Goal: Task Accomplishment & Management: Complete application form

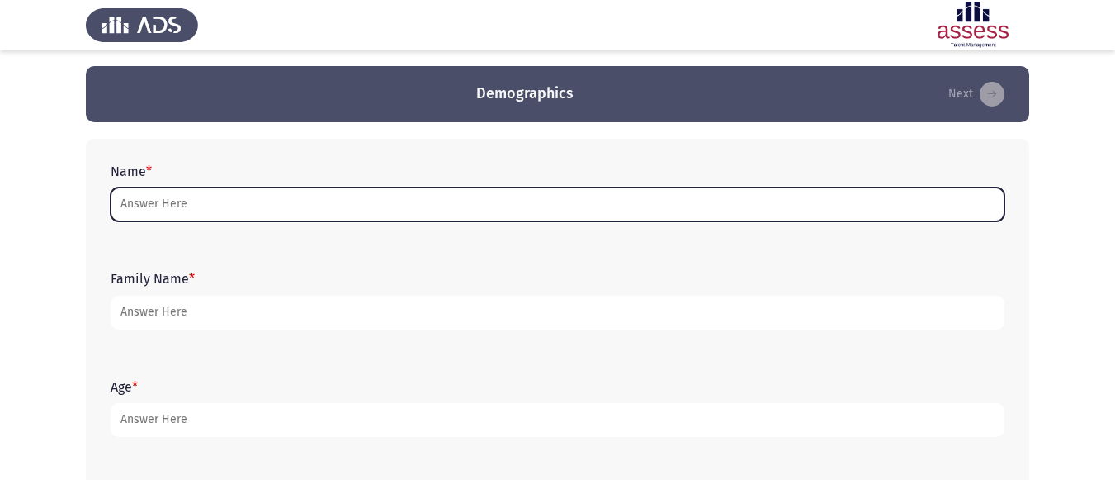
click at [630, 211] on input "Name *" at bounding box center [558, 204] width 894 height 34
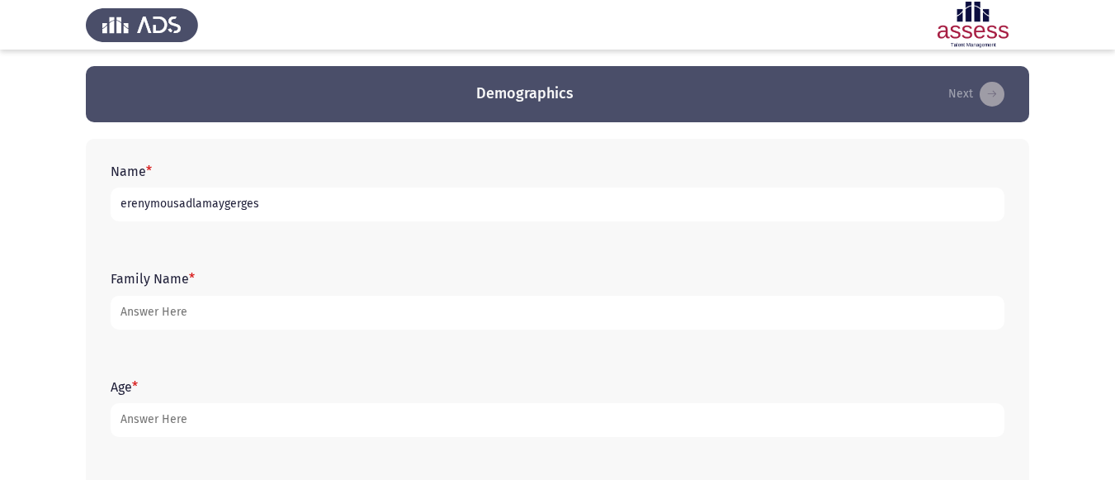
type input "erenymousadlamaygerges"
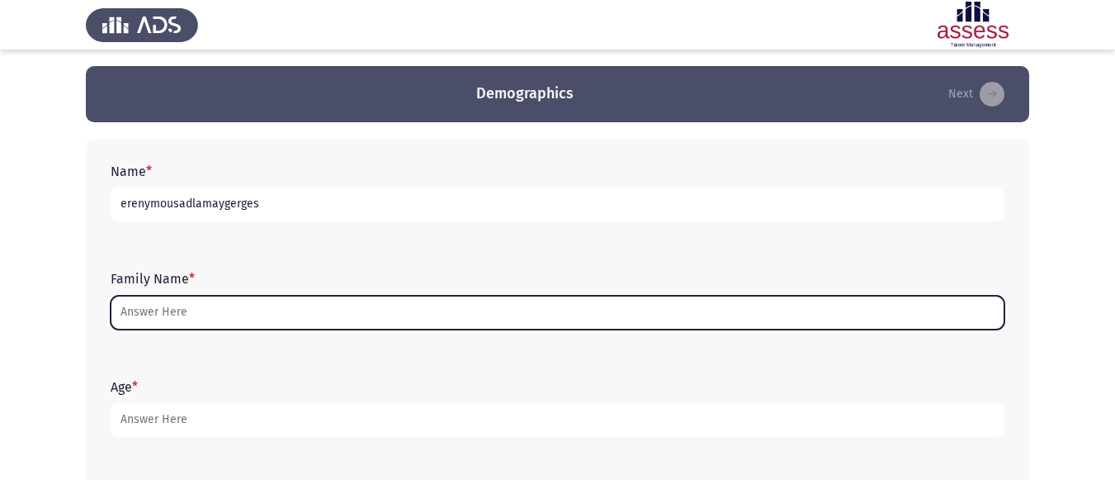
click at [462, 311] on input "Family Name *" at bounding box center [558, 313] width 894 height 34
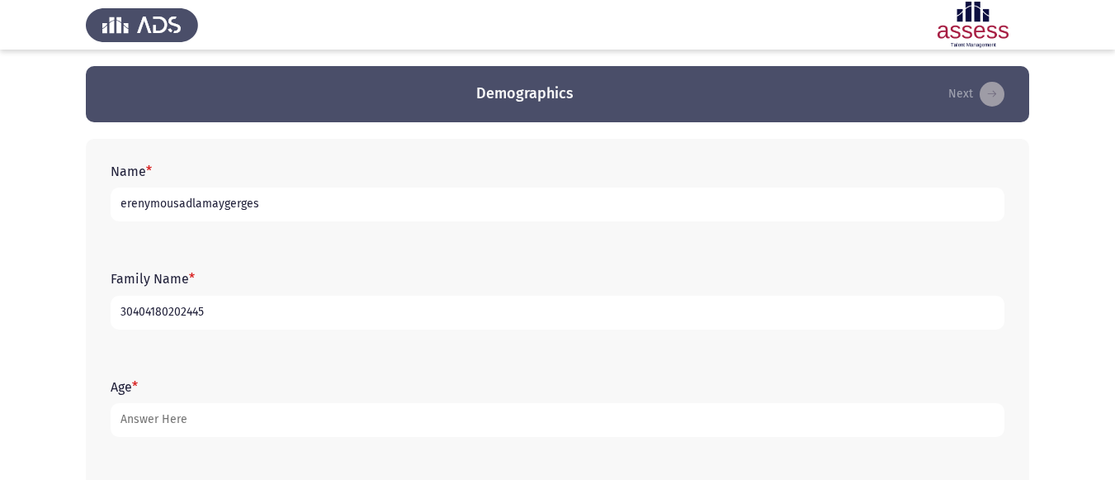
type input "30404180202445"
click at [317, 400] on form "Age *" at bounding box center [558, 408] width 894 height 58
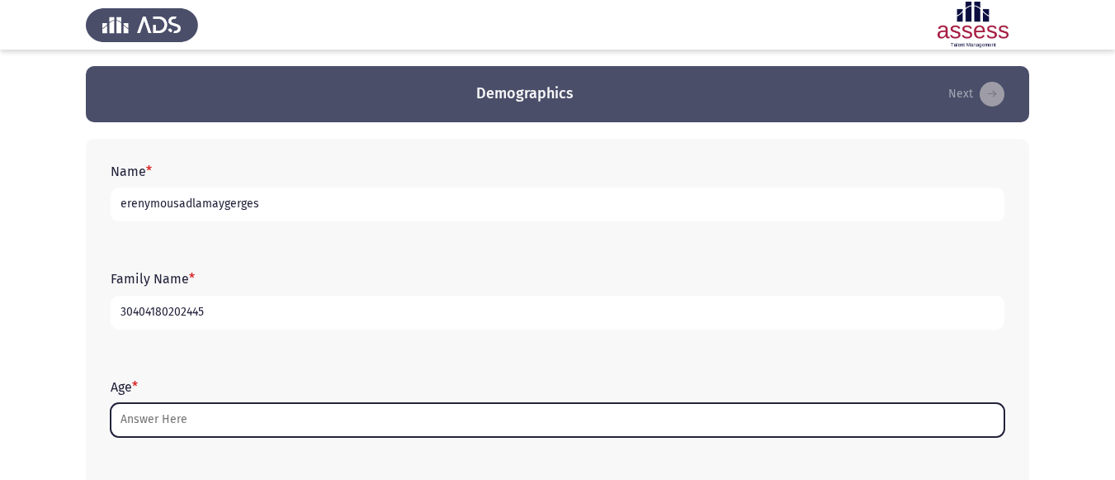
click at [270, 414] on input "Age *" at bounding box center [558, 420] width 894 height 34
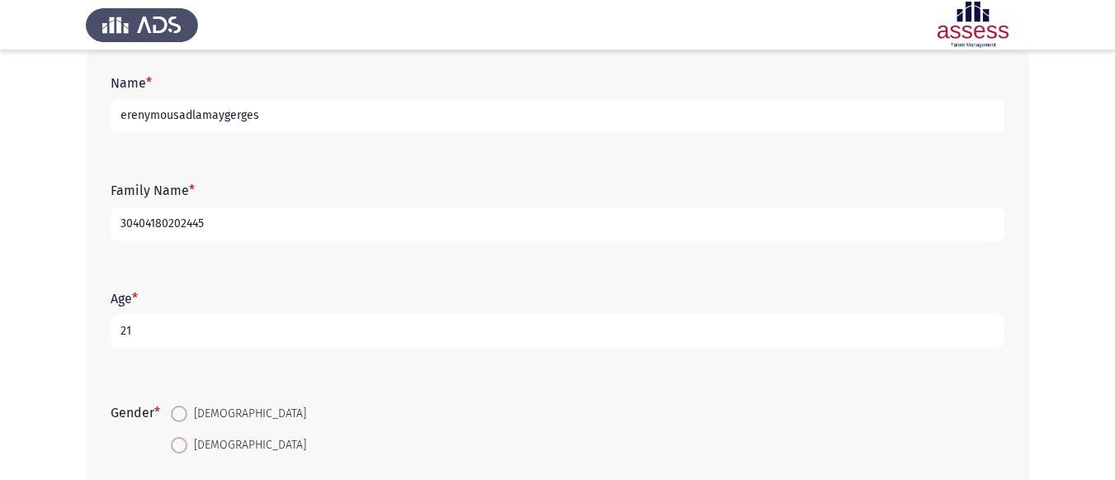
scroll to position [83, 0]
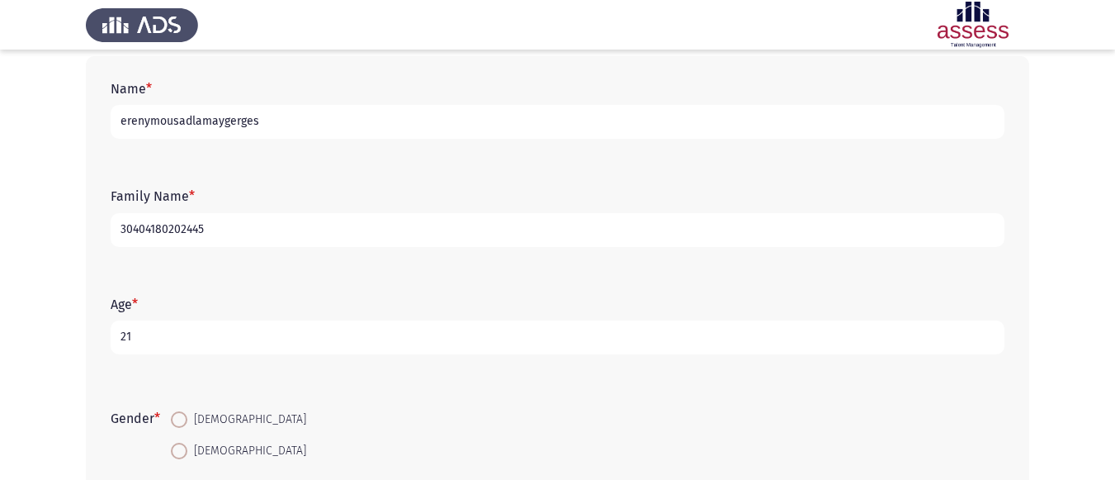
type input "21"
click at [187, 453] on span at bounding box center [179, 451] width 17 height 17
click at [187, 453] on input "[DEMOGRAPHIC_DATA]" at bounding box center [179, 451] width 17 height 17
radio input "true"
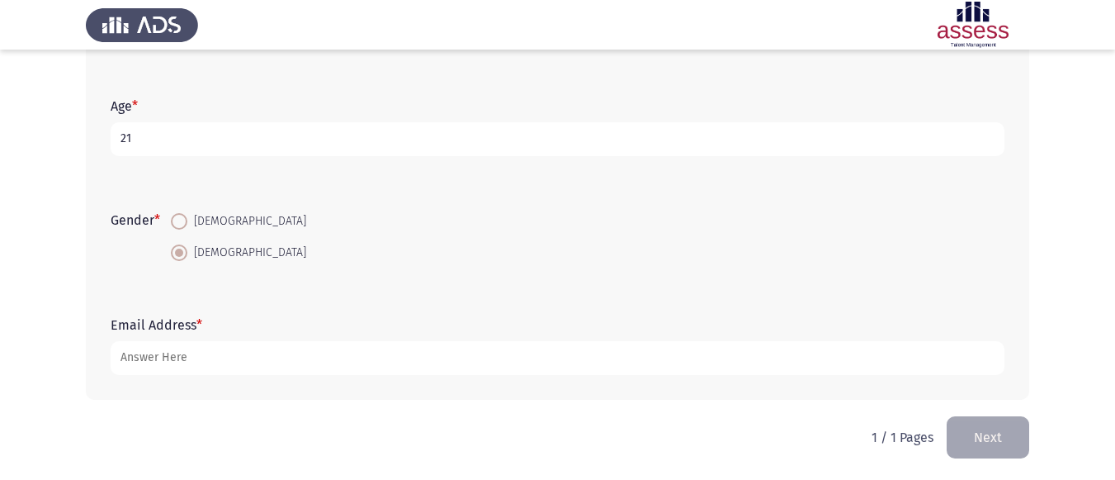
scroll to position [283, 0]
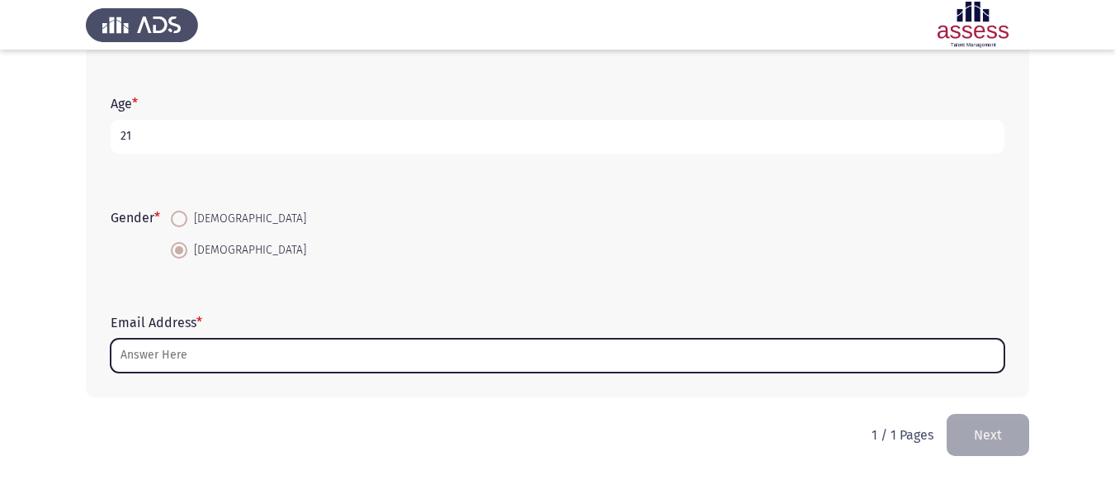
click at [244, 363] on input "Email Address *" at bounding box center [558, 356] width 894 height 34
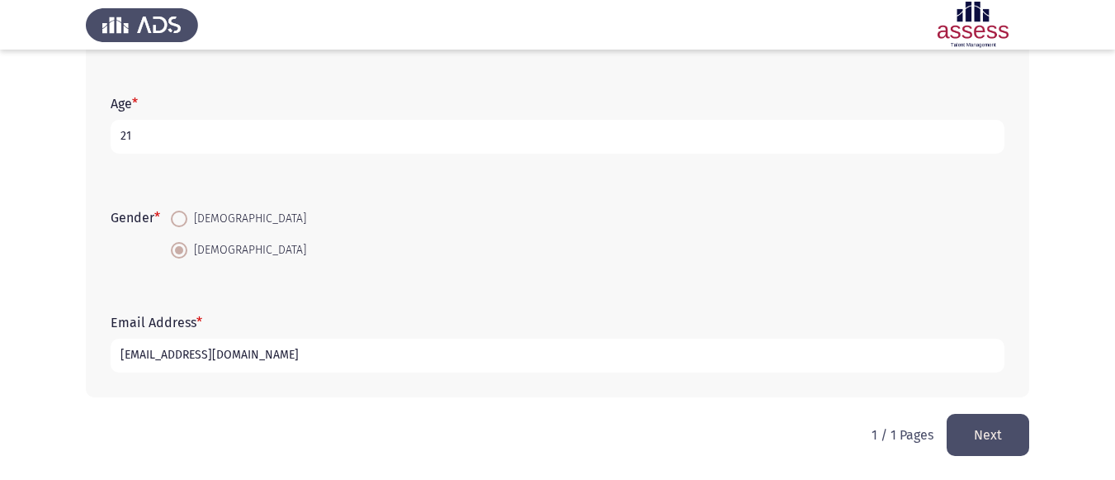
type input "[EMAIL_ADDRESS][DOMAIN_NAME]"
click at [973, 439] on button "Next" at bounding box center [988, 435] width 83 height 42
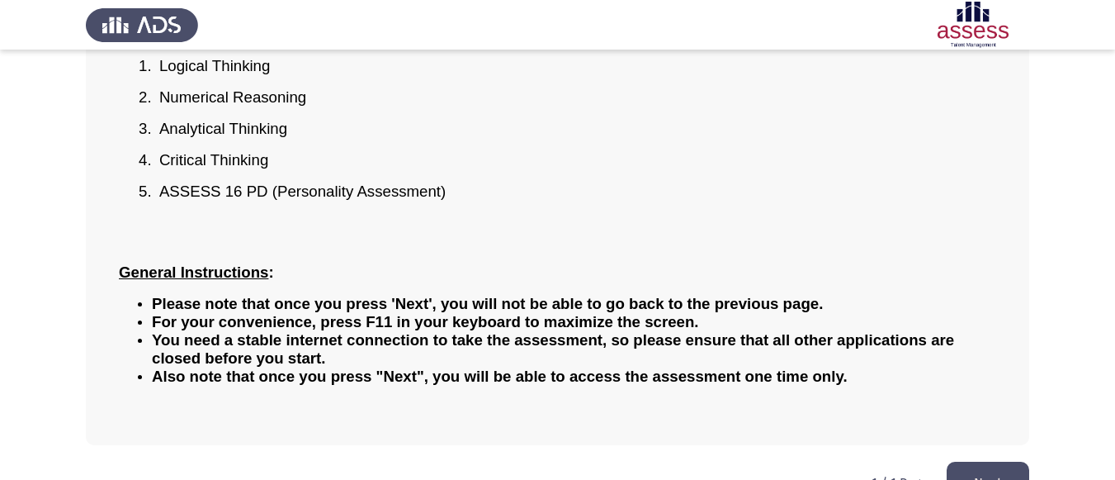
scroll to position [250, 0]
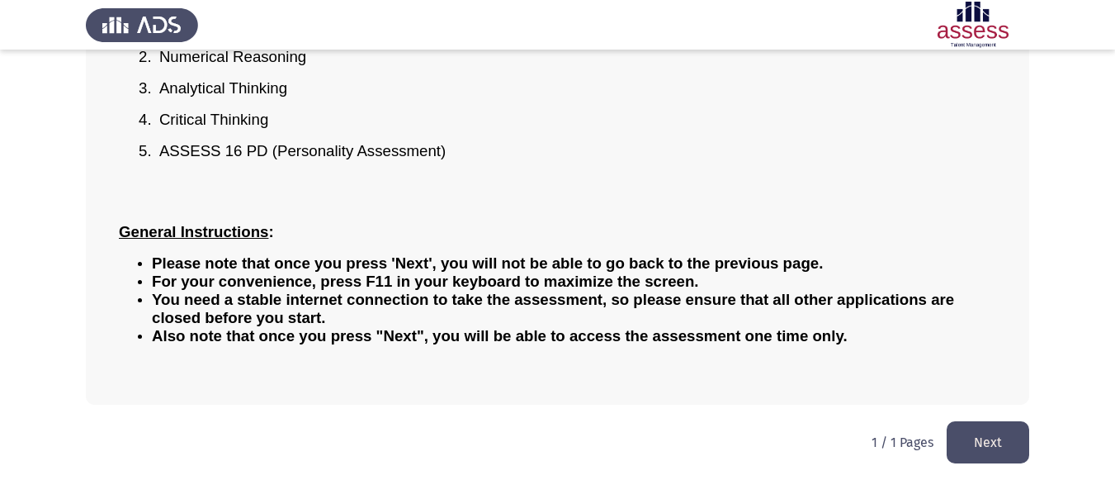
click at [996, 447] on button "Next" at bounding box center [988, 442] width 83 height 42
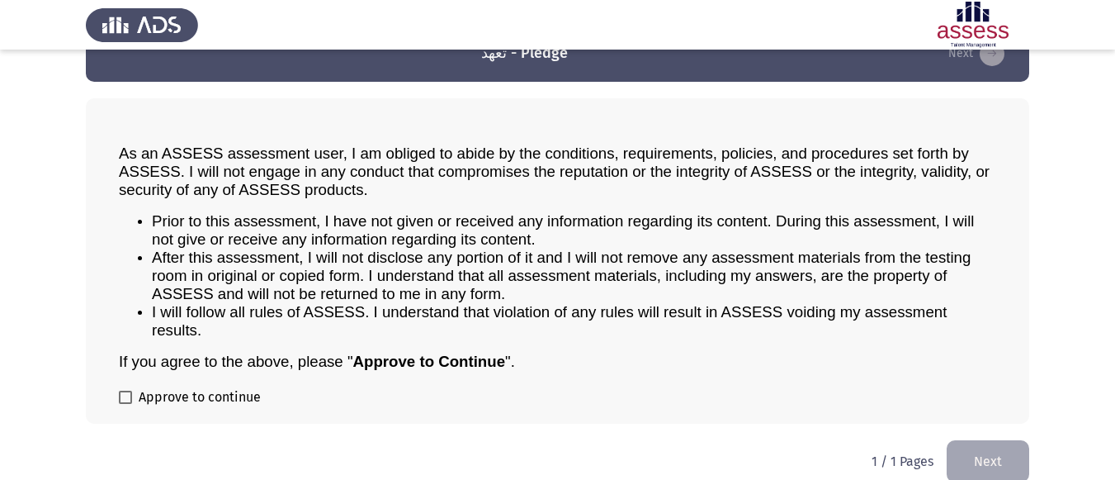
scroll to position [59, 0]
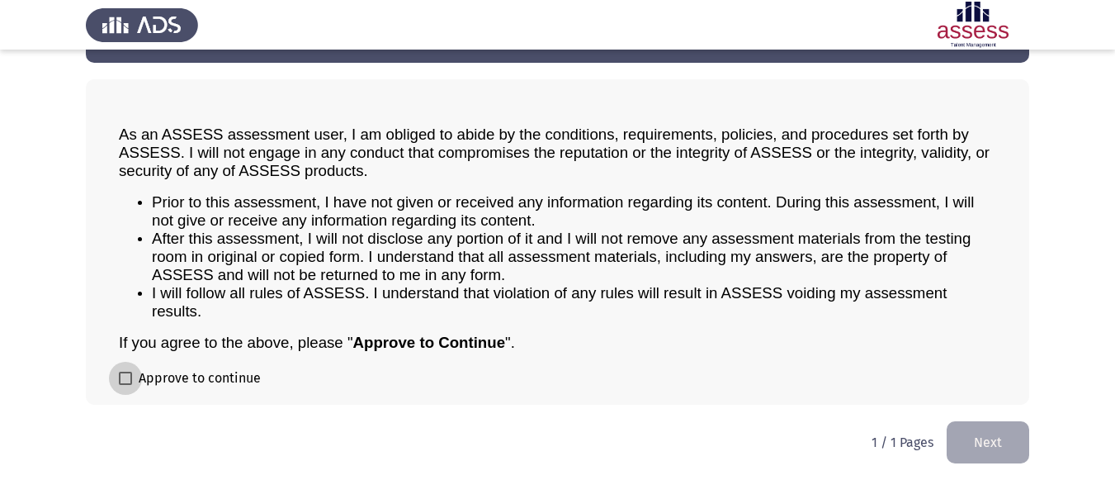
click at [136, 380] on label "Approve to continue" at bounding box center [190, 378] width 142 height 20
click at [126, 385] on input "Approve to continue" at bounding box center [125, 385] width 1 height 1
checkbox input "true"
click at [1011, 430] on button "Next" at bounding box center [988, 442] width 83 height 42
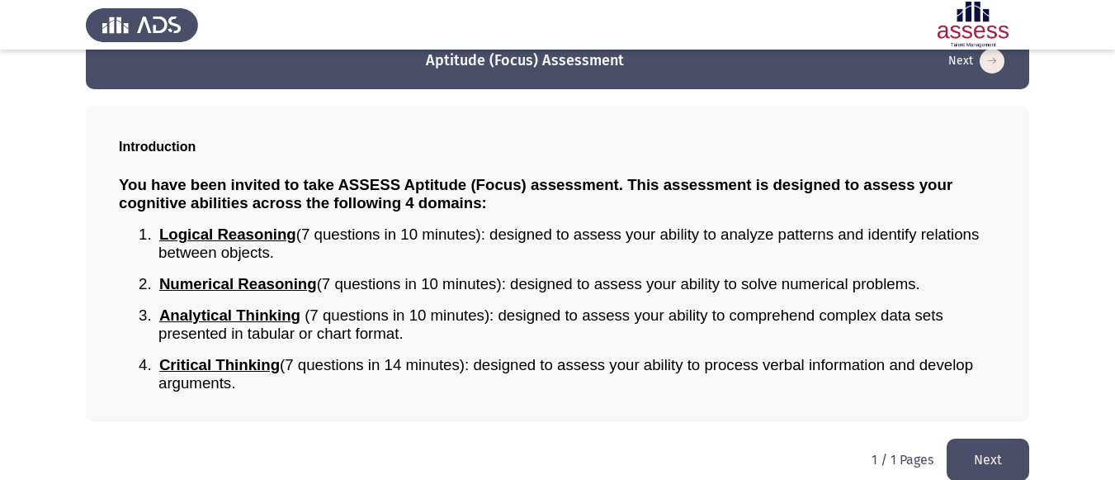
scroll to position [50, 0]
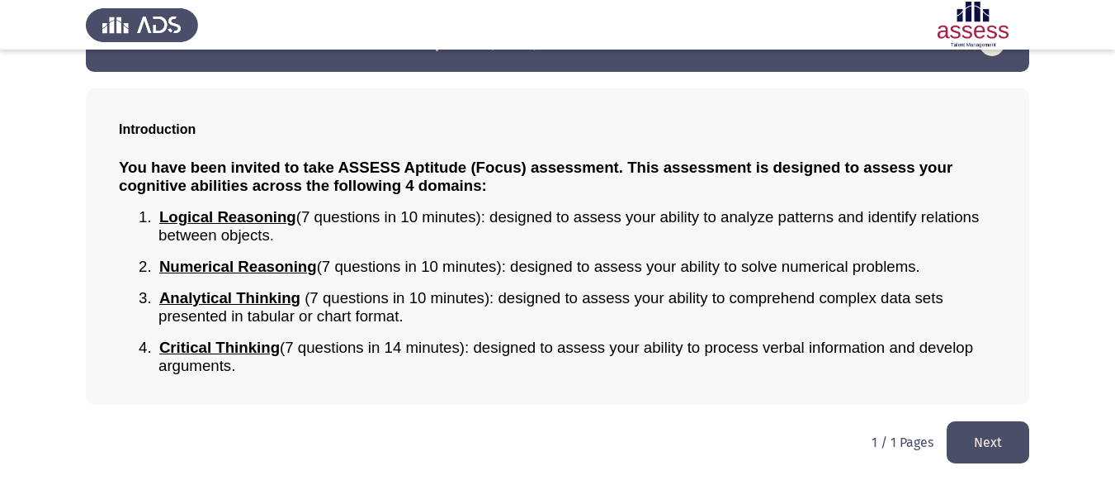
click at [1011, 430] on button "Next" at bounding box center [988, 442] width 83 height 42
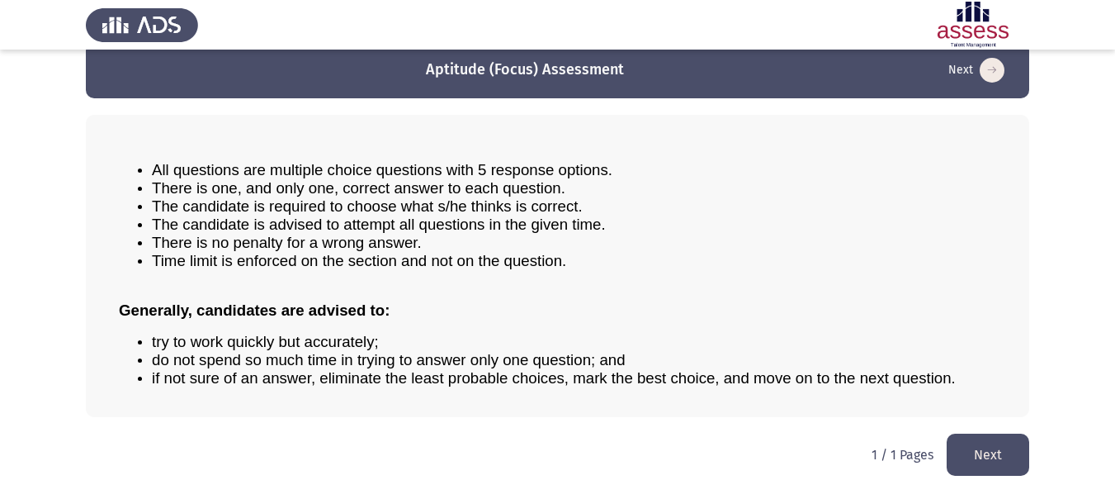
scroll to position [36, 0]
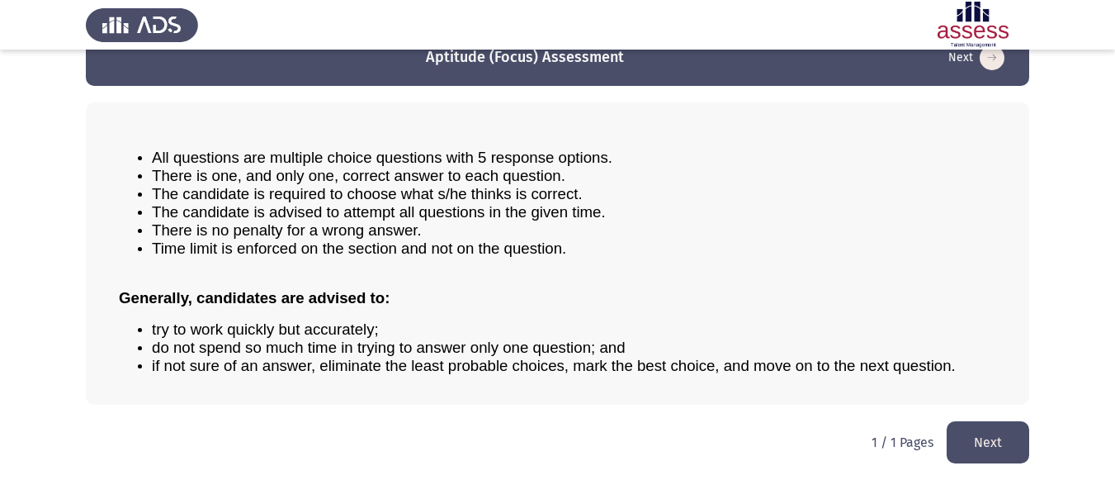
click at [993, 423] on button "Next" at bounding box center [988, 442] width 83 height 42
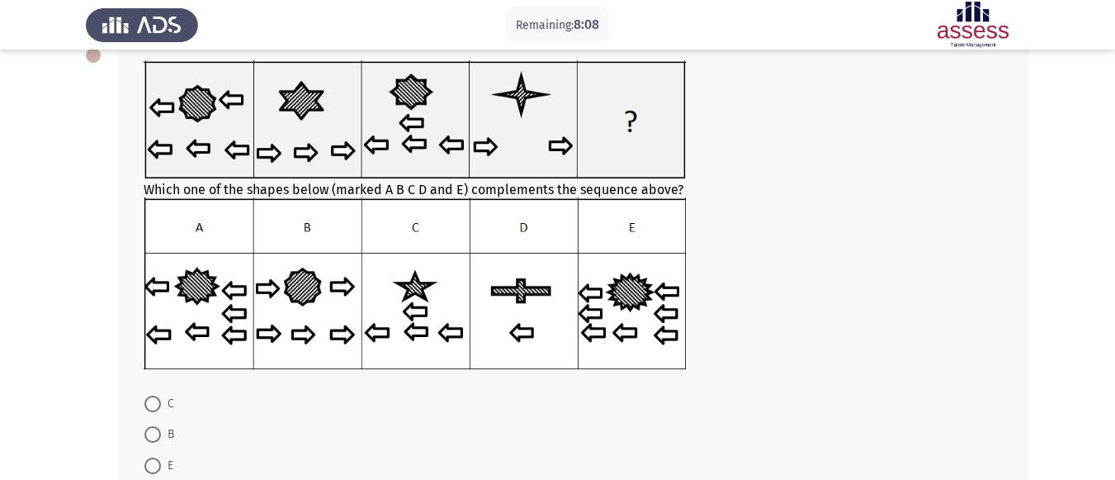
scroll to position [182, 0]
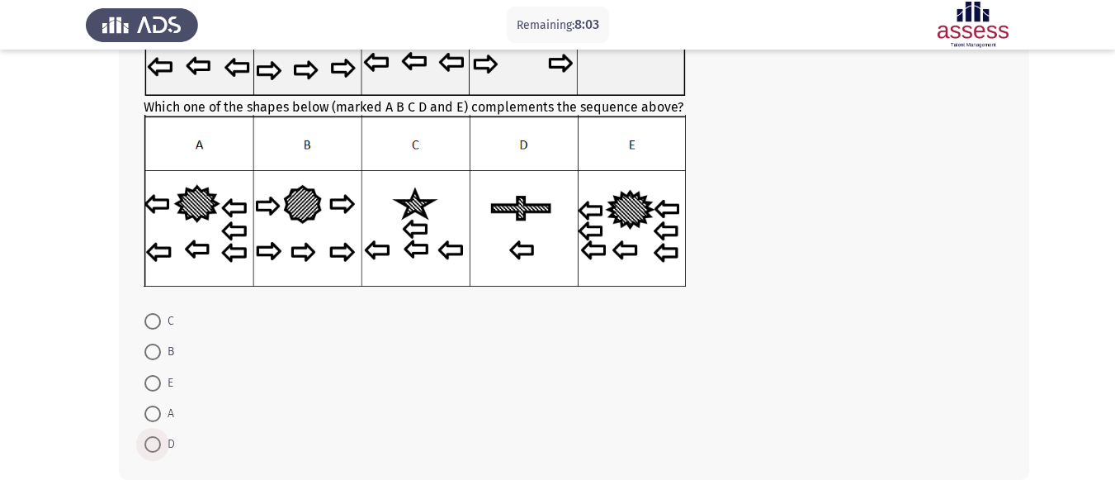
click at [151, 441] on span at bounding box center [152, 444] width 17 height 17
click at [151, 441] on input "D" at bounding box center [152, 444] width 17 height 17
radio input "true"
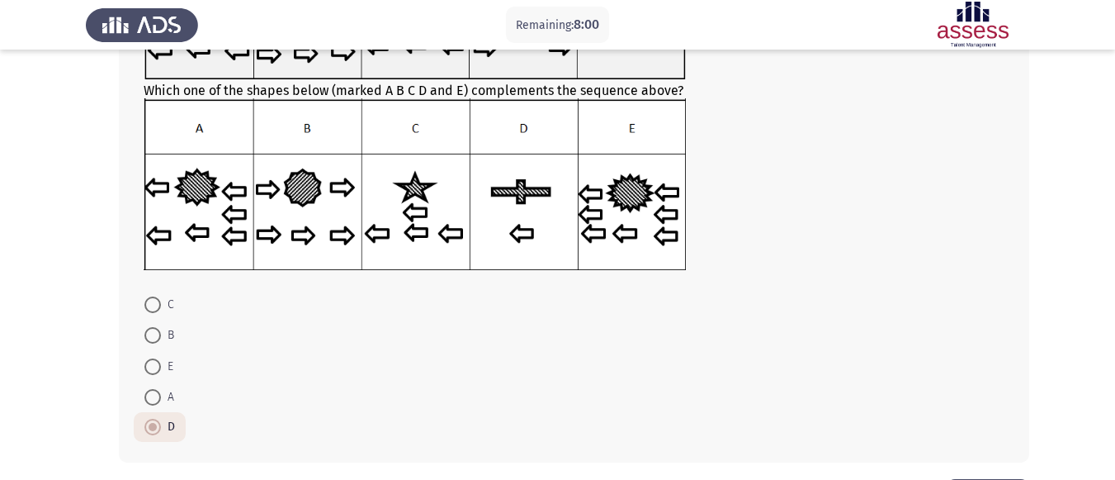
scroll to position [263, 0]
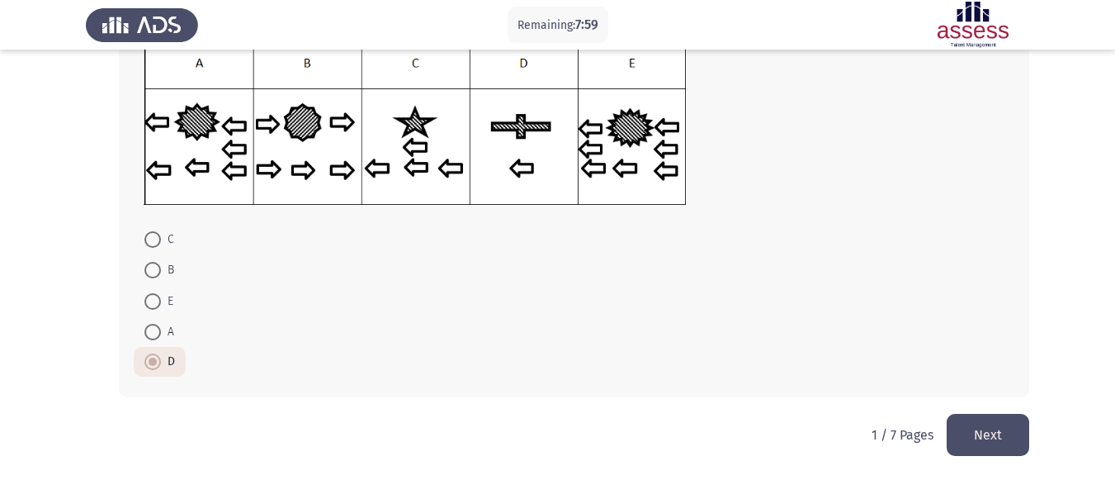
click at [968, 443] on button "Next" at bounding box center [988, 435] width 83 height 42
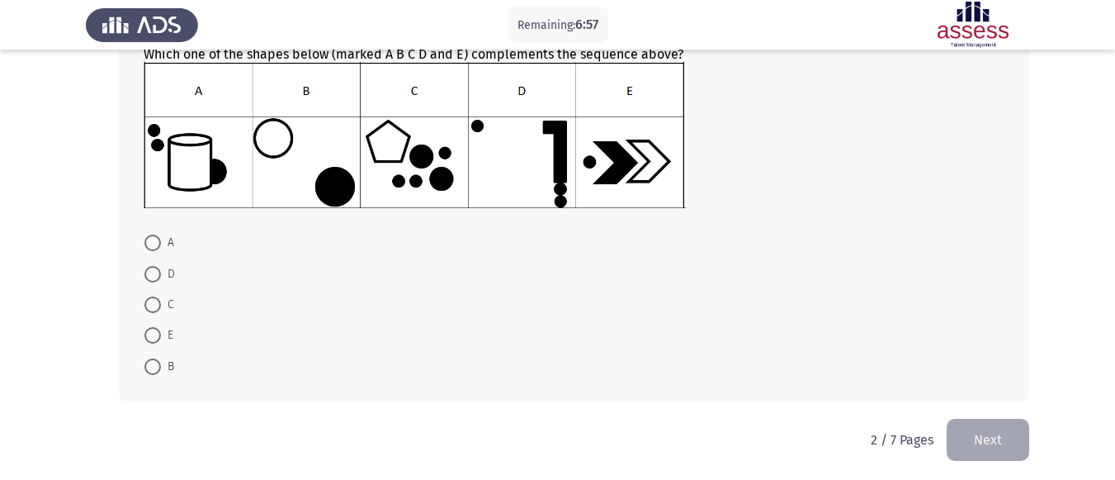
scroll to position [214, 0]
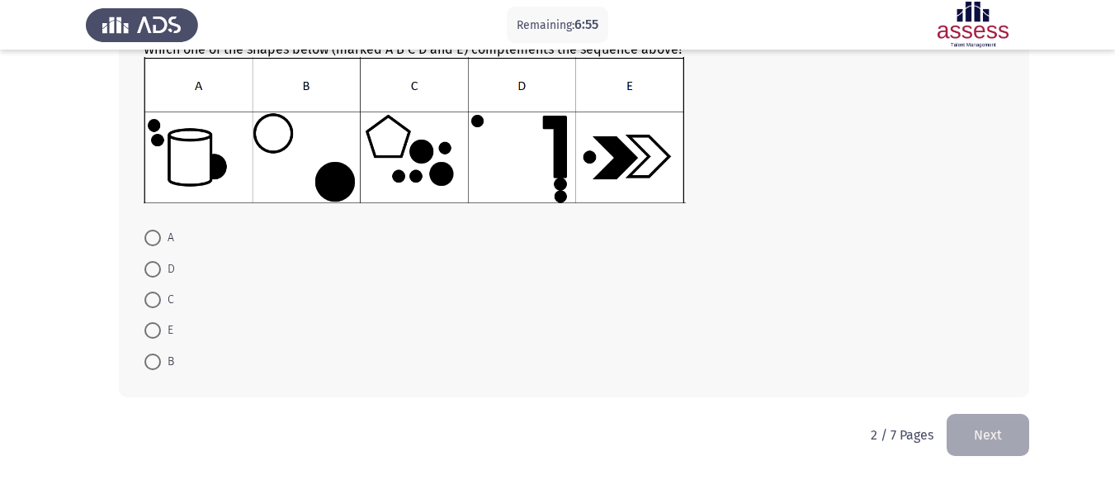
click at [153, 286] on mat-radio-button "C" at bounding box center [159, 299] width 51 height 31
click at [154, 300] on span at bounding box center [152, 299] width 17 height 17
click at [154, 300] on input "C" at bounding box center [152, 299] width 17 height 17
radio input "true"
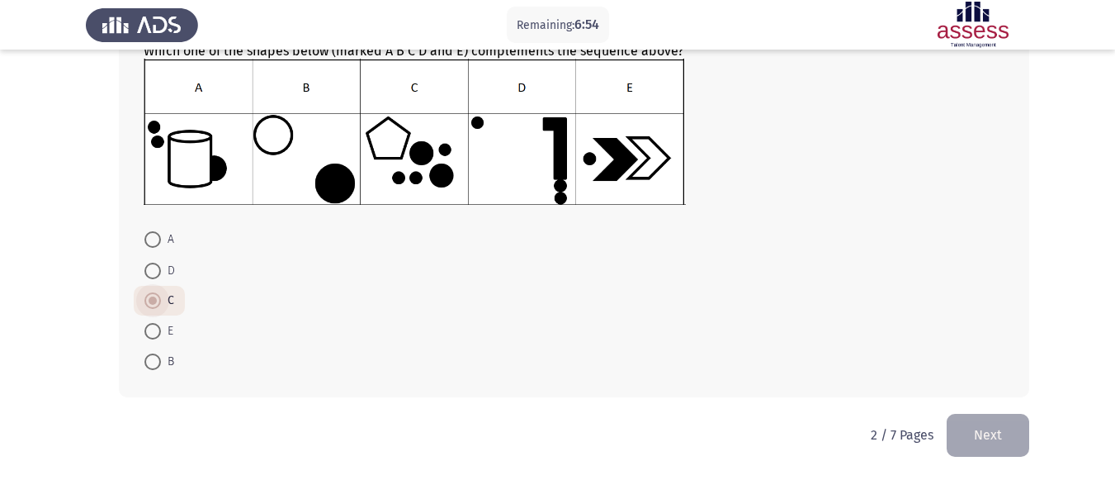
scroll to position [212, 0]
click at [1009, 445] on button "Next" at bounding box center [988, 435] width 83 height 42
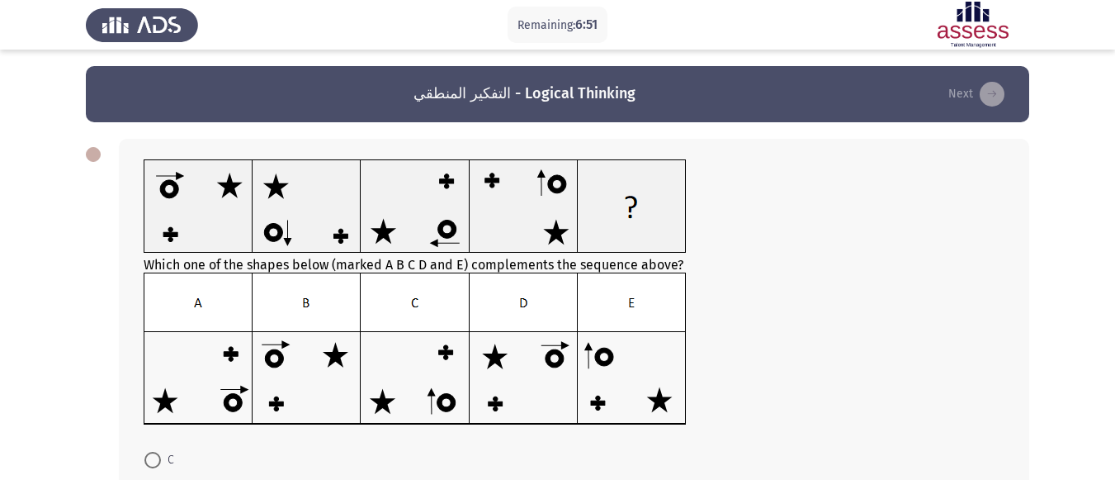
scroll to position [83, 0]
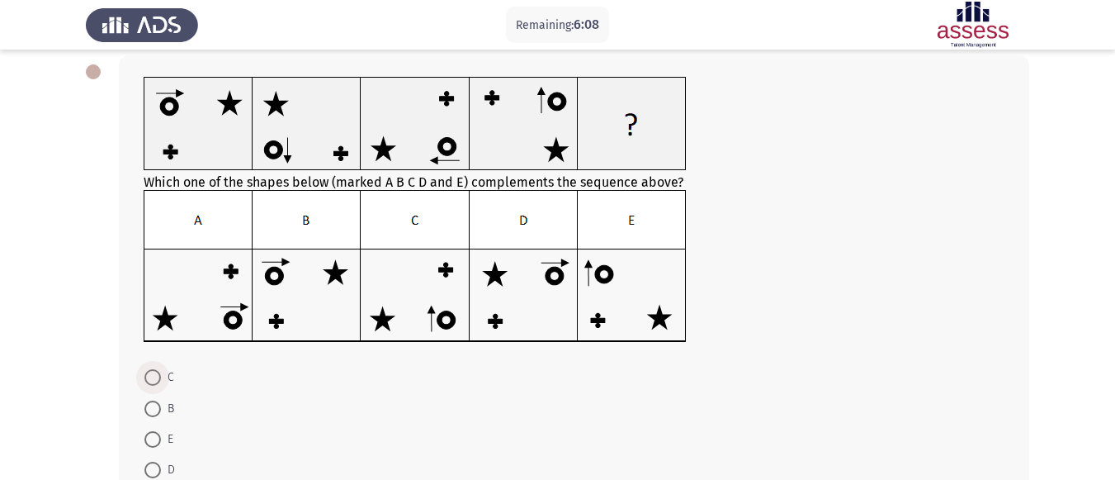
click at [156, 378] on span at bounding box center [152, 377] width 17 height 17
click at [156, 378] on input "C" at bounding box center [152, 377] width 17 height 17
radio input "true"
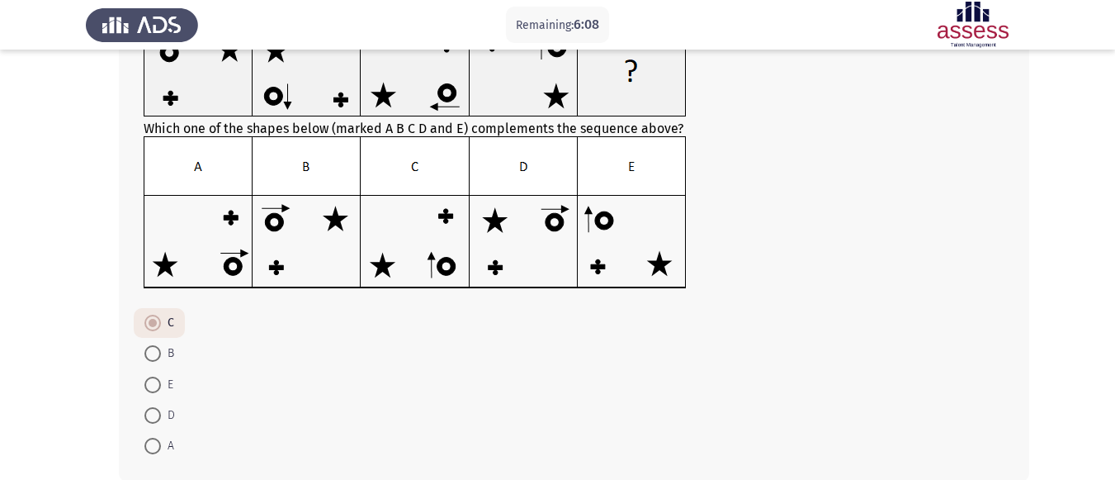
scroll to position [220, 0]
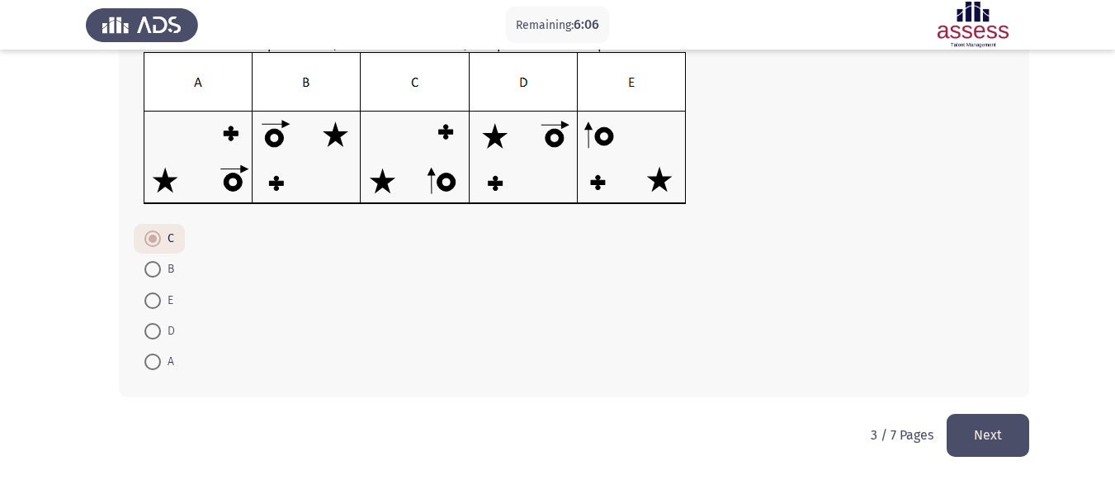
click at [985, 433] on button "Next" at bounding box center [988, 435] width 83 height 42
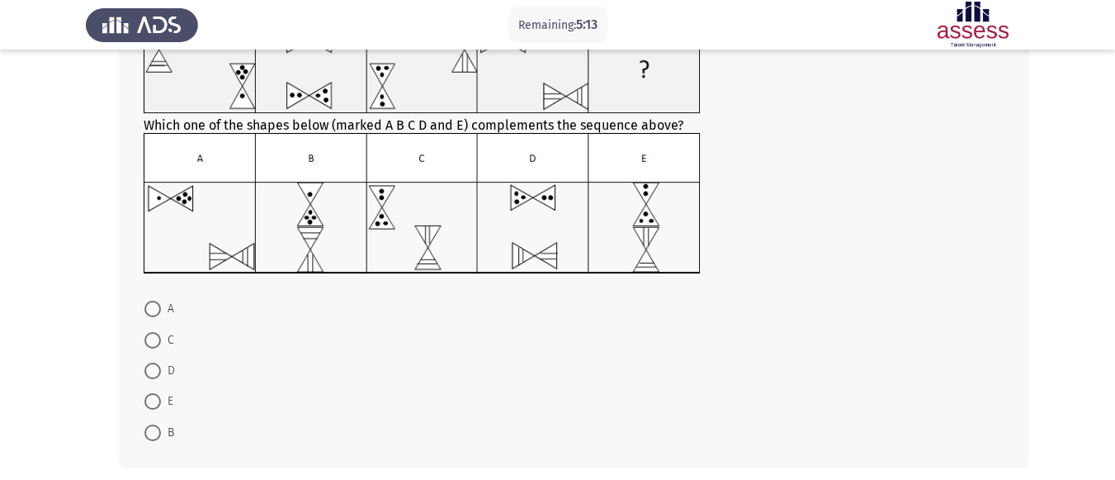
scroll to position [165, 0]
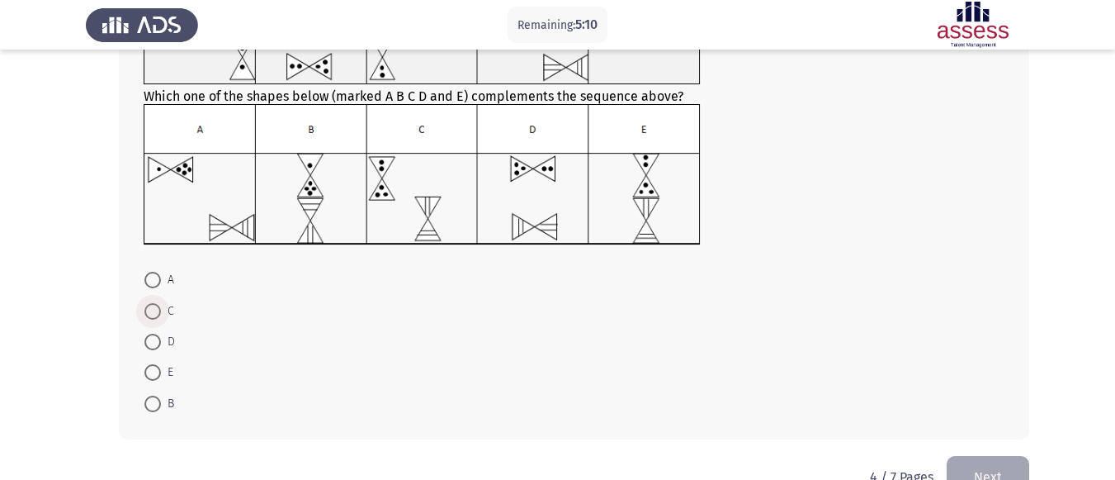
click at [156, 313] on span at bounding box center [152, 311] width 17 height 17
click at [156, 313] on input "C" at bounding box center [152, 311] width 17 height 17
radio input "true"
click at [967, 458] on button "Next" at bounding box center [988, 475] width 83 height 42
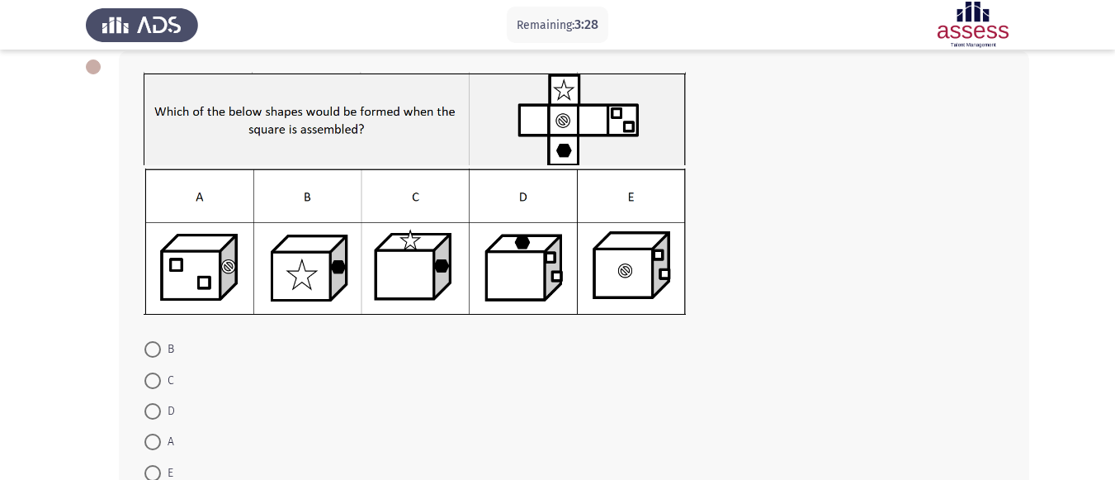
scroll to position [116, 0]
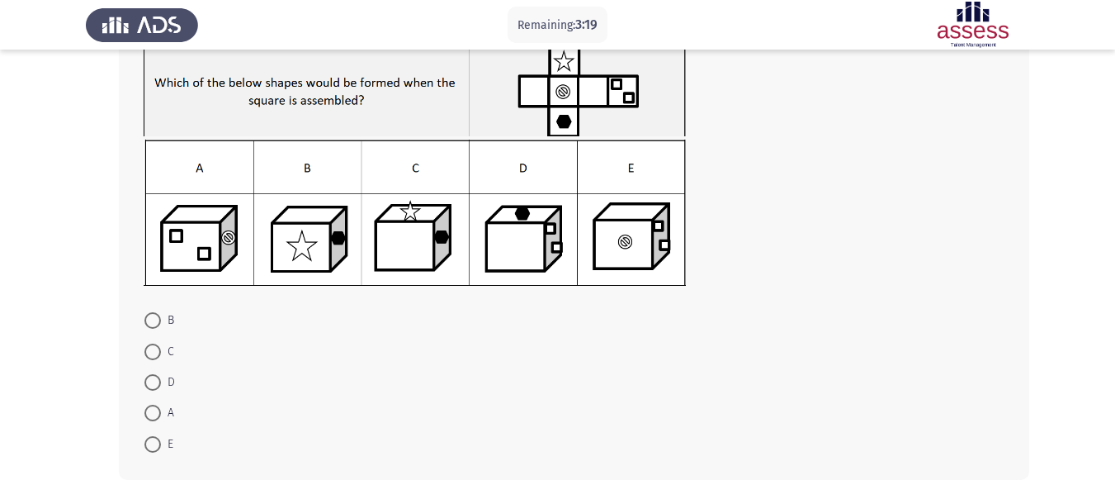
click at [156, 433] on mat-radio-button "E" at bounding box center [159, 443] width 50 height 31
click at [154, 445] on span at bounding box center [152, 444] width 17 height 17
click at [154, 445] on input "E" at bounding box center [152, 444] width 17 height 17
radio input "true"
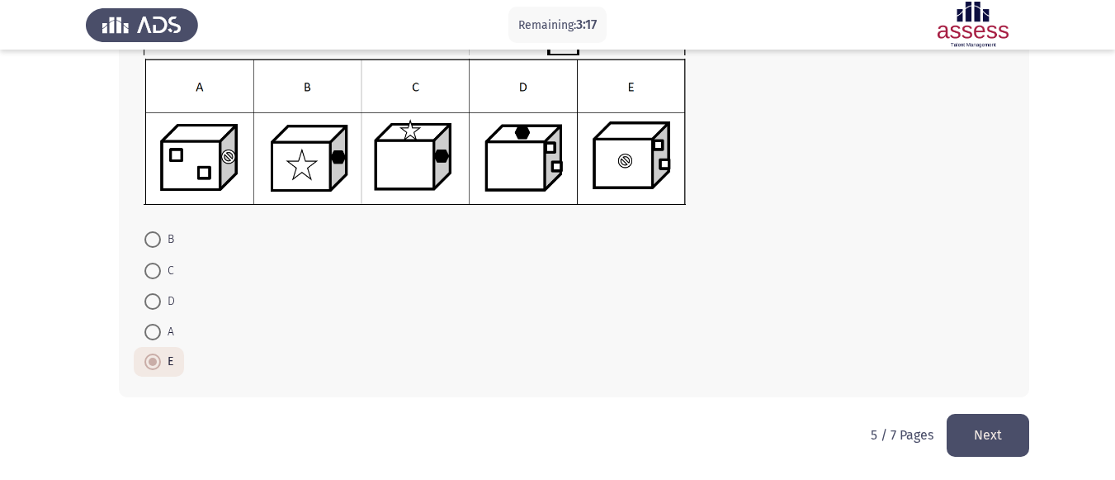
click at [969, 413] on div "B C D A E" at bounding box center [558, 169] width 944 height 489
click at [987, 432] on button "Next" at bounding box center [988, 435] width 83 height 42
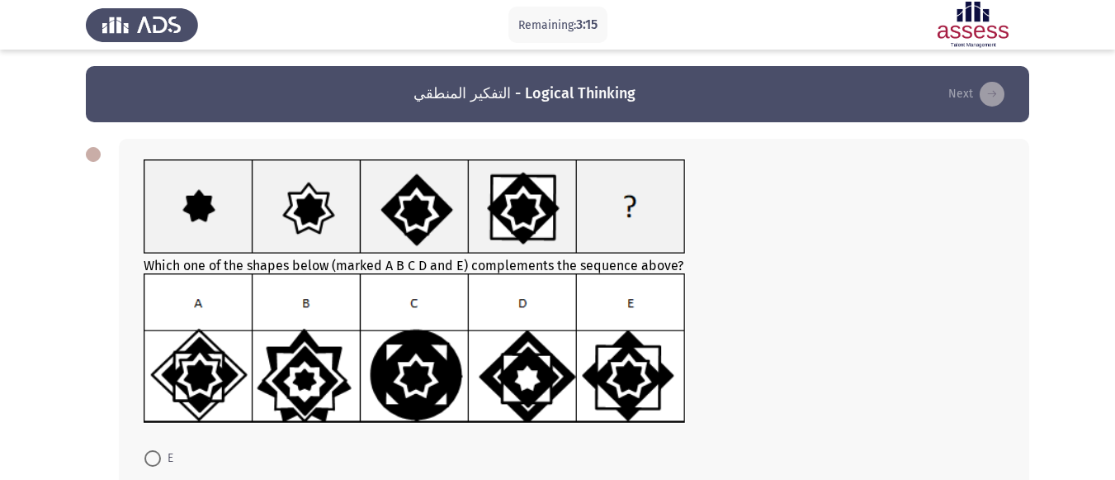
scroll to position [83, 0]
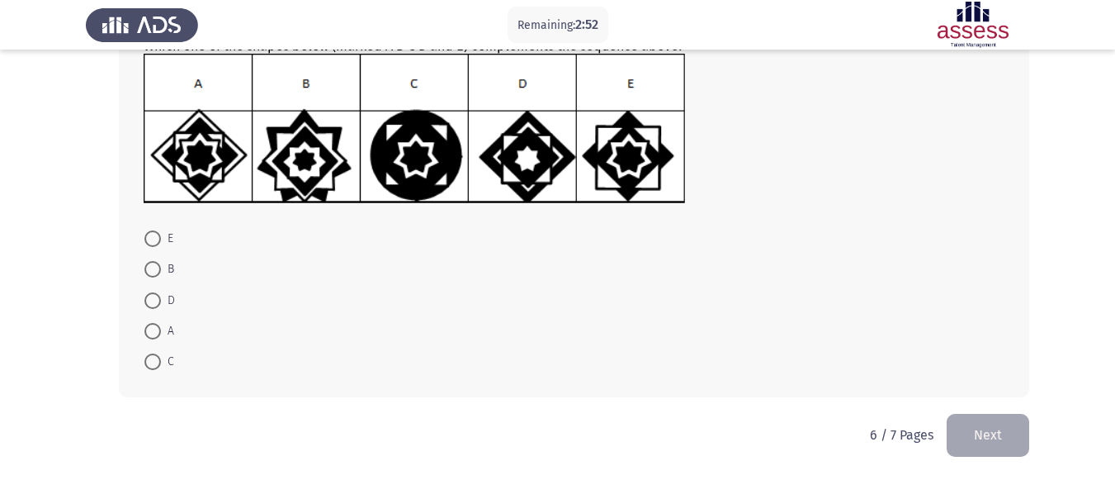
click at [149, 366] on span at bounding box center [152, 361] width 17 height 17
click at [149, 366] on input "C" at bounding box center [152, 361] width 17 height 17
radio input "true"
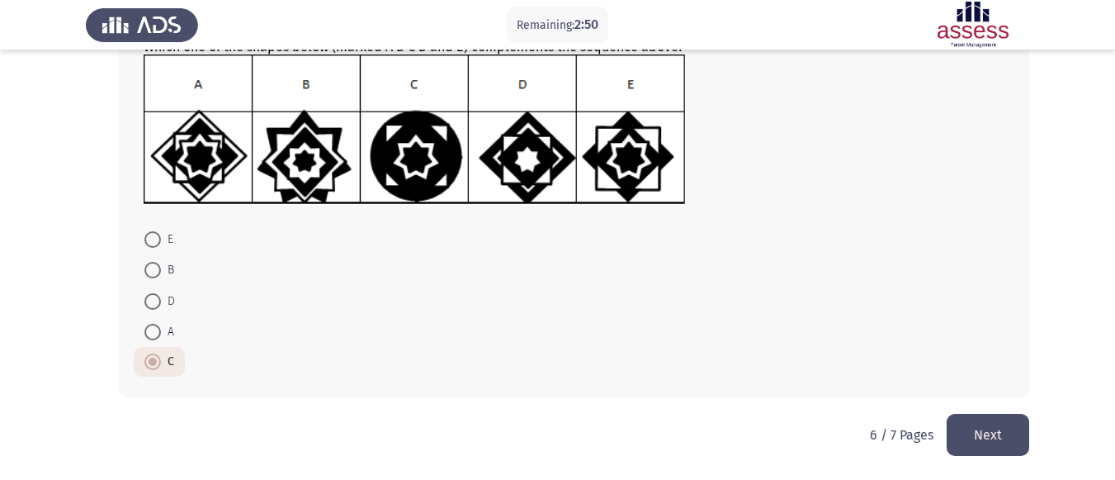
click at [988, 437] on button "Next" at bounding box center [988, 435] width 83 height 42
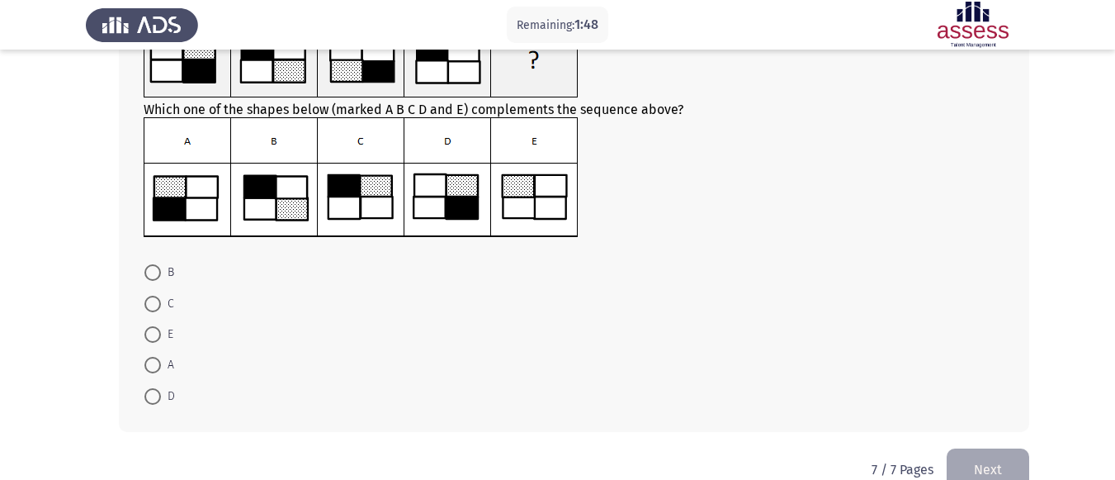
scroll to position [172, 0]
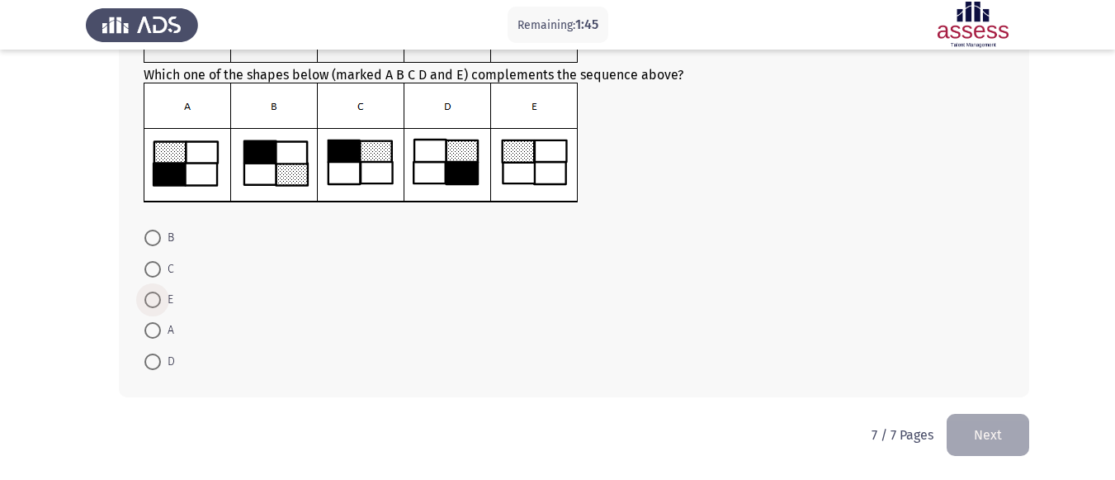
click at [163, 297] on span "E" at bounding box center [167, 300] width 12 height 20
click at [161, 297] on input "E" at bounding box center [152, 299] width 17 height 17
radio input "true"
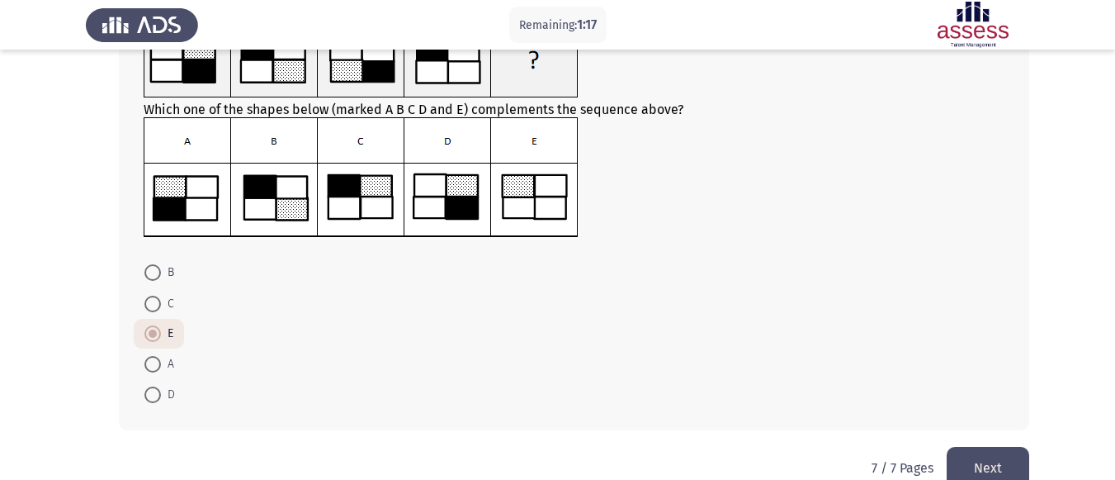
scroll to position [170, 0]
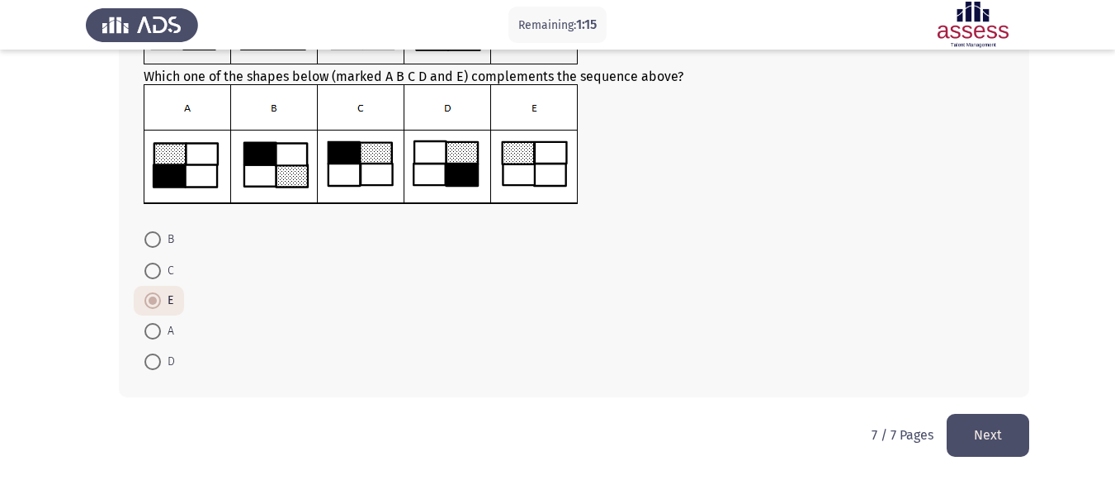
click at [959, 431] on button "Next" at bounding box center [988, 435] width 83 height 42
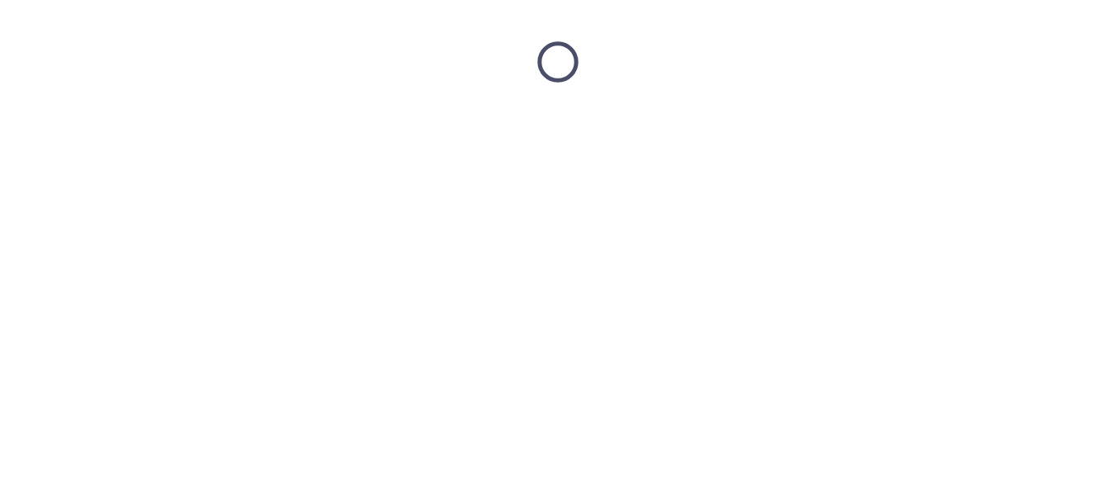
scroll to position [0, 0]
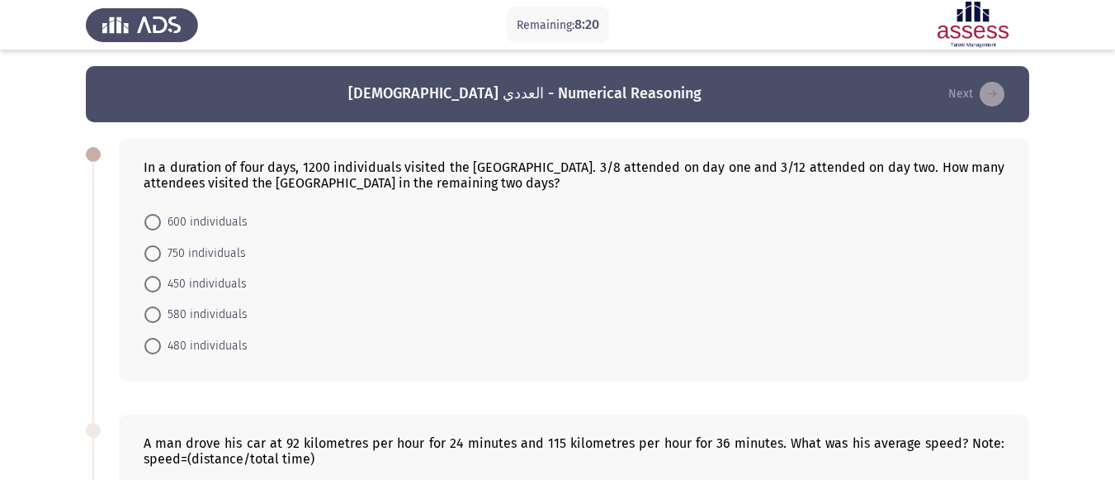
click at [148, 215] on span at bounding box center [152, 222] width 17 height 17
click at [148, 215] on input "600 individuals" at bounding box center [152, 222] width 17 height 17
radio input "true"
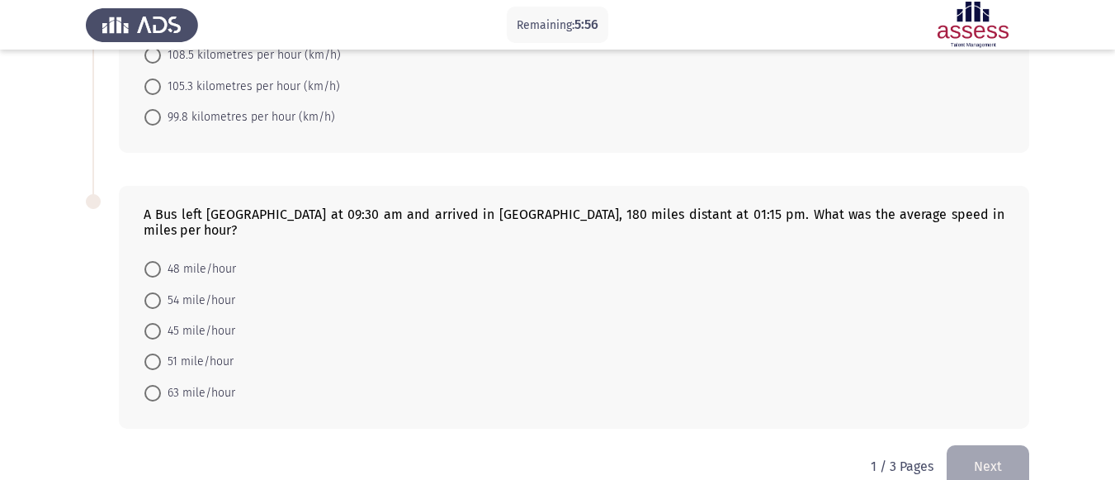
scroll to position [519, 0]
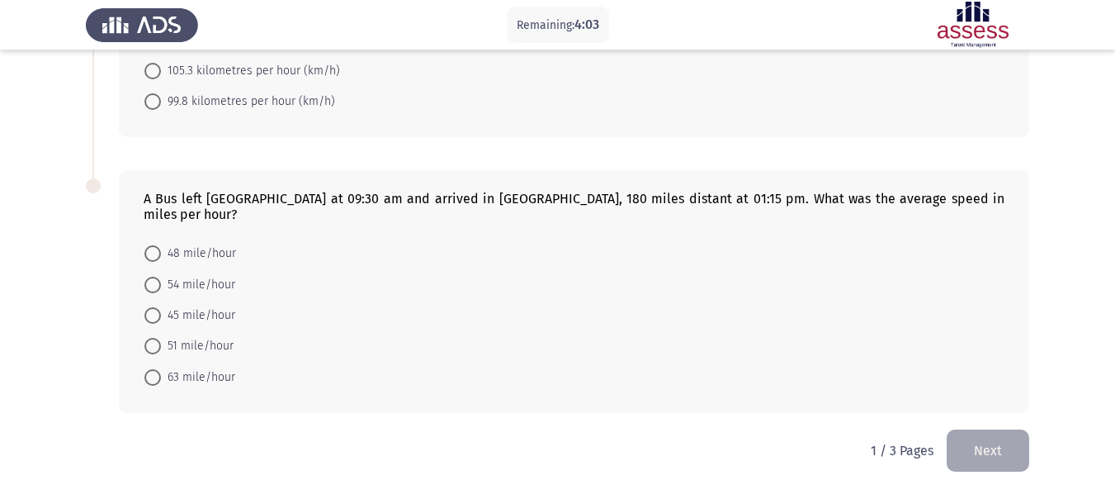
click at [153, 245] on span at bounding box center [152, 253] width 17 height 17
click at [153, 245] on input "48 mile/hour" at bounding box center [152, 253] width 17 height 17
radio input "true"
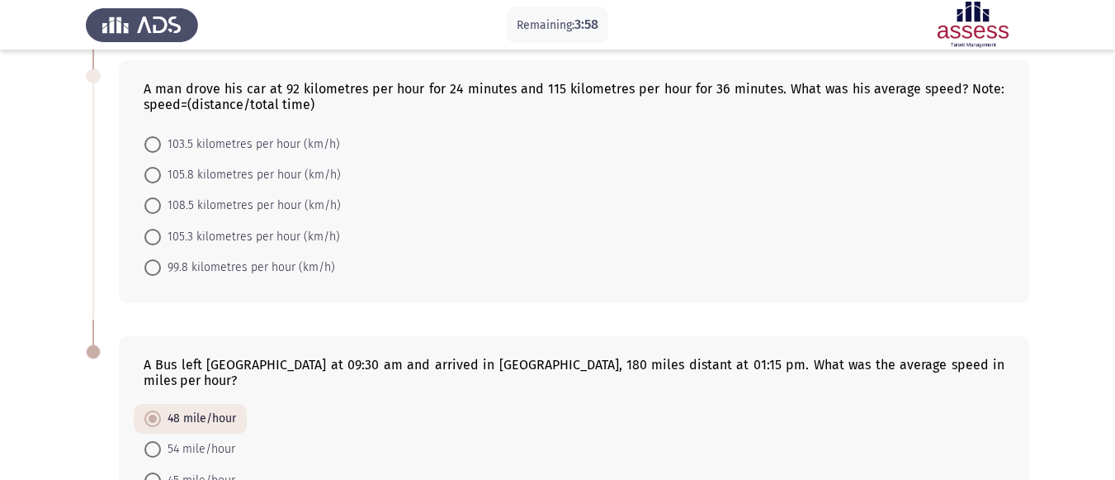
scroll to position [269, 0]
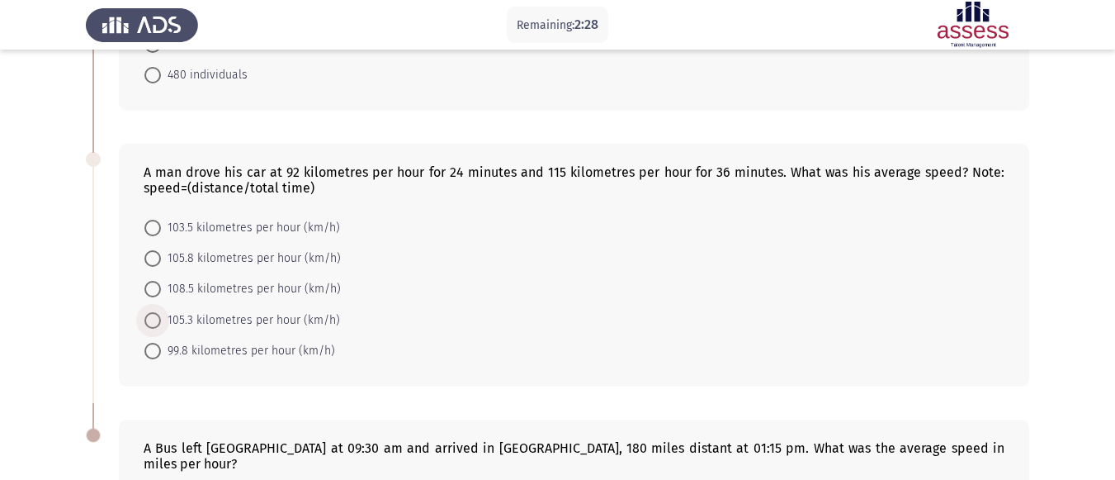
click at [163, 320] on span "105.3 kilometres per hour (km/h)" at bounding box center [250, 320] width 179 height 20
click at [161, 320] on input "105.3 kilometres per hour (km/h)" at bounding box center [152, 320] width 17 height 17
radio input "true"
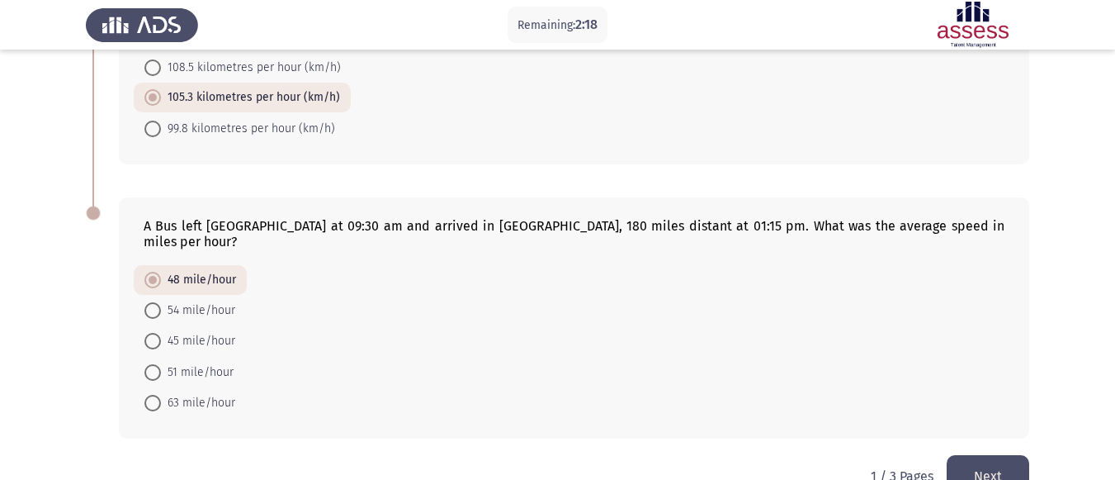
scroll to position [516, 0]
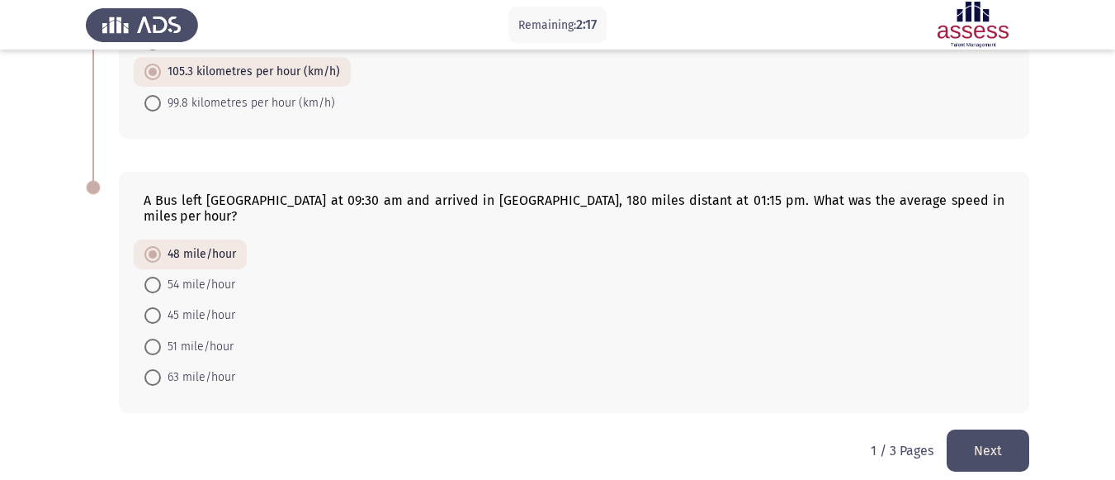
click at [1003, 429] on button "Next" at bounding box center [988, 450] width 83 height 42
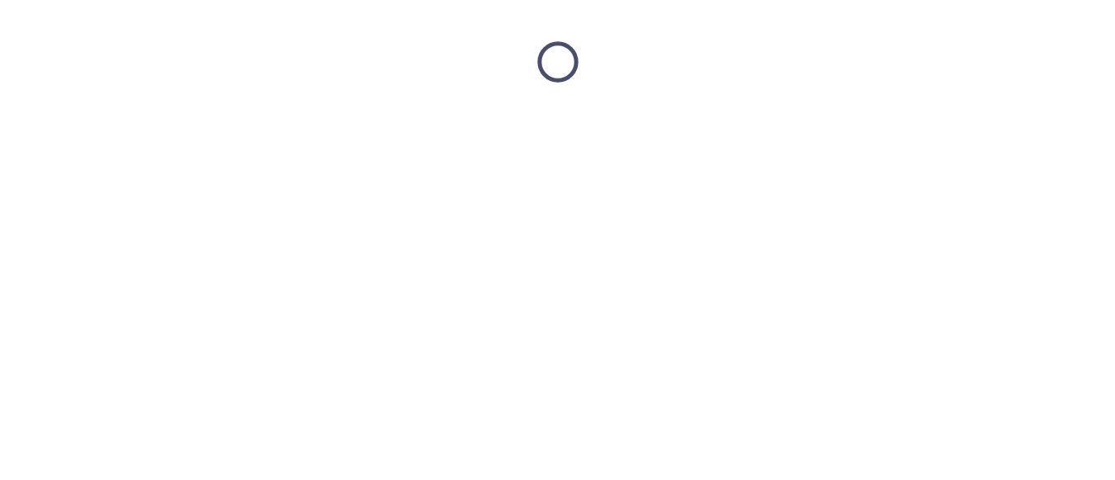
scroll to position [0, 0]
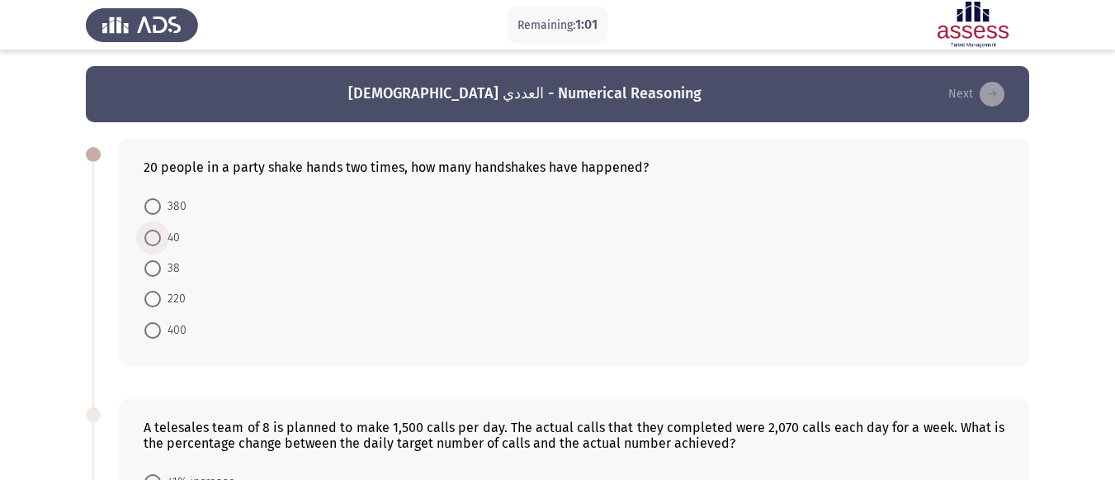
click at [151, 230] on span at bounding box center [152, 238] width 17 height 17
click at [151, 230] on input "40" at bounding box center [152, 238] width 17 height 17
radio input "true"
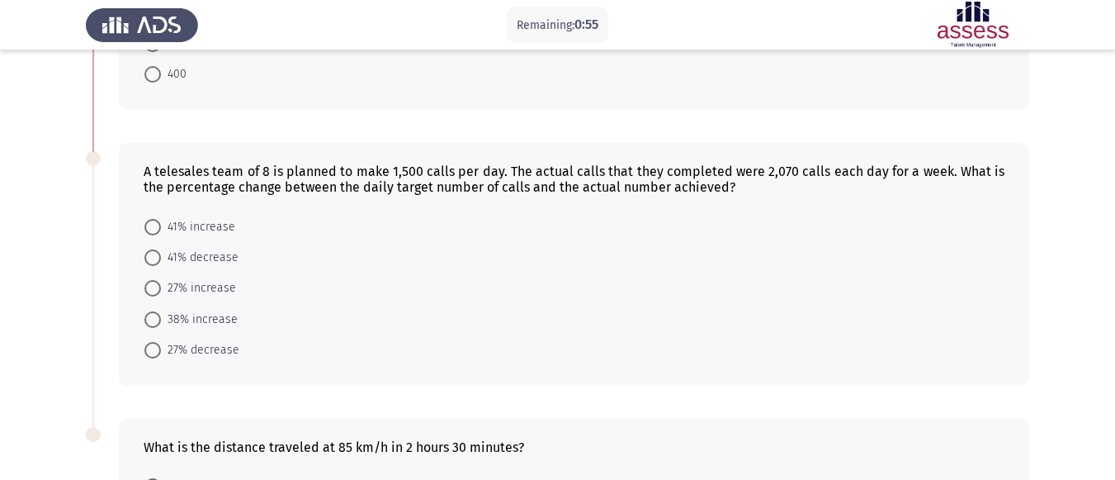
scroll to position [255, 0]
click at [158, 317] on span at bounding box center [152, 318] width 17 height 17
click at [158, 317] on input "38% increase" at bounding box center [152, 318] width 17 height 17
radio input "true"
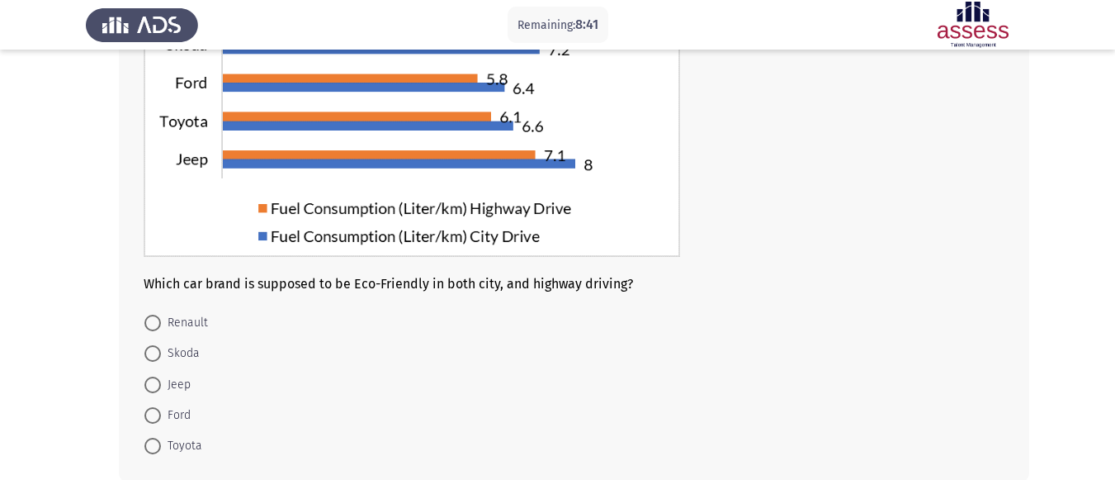
scroll to position [248, 0]
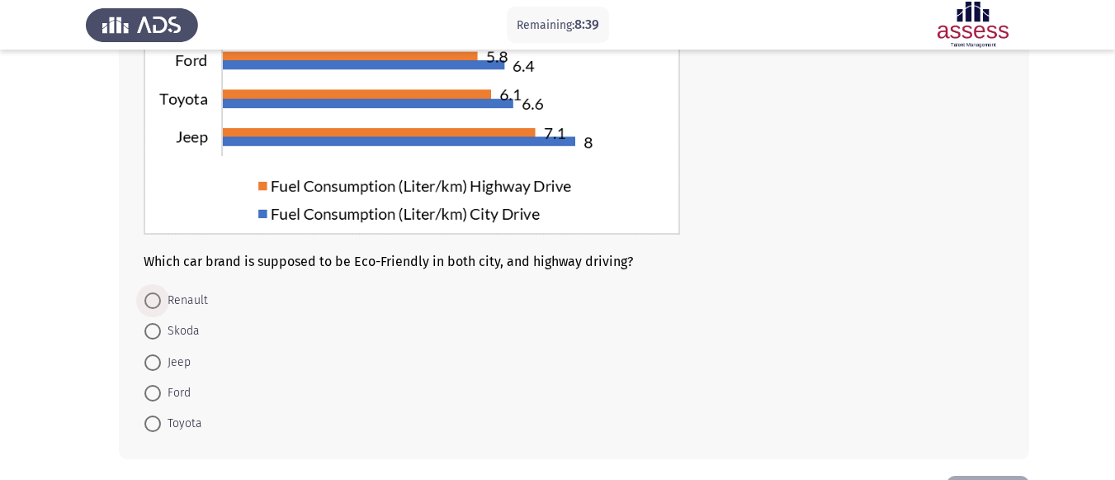
click at [155, 296] on span at bounding box center [152, 300] width 17 height 17
click at [155, 296] on input "Renault" at bounding box center [152, 300] width 17 height 17
radio input "true"
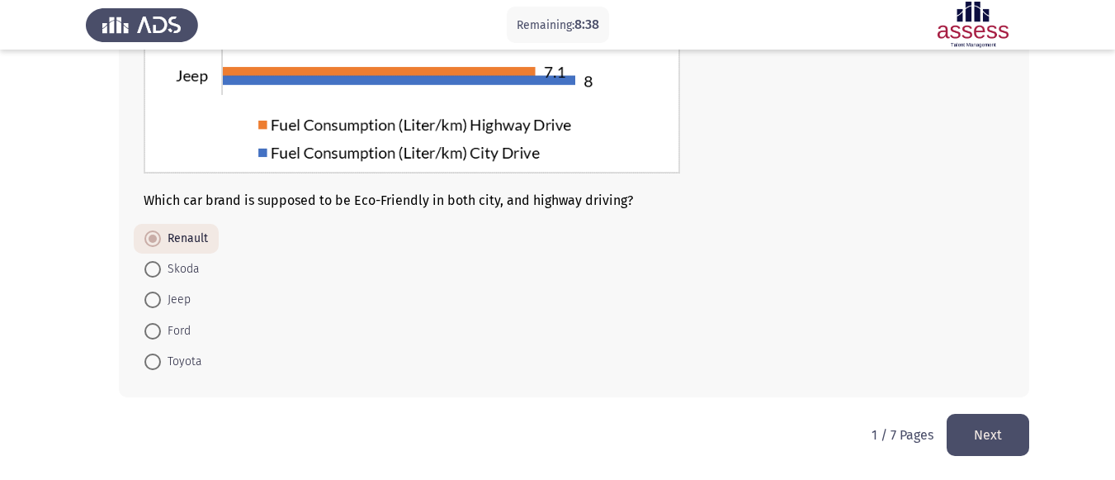
click at [983, 439] on button "Next" at bounding box center [988, 435] width 83 height 42
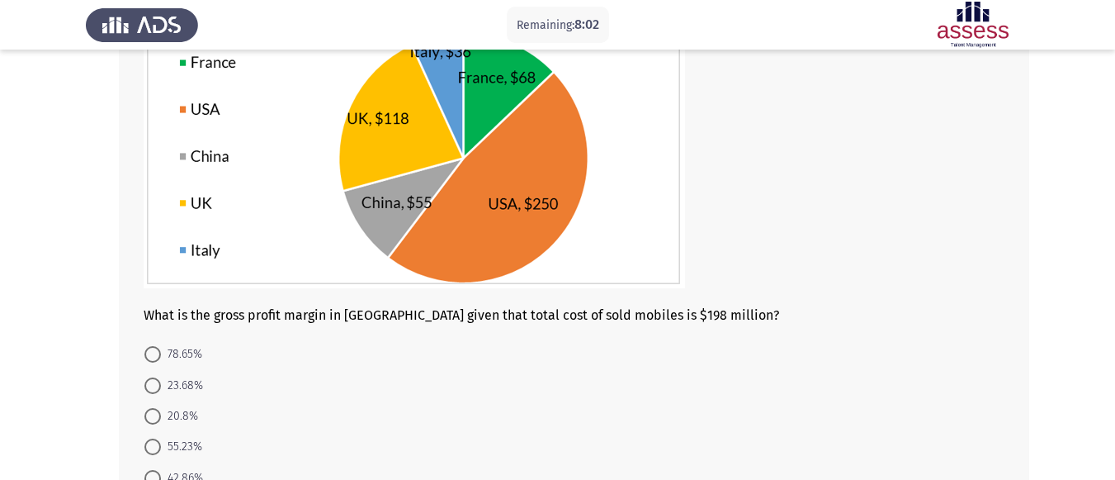
scroll to position [248, 0]
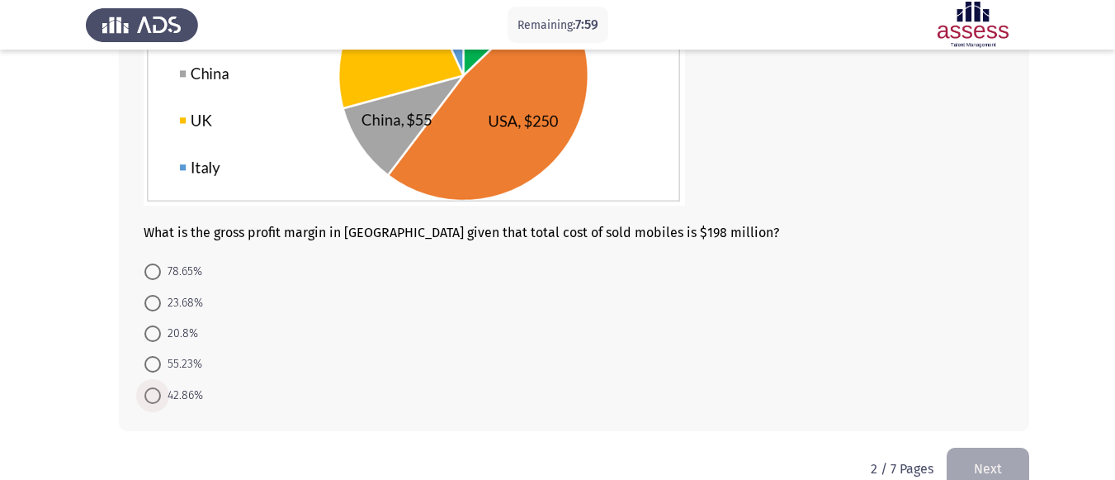
click at [155, 391] on span at bounding box center [152, 395] width 17 height 17
click at [155, 391] on input "42.86%" at bounding box center [152, 395] width 17 height 17
radio input "true"
click at [1004, 462] on button "Next" at bounding box center [988, 467] width 83 height 42
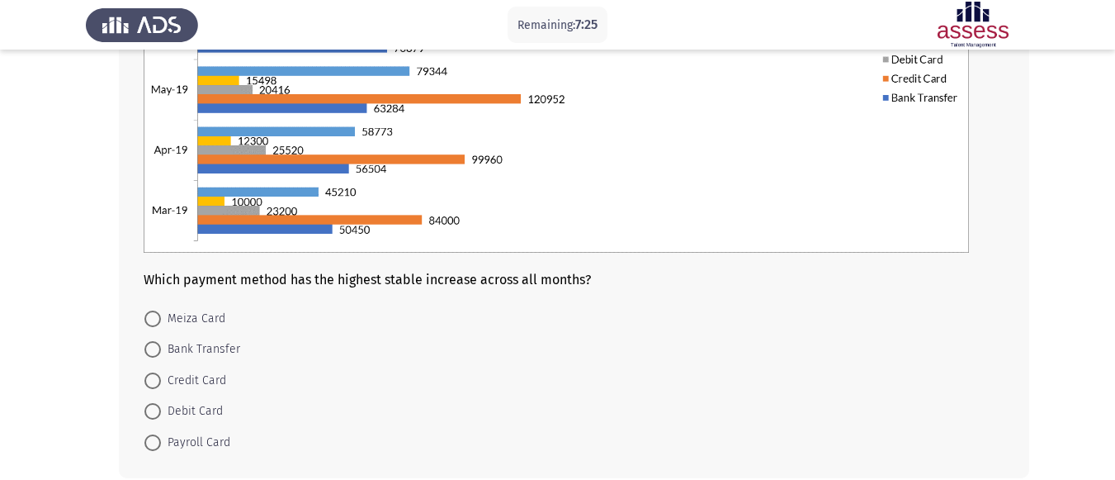
scroll to position [330, 0]
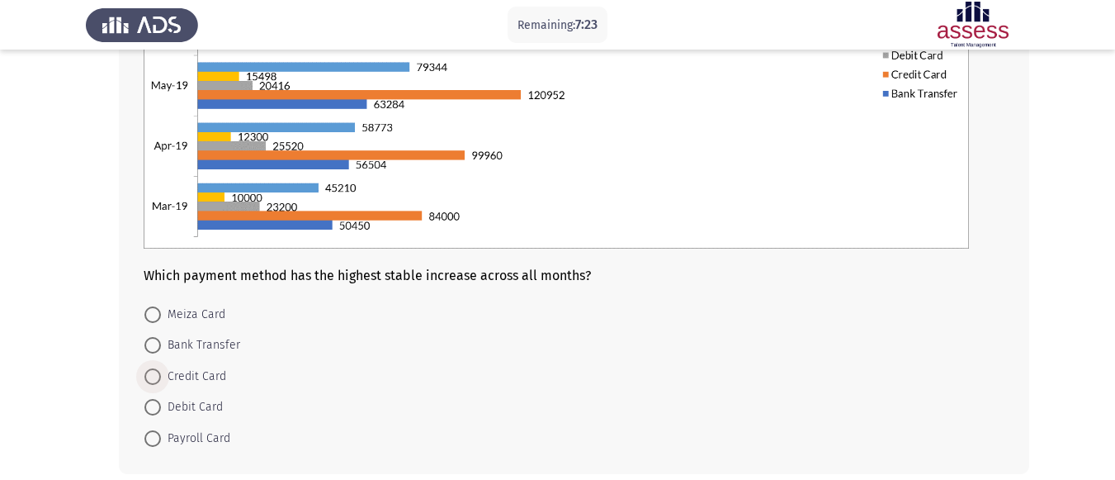
click at [155, 374] on span at bounding box center [152, 376] width 17 height 17
click at [155, 374] on input "Credit Card" at bounding box center [152, 376] width 17 height 17
radio input "true"
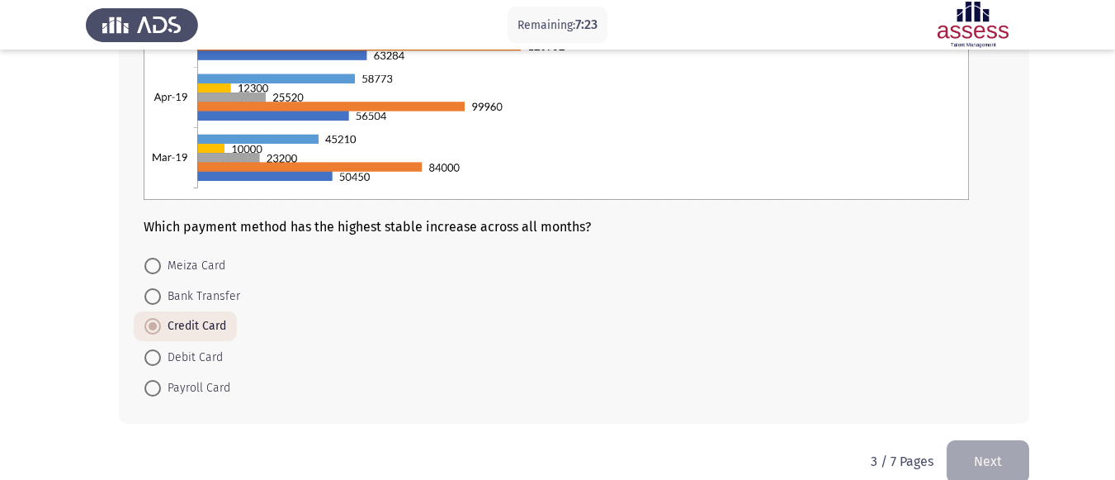
scroll to position [405, 0]
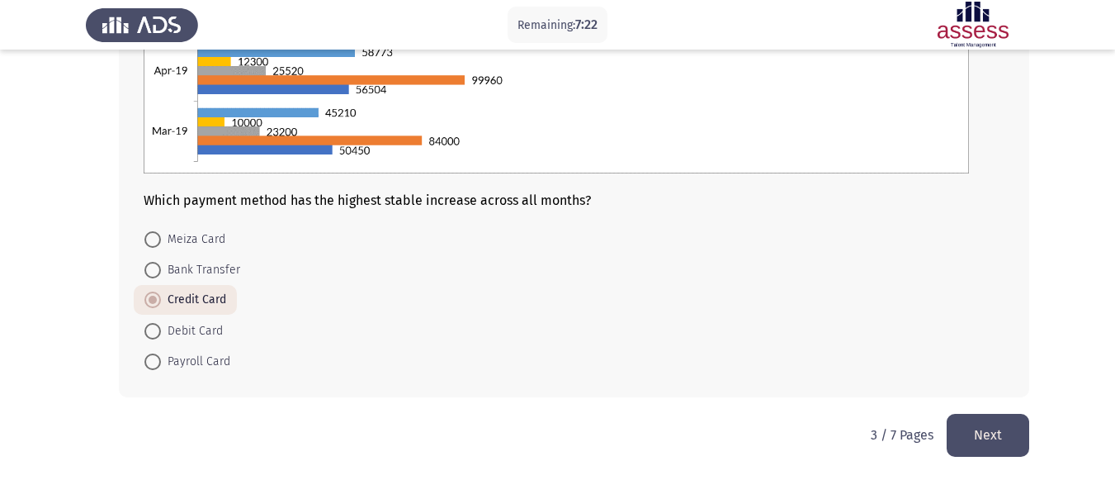
click at [1015, 424] on button "Next" at bounding box center [988, 435] width 83 height 42
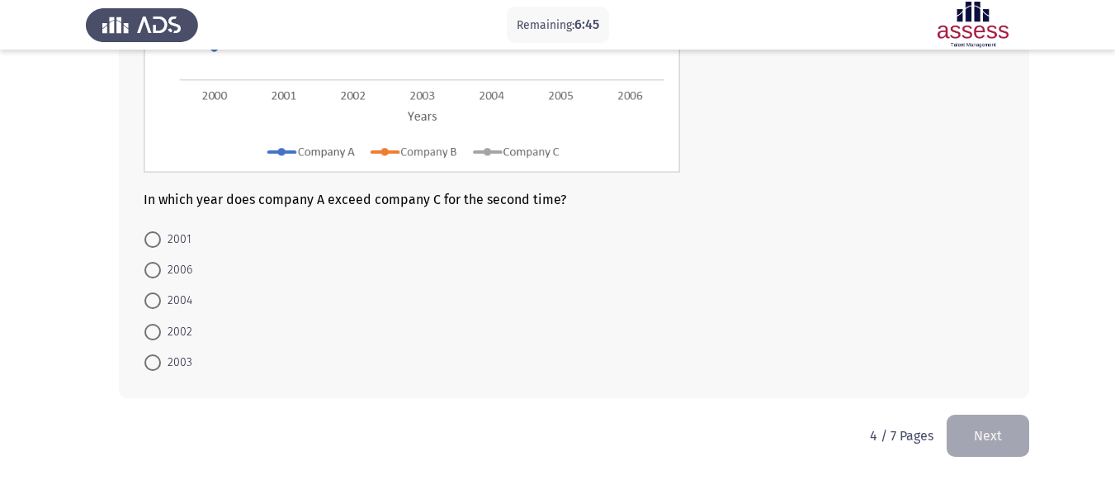
scroll to position [303, 0]
click at [156, 298] on span at bounding box center [152, 299] width 17 height 17
click at [156, 298] on input "2004" at bounding box center [152, 299] width 17 height 17
radio input "true"
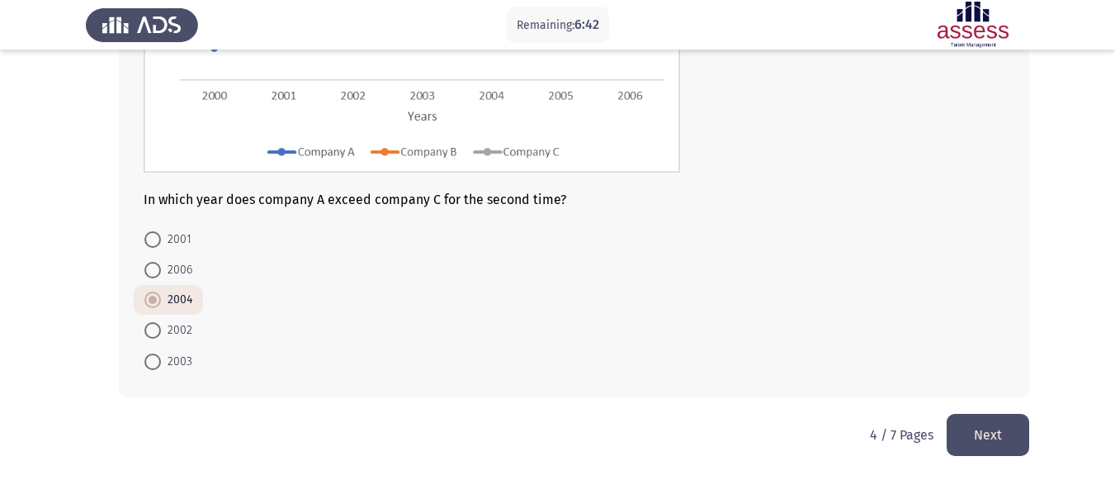
click at [1004, 437] on button "Next" at bounding box center [988, 435] width 83 height 42
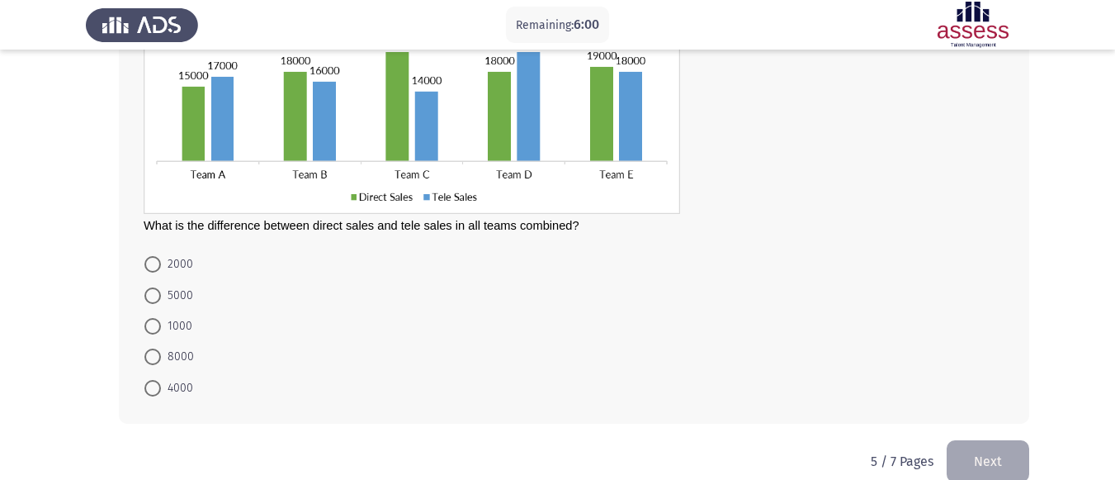
scroll to position [83, 0]
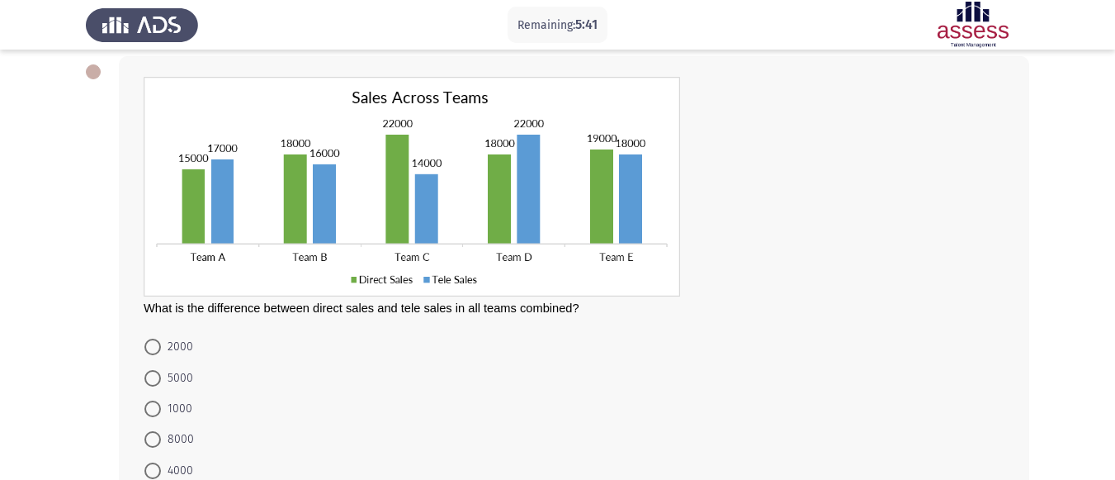
click at [165, 340] on span "2000" at bounding box center [177, 347] width 32 height 20
click at [161, 340] on input "2000" at bounding box center [152, 347] width 17 height 17
radio input "true"
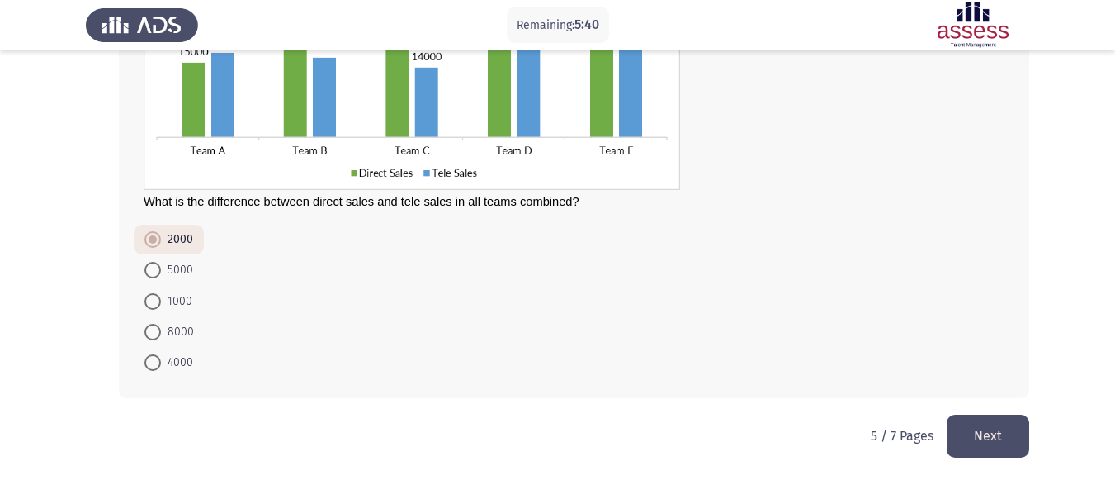
scroll to position [190, 0]
click at [1007, 418] on button "Next" at bounding box center [988, 435] width 83 height 42
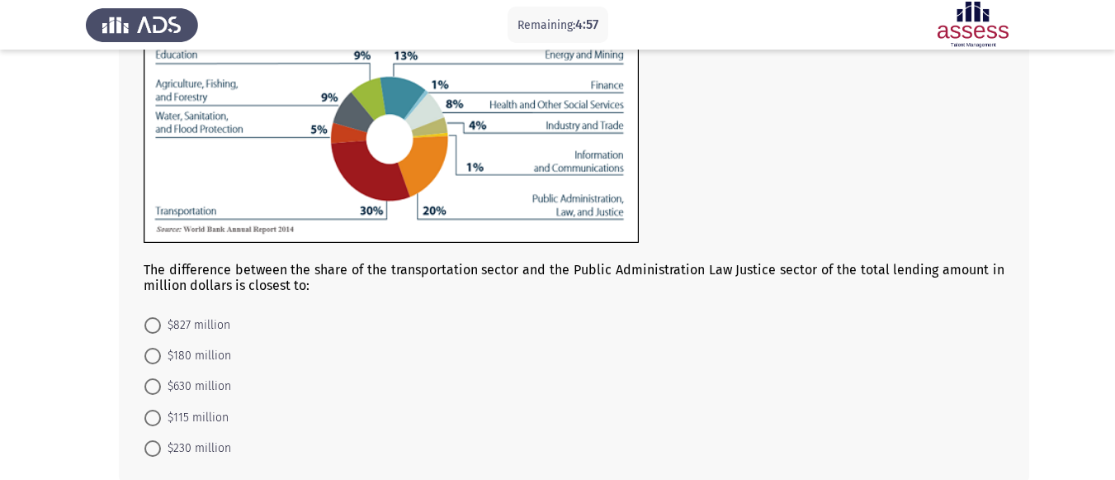
scroll to position [272, 0]
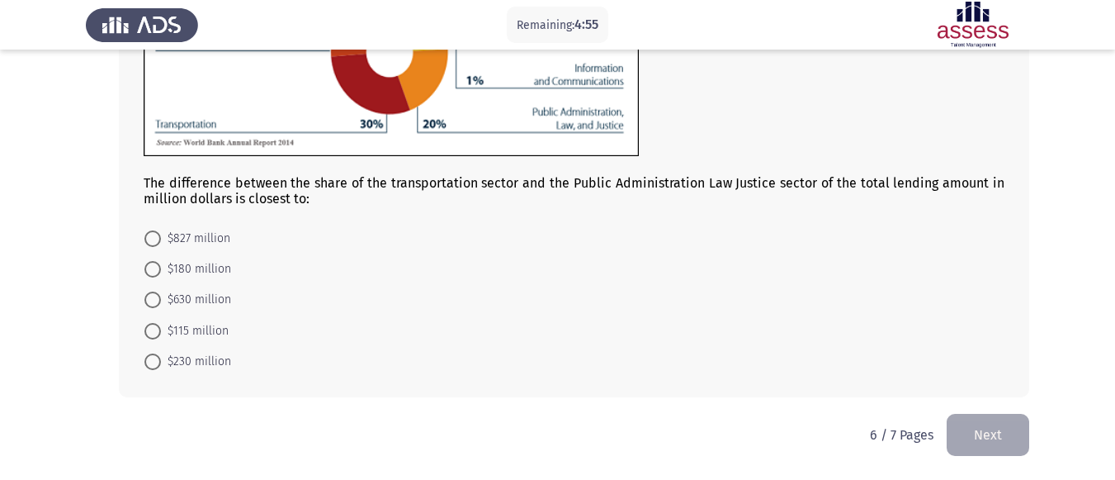
click at [156, 354] on span at bounding box center [152, 361] width 17 height 17
click at [156, 354] on input "$230 million" at bounding box center [152, 361] width 17 height 17
radio input "true"
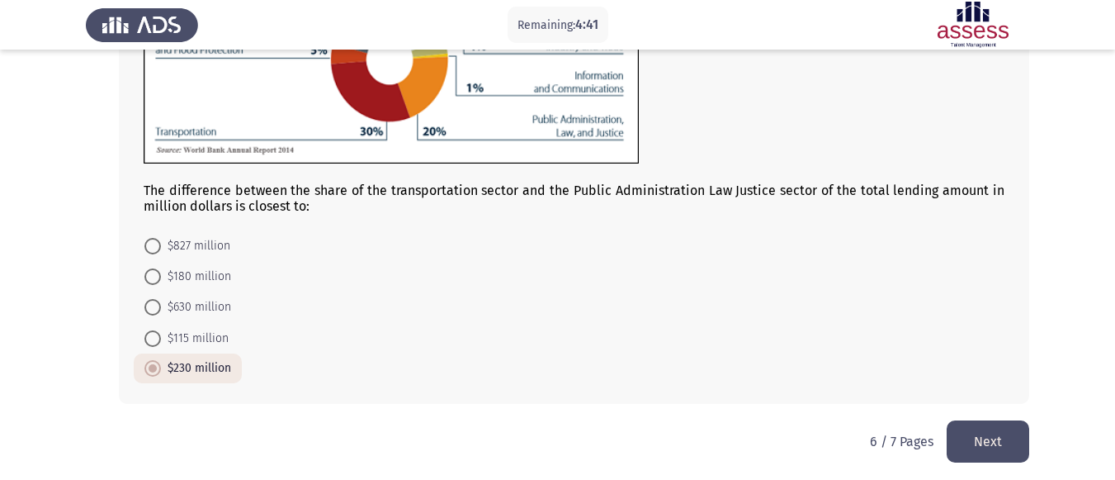
scroll to position [272, 0]
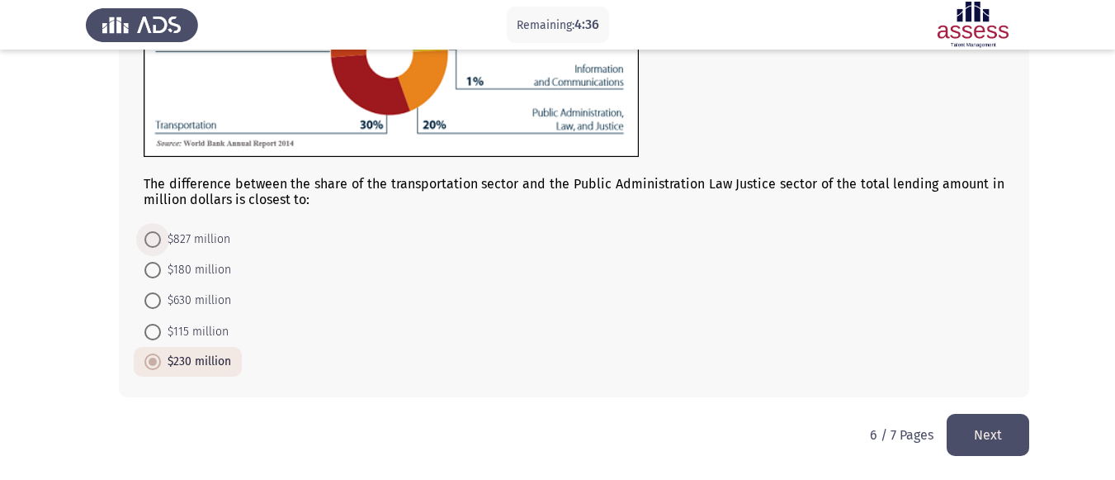
click at [156, 236] on span at bounding box center [152, 239] width 17 height 17
click at [156, 236] on input "$827 million" at bounding box center [152, 239] width 17 height 17
radio input "true"
click at [962, 430] on button "Next" at bounding box center [988, 435] width 83 height 42
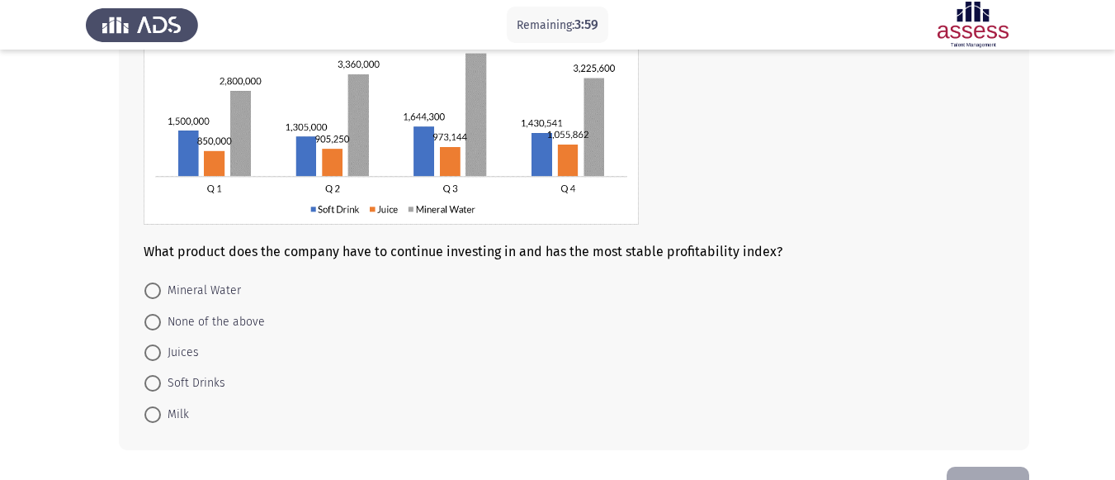
scroll to position [165, 0]
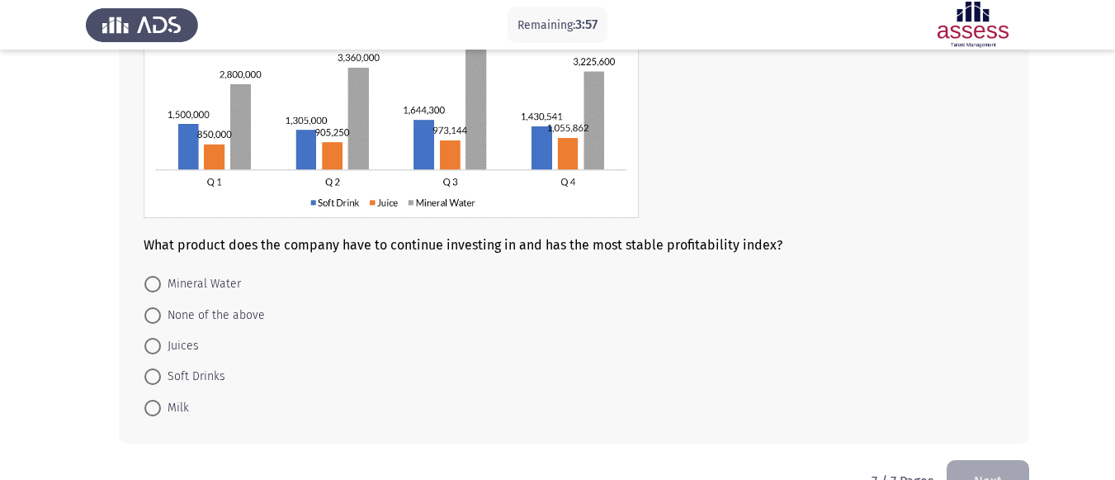
click at [157, 284] on span at bounding box center [152, 284] width 17 height 17
click at [157, 284] on input "Mineral Water" at bounding box center [152, 284] width 17 height 17
radio input "true"
click at [975, 465] on button "Next" at bounding box center [988, 479] width 83 height 42
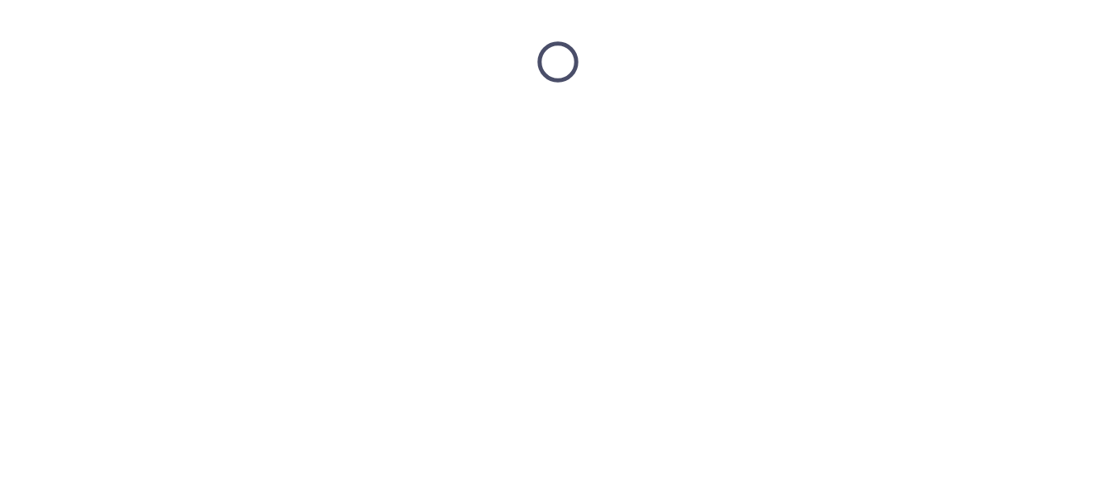
scroll to position [0, 0]
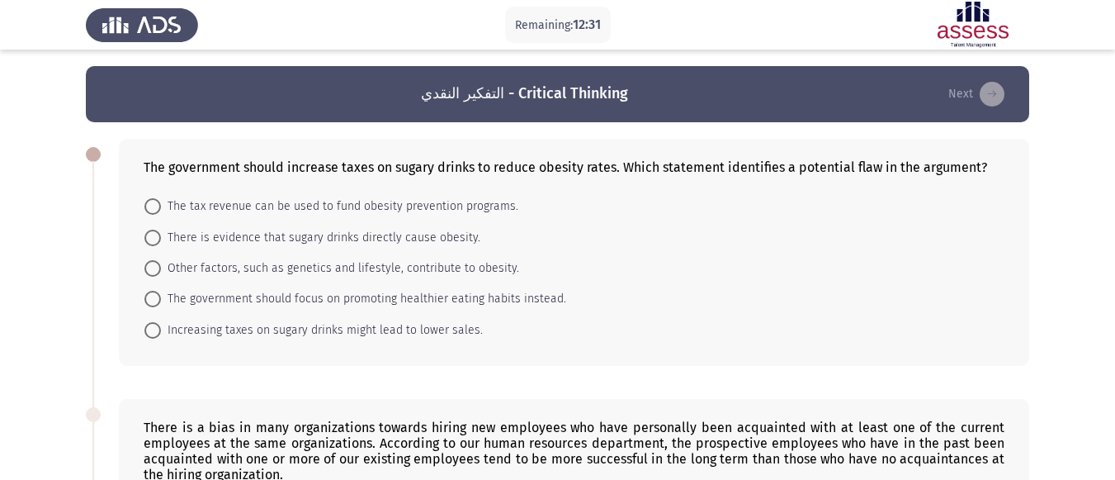
click at [154, 289] on label "The government should focus on promoting healthier eating habits instead." at bounding box center [355, 299] width 422 height 20
click at [154, 291] on input "The government should focus on promoting healthier eating habits instead." at bounding box center [152, 299] width 17 height 17
radio input "true"
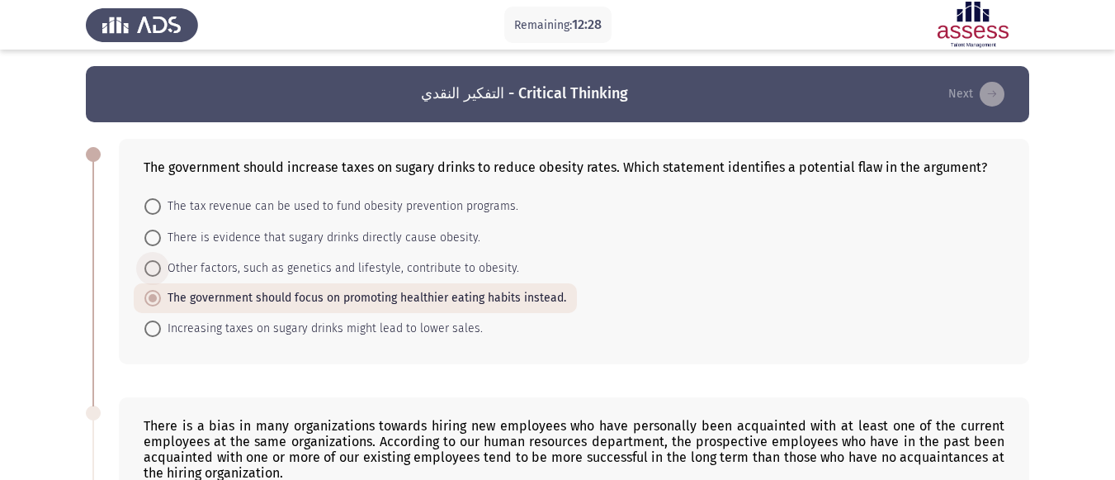
click at [149, 266] on span at bounding box center [152, 268] width 17 height 17
click at [149, 266] on input "Other factors, such as genetics and lifestyle, contribute to obesity." at bounding box center [152, 268] width 17 height 17
radio input "true"
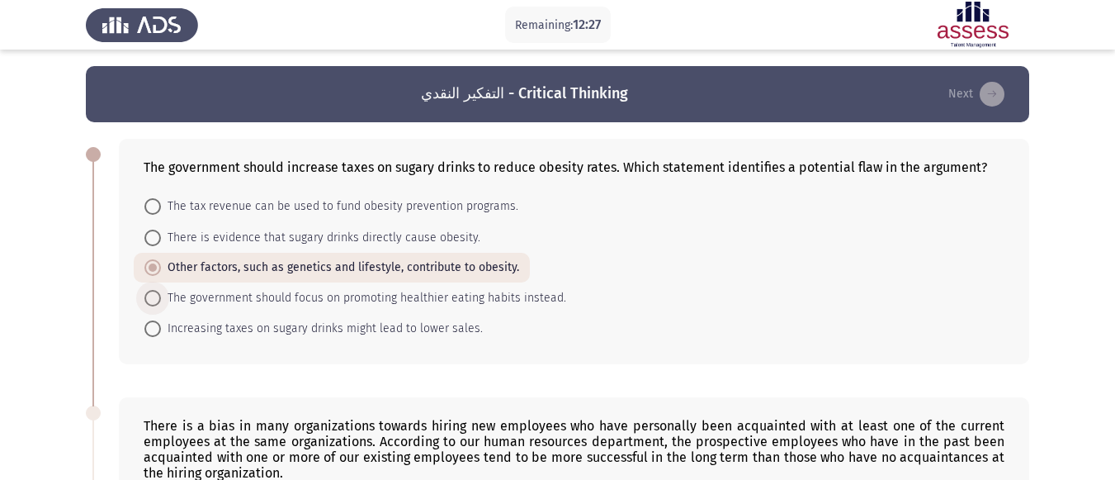
click at [153, 292] on span at bounding box center [152, 298] width 17 height 17
click at [153, 292] on input "The government should focus on promoting healthier eating habits instead." at bounding box center [152, 298] width 17 height 17
radio input "true"
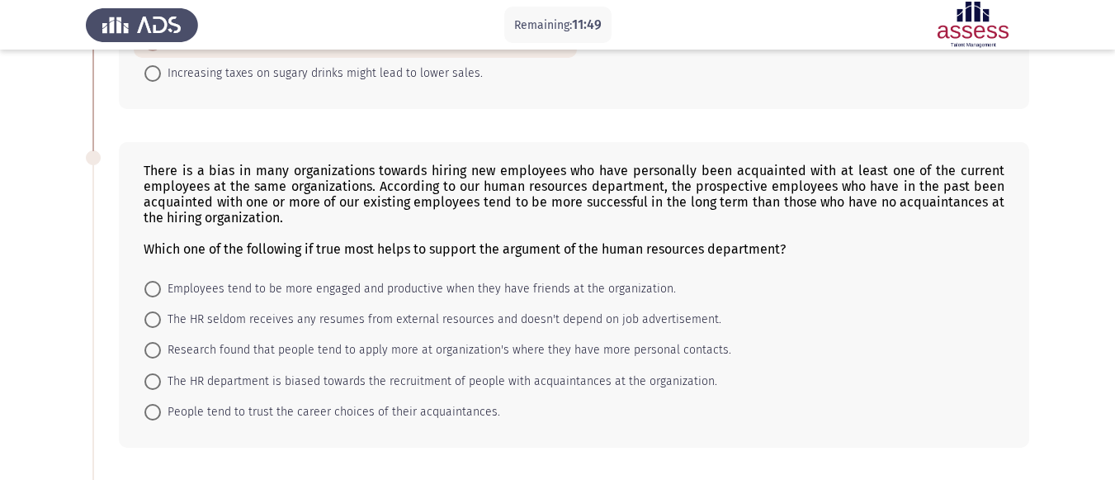
scroll to position [249, 0]
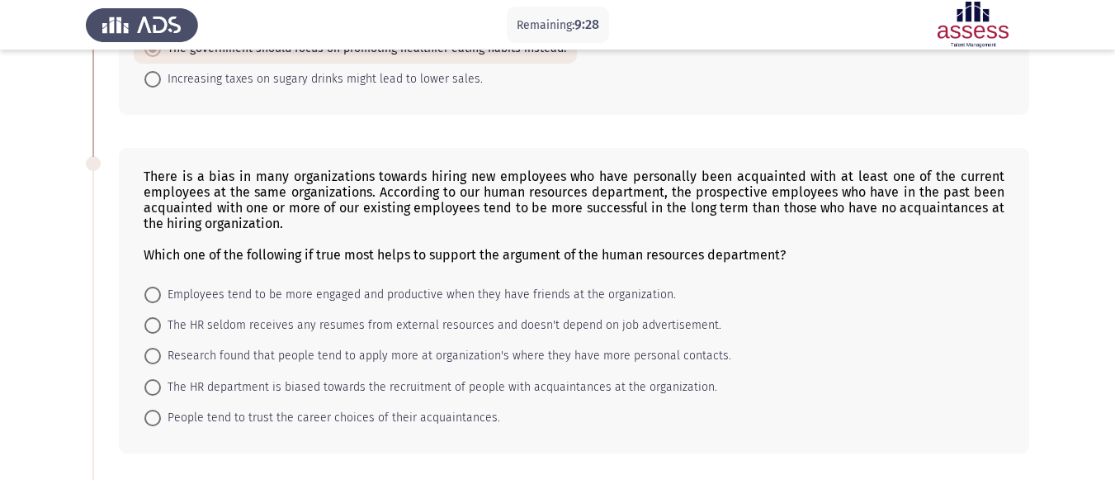
click at [157, 386] on span at bounding box center [152, 387] width 17 height 17
click at [157, 386] on input "The HR department is biased towards the recruitment of people with acquaintance…" at bounding box center [152, 387] width 17 height 17
radio input "true"
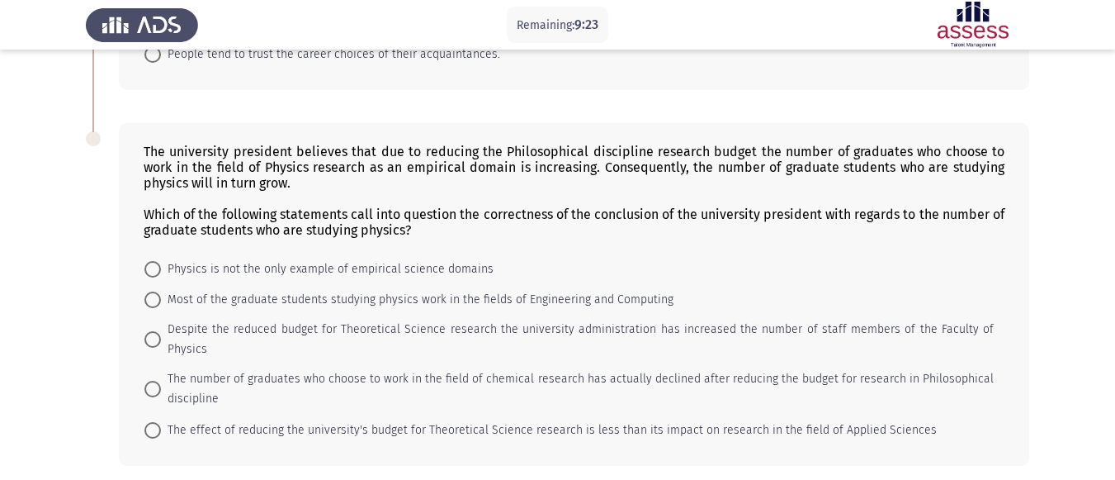
scroll to position [661, 0]
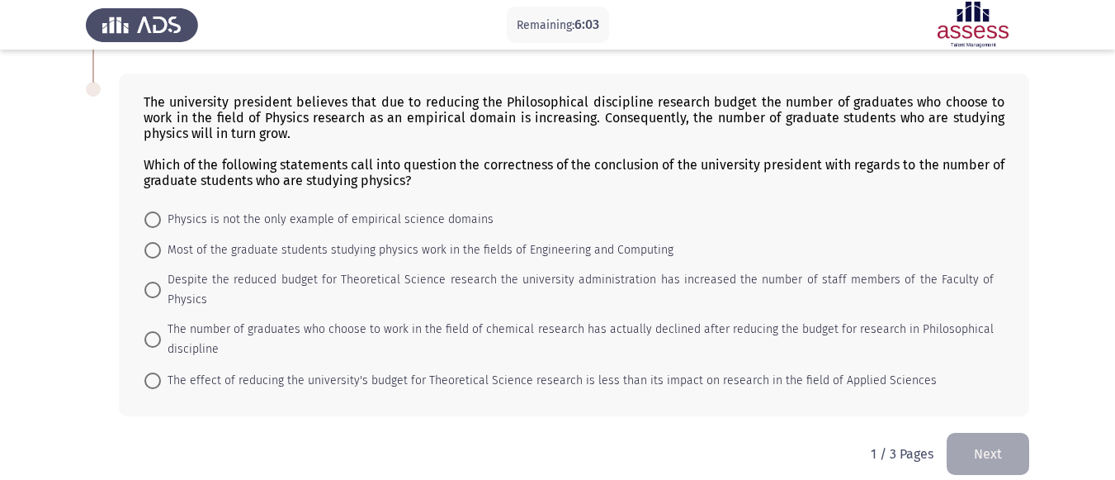
click at [165, 289] on span "Despite the reduced budget for Theoretical Science research the university admi…" at bounding box center [577, 290] width 833 height 40
click at [161, 289] on input "Despite the reduced budget for Theoretical Science research the university admi…" at bounding box center [152, 290] width 17 height 17
radio input "true"
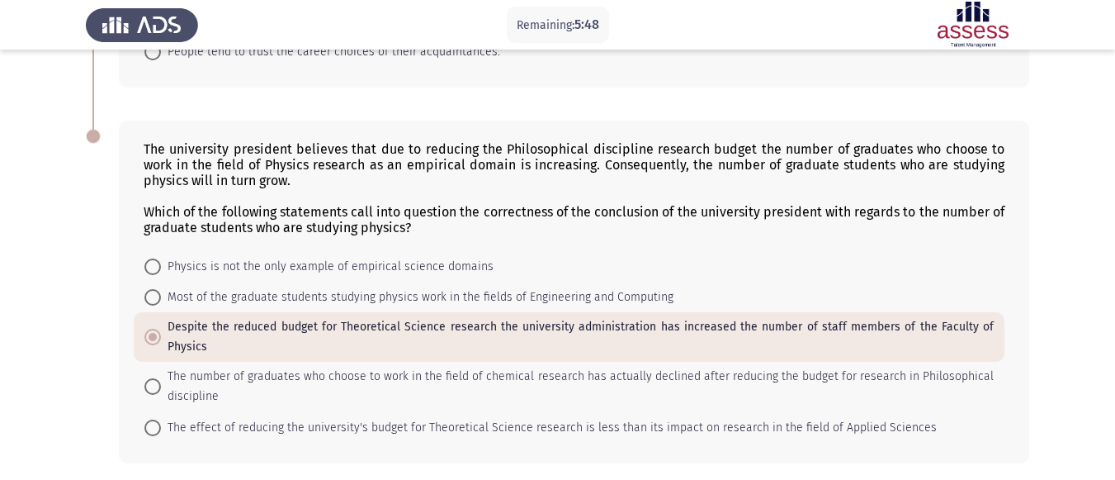
scroll to position [680, 0]
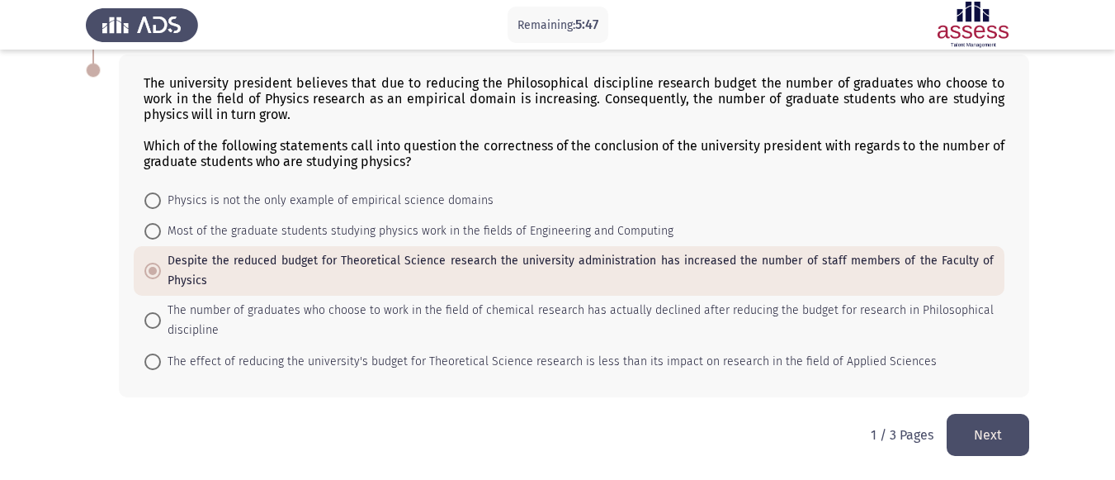
click at [978, 429] on button "Next" at bounding box center [988, 435] width 83 height 42
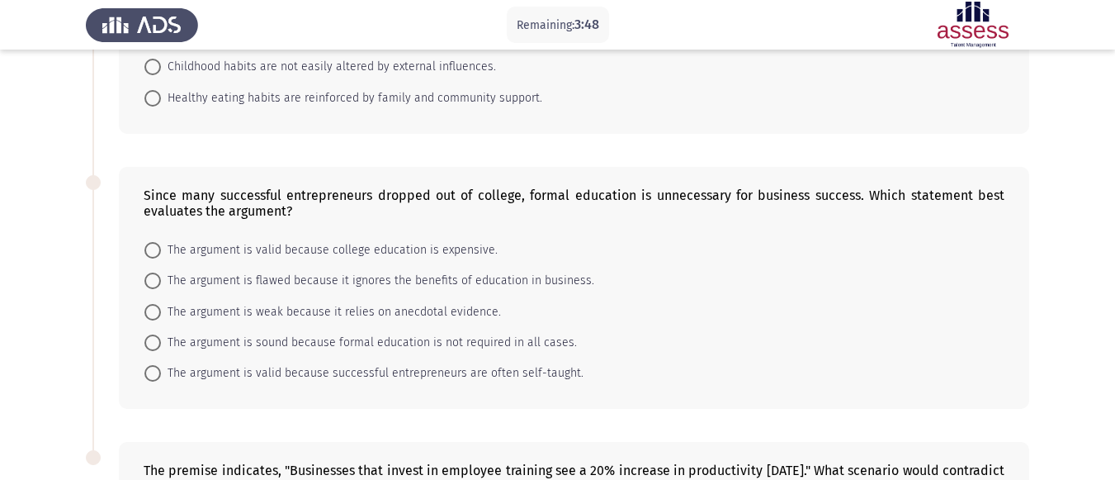
scroll to position [288, 0]
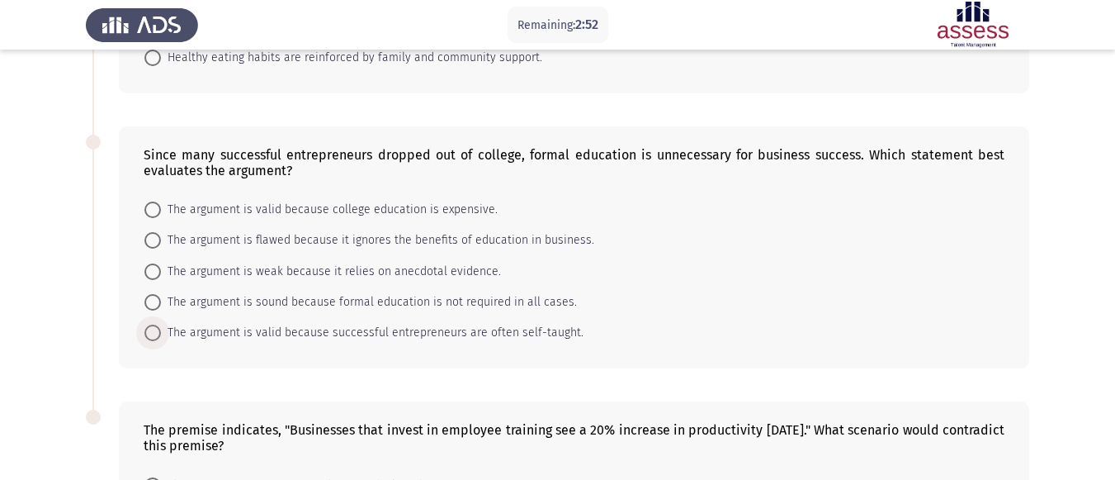
click at [161, 327] on label "The argument is valid because successful entrepreneurs are often self-taught." at bounding box center [363, 333] width 439 height 20
click at [161, 327] on input "The argument is valid because successful entrepreneurs are often self-taught." at bounding box center [152, 332] width 17 height 17
radio input "true"
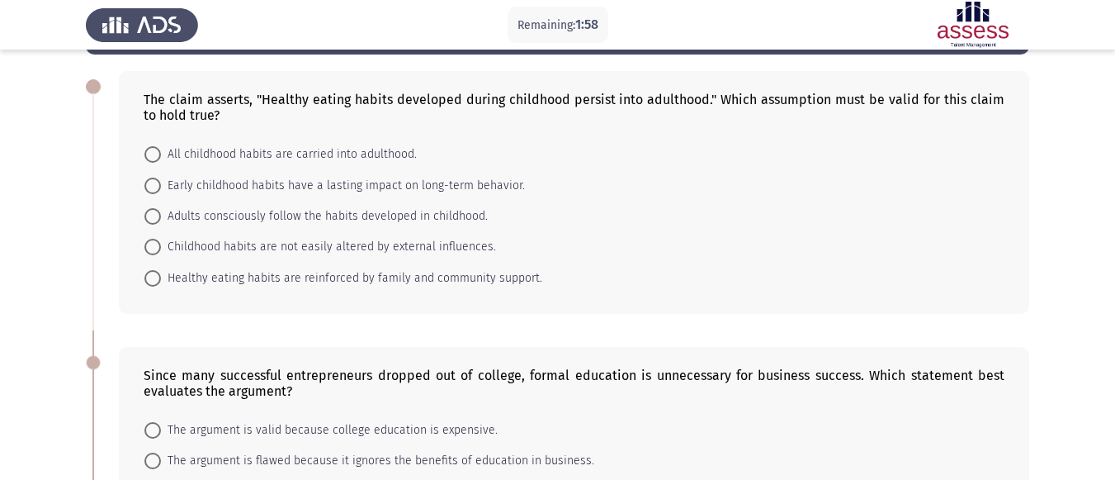
scroll to position [39, 0]
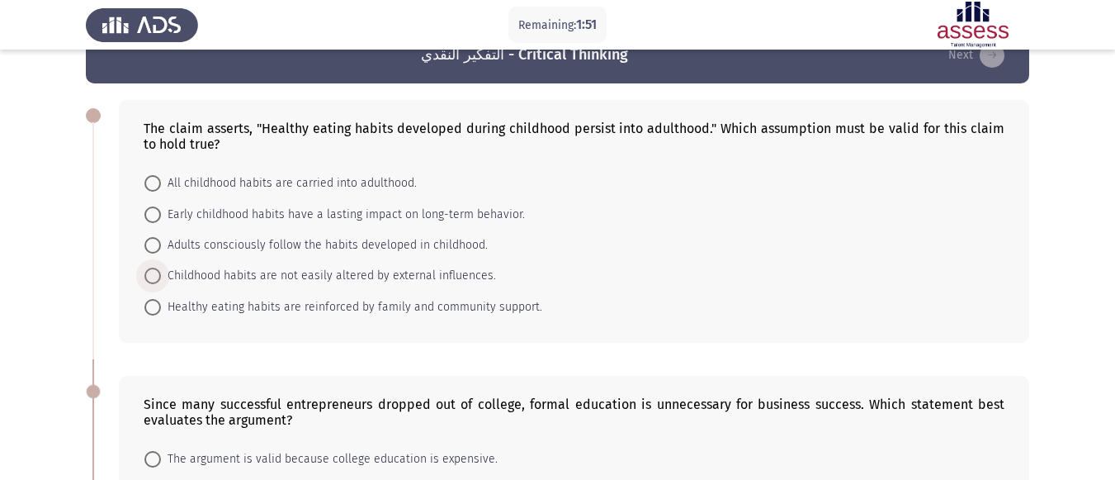
click at [155, 279] on span at bounding box center [152, 276] width 17 height 17
click at [155, 279] on input "Childhood habits are not easily altered by external influences." at bounding box center [152, 276] width 17 height 17
radio input "true"
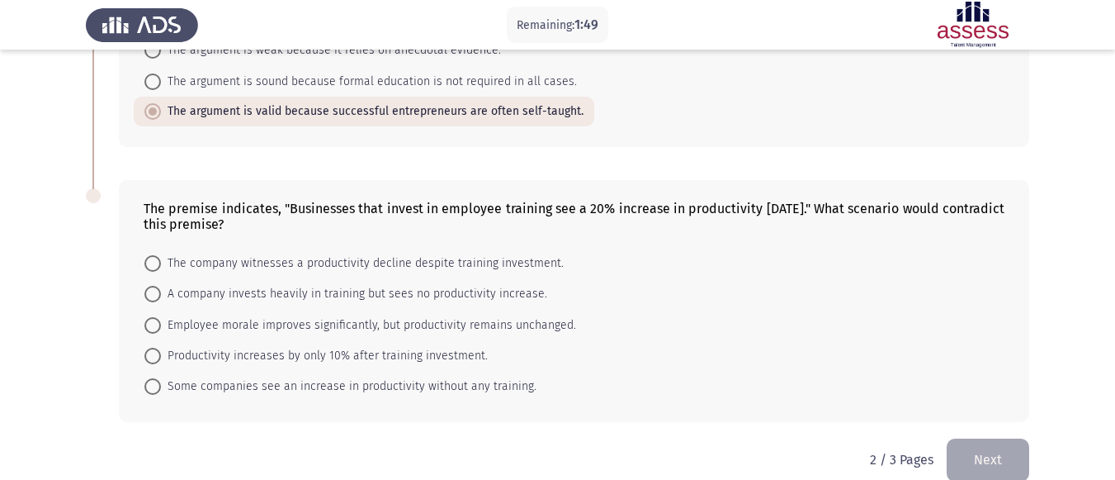
scroll to position [533, 0]
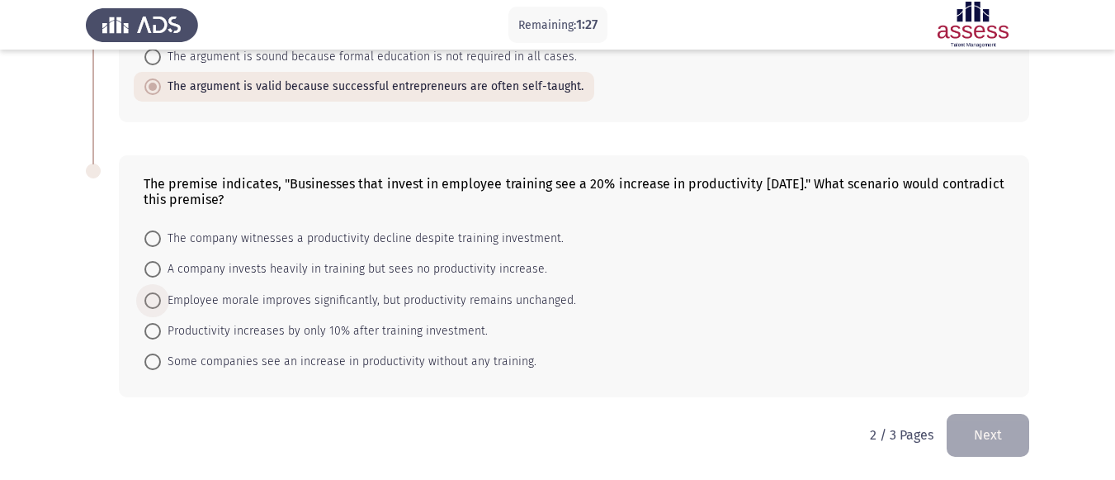
click at [164, 302] on span "Employee morale improves significantly, but productivity remains unchanged." at bounding box center [368, 301] width 415 height 20
click at [161, 302] on input "Employee morale improves significantly, but productivity remains unchanged." at bounding box center [152, 300] width 17 height 17
radio input "true"
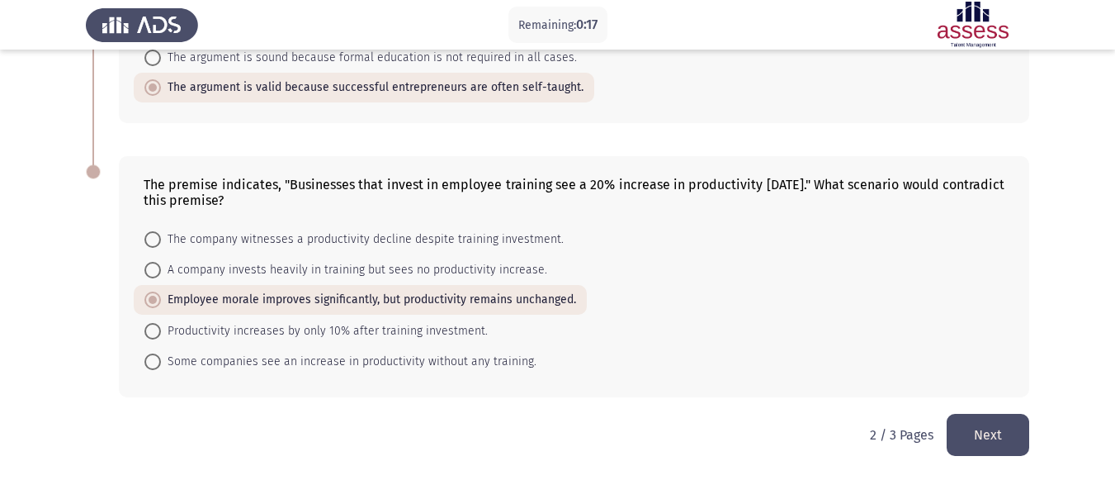
click at [990, 425] on button "Next" at bounding box center [988, 435] width 83 height 42
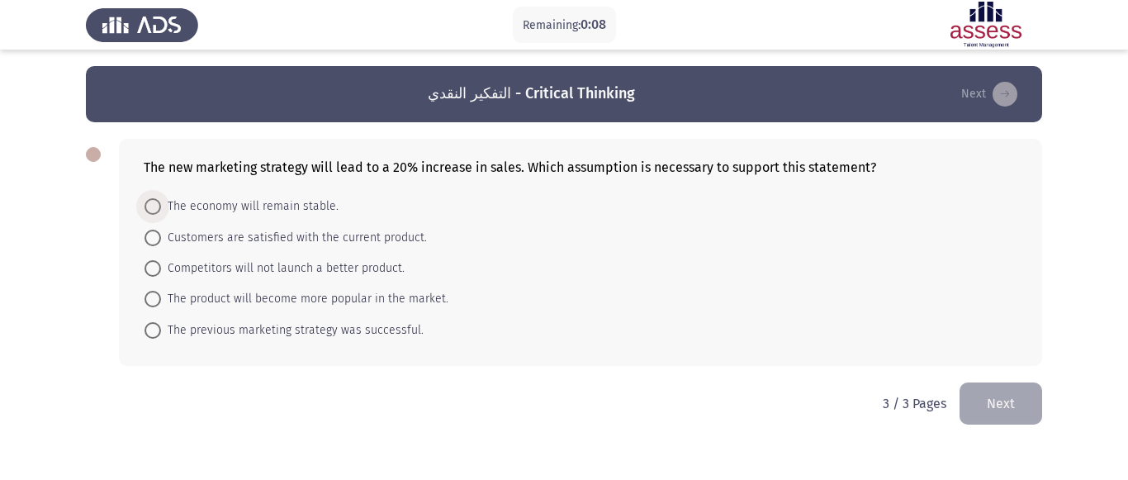
click at [160, 212] on span at bounding box center [152, 206] width 17 height 17
click at [160, 212] on input "The economy will remain stable." at bounding box center [152, 206] width 17 height 17
radio input "true"
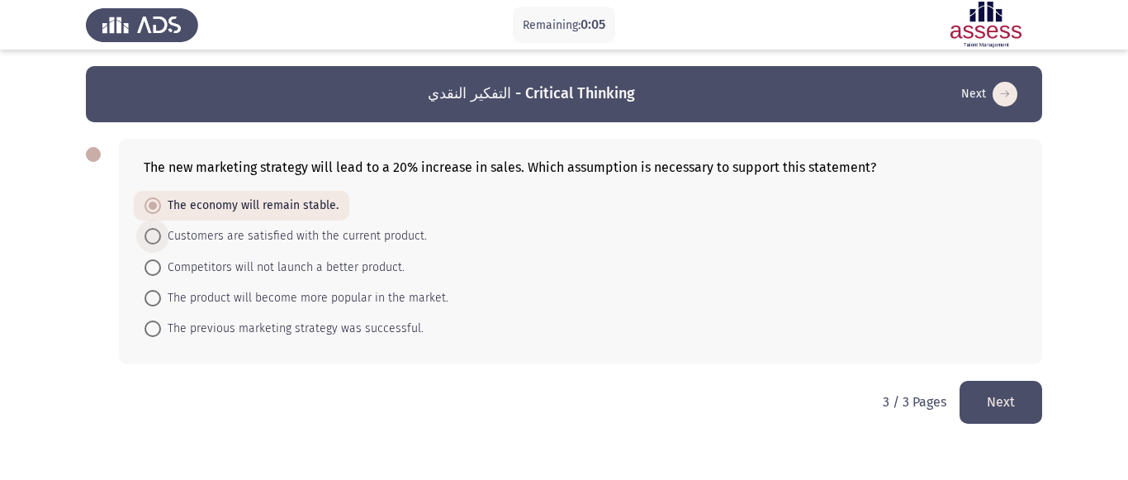
click at [154, 232] on span at bounding box center [152, 236] width 17 height 17
click at [154, 232] on input "Customers are satisfied with the current product." at bounding box center [152, 236] width 17 height 17
radio input "true"
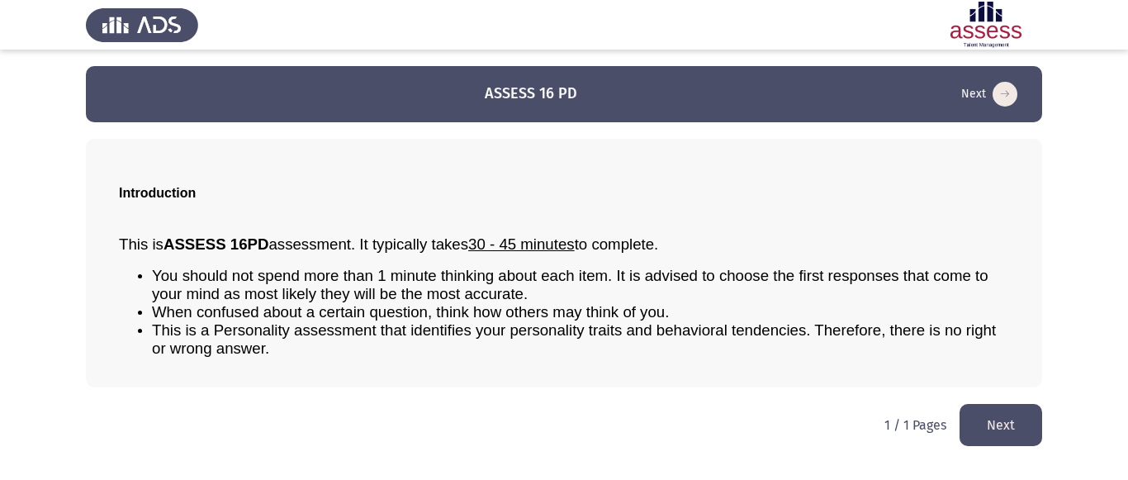
click at [982, 416] on button "Next" at bounding box center [1000, 425] width 83 height 42
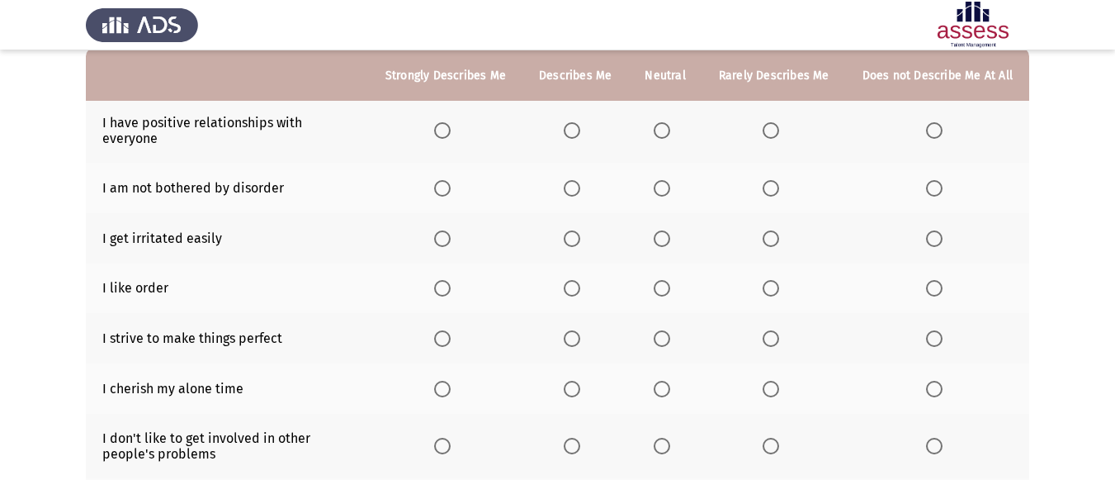
scroll to position [165, 0]
click at [447, 125] on span "Select an option" at bounding box center [442, 129] width 17 height 17
click at [447, 125] on input "Select an option" at bounding box center [442, 129] width 17 height 17
click at [670, 279] on span "Select an option" at bounding box center [662, 287] width 17 height 17
click at [670, 279] on input "Select an option" at bounding box center [662, 287] width 17 height 17
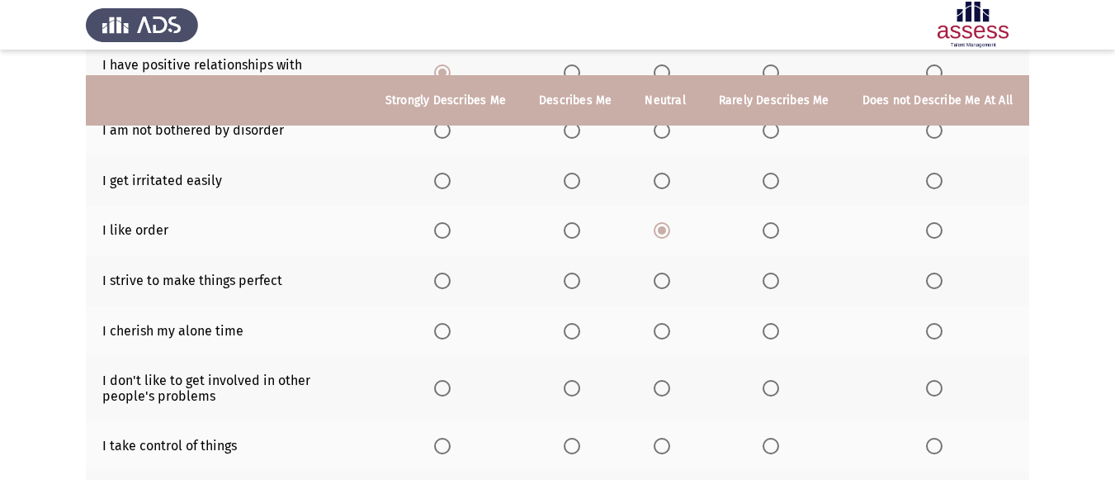
scroll to position [248, 0]
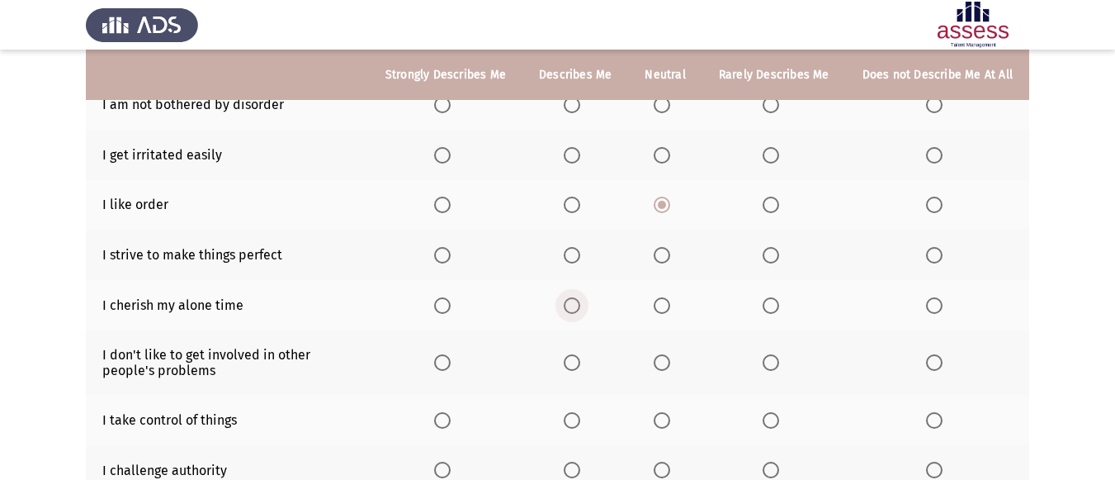
click at [580, 297] on span "Select an option" at bounding box center [572, 305] width 17 height 17
click at [580, 297] on input "Select an option" at bounding box center [572, 305] width 17 height 17
click at [451, 354] on span "Select an option" at bounding box center [442, 362] width 17 height 17
click at [451, 354] on input "Select an option" at bounding box center [442, 362] width 17 height 17
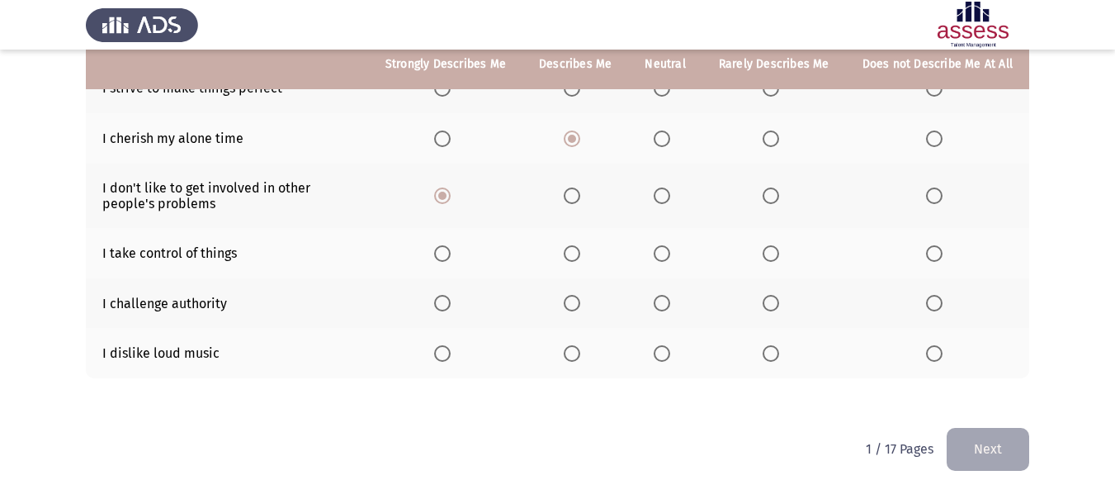
scroll to position [332, 0]
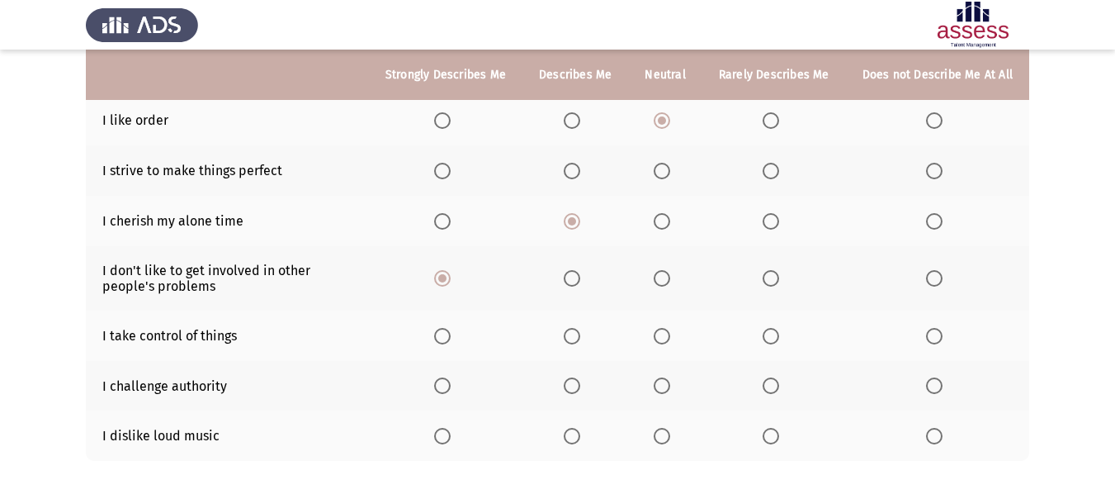
click at [451, 377] on span "Select an option" at bounding box center [442, 385] width 17 height 17
click at [451, 377] on input "Select an option" at bounding box center [442, 385] width 17 height 17
click at [447, 428] on span "Select an option" at bounding box center [442, 436] width 17 height 17
click at [447, 428] on input "Select an option" at bounding box center [442, 436] width 17 height 17
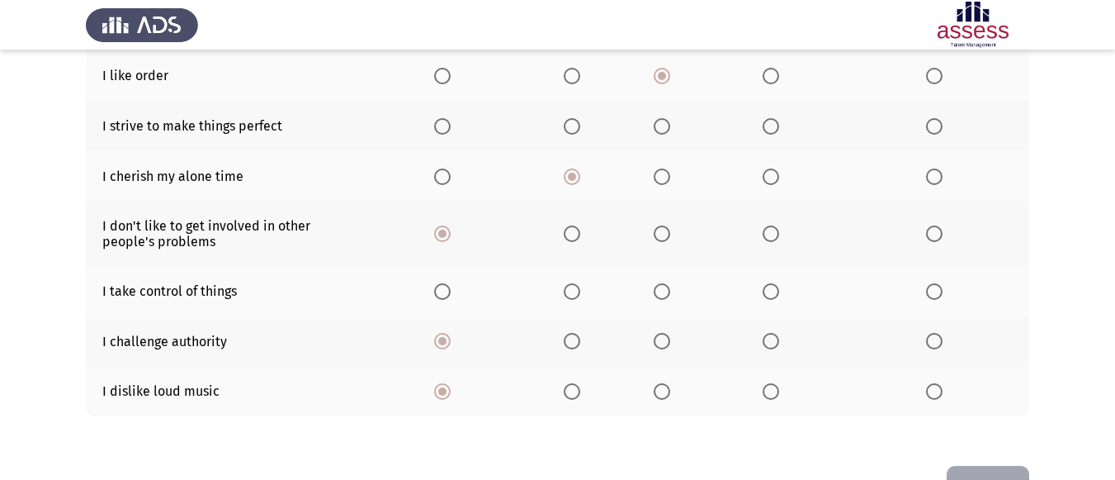
scroll to position [414, 0]
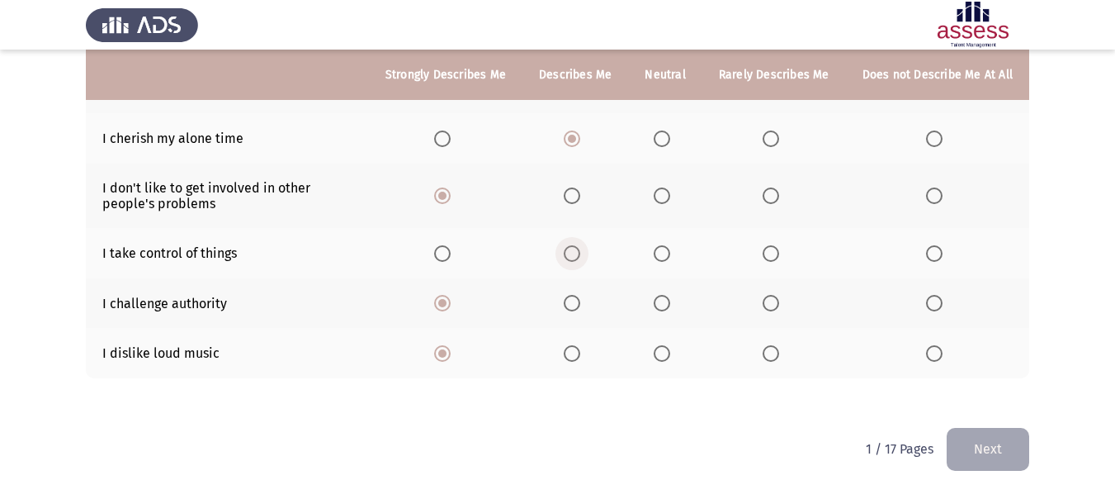
click at [573, 245] on span "Select an option" at bounding box center [572, 253] width 17 height 17
click at [573, 245] on input "Select an option" at bounding box center [572, 253] width 17 height 17
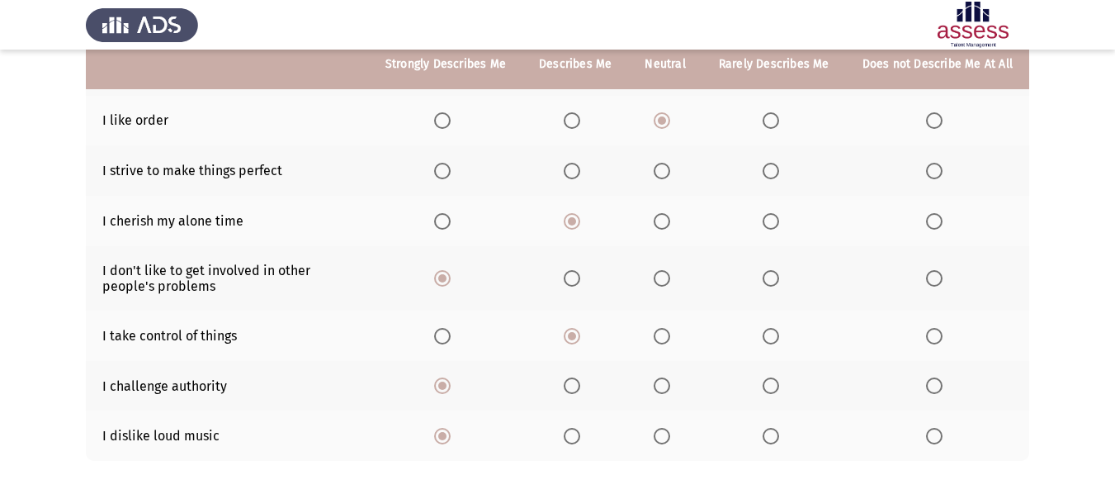
scroll to position [249, 0]
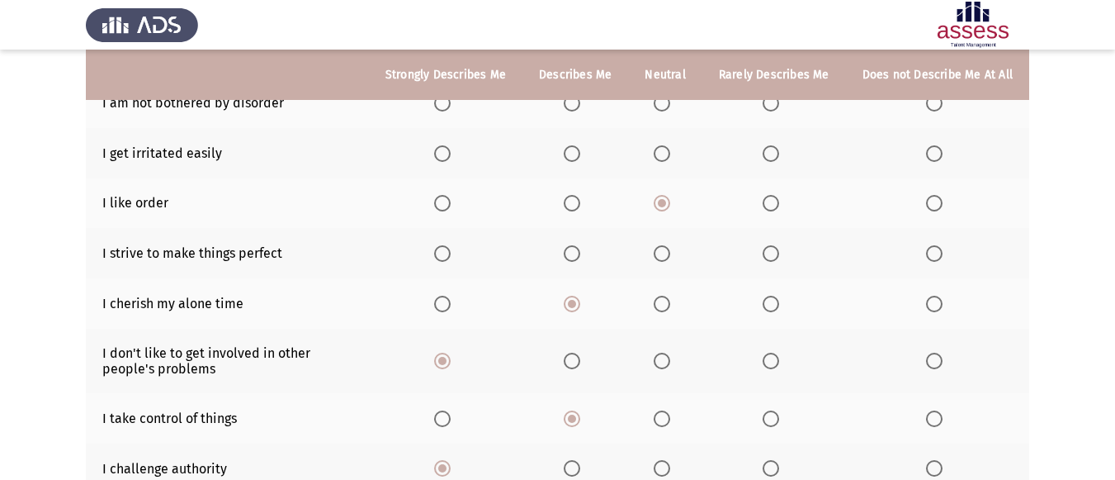
click at [443, 253] on span "Select an option" at bounding box center [443, 253] width 0 height 0
click at [451, 245] on input "Select an option" at bounding box center [442, 253] width 17 height 17
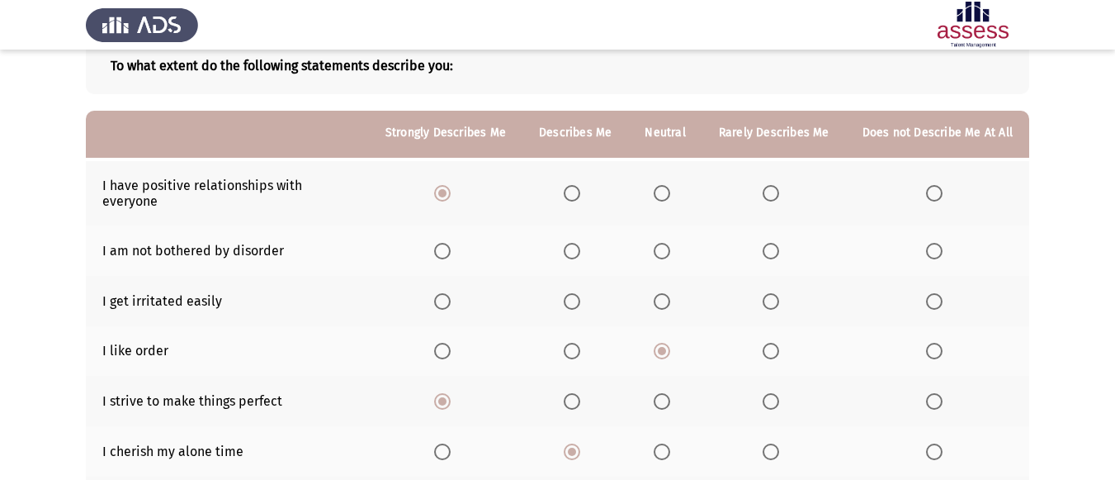
scroll to position [167, 0]
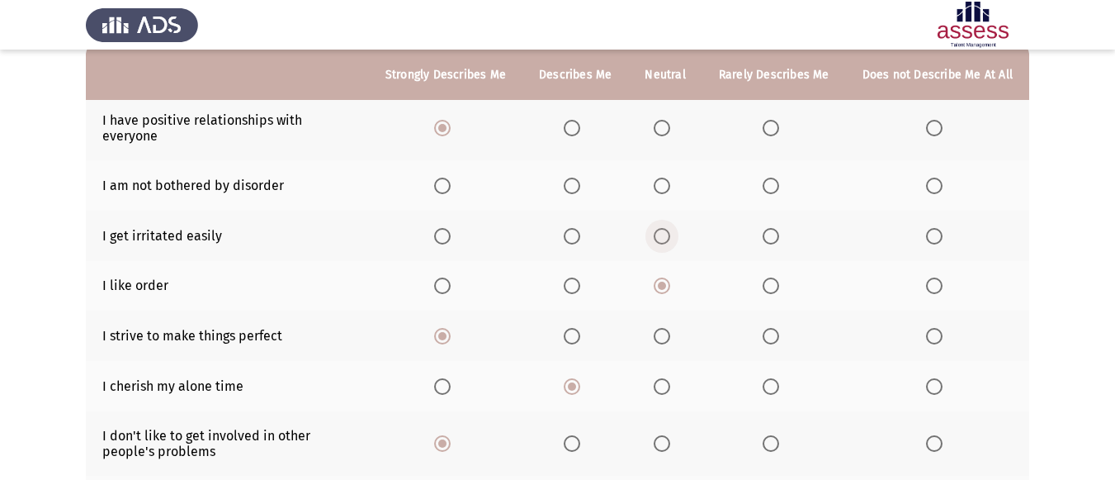
click at [670, 228] on span "Select an option" at bounding box center [662, 236] width 17 height 17
click at [670, 228] on input "Select an option" at bounding box center [662, 236] width 17 height 17
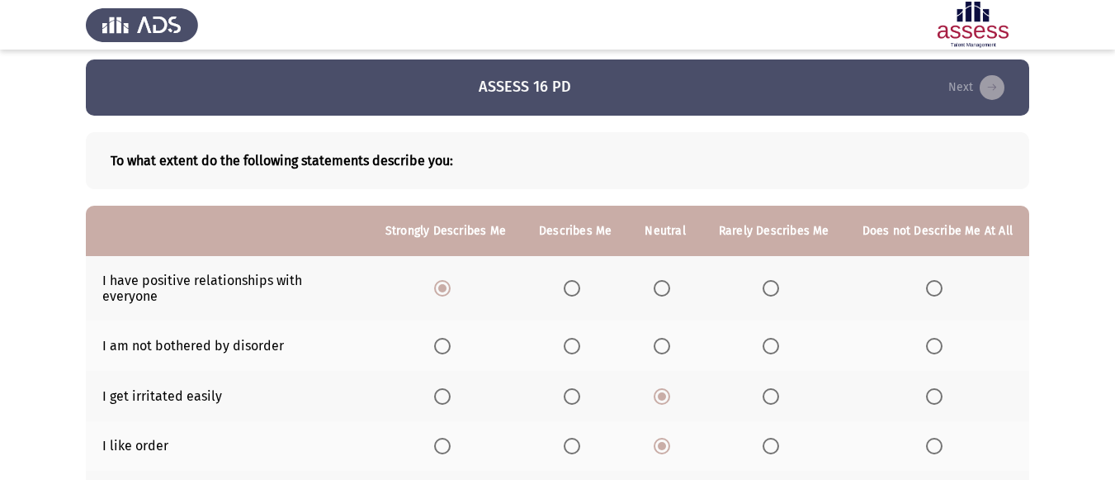
scroll to position [2, 0]
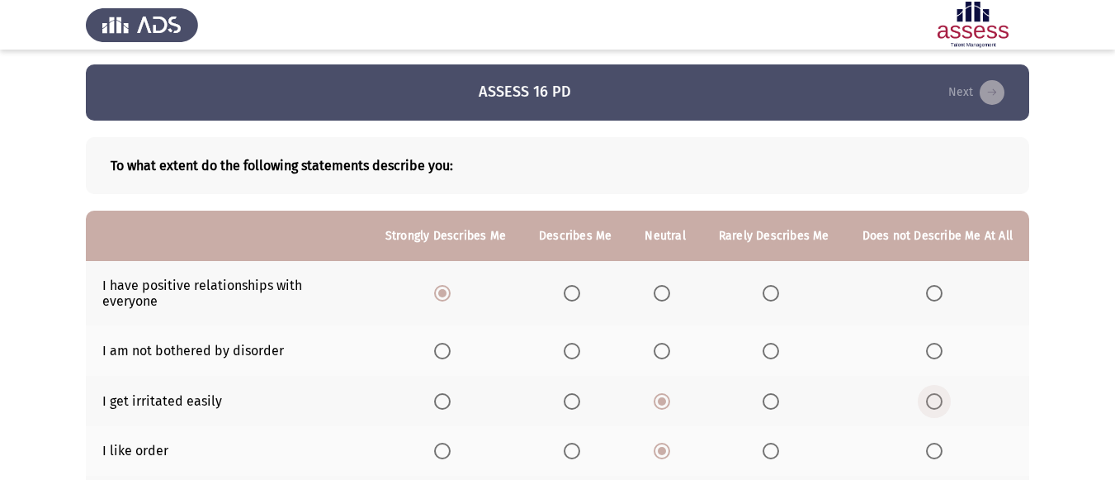
click at [935, 393] on span "Select an option" at bounding box center [934, 401] width 17 height 17
click at [935, 393] on input "Select an option" at bounding box center [934, 401] width 17 height 17
click at [665, 393] on span "Select an option" at bounding box center [662, 401] width 17 height 17
click at [665, 393] on input "Select an option" at bounding box center [662, 401] width 17 height 17
click at [937, 343] on span "Select an option" at bounding box center [934, 351] width 17 height 17
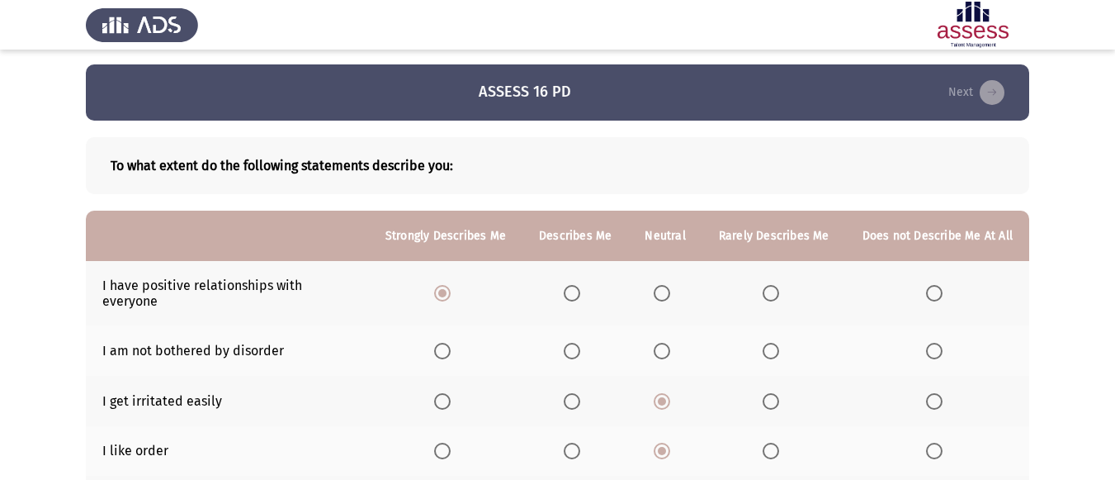
click at [937, 343] on input "Select an option" at bounding box center [934, 351] width 17 height 17
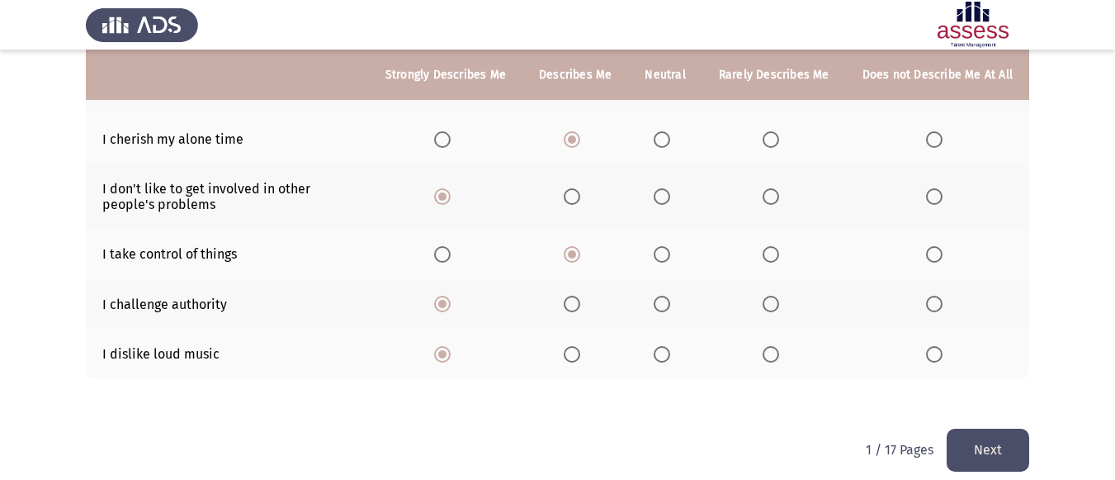
scroll to position [414, 0]
click at [1001, 438] on button "Next" at bounding box center [988, 449] width 83 height 42
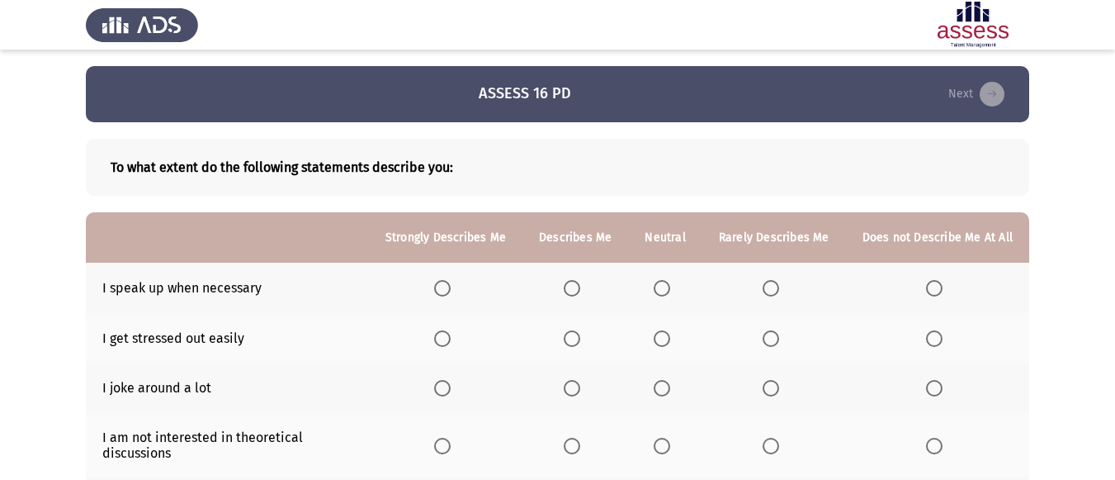
click at [451, 291] on span "Select an option" at bounding box center [442, 288] width 17 height 17
click at [451, 291] on input "Select an option" at bounding box center [442, 288] width 17 height 17
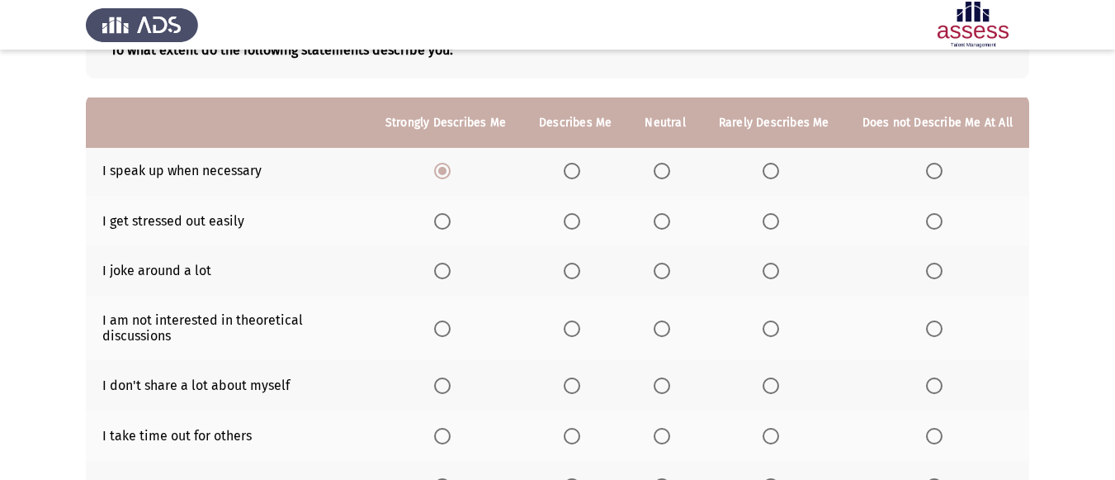
scroll to position [165, 0]
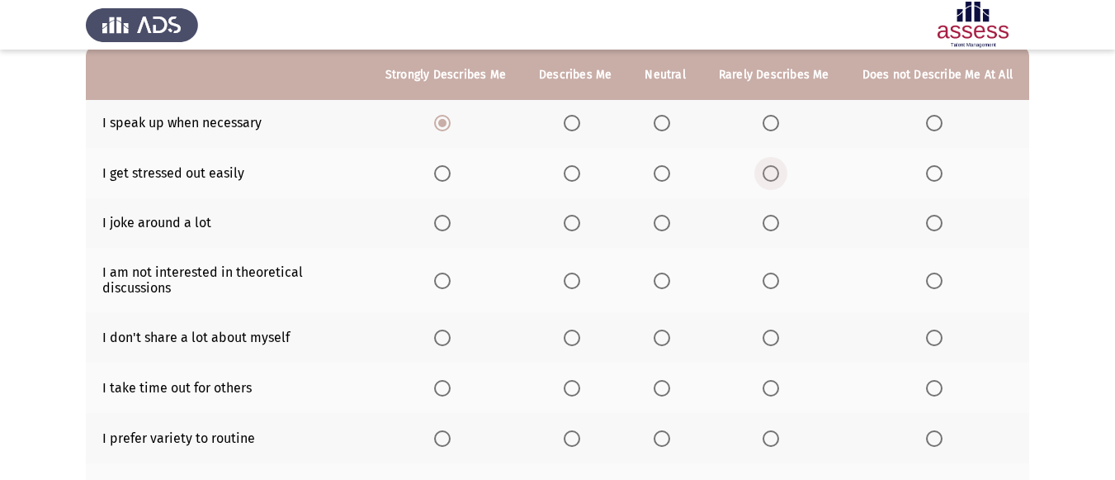
click at [773, 172] on span "Select an option" at bounding box center [771, 173] width 17 height 17
click at [773, 172] on input "Select an option" at bounding box center [771, 173] width 17 height 17
click at [670, 224] on span "Select an option" at bounding box center [662, 223] width 17 height 17
click at [670, 224] on input "Select an option" at bounding box center [662, 223] width 17 height 17
click at [777, 285] on span "Select an option" at bounding box center [771, 280] width 17 height 17
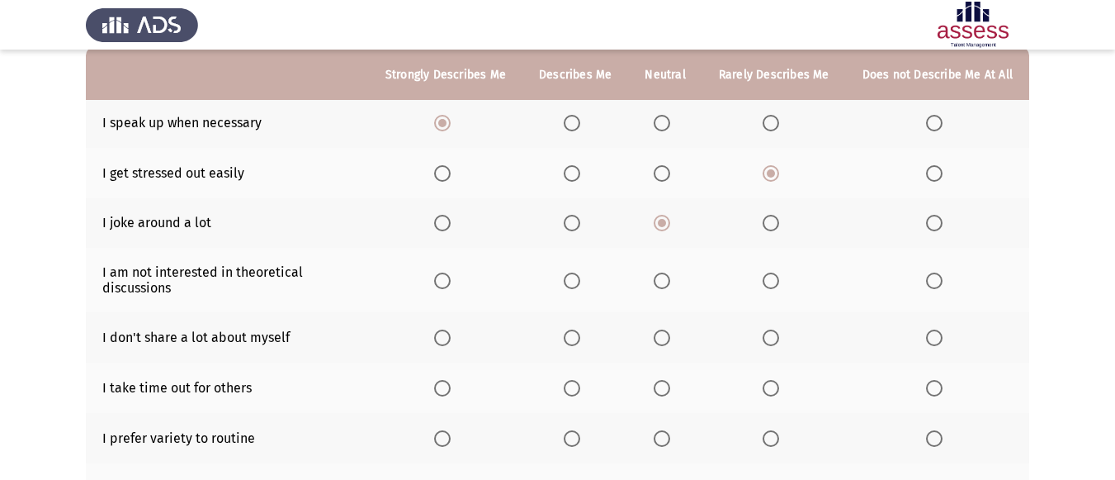
click at [777, 285] on input "Select an option" at bounding box center [771, 280] width 17 height 17
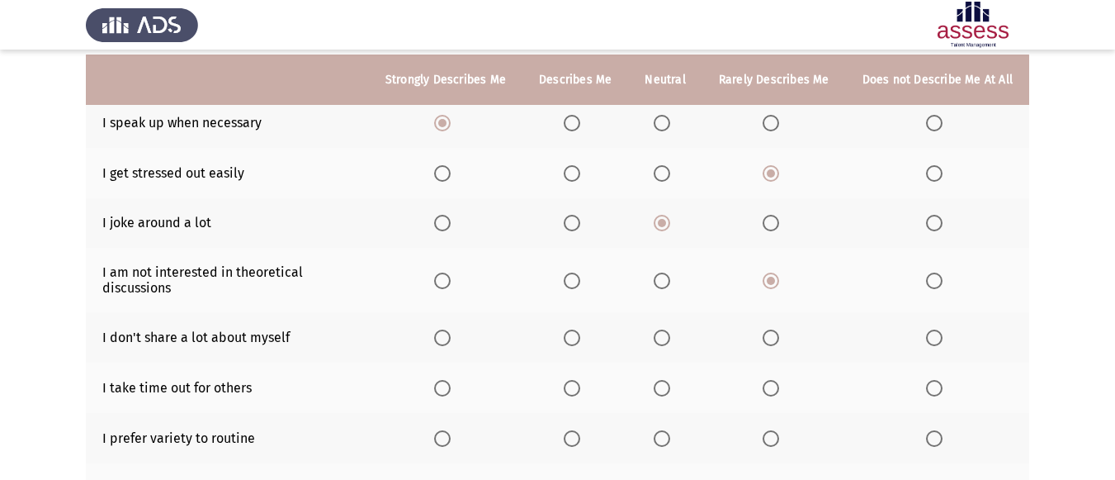
scroll to position [248, 0]
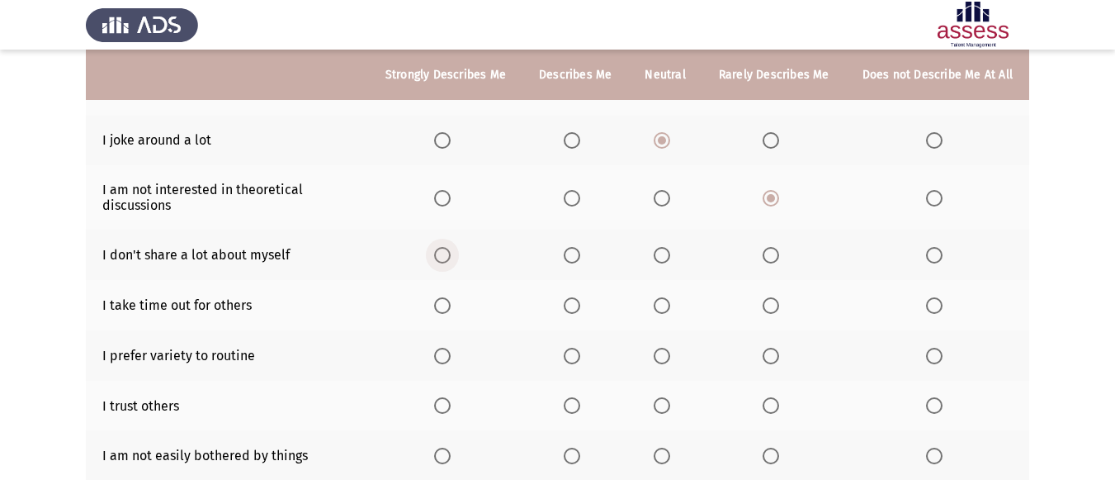
click at [447, 255] on span "Select an option" at bounding box center [442, 255] width 17 height 17
click at [447, 255] on input "Select an option" at bounding box center [442, 255] width 17 height 17
click at [940, 308] on span "Select an option" at bounding box center [934, 305] width 17 height 17
click at [940, 308] on input "Select an option" at bounding box center [934, 305] width 17 height 17
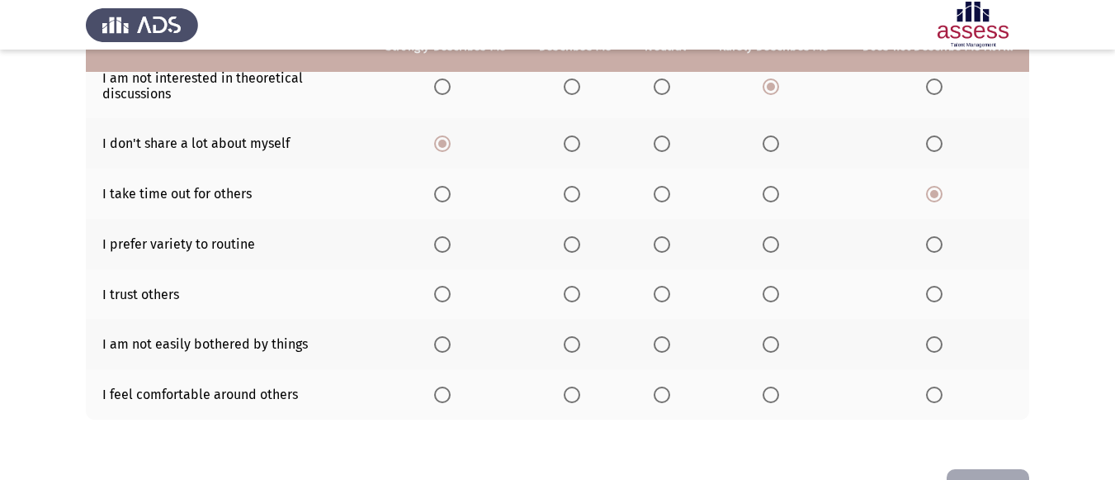
scroll to position [330, 0]
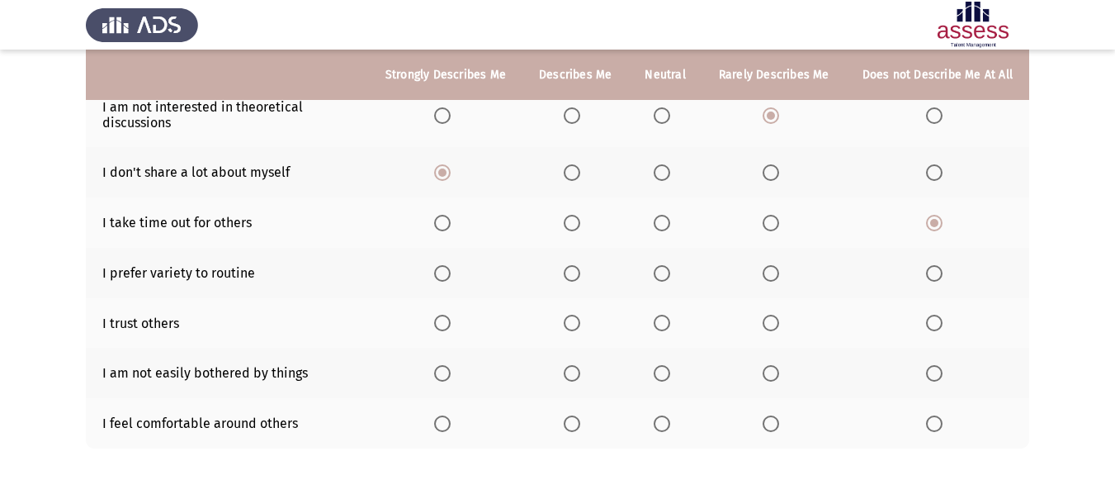
click at [771, 216] on span "Select an option" at bounding box center [771, 223] width 17 height 17
click at [771, 216] on input "Select an option" at bounding box center [771, 223] width 17 height 17
click at [457, 272] on label "Select an option" at bounding box center [445, 273] width 23 height 17
click at [451, 272] on input "Select an option" at bounding box center [442, 273] width 17 height 17
click at [670, 328] on span "Select an option" at bounding box center [662, 323] width 17 height 17
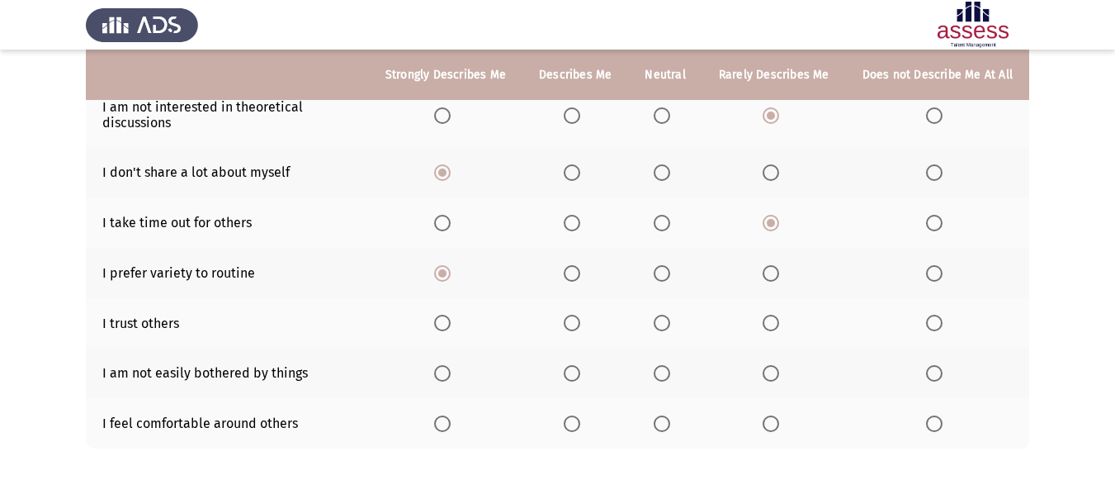
click at [670, 328] on input "Select an option" at bounding box center [662, 323] width 17 height 17
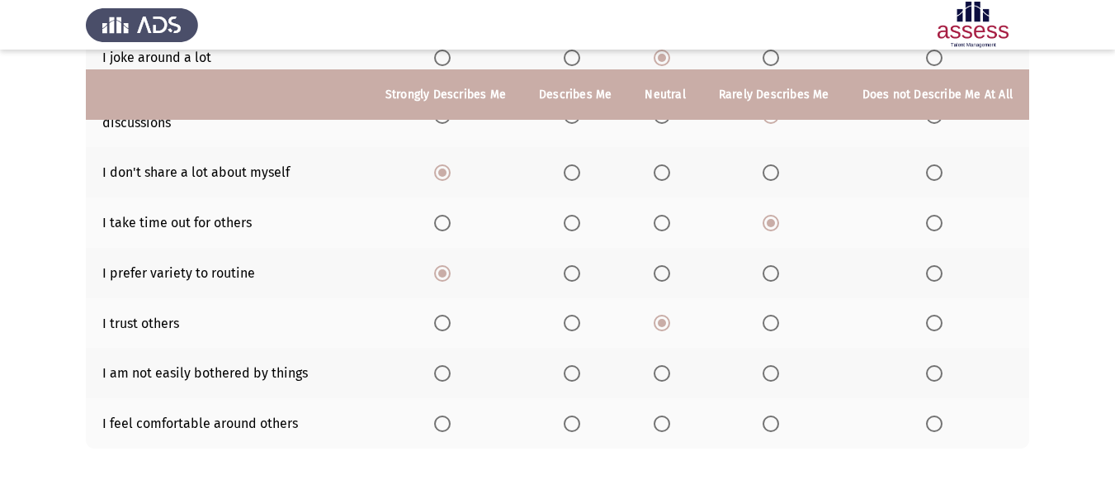
scroll to position [413, 0]
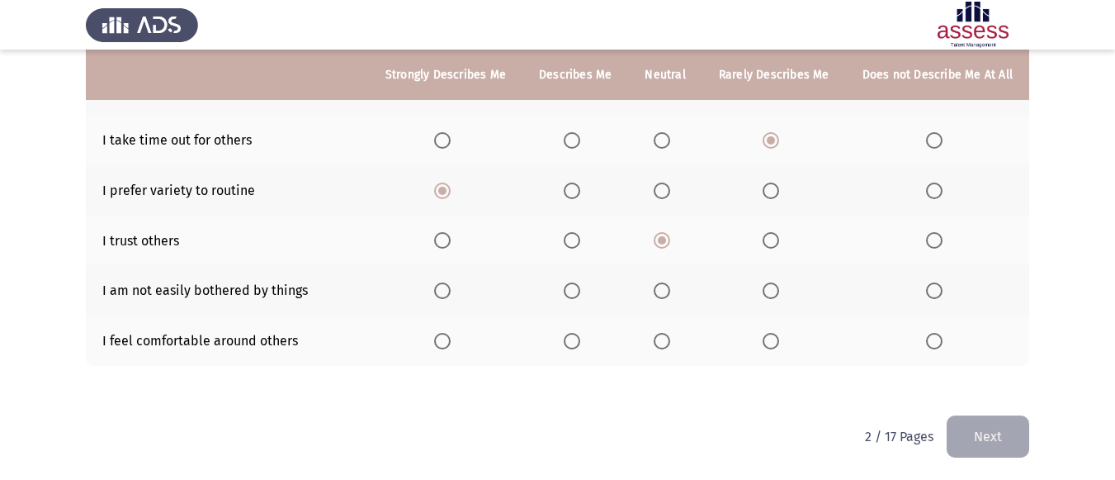
click at [774, 249] on th at bounding box center [775, 240] width 144 height 50
click at [770, 338] on span "Select an option" at bounding box center [771, 341] width 17 height 17
click at [770, 338] on input "Select an option" at bounding box center [771, 341] width 17 height 17
click at [669, 288] on span "Select an option" at bounding box center [662, 290] width 17 height 17
click at [669, 288] on input "Select an option" at bounding box center [662, 290] width 17 height 17
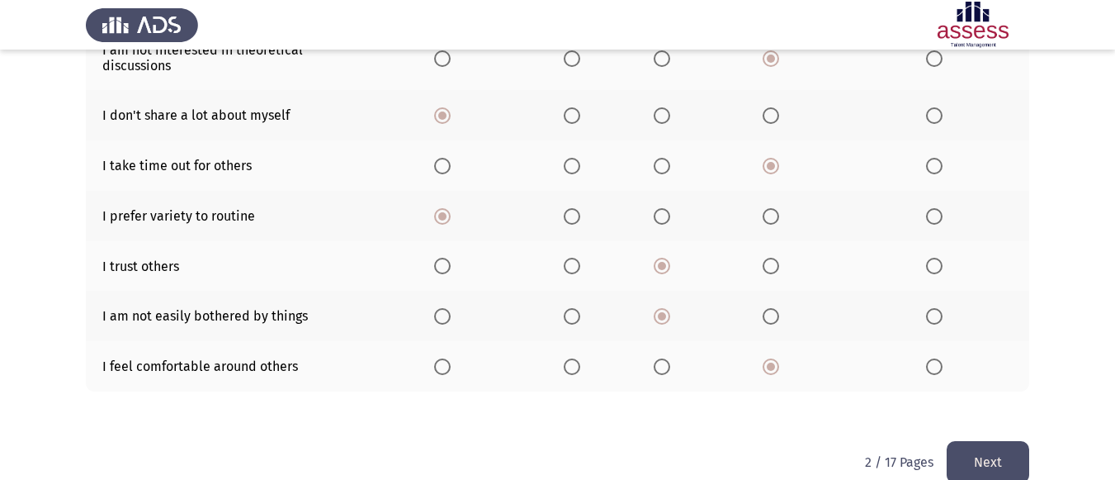
scroll to position [414, 0]
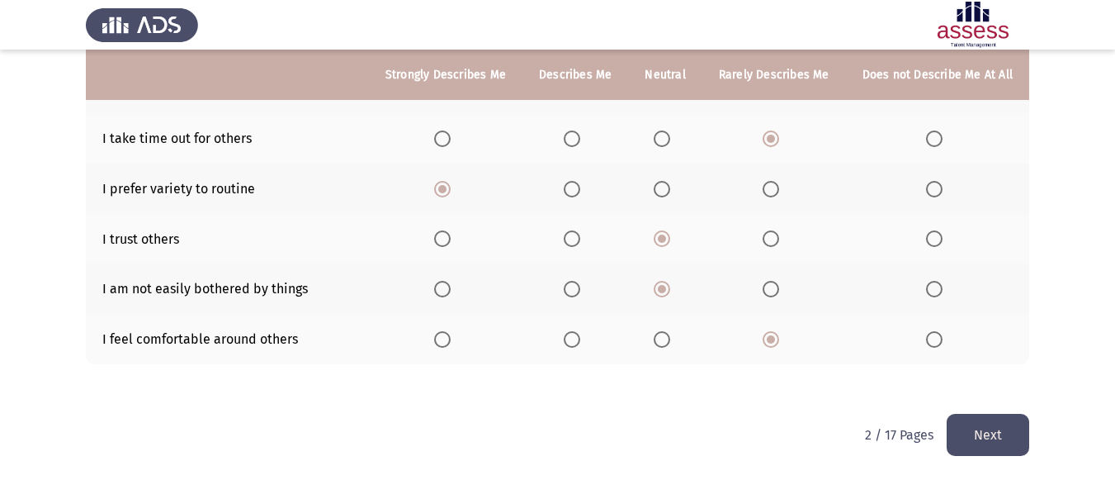
click at [985, 443] on button "Next" at bounding box center [988, 435] width 83 height 42
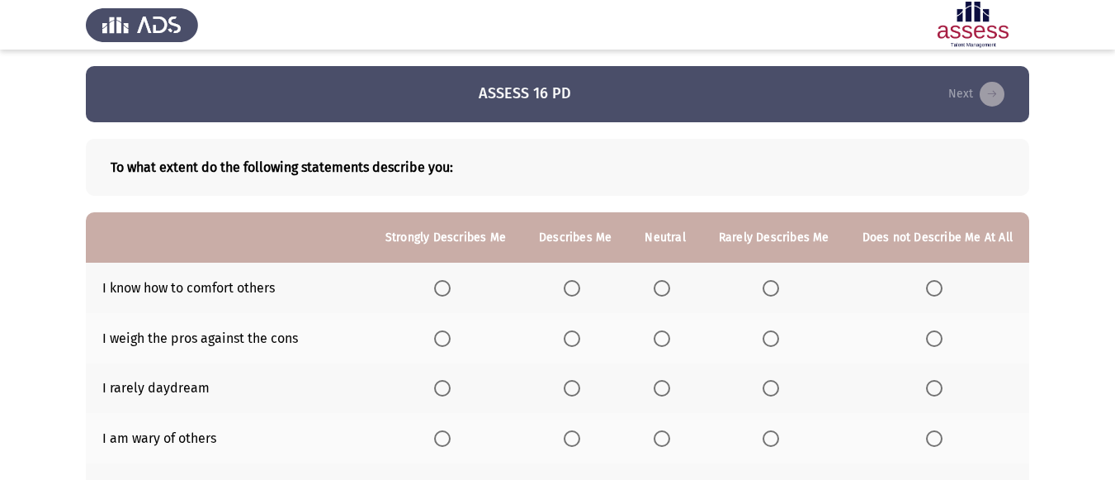
click at [451, 282] on span "Select an option" at bounding box center [442, 288] width 17 height 17
click at [451, 282] on input "Select an option" at bounding box center [442, 288] width 17 height 17
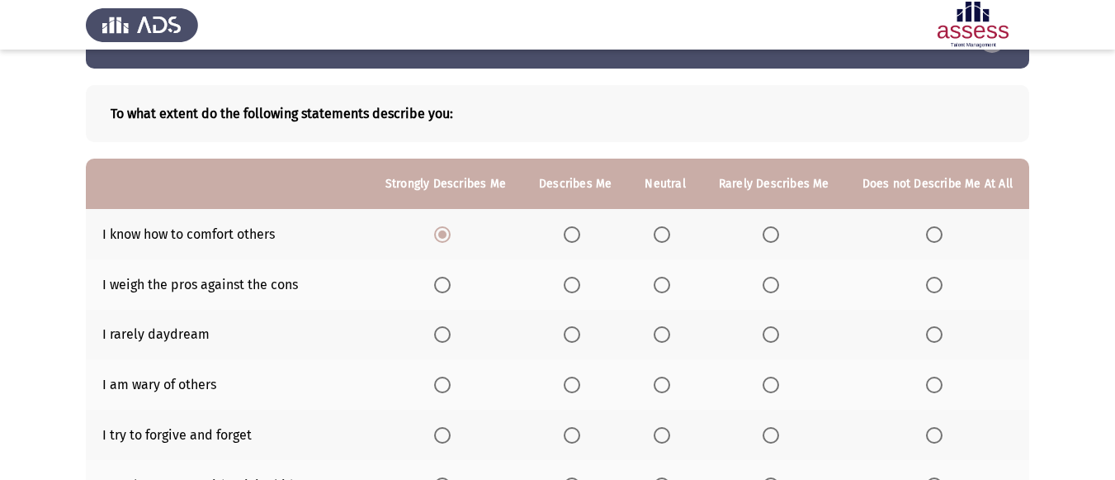
scroll to position [83, 0]
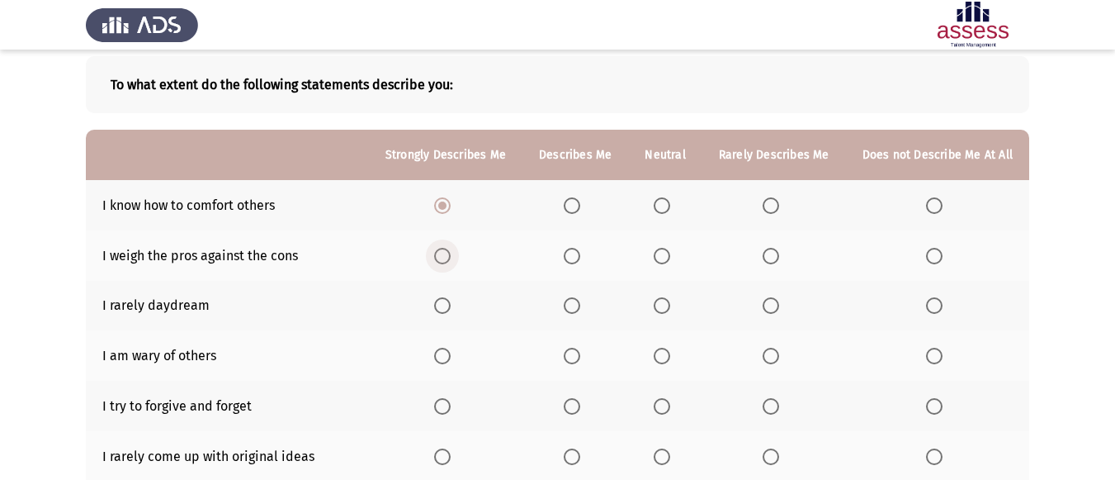
click at [451, 262] on span "Select an option" at bounding box center [442, 256] width 17 height 17
click at [451, 262] on input "Select an option" at bounding box center [442, 256] width 17 height 17
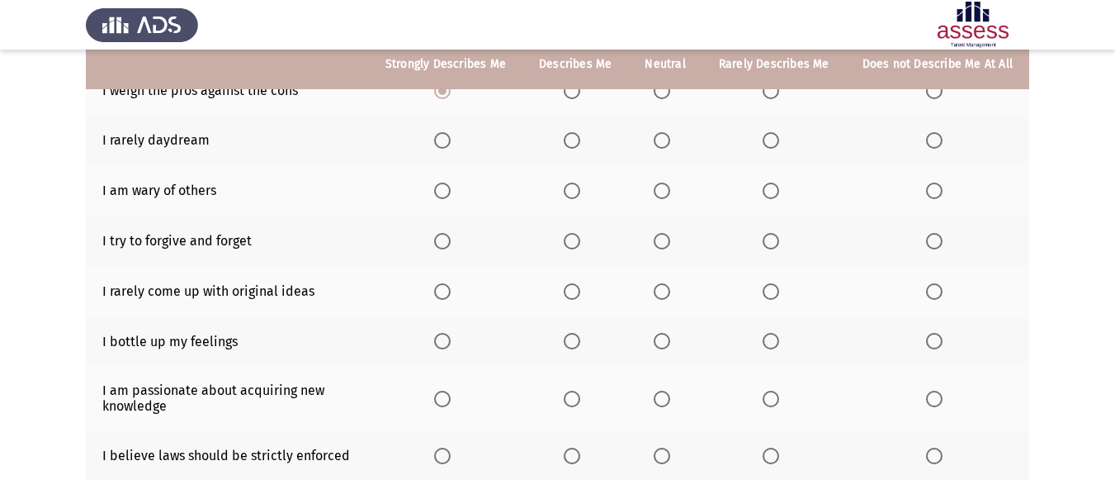
scroll to position [165, 0]
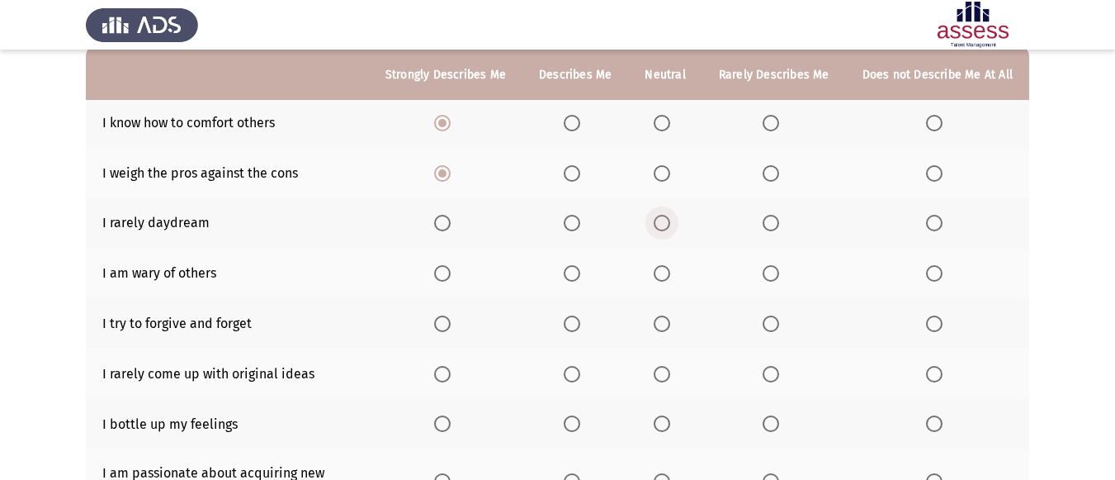
click at [670, 228] on span "Select an option" at bounding box center [662, 223] width 17 height 17
click at [670, 228] on input "Select an option" at bounding box center [662, 223] width 17 height 17
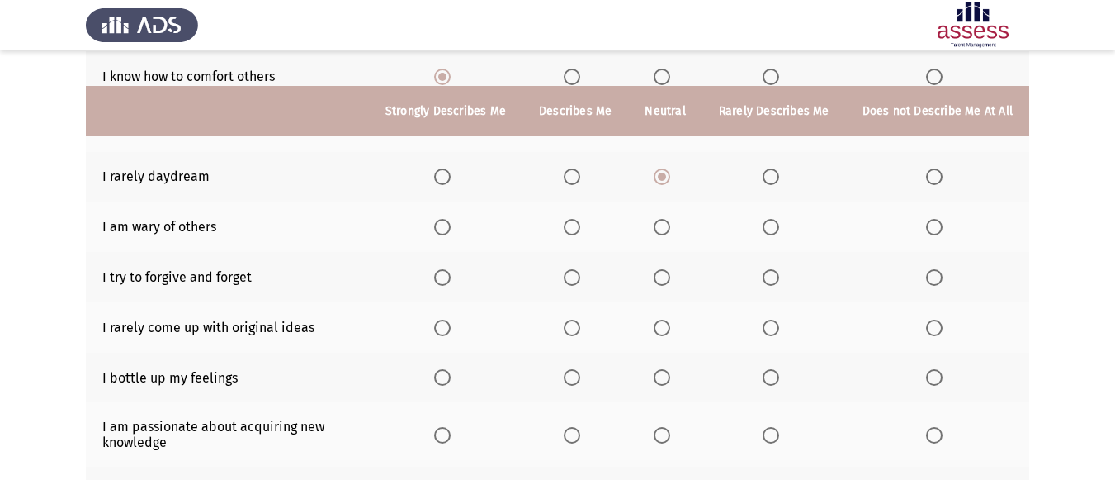
scroll to position [248, 0]
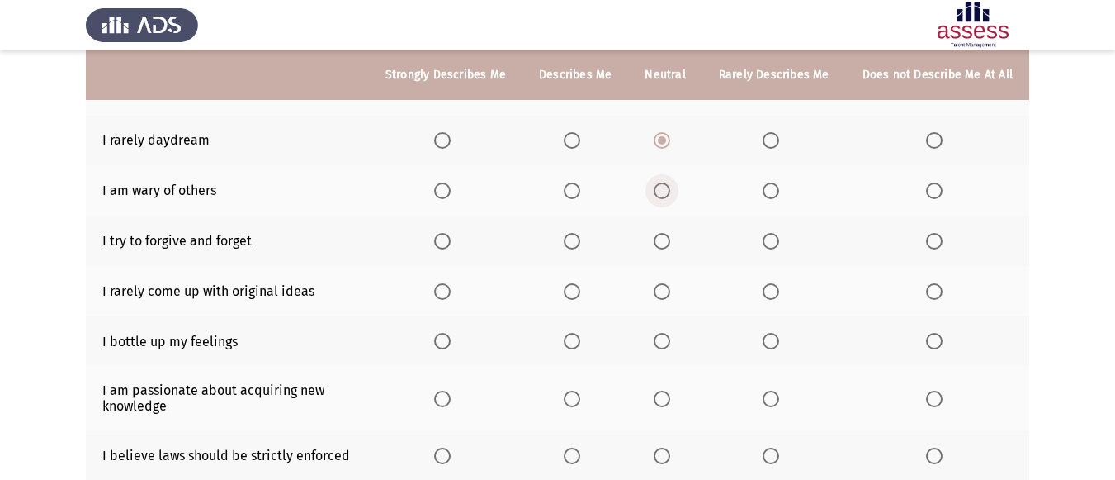
click at [665, 198] on span "Select an option" at bounding box center [662, 190] width 17 height 17
click at [665, 198] on input "Select an option" at bounding box center [662, 190] width 17 height 17
click at [576, 247] on span "Select an option" at bounding box center [572, 241] width 17 height 17
click at [576, 247] on input "Select an option" at bounding box center [572, 241] width 17 height 17
click at [772, 291] on span "Select an option" at bounding box center [771, 291] width 17 height 17
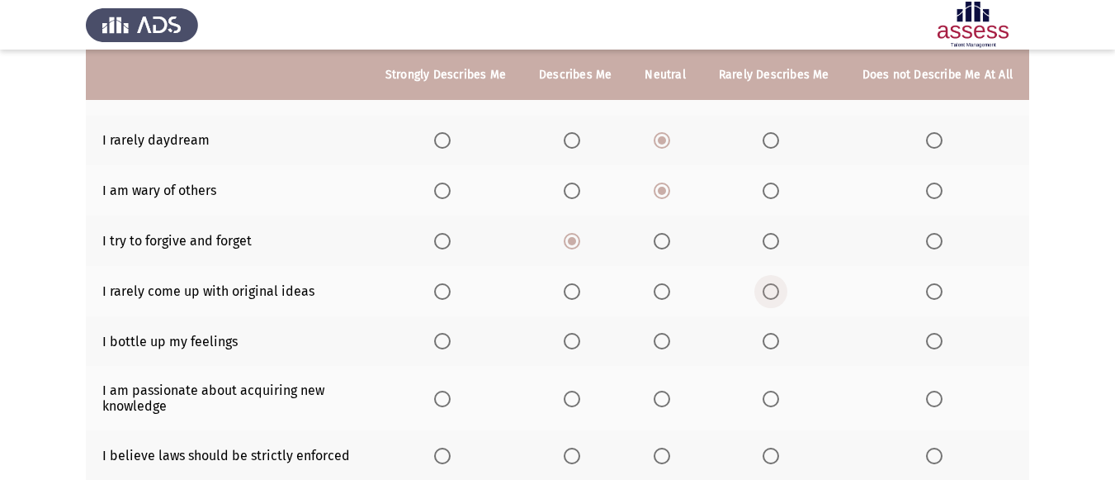
click at [772, 291] on input "Select an option" at bounding box center [771, 291] width 17 height 17
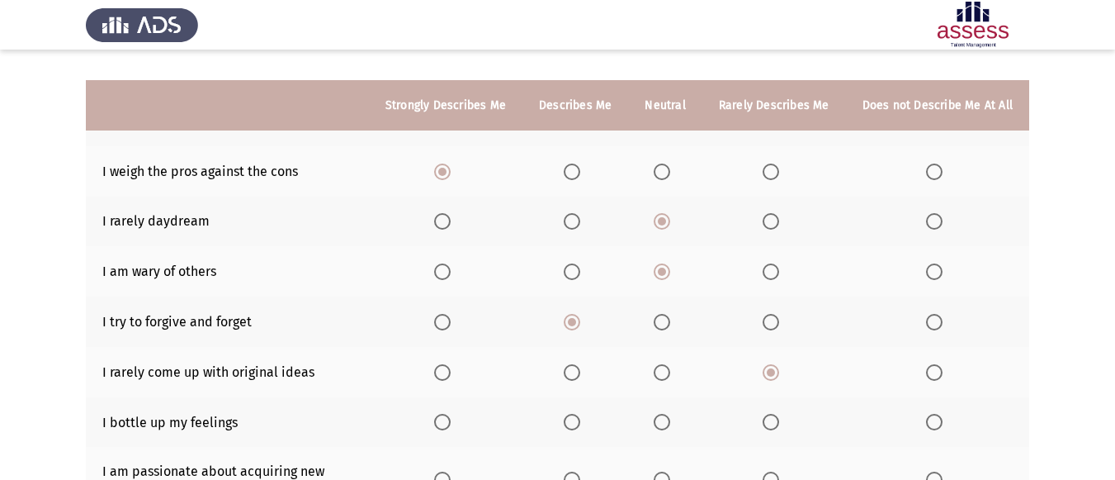
scroll to position [249, 0]
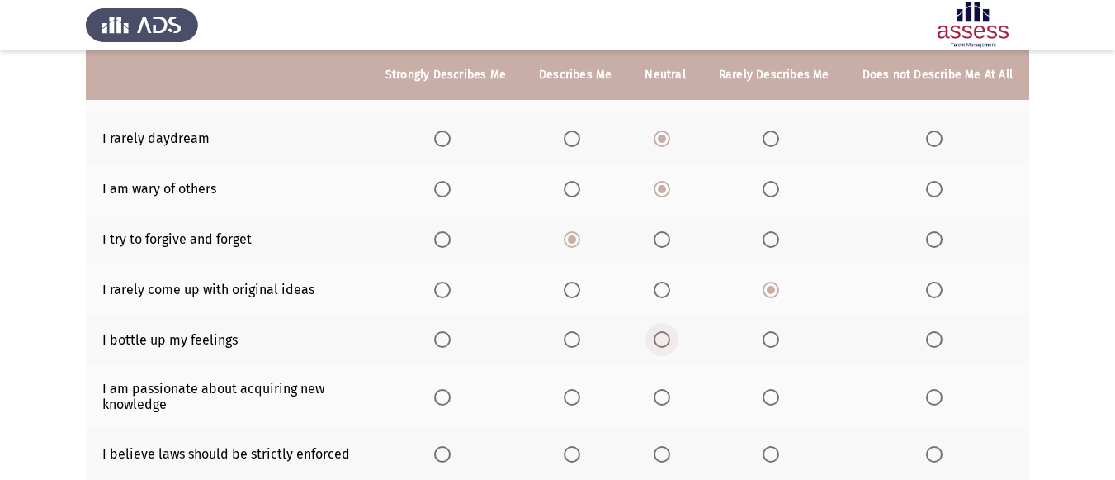
click at [664, 343] on span "Select an option" at bounding box center [662, 339] width 17 height 17
click at [664, 343] on input "Select an option" at bounding box center [662, 339] width 17 height 17
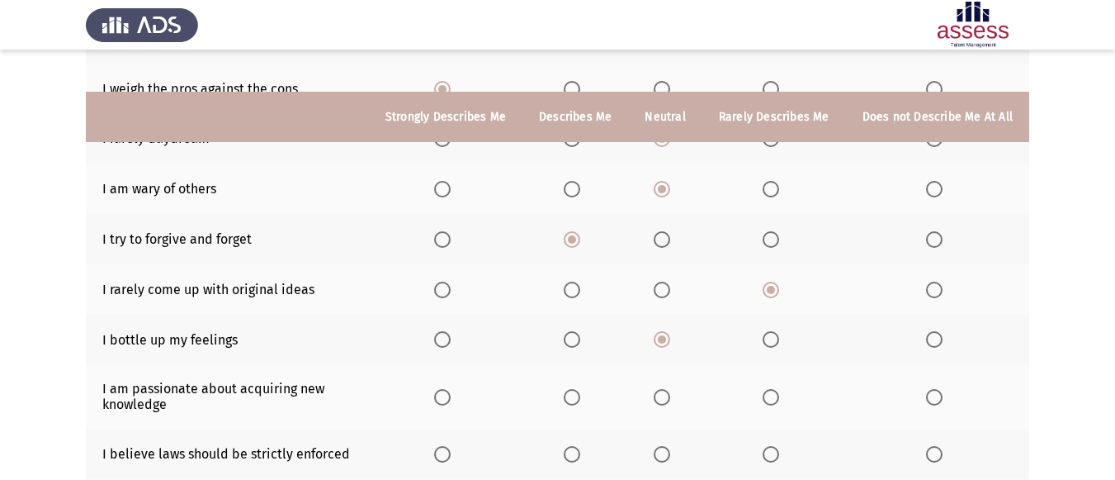
scroll to position [332, 0]
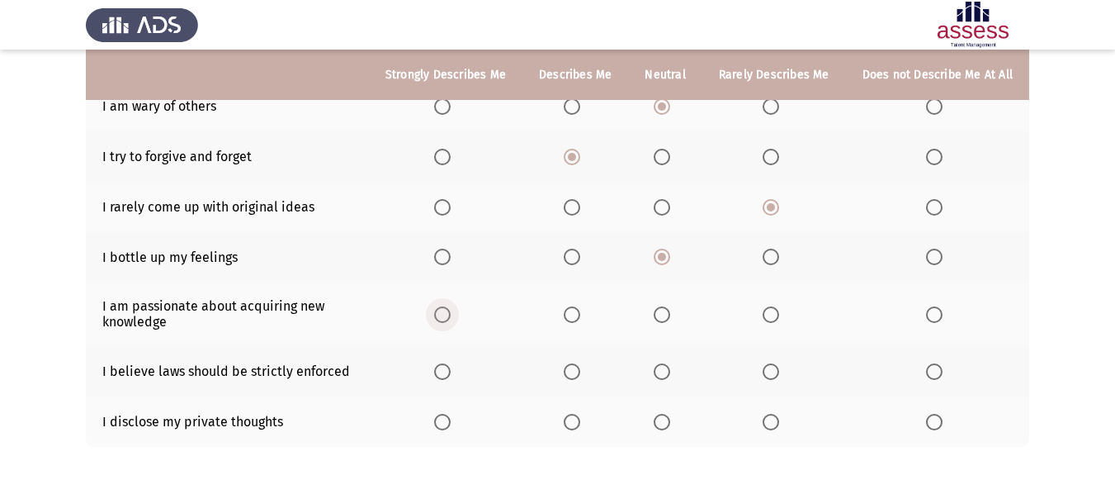
click at [451, 319] on span "Select an option" at bounding box center [442, 314] width 17 height 17
click at [451, 319] on input "Select an option" at bounding box center [442, 314] width 17 height 17
click at [446, 372] on span "Select an option" at bounding box center [442, 371] width 17 height 17
click at [446, 372] on input "Select an option" at bounding box center [442, 371] width 17 height 17
click at [575, 424] on span "Select an option" at bounding box center [572, 422] width 17 height 17
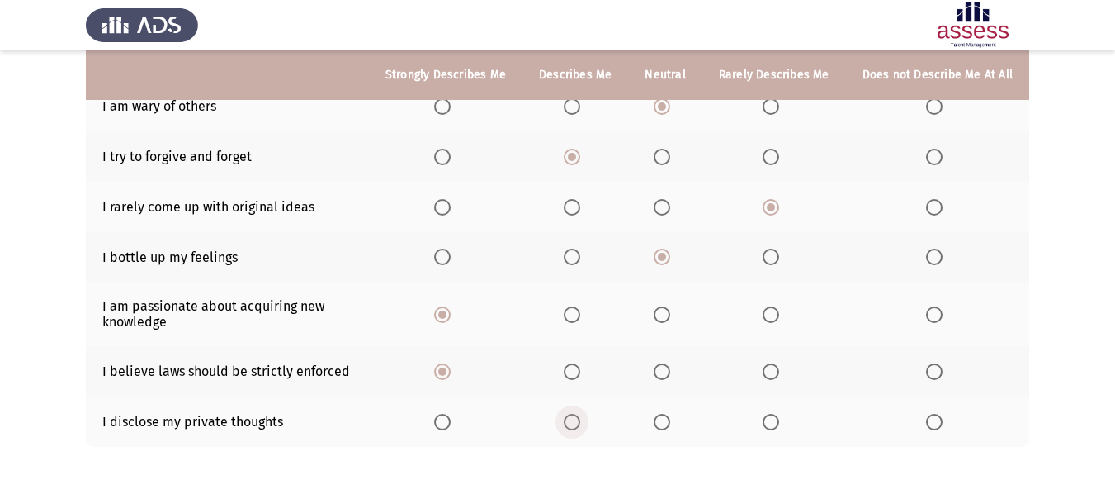
click at [575, 424] on input "Select an option" at bounding box center [572, 422] width 17 height 17
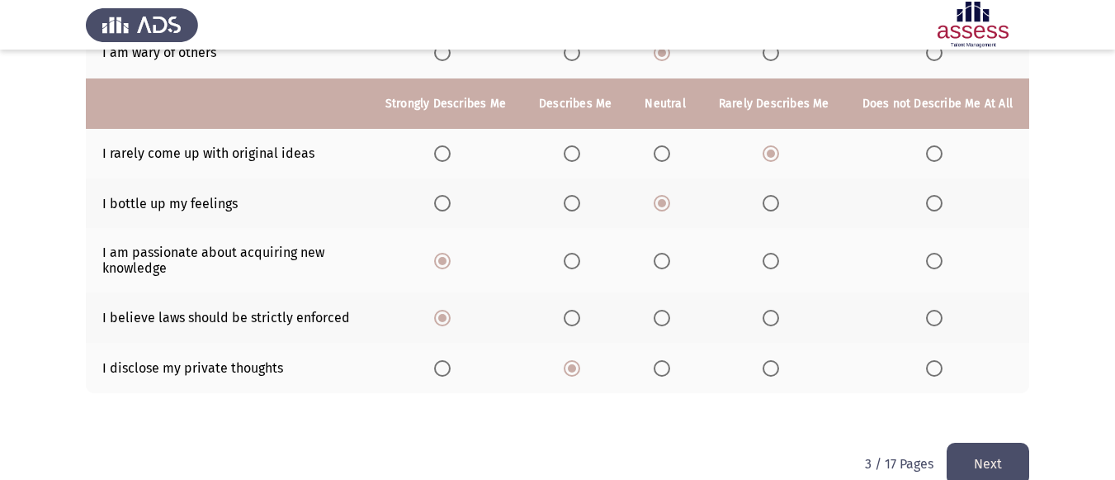
scroll to position [414, 0]
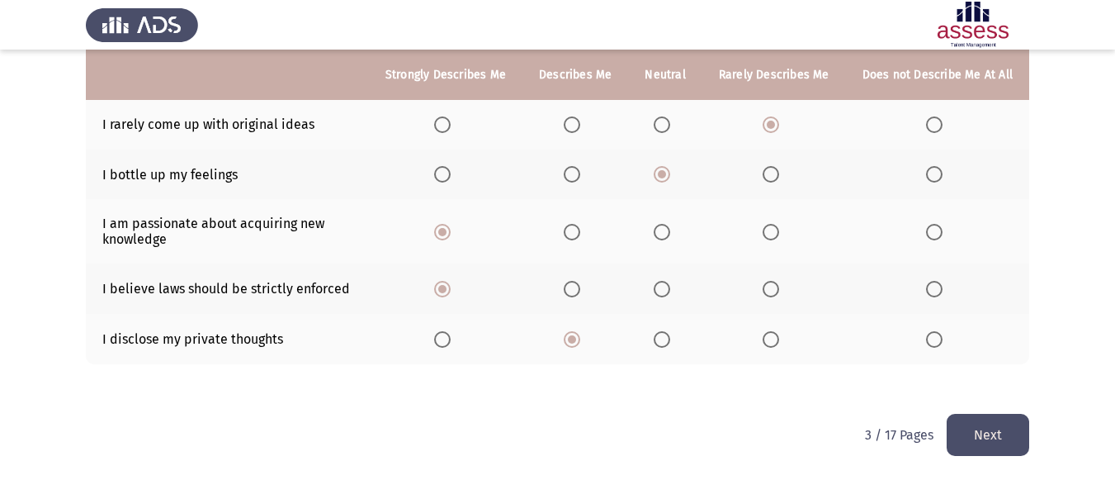
click at [959, 428] on button "Next" at bounding box center [988, 435] width 83 height 42
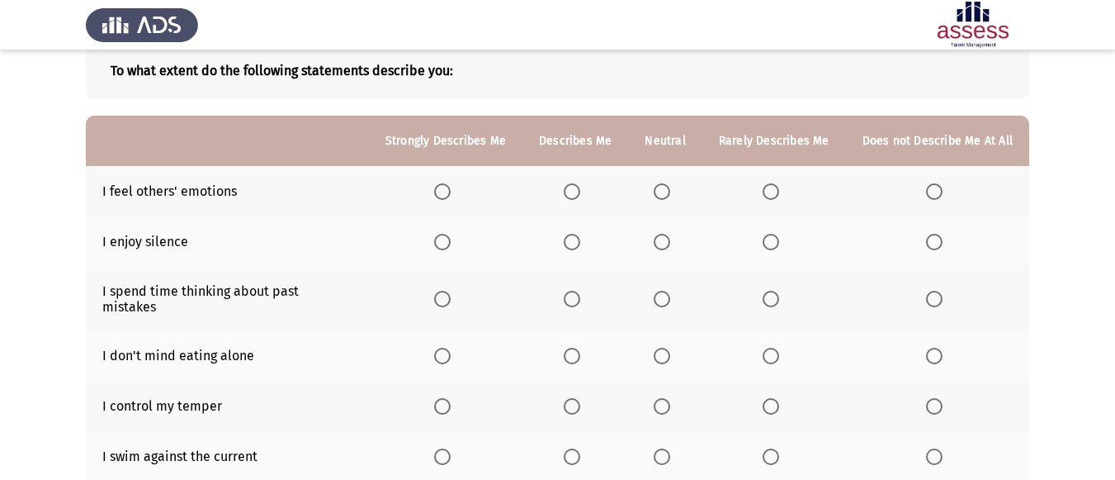
scroll to position [83, 0]
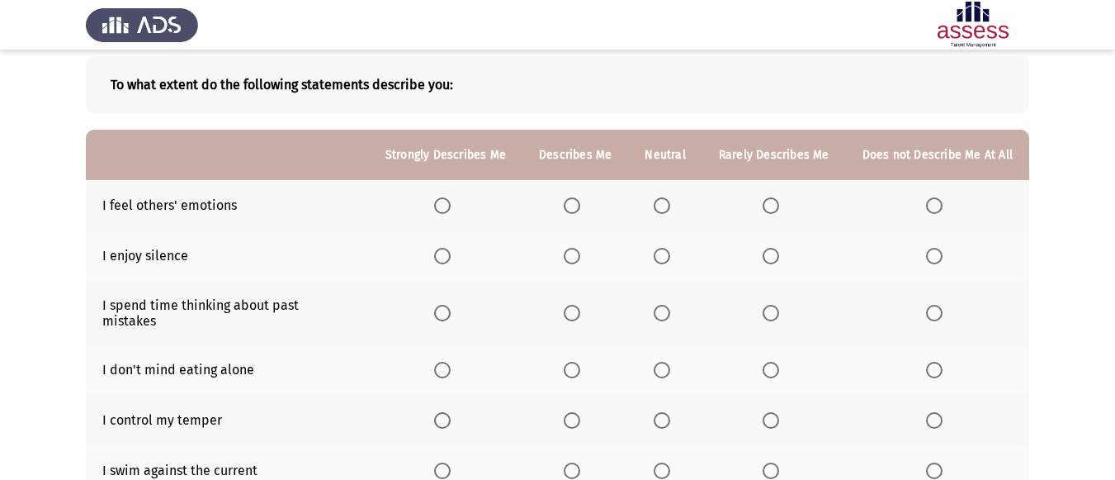
click at [443, 206] on span "Select an option" at bounding box center [442, 205] width 17 height 17
click at [443, 206] on input "Select an option" at bounding box center [442, 205] width 17 height 17
click at [451, 259] on span "Select an option" at bounding box center [442, 256] width 17 height 17
click at [451, 259] on input "Select an option" at bounding box center [442, 256] width 17 height 17
click at [669, 309] on span "Select an option" at bounding box center [662, 313] width 17 height 17
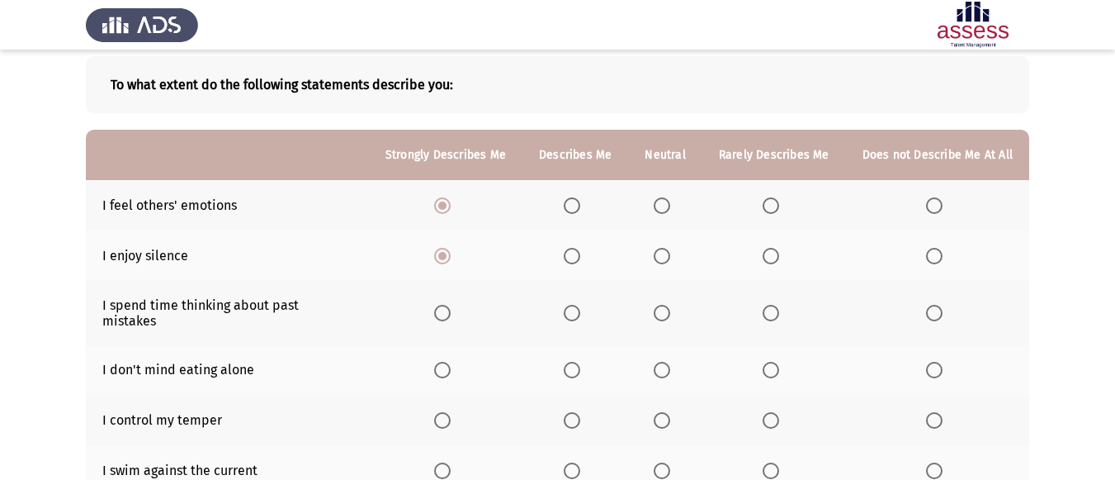
click at [669, 309] on input "Select an option" at bounding box center [662, 313] width 17 height 17
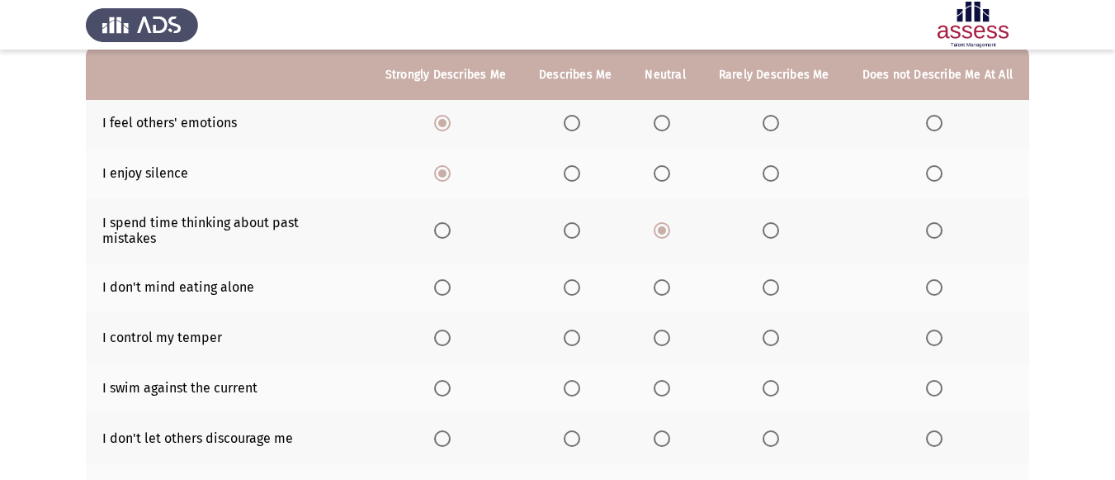
click at [448, 279] on span "Select an option" at bounding box center [442, 287] width 17 height 17
click at [448, 279] on input "Select an option" at bounding box center [442, 287] width 17 height 17
click at [446, 329] on span "Select an option" at bounding box center [442, 337] width 17 height 17
click at [446, 329] on input "Select an option" at bounding box center [442, 337] width 17 height 17
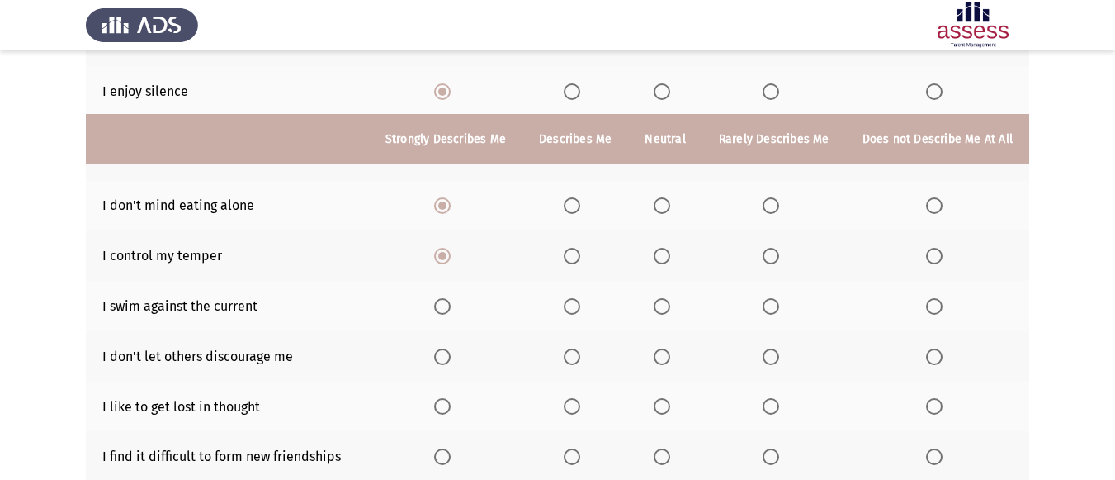
scroll to position [330, 0]
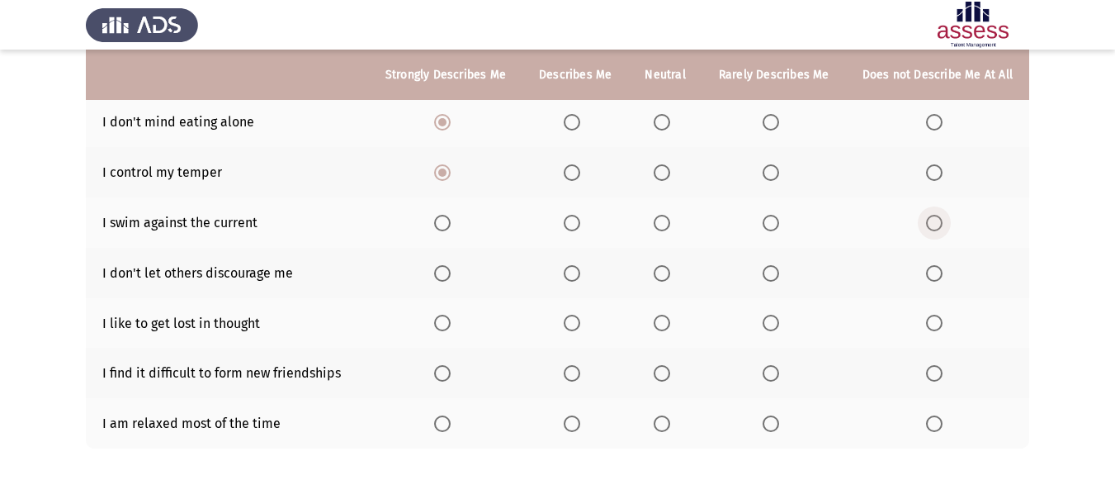
click at [935, 223] on span "Select an option" at bounding box center [935, 223] width 0 height 0
click at [934, 215] on input "Select an option" at bounding box center [934, 223] width 17 height 17
click at [451, 265] on span "Select an option" at bounding box center [442, 273] width 17 height 17
click at [451, 265] on input "Select an option" at bounding box center [442, 273] width 17 height 17
click at [663, 315] on span "Select an option" at bounding box center [662, 323] width 17 height 17
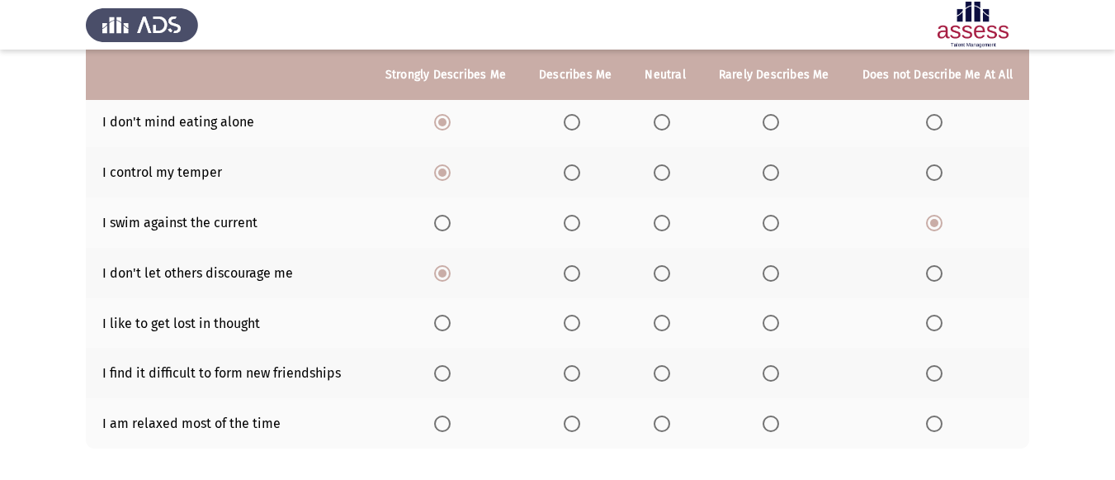
click at [663, 315] on input "Select an option" at bounding box center [662, 323] width 17 height 17
click at [926, 365] on span "Select an option" at bounding box center [934, 373] width 17 height 17
click at [926, 365] on input "Select an option" at bounding box center [934, 373] width 17 height 17
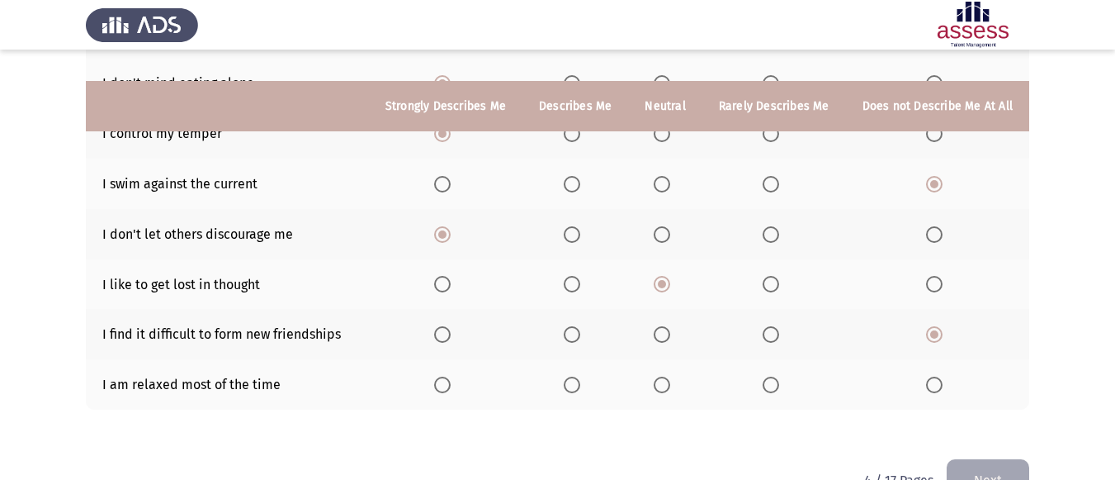
scroll to position [400, 0]
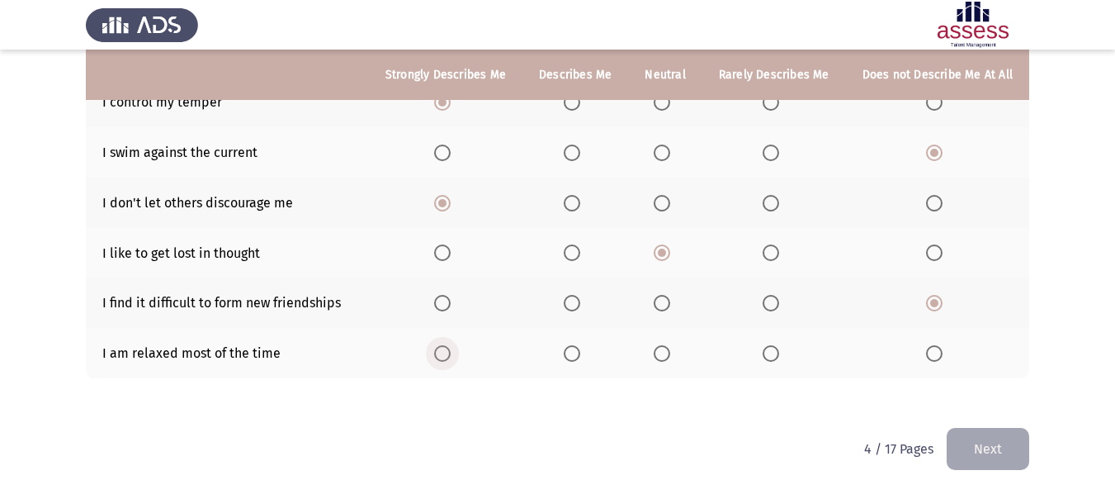
click at [443, 345] on span "Select an option" at bounding box center [442, 353] width 17 height 17
click at [443, 345] on input "Select an option" at bounding box center [442, 353] width 17 height 17
click at [1027, 428] on button "Next" at bounding box center [988, 449] width 83 height 42
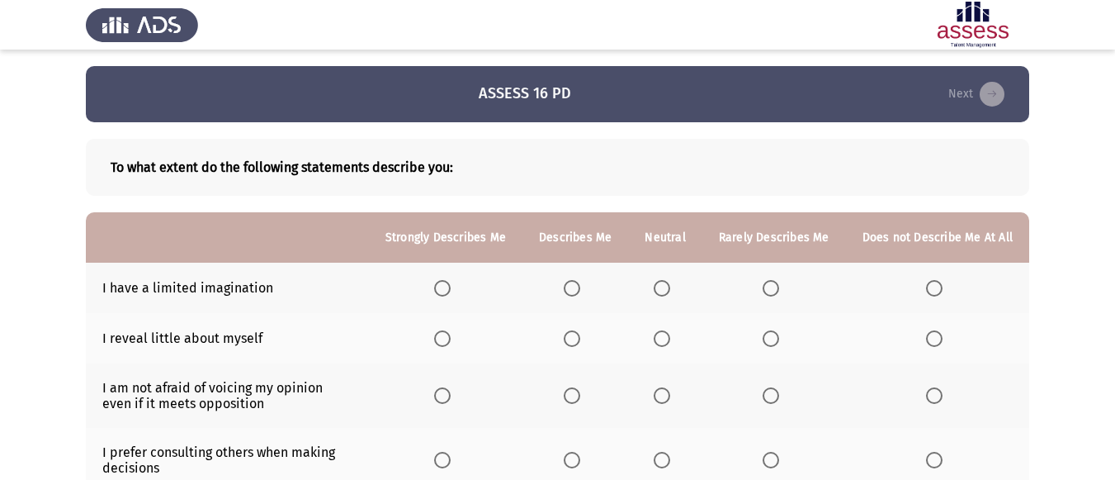
click at [778, 286] on span "Select an option" at bounding box center [771, 288] width 17 height 17
click at [778, 286] on input "Select an option" at bounding box center [771, 288] width 17 height 17
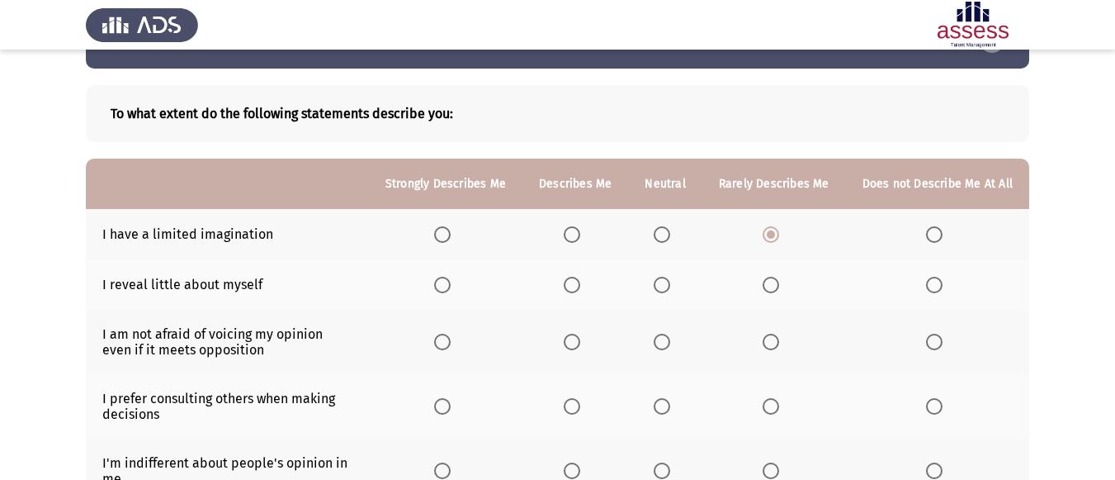
scroll to position [83, 0]
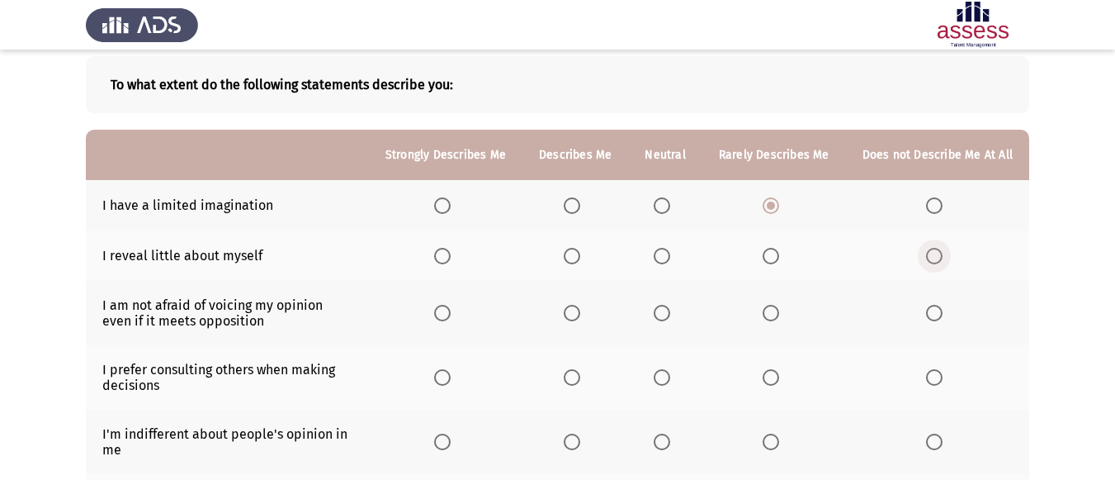
click at [933, 263] on span "Select an option" at bounding box center [934, 256] width 17 height 17
click at [933, 263] on input "Select an option" at bounding box center [934, 256] width 17 height 17
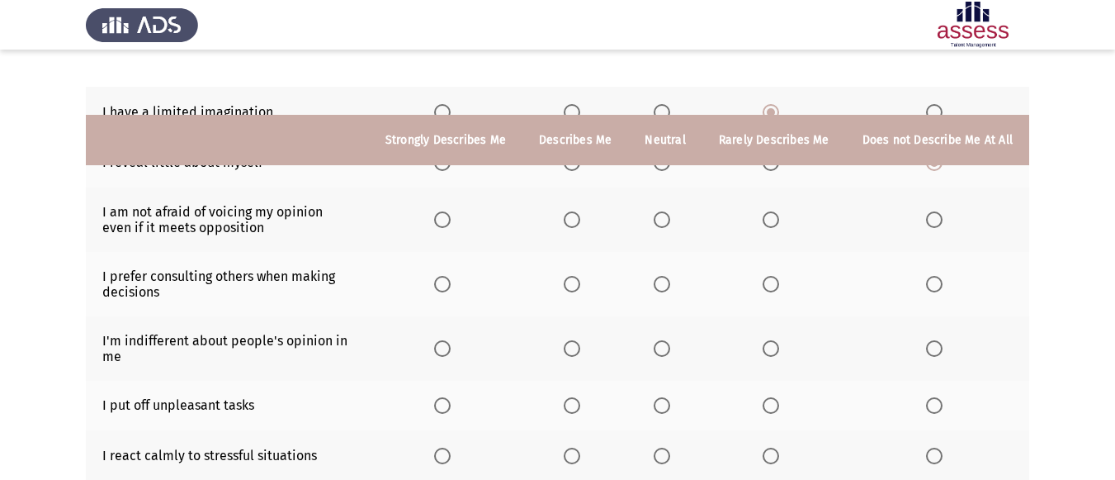
scroll to position [165, 0]
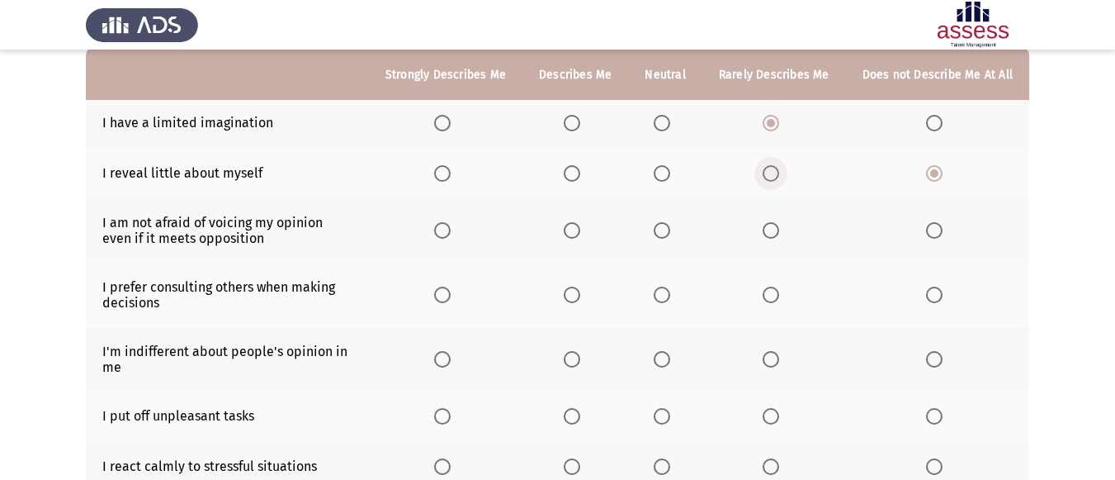
click at [779, 170] on span "Select an option" at bounding box center [771, 173] width 17 height 17
click at [779, 170] on input "Select an option" at bounding box center [771, 173] width 17 height 17
click at [448, 234] on span "Select an option" at bounding box center [442, 230] width 17 height 17
click at [448, 234] on input "Select an option" at bounding box center [442, 230] width 17 height 17
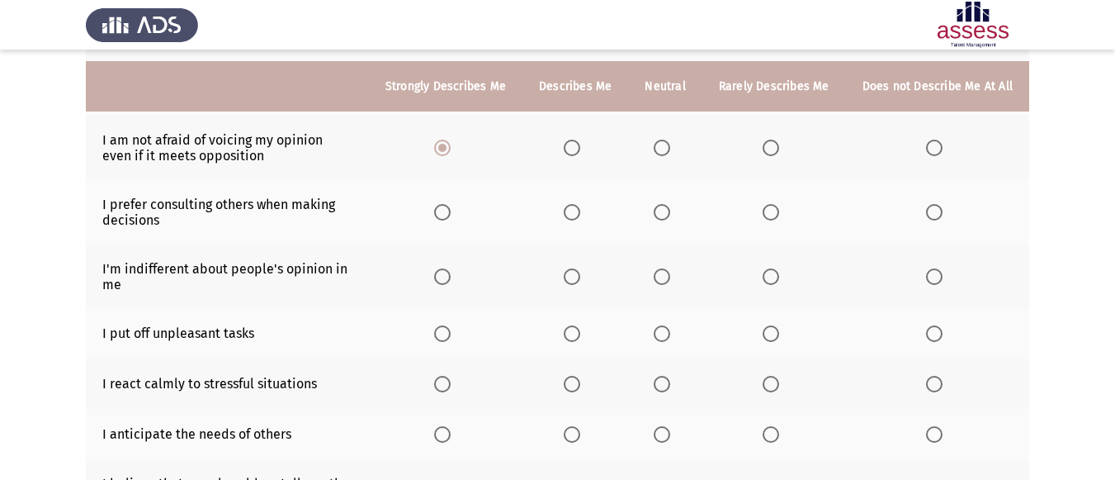
scroll to position [330, 0]
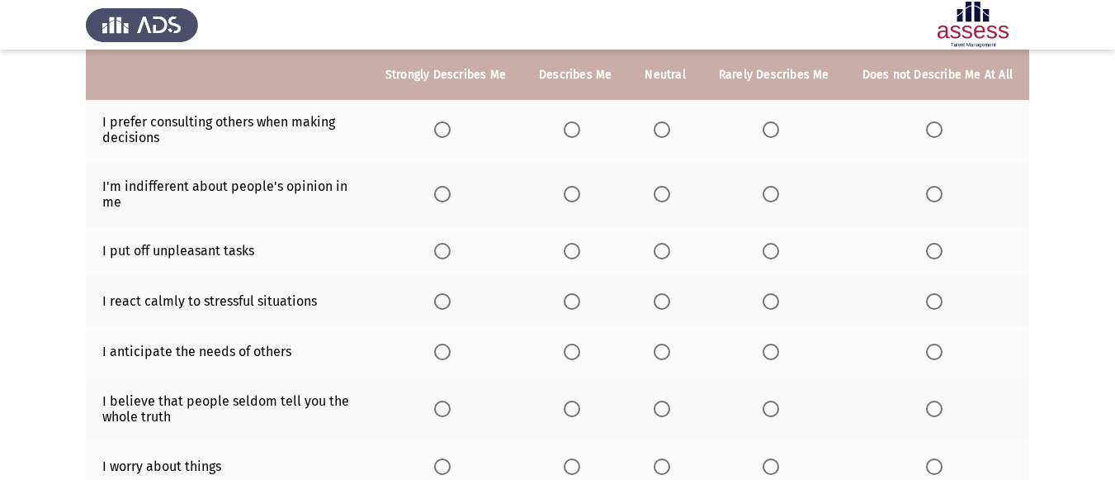
click at [670, 133] on span "Select an option" at bounding box center [662, 129] width 17 height 17
click at [670, 133] on input "Select an option" at bounding box center [662, 129] width 17 height 17
click at [580, 194] on span "Select an option" at bounding box center [572, 194] width 17 height 17
click at [580, 194] on input "Select an option" at bounding box center [572, 194] width 17 height 17
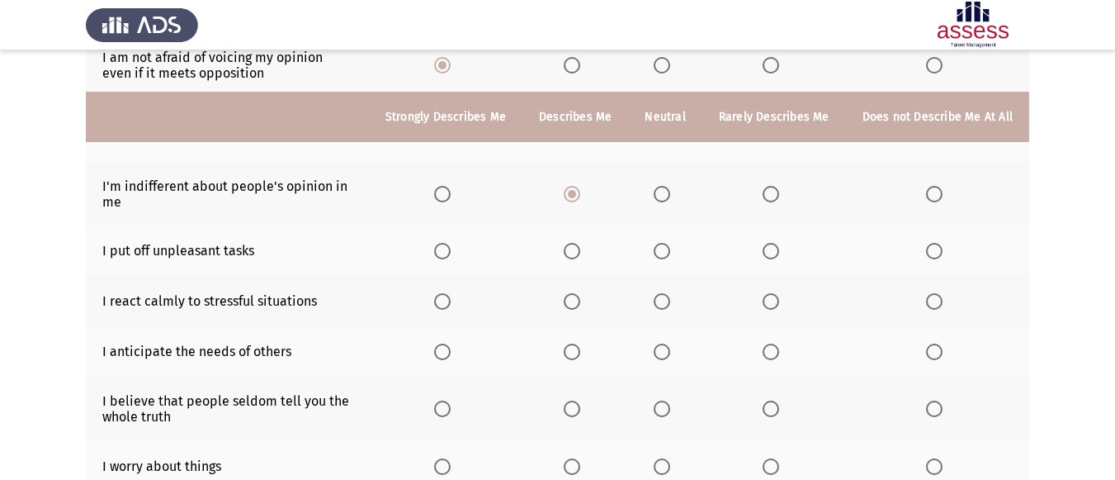
scroll to position [413, 0]
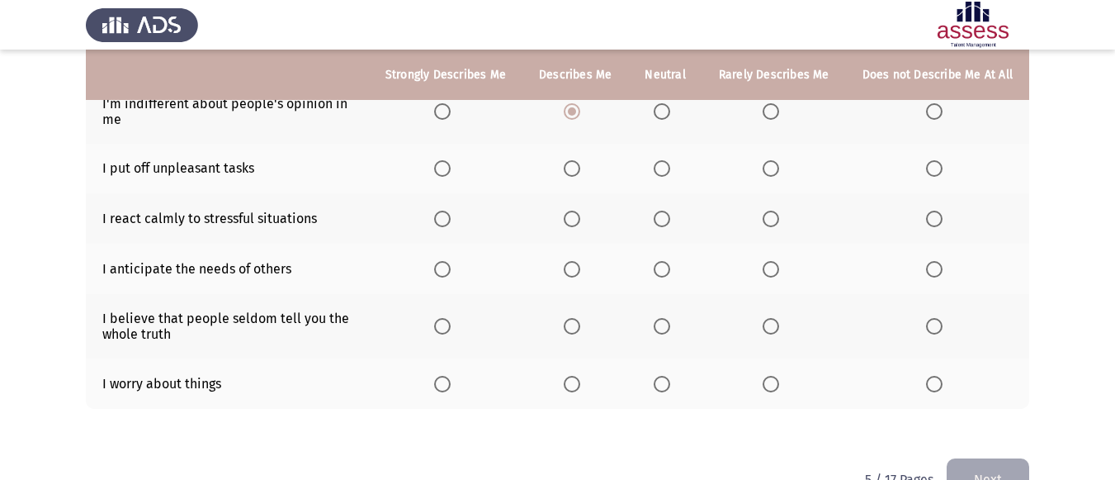
click at [662, 168] on span "Select an option" at bounding box center [662, 168] width 0 height 0
click at [667, 168] on input "Select an option" at bounding box center [662, 168] width 17 height 17
click at [580, 217] on span "Select an option" at bounding box center [572, 219] width 17 height 17
click at [580, 217] on input "Select an option" at bounding box center [572, 219] width 17 height 17
click at [575, 266] on span "Select an option" at bounding box center [572, 269] width 17 height 17
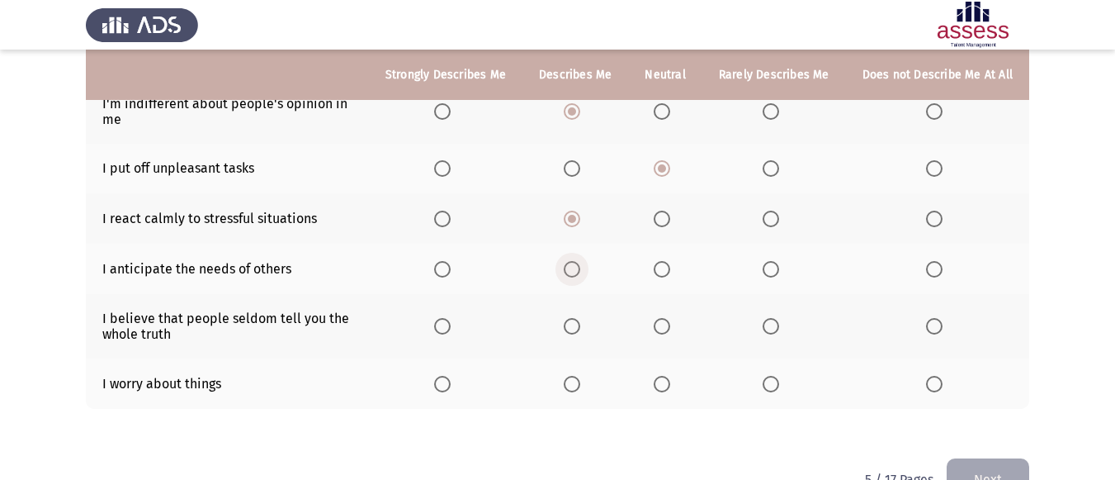
click at [575, 266] on input "Select an option" at bounding box center [572, 269] width 17 height 17
click at [668, 318] on span "Select an option" at bounding box center [662, 326] width 17 height 17
click at [668, 318] on input "Select an option" at bounding box center [662, 326] width 17 height 17
click at [783, 386] on label "Select an option" at bounding box center [774, 384] width 23 height 17
click at [779, 386] on input "Select an option" at bounding box center [771, 384] width 17 height 17
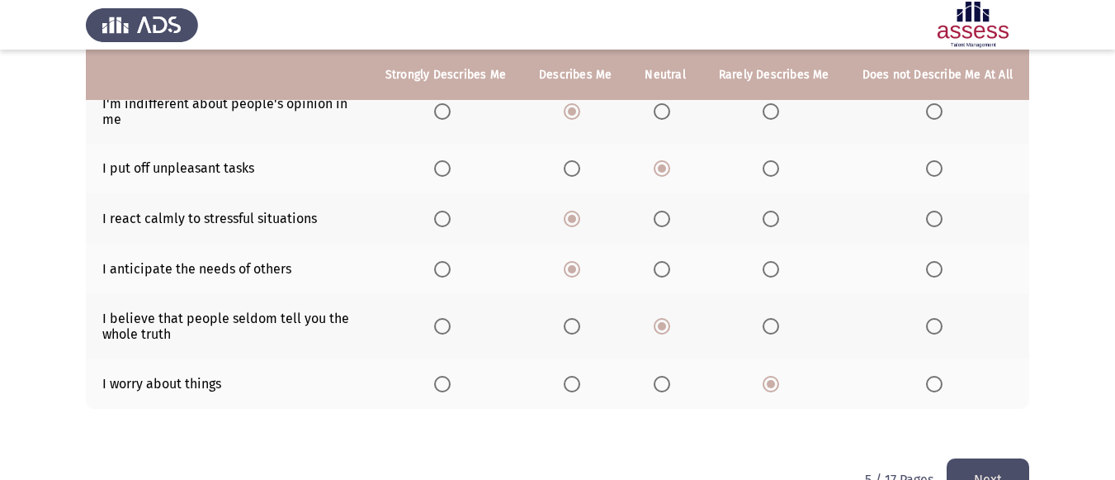
click at [959, 451] on div "To what extent do the following statements describe you: Strongly Describes Me …" at bounding box center [558, 83] width 944 height 749
click at [960, 460] on button "Next" at bounding box center [988, 479] width 83 height 42
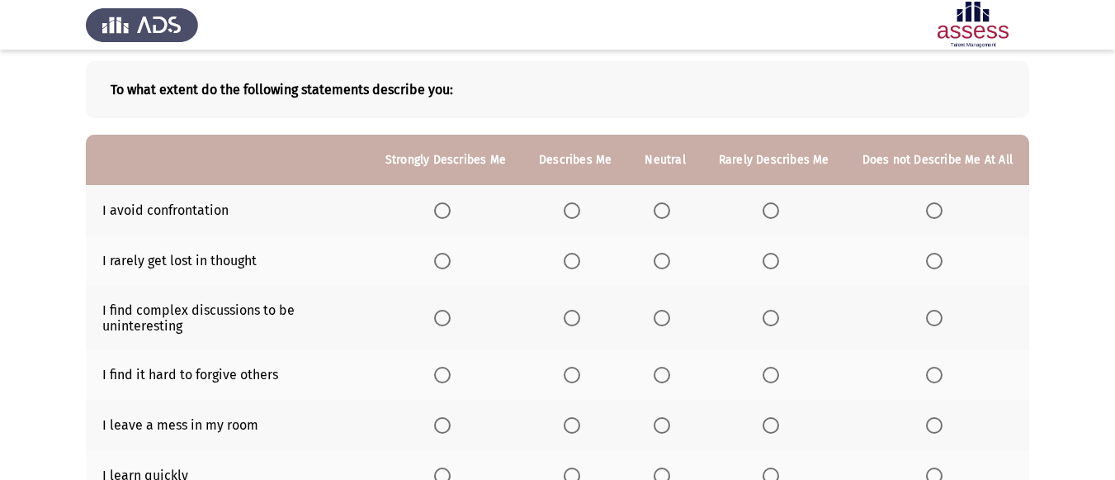
scroll to position [0, 0]
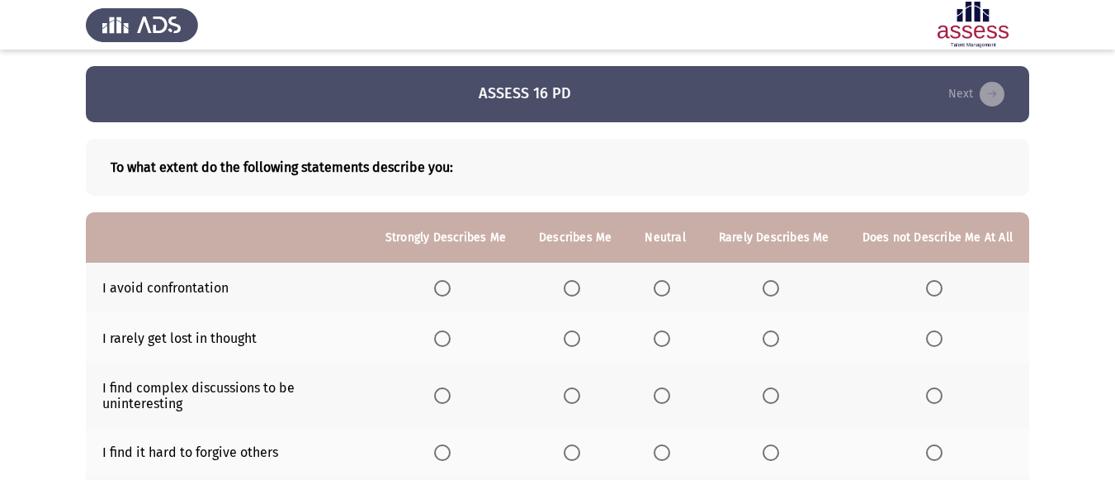
click at [664, 285] on span "Select an option" at bounding box center [662, 288] width 17 height 17
click at [664, 285] on input "Select an option" at bounding box center [662, 288] width 17 height 17
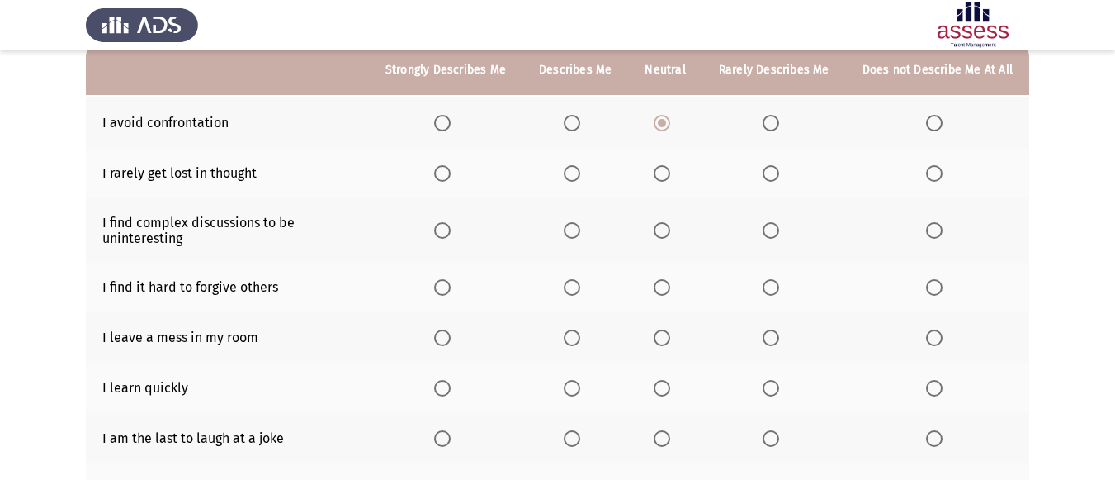
scroll to position [83, 0]
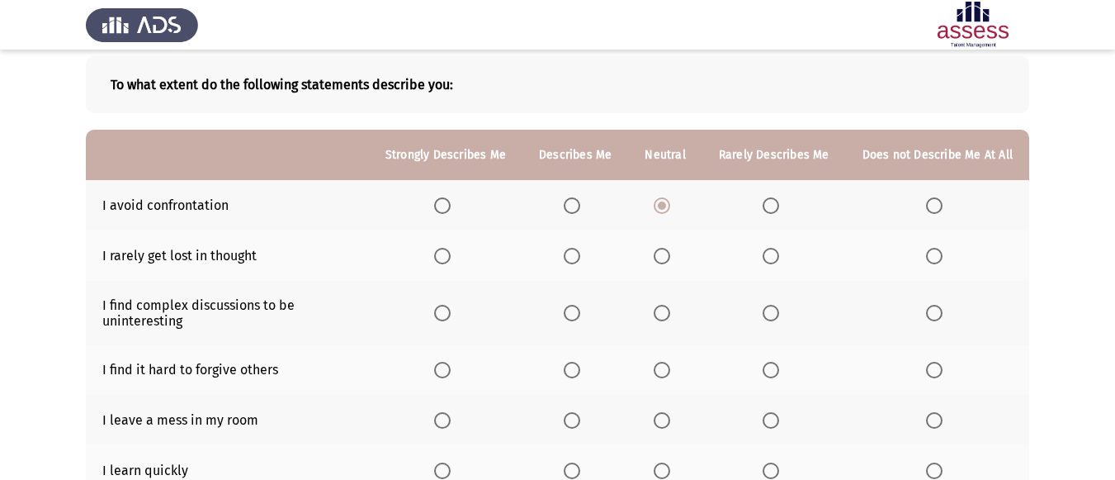
click at [580, 255] on span "Select an option" at bounding box center [572, 256] width 17 height 17
click at [580, 255] on input "Select an option" at bounding box center [572, 256] width 17 height 17
click at [451, 317] on span "Select an option" at bounding box center [442, 313] width 17 height 17
click at [451, 317] on input "Select an option" at bounding box center [442, 313] width 17 height 17
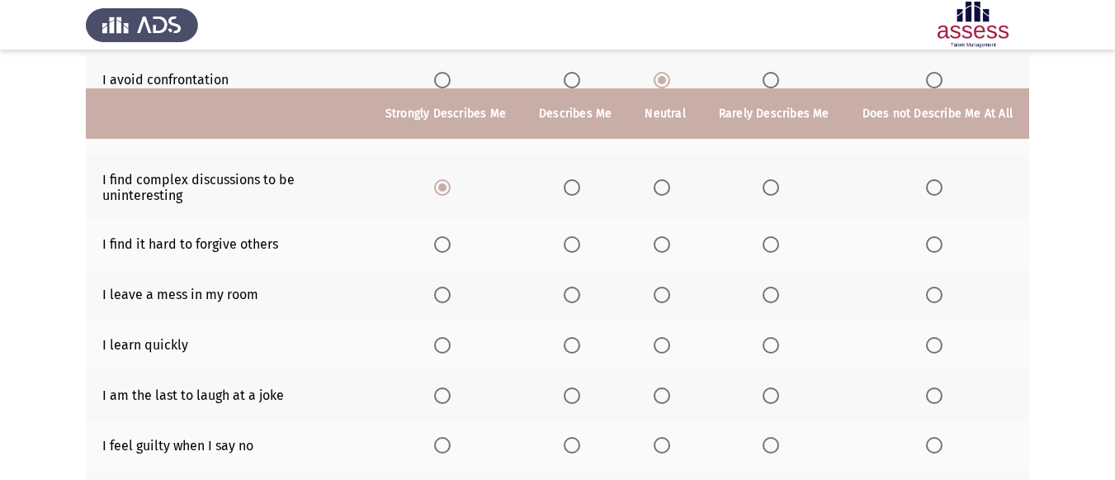
scroll to position [248, 0]
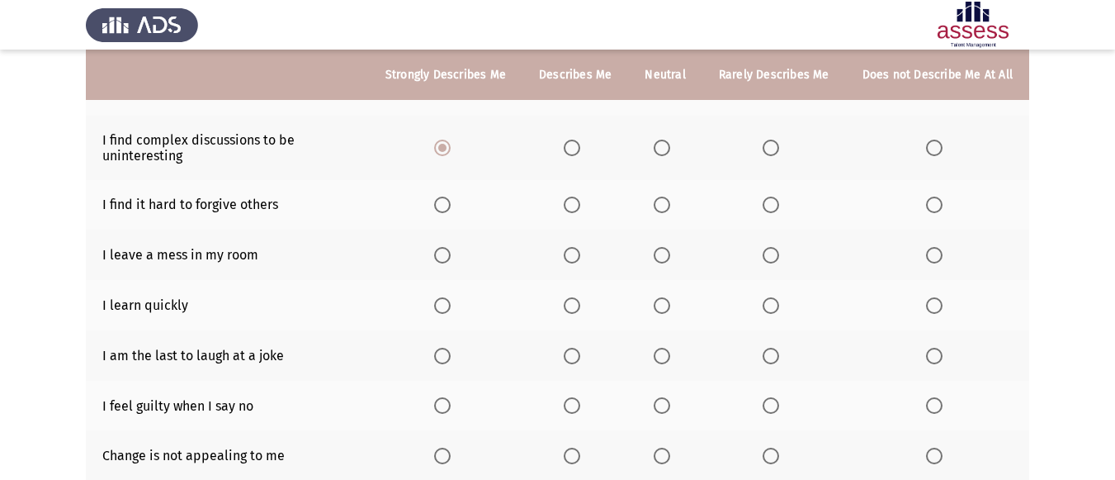
click at [770, 212] on span "Select an option" at bounding box center [771, 205] width 17 height 17
click at [770, 212] on input "Select an option" at bounding box center [771, 205] width 17 height 17
click at [940, 249] on span "Select an option" at bounding box center [934, 255] width 17 height 17
click at [940, 249] on input "Select an option" at bounding box center [934, 255] width 17 height 17
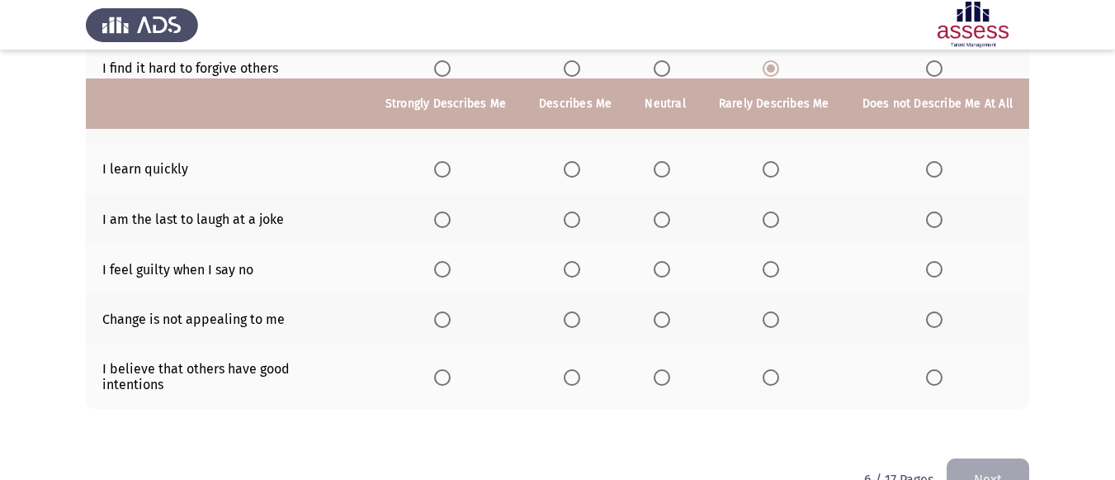
scroll to position [413, 0]
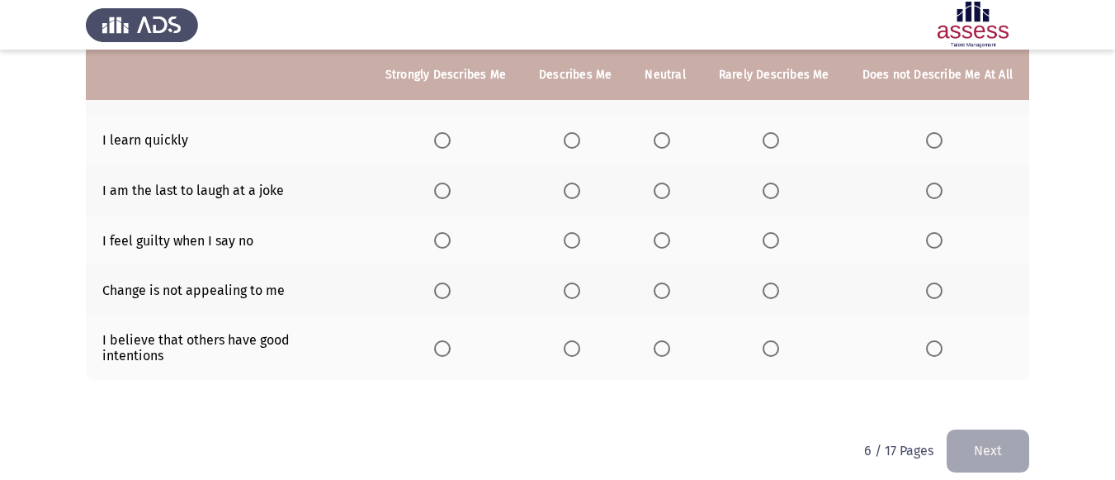
click at [451, 144] on span "Select an option" at bounding box center [442, 140] width 17 height 17
click at [451, 144] on input "Select an option" at bounding box center [442, 140] width 17 height 17
click at [772, 193] on span "Select an option" at bounding box center [771, 190] width 17 height 17
click at [772, 193] on input "Select an option" at bounding box center [771, 190] width 17 height 17
click at [779, 240] on span "Select an option" at bounding box center [771, 240] width 17 height 17
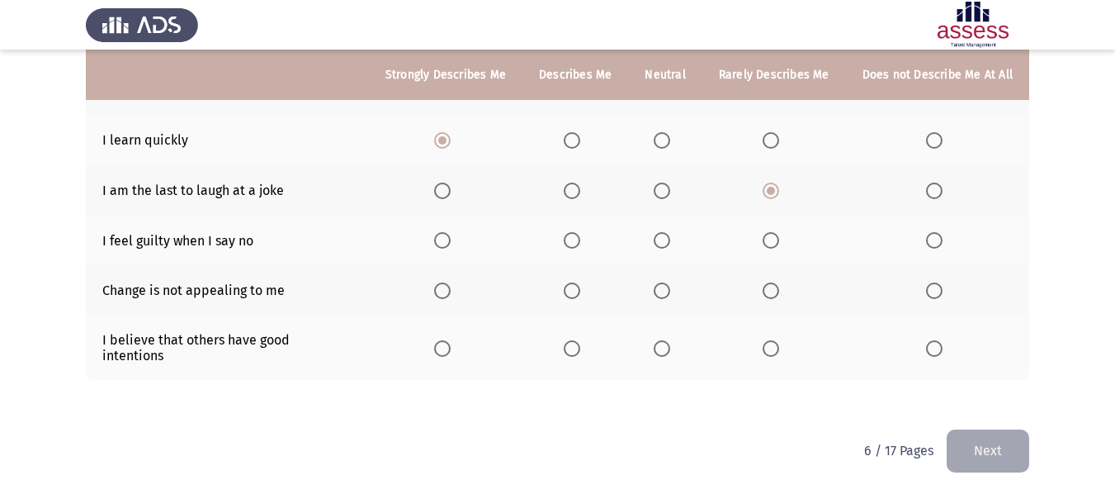
click at [779, 240] on input "Select an option" at bounding box center [771, 240] width 17 height 17
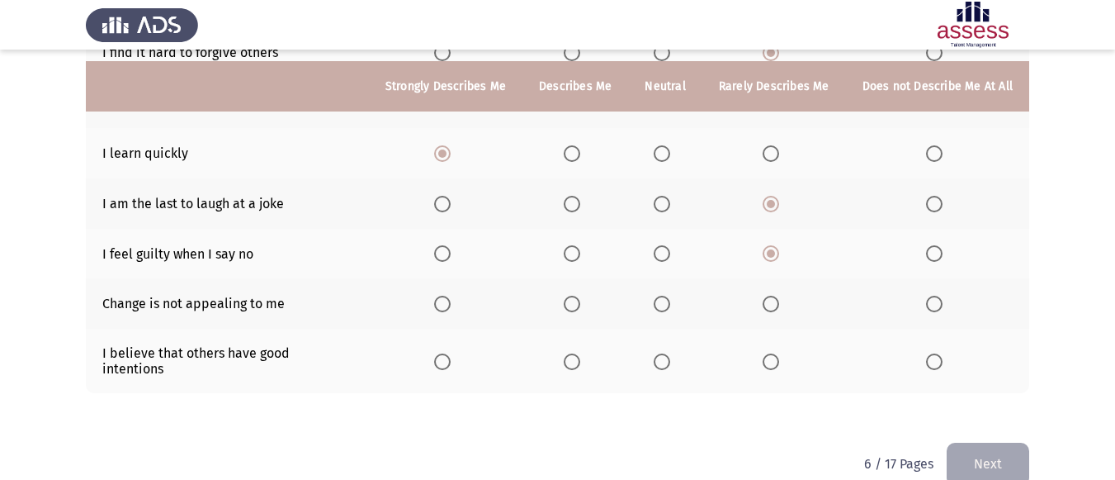
scroll to position [414, 0]
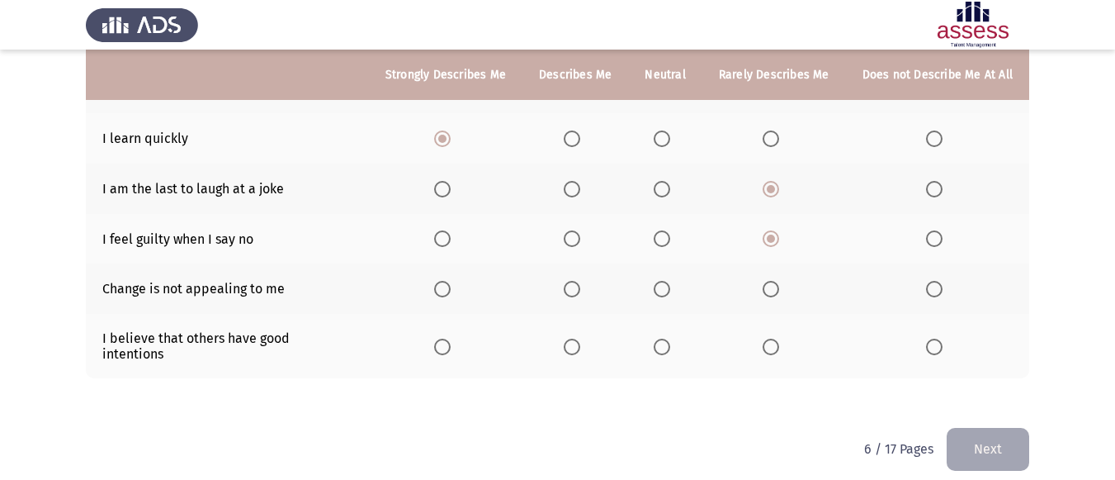
click at [663, 329] on th at bounding box center [664, 346] width 73 height 64
click at [663, 339] on span "Select an option" at bounding box center [662, 347] width 17 height 17
click at [663, 339] on input "Select an option" at bounding box center [662, 347] width 17 height 17
click at [575, 289] on span "Select an option" at bounding box center [572, 289] width 17 height 17
click at [575, 289] on input "Select an option" at bounding box center [572, 289] width 17 height 17
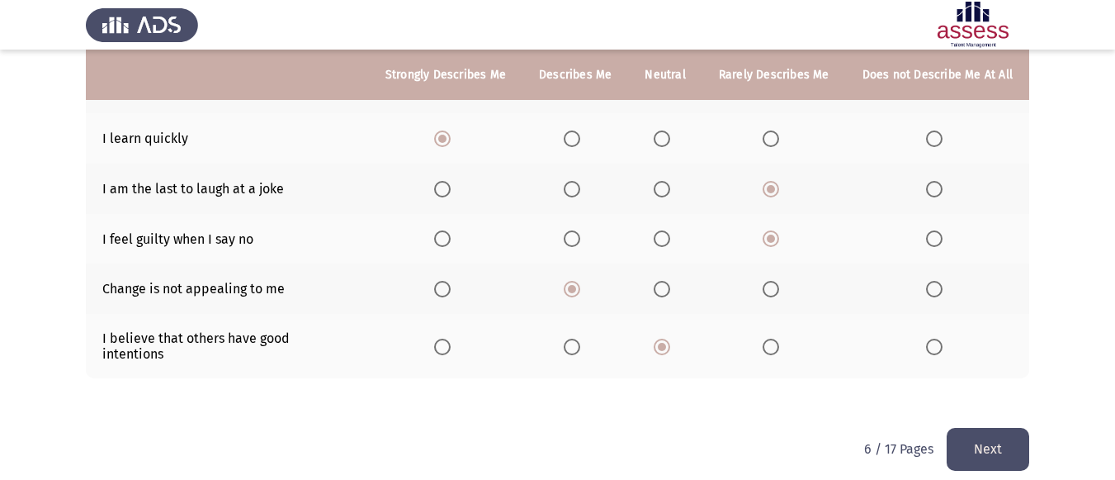
click at [991, 440] on button "Next" at bounding box center [988, 449] width 83 height 42
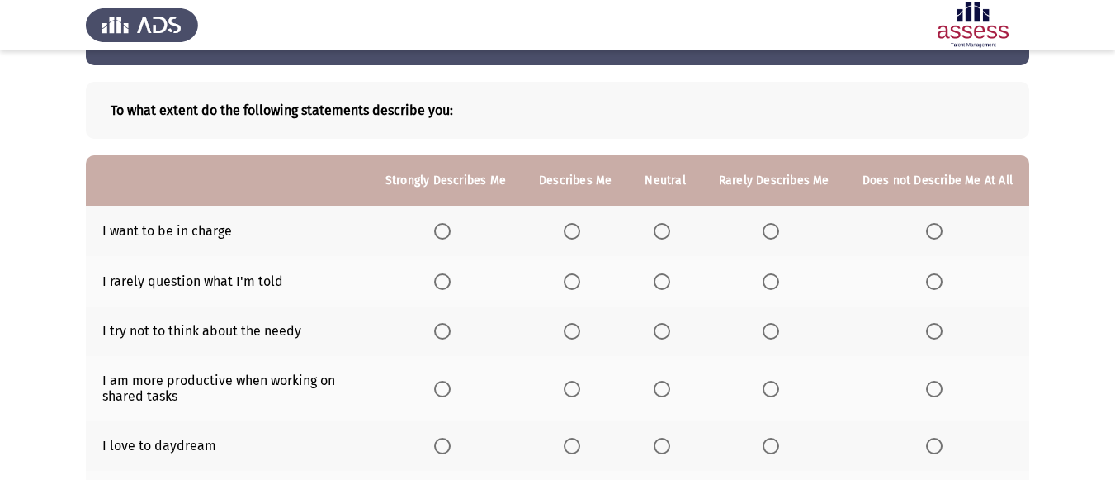
scroll to position [83, 0]
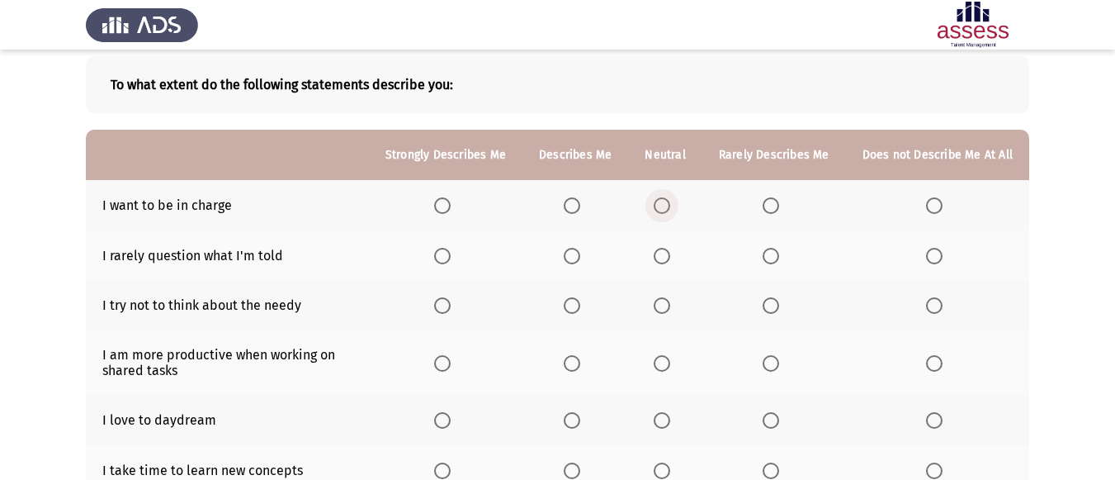
click at [670, 207] on span "Select an option" at bounding box center [662, 205] width 17 height 17
click at [670, 207] on input "Select an option" at bounding box center [662, 205] width 17 height 17
click at [580, 255] on span "Select an option" at bounding box center [572, 256] width 17 height 17
click at [580, 255] on input "Select an option" at bounding box center [572, 256] width 17 height 17
click at [776, 249] on span "Select an option" at bounding box center [771, 256] width 17 height 17
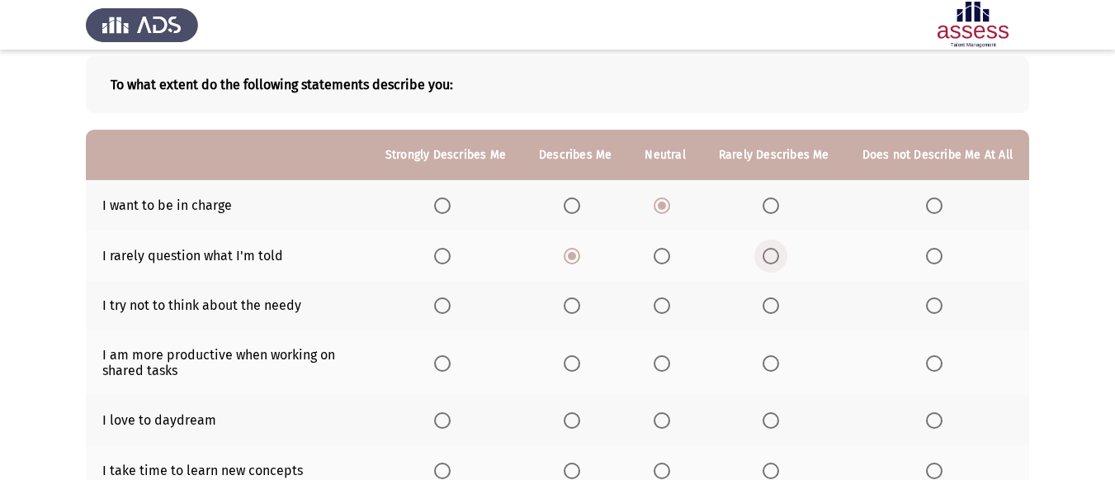
click at [776, 249] on input "Select an option" at bounding box center [771, 256] width 17 height 17
click at [935, 310] on span "Select an option" at bounding box center [934, 305] width 17 height 17
click at [935, 310] on input "Select an option" at bounding box center [934, 305] width 17 height 17
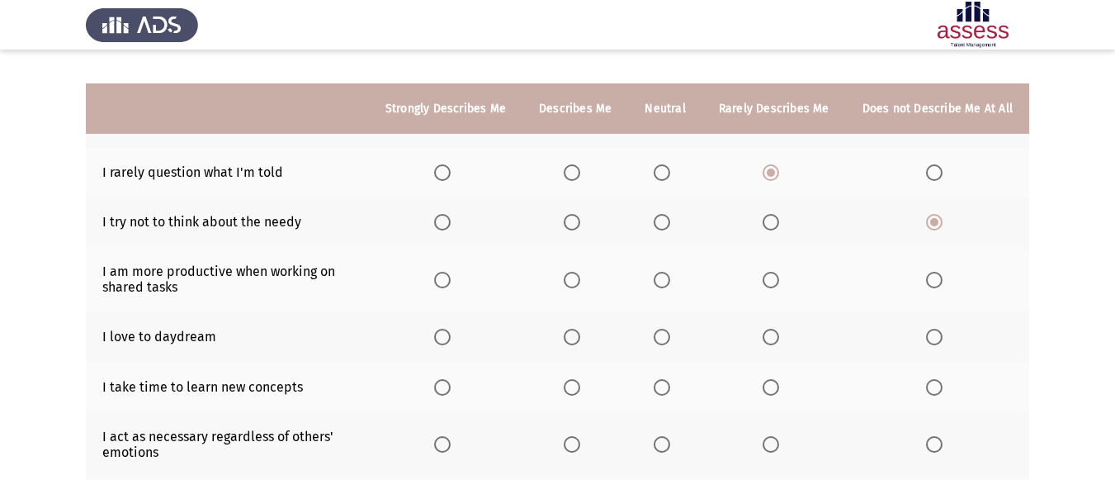
scroll to position [165, 0]
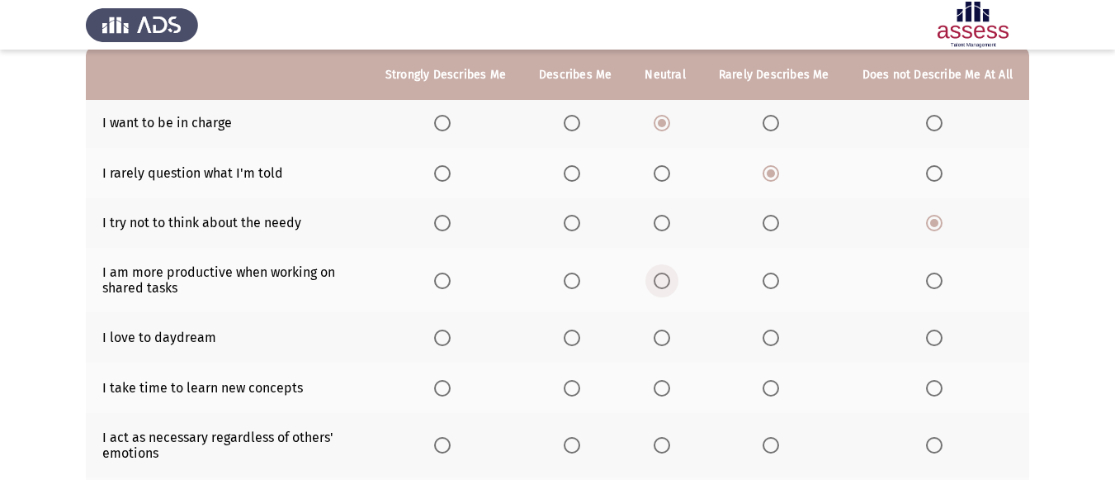
click at [668, 277] on span "Select an option" at bounding box center [662, 280] width 17 height 17
click at [668, 277] on input "Select an option" at bounding box center [662, 280] width 17 height 17
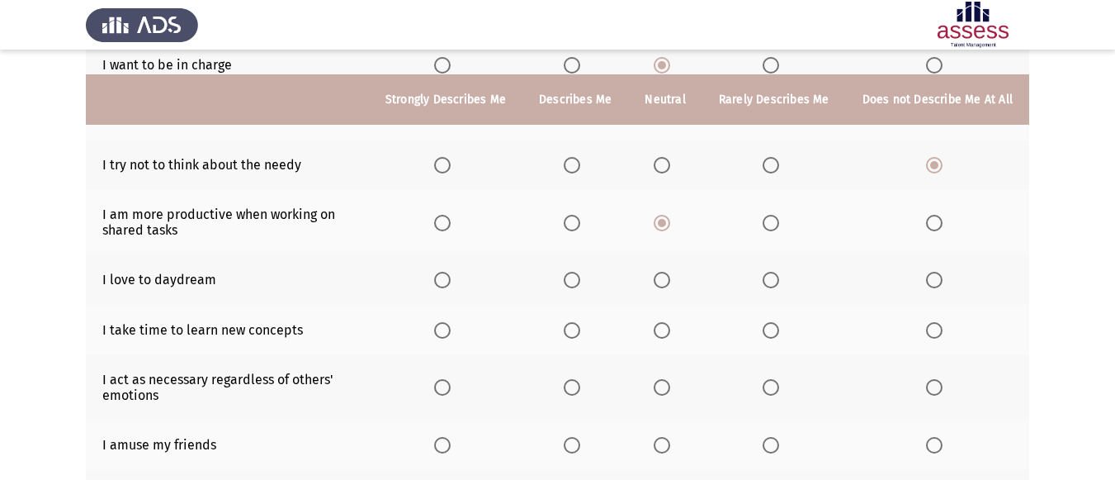
scroll to position [248, 0]
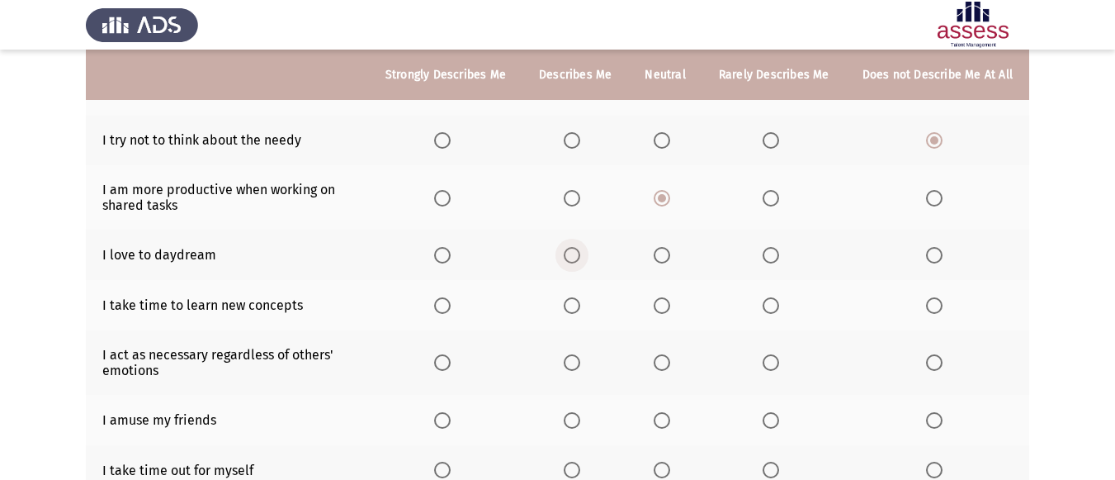
click at [577, 257] on span "Select an option" at bounding box center [572, 255] width 17 height 17
click at [577, 257] on input "Select an option" at bounding box center [572, 255] width 17 height 17
click at [779, 303] on span "Select an option" at bounding box center [771, 305] width 17 height 17
click at [779, 303] on input "Select an option" at bounding box center [771, 305] width 17 height 17
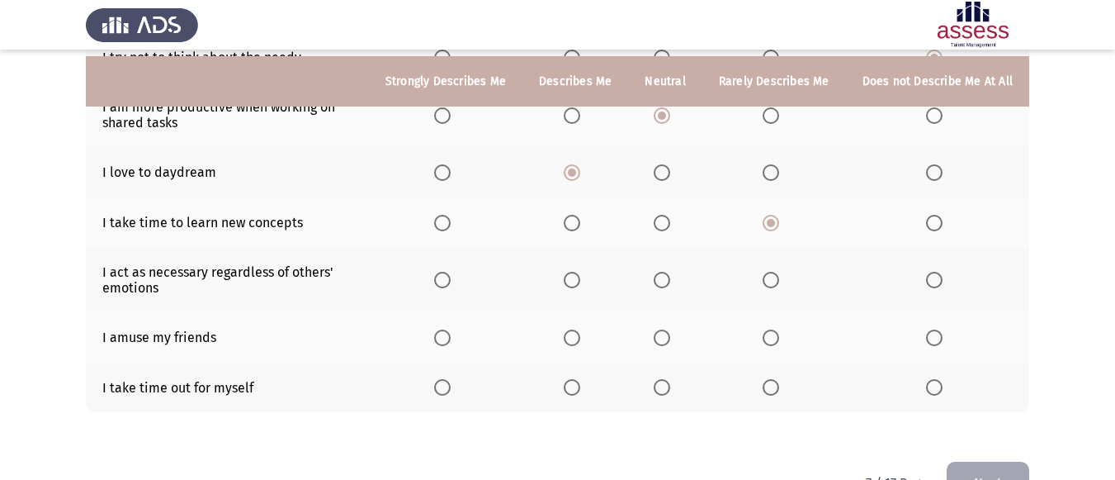
scroll to position [378, 0]
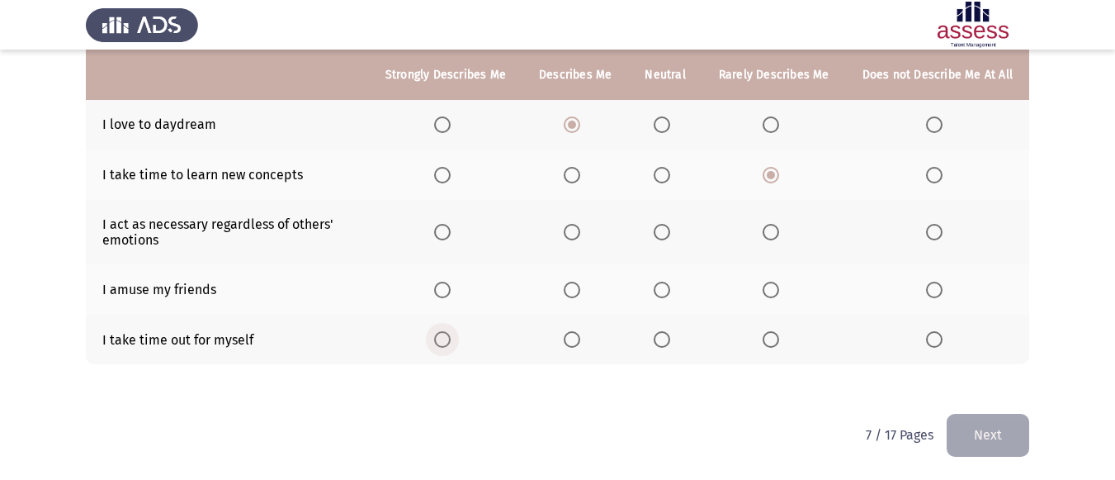
click at [442, 335] on span "Select an option" at bounding box center [442, 339] width 17 height 17
click at [442, 335] on input "Select an option" at bounding box center [442, 339] width 17 height 17
click at [669, 291] on span "Select an option" at bounding box center [662, 290] width 17 height 17
click at [669, 291] on input "Select an option" at bounding box center [662, 290] width 17 height 17
click at [661, 227] on span "Select an option" at bounding box center [662, 232] width 17 height 17
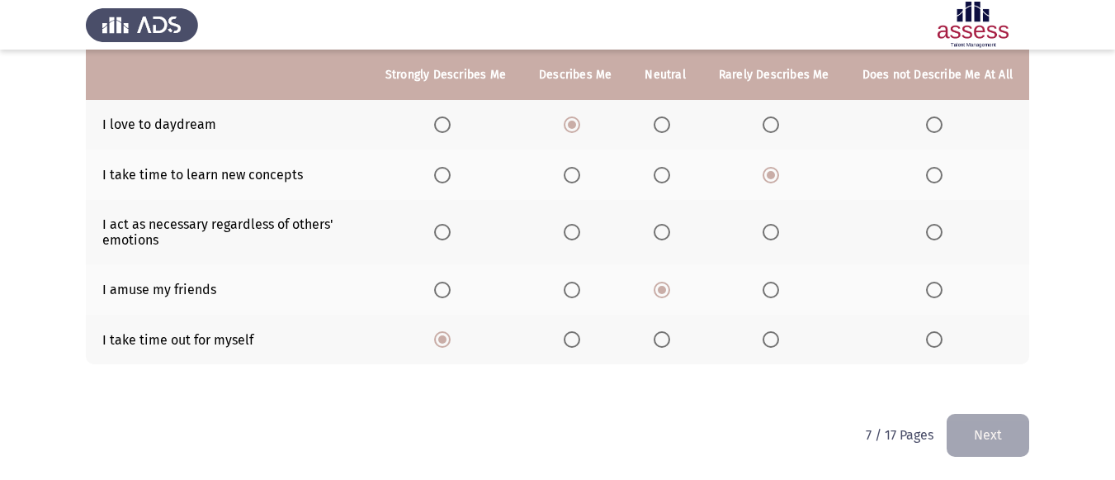
click at [661, 227] on input "Select an option" at bounding box center [662, 232] width 17 height 17
click at [983, 427] on button "Next" at bounding box center [988, 435] width 83 height 42
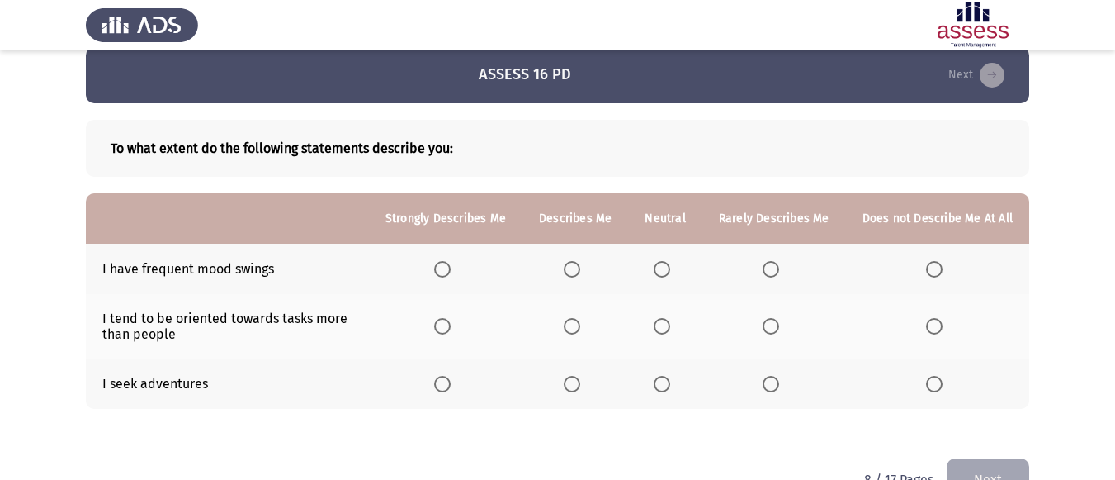
scroll to position [0, 0]
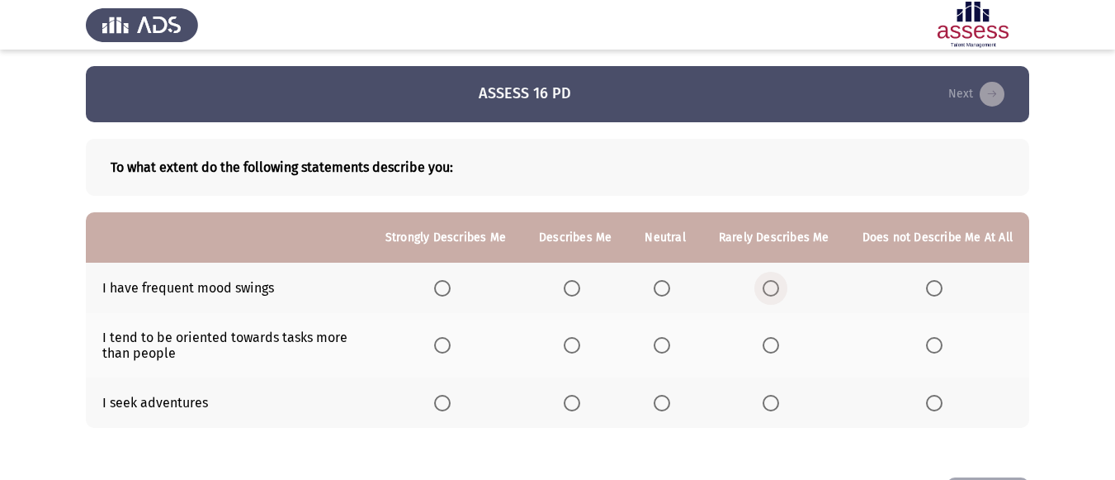
click at [778, 288] on span "Select an option" at bounding box center [771, 288] width 17 height 17
click at [778, 288] on input "Select an option" at bounding box center [771, 288] width 17 height 17
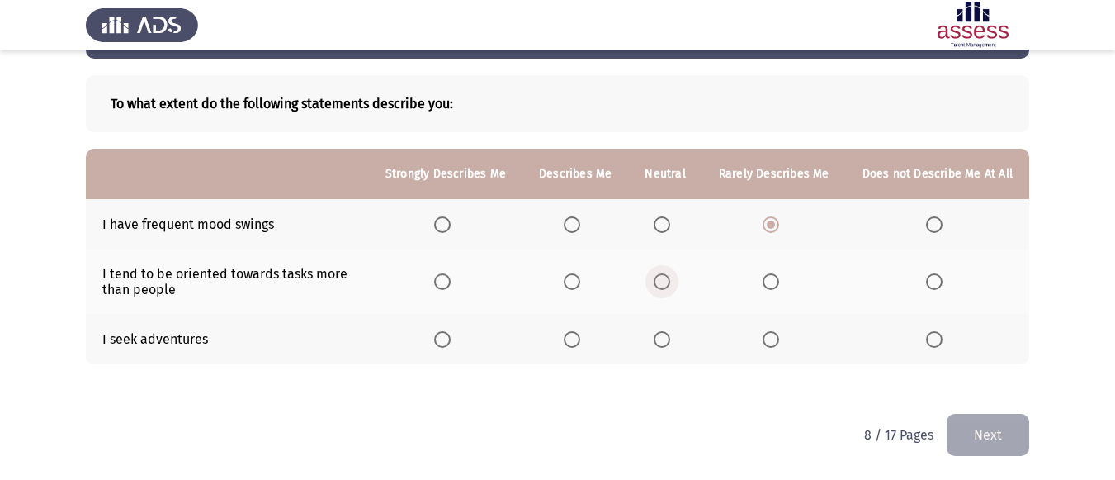
click at [670, 277] on span "Select an option" at bounding box center [662, 281] width 17 height 17
click at [670, 277] on input "Select an option" at bounding box center [662, 281] width 17 height 17
click at [451, 332] on span "Select an option" at bounding box center [442, 339] width 17 height 17
click at [451, 332] on input "Select an option" at bounding box center [442, 339] width 17 height 17
click at [980, 447] on button "Next" at bounding box center [988, 435] width 83 height 42
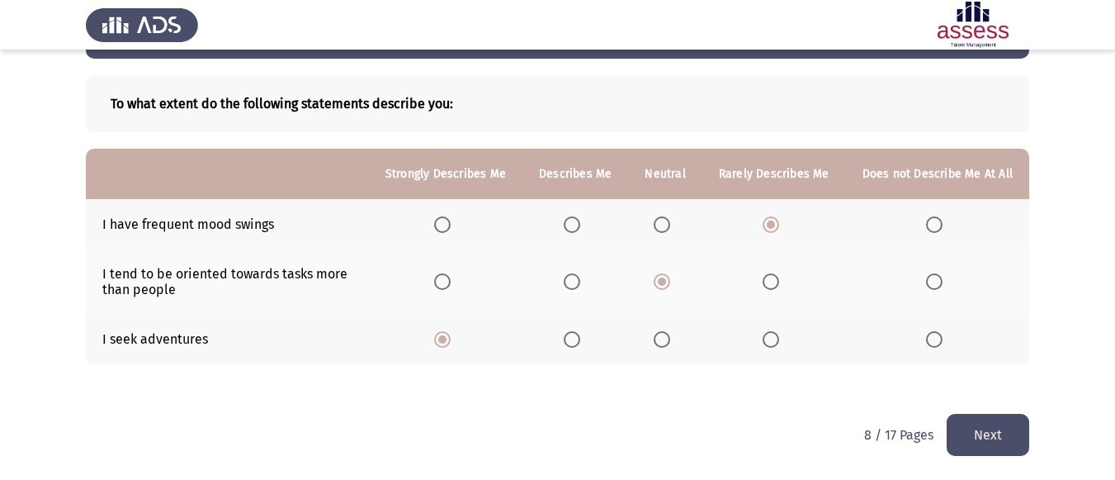
scroll to position [0, 0]
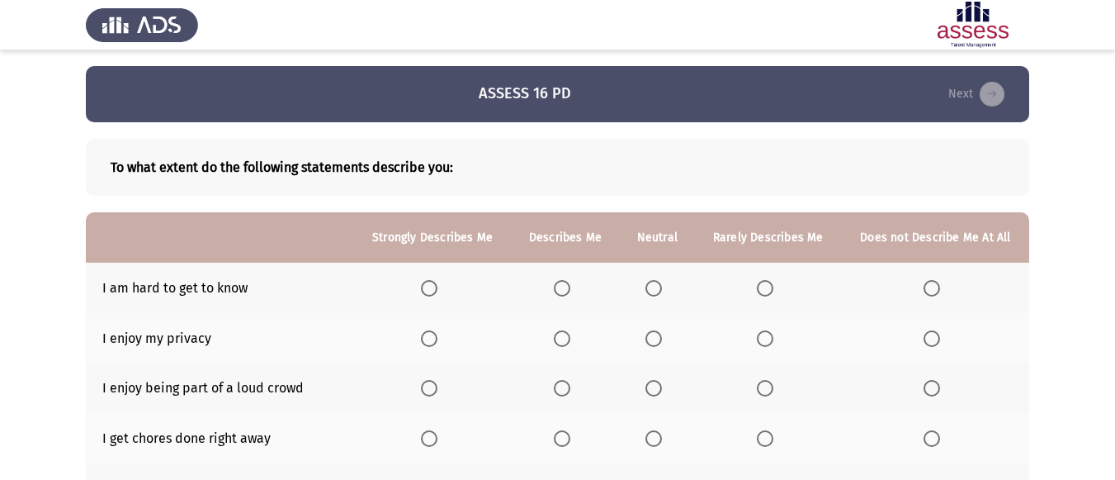
click at [573, 292] on label "Select an option" at bounding box center [565, 288] width 23 height 17
click at [571, 292] on input "Select an option" at bounding box center [562, 288] width 17 height 17
click at [767, 284] on span "Select an option" at bounding box center [765, 288] width 17 height 17
click at [767, 284] on input "Select an option" at bounding box center [765, 288] width 17 height 17
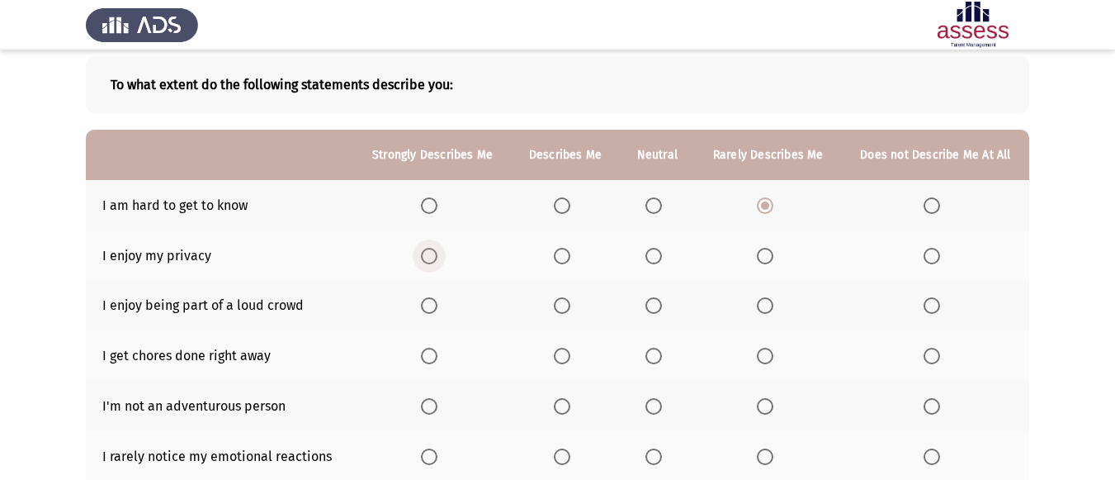
click at [426, 257] on span "Select an option" at bounding box center [429, 256] width 17 height 17
click at [426, 257] on input "Select an option" at bounding box center [429, 256] width 17 height 17
click at [931, 314] on span "Select an option" at bounding box center [932, 305] width 17 height 17
click at [931, 314] on input "Select an option" at bounding box center [932, 305] width 17 height 17
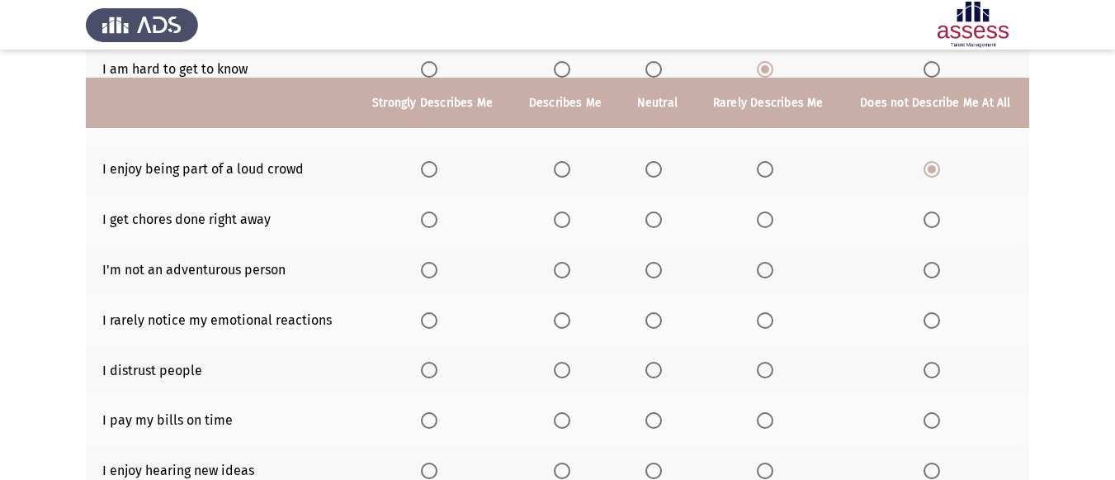
scroll to position [248, 0]
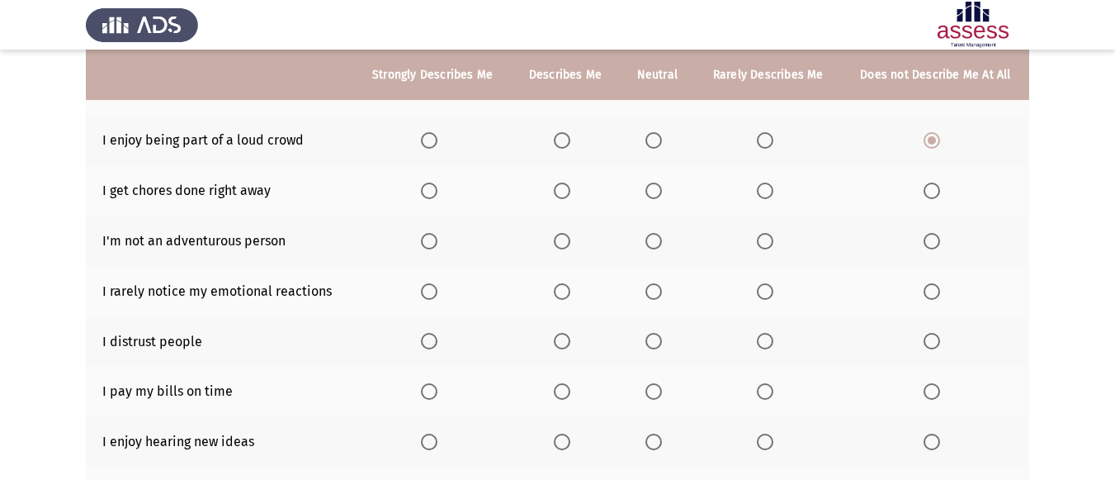
click at [438, 237] on span "Select an option" at bounding box center [429, 241] width 17 height 17
click at [438, 237] on input "Select an option" at bounding box center [429, 241] width 17 height 17
click at [926, 234] on th at bounding box center [935, 240] width 187 height 50
click at [930, 234] on span "Select an option" at bounding box center [932, 241] width 17 height 17
click at [930, 234] on input "Select an option" at bounding box center [932, 241] width 17 height 17
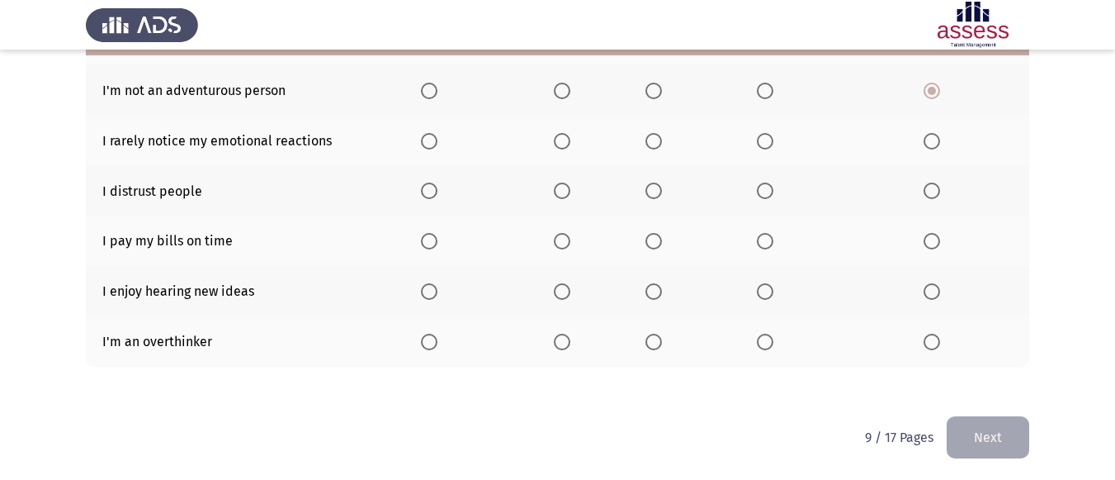
scroll to position [400, 0]
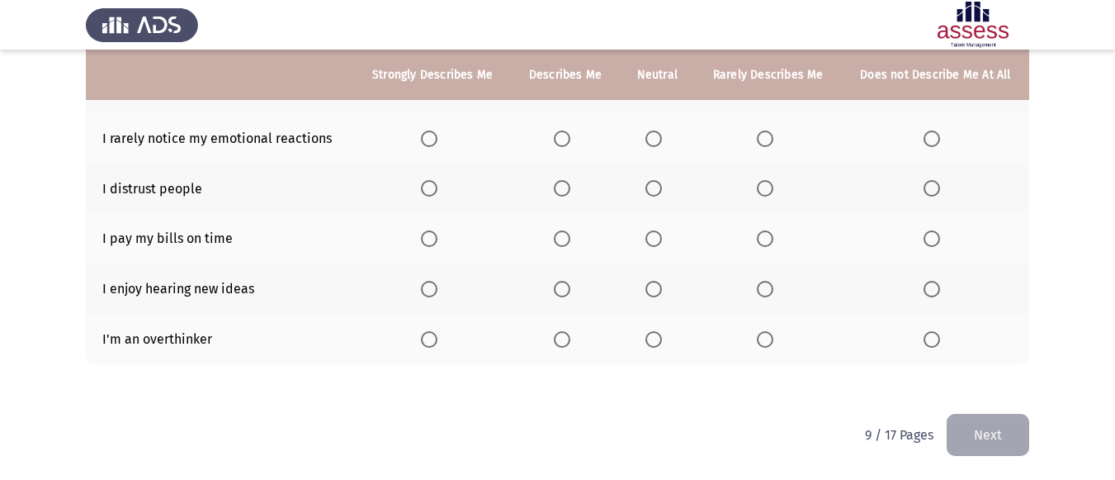
click at [931, 130] on span "Select an option" at bounding box center [932, 138] width 17 height 17
click at [931, 130] on input "Select an option" at bounding box center [932, 138] width 17 height 17
click at [651, 192] on span "Select an option" at bounding box center [654, 188] width 17 height 17
click at [651, 192] on input "Select an option" at bounding box center [654, 188] width 17 height 17
click at [424, 239] on span "Select an option" at bounding box center [429, 238] width 17 height 17
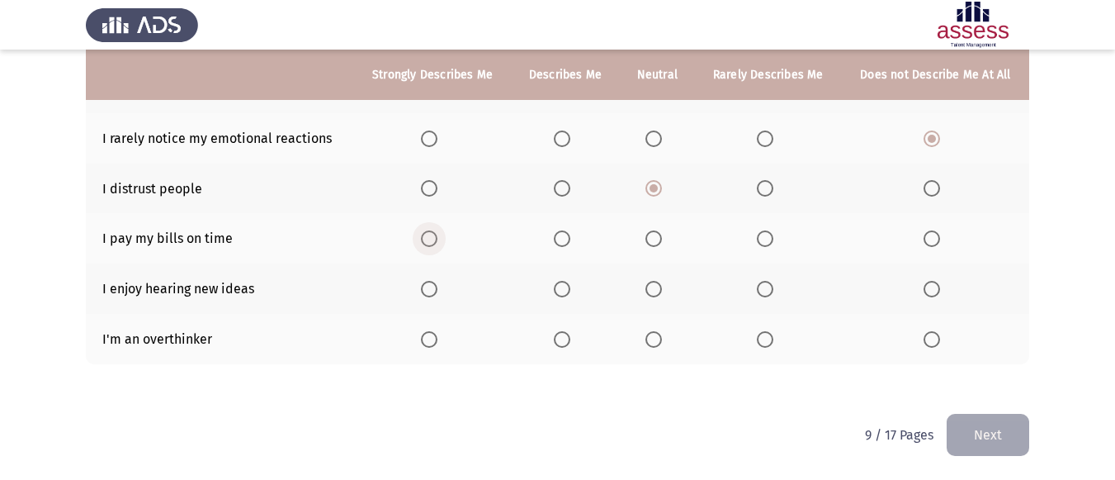
click at [424, 239] on input "Select an option" at bounding box center [429, 238] width 17 height 17
click at [438, 290] on span "Select an option" at bounding box center [429, 289] width 17 height 17
click at [438, 290] on input "Select an option" at bounding box center [429, 289] width 17 height 17
click at [552, 333] on th at bounding box center [565, 339] width 108 height 50
click at [561, 335] on span "Select an option" at bounding box center [562, 339] width 17 height 17
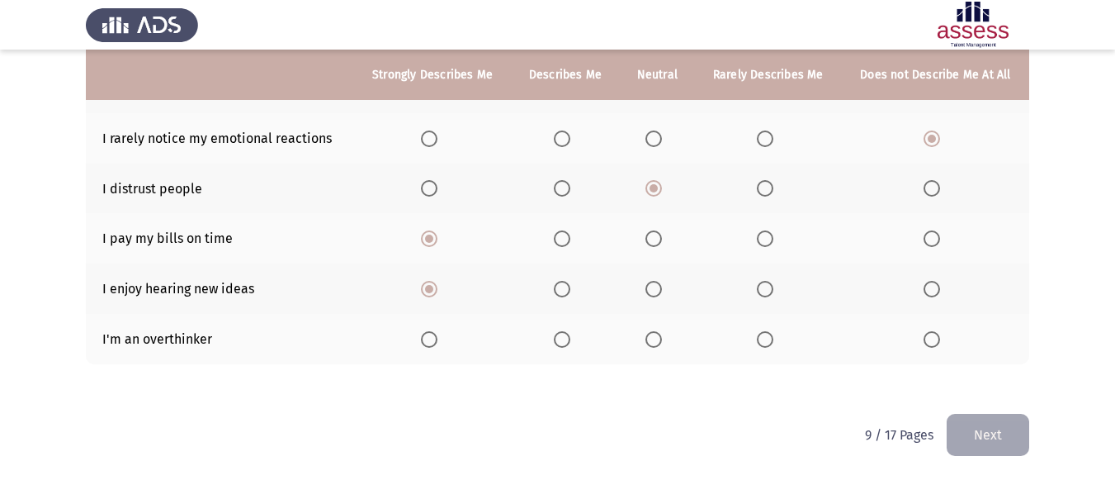
click at [561, 335] on input "Select an option" at bounding box center [562, 339] width 17 height 17
click at [1012, 426] on button "Next" at bounding box center [988, 435] width 83 height 42
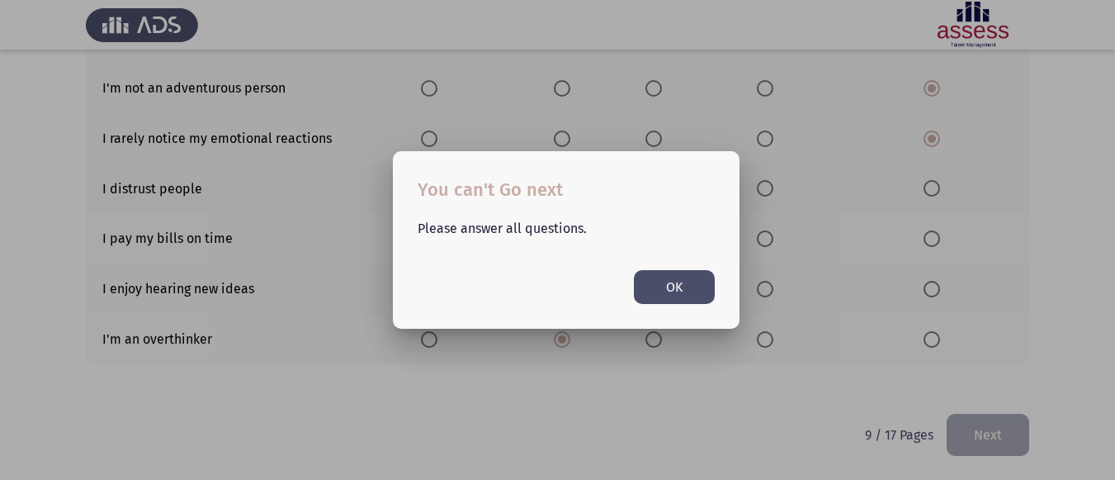
scroll to position [0, 0]
click at [500, 390] on div at bounding box center [557, 240] width 1115 height 480
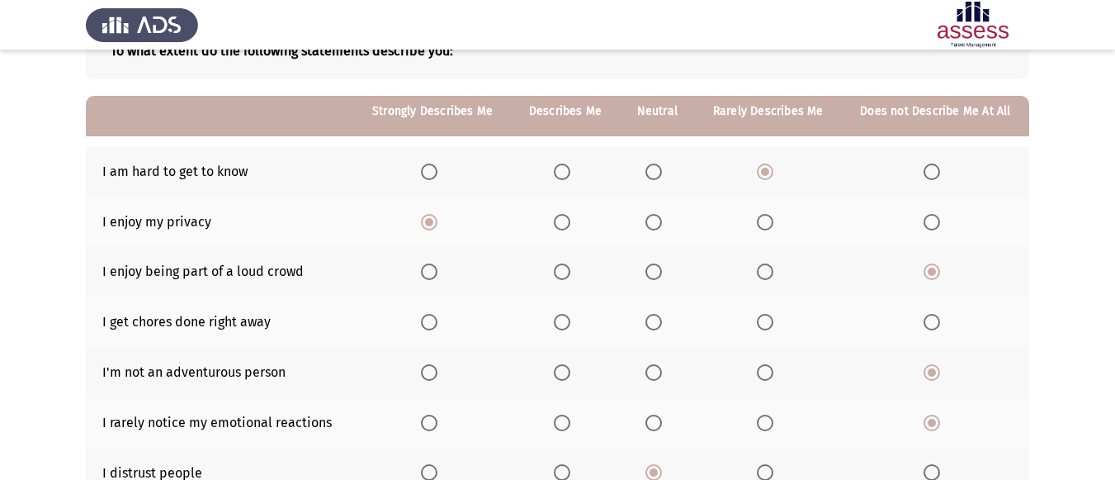
scroll to position [153, 0]
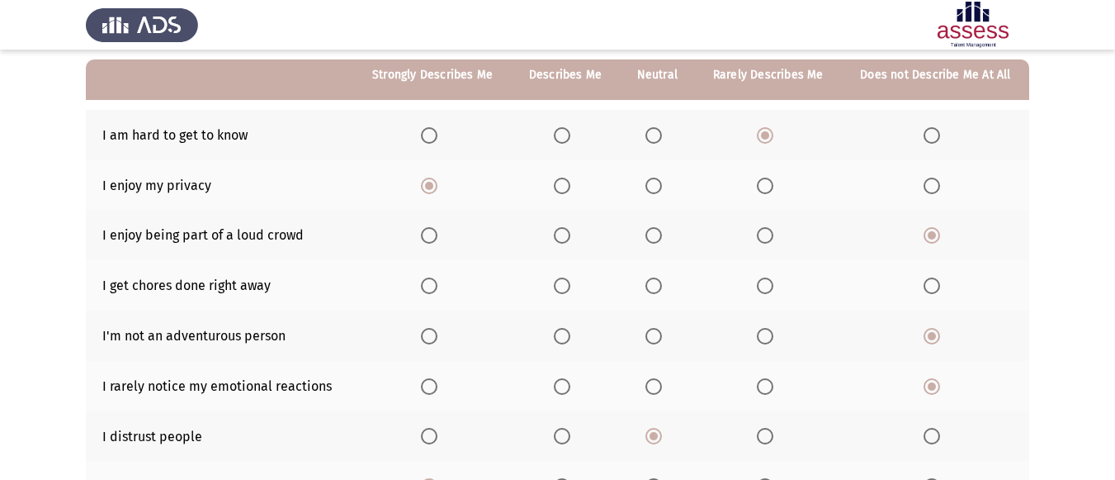
click at [439, 285] on label "Select an option" at bounding box center [432, 285] width 23 height 17
click at [438, 285] on input "Select an option" at bounding box center [429, 285] width 17 height 17
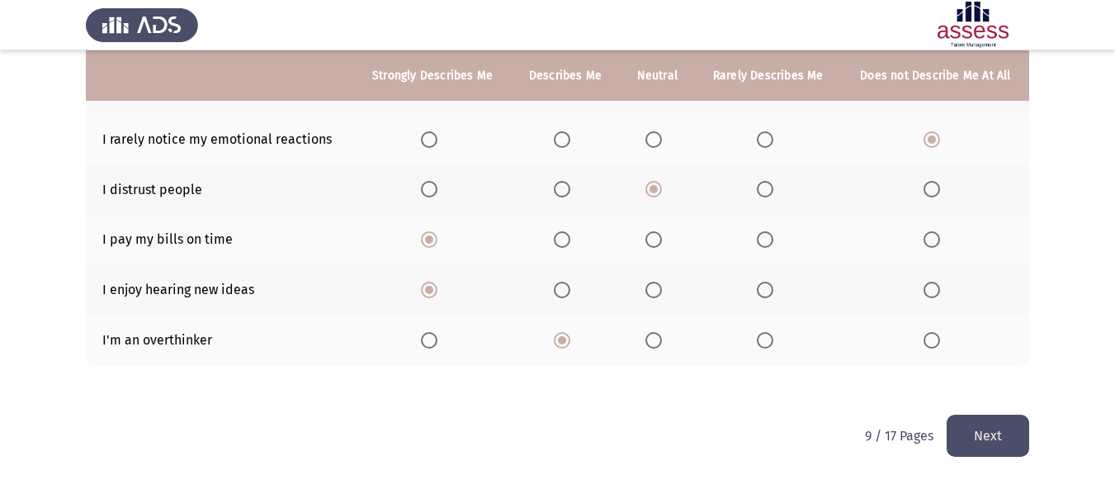
scroll to position [400, 0]
click at [997, 428] on button "Next" at bounding box center [988, 435] width 83 height 42
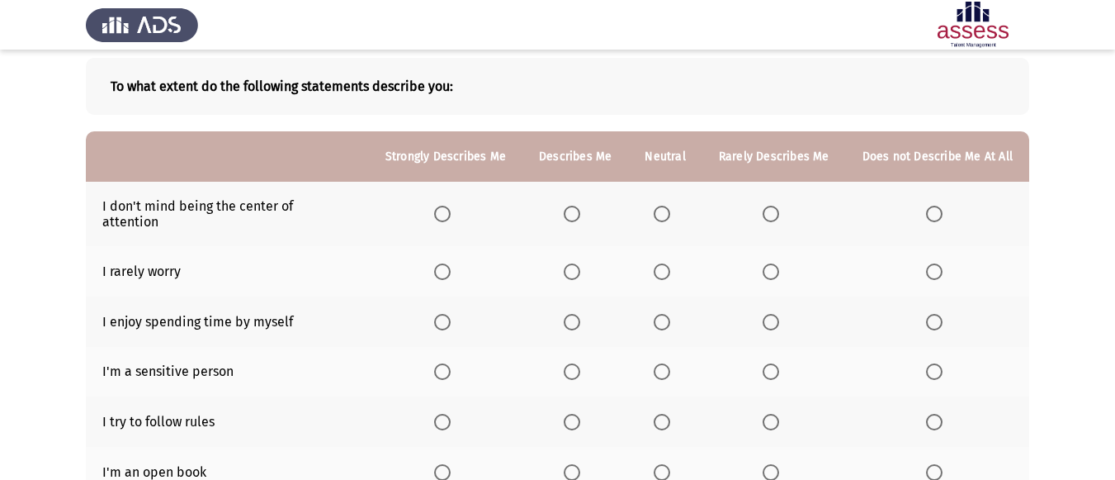
scroll to position [84, 0]
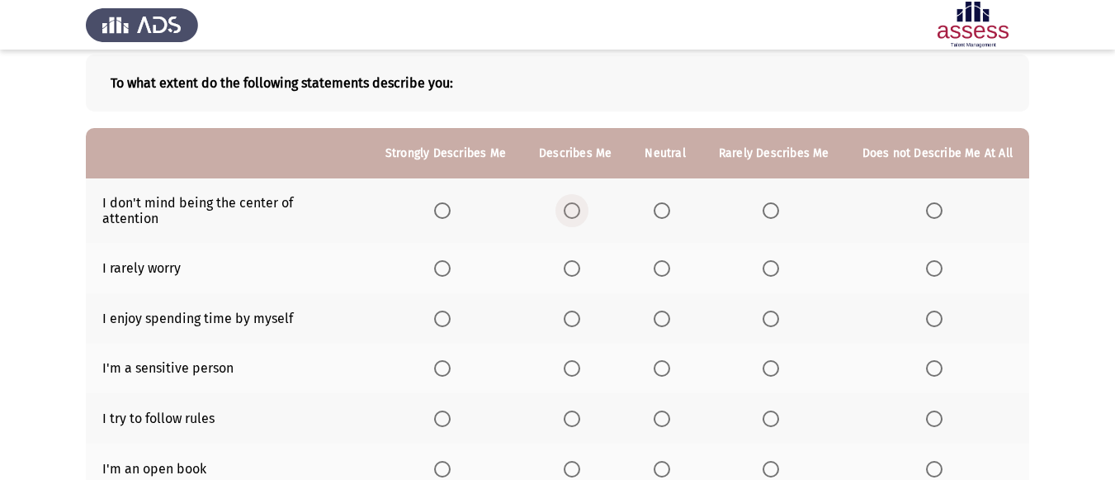
click at [580, 206] on span "Select an option" at bounding box center [572, 210] width 17 height 17
click at [580, 206] on input "Select an option" at bounding box center [572, 210] width 17 height 17
click at [779, 260] on span "Select an option" at bounding box center [771, 268] width 17 height 17
click at [779, 260] on input "Select an option" at bounding box center [771, 268] width 17 height 17
click at [451, 260] on span "Select an option" at bounding box center [442, 268] width 17 height 17
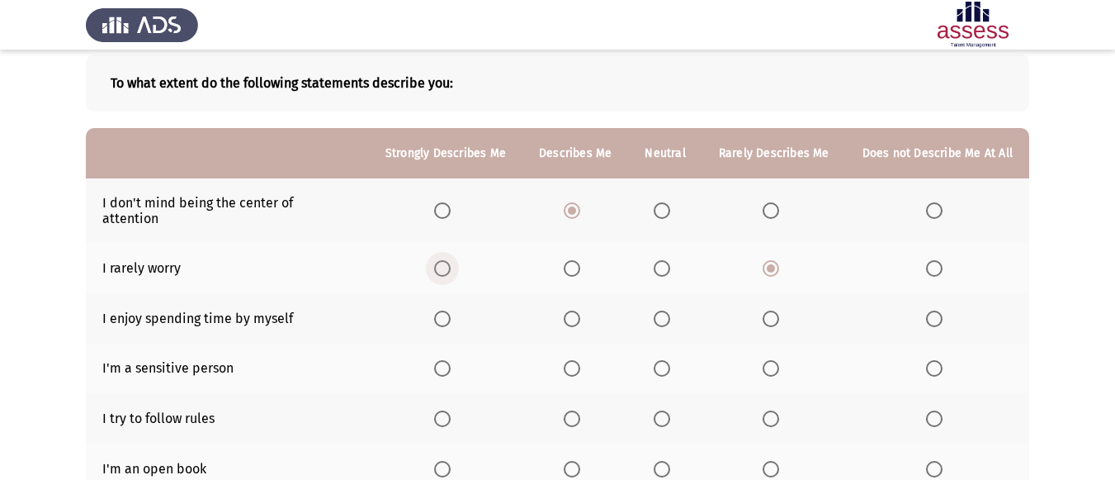
click at [451, 260] on input "Select an option" at bounding box center [442, 268] width 17 height 17
click at [447, 310] on span "Select an option" at bounding box center [442, 318] width 17 height 17
click at [447, 310] on input "Select an option" at bounding box center [442, 318] width 17 height 17
click at [451, 360] on span "Select an option" at bounding box center [442, 368] width 17 height 17
click at [451, 360] on input "Select an option" at bounding box center [442, 368] width 17 height 17
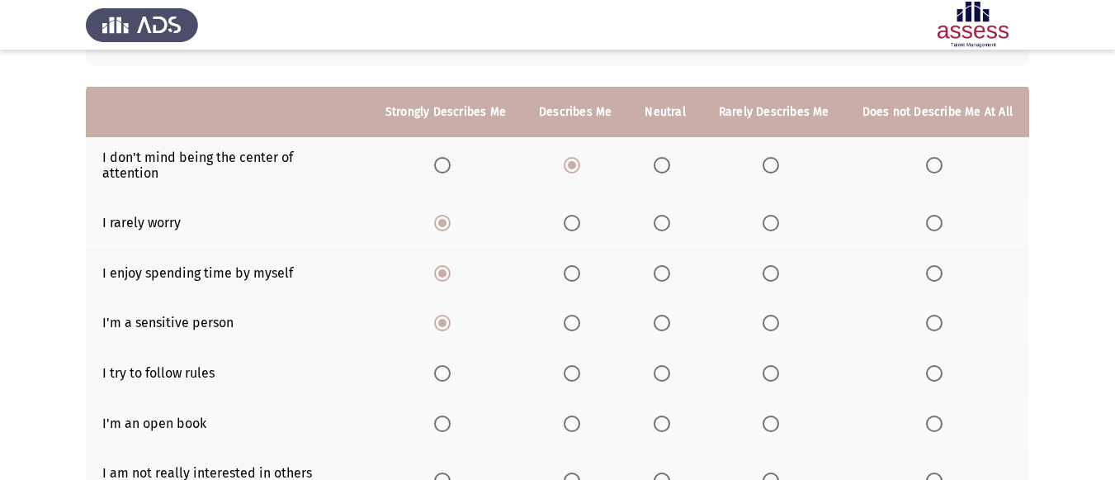
scroll to position [167, 0]
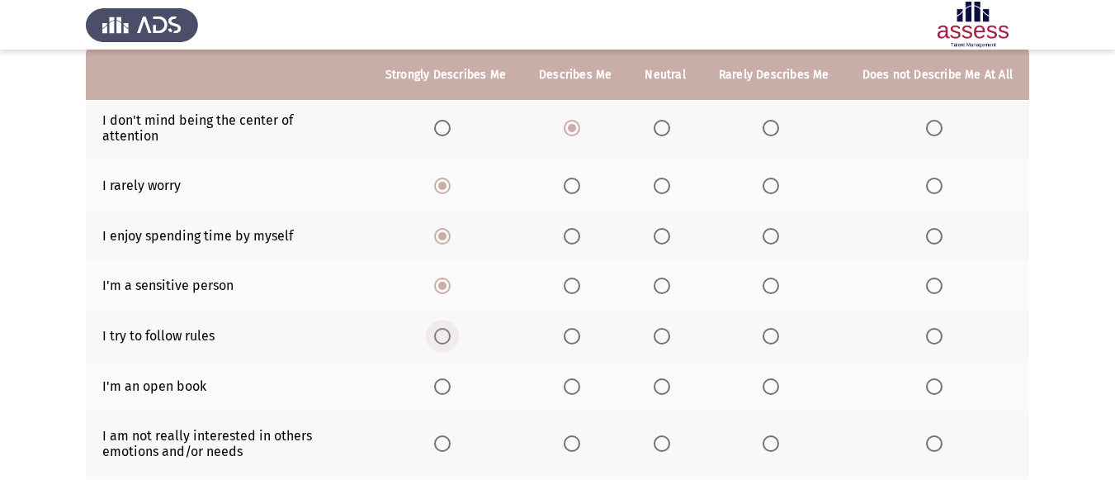
click at [451, 329] on span "Select an option" at bounding box center [442, 336] width 17 height 17
click at [451, 329] on input "Select an option" at bounding box center [442, 336] width 17 height 17
click at [577, 379] on span "Select an option" at bounding box center [572, 386] width 17 height 17
click at [577, 379] on input "Select an option" at bounding box center [572, 386] width 17 height 17
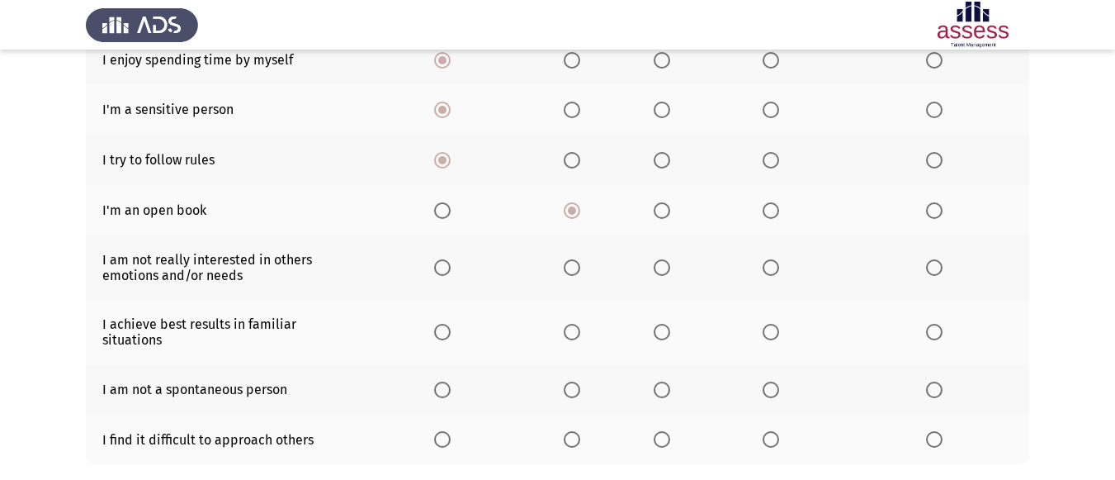
scroll to position [414, 0]
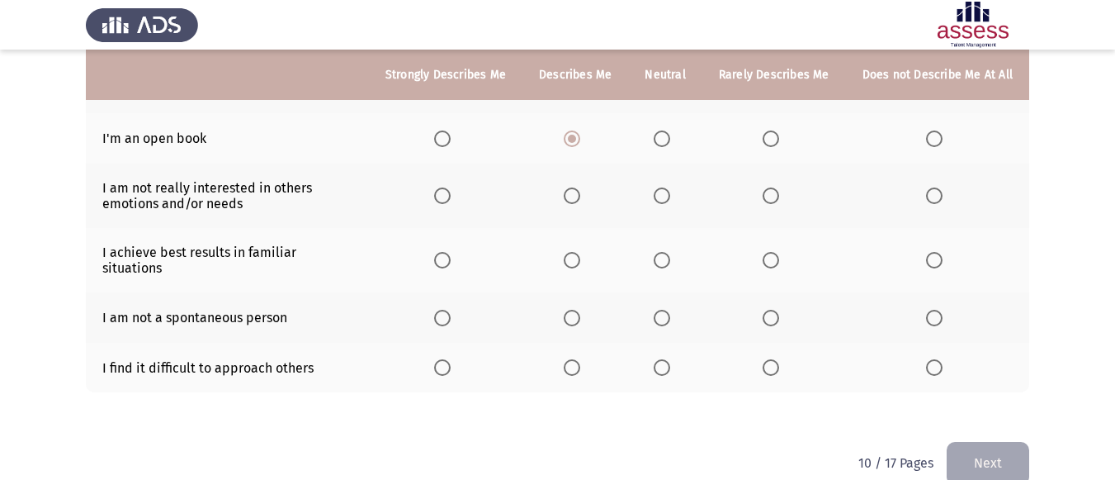
click at [770, 130] on span "Select an option" at bounding box center [771, 138] width 17 height 17
click at [770, 130] on input "Select an option" at bounding box center [771, 138] width 17 height 17
click at [774, 187] on span "Select an option" at bounding box center [771, 195] width 17 height 17
click at [774, 187] on input "Select an option" at bounding box center [771, 195] width 17 height 17
click at [587, 252] on label "Select an option" at bounding box center [575, 260] width 23 height 17
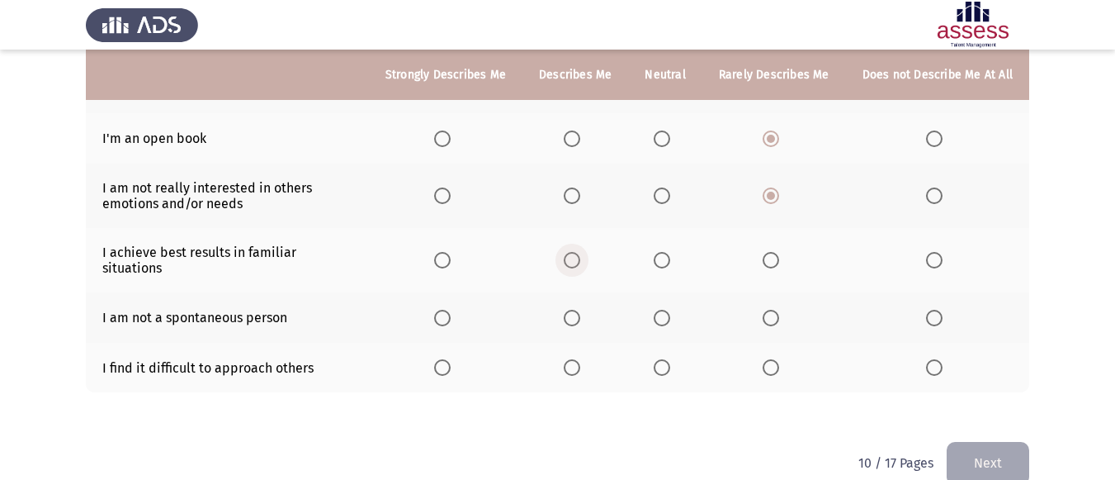
click at [580, 252] on input "Select an option" at bounding box center [572, 260] width 17 height 17
click at [935, 318] on span "Select an option" at bounding box center [935, 318] width 0 height 0
click at [935, 310] on input "Select an option" at bounding box center [934, 318] width 17 height 17
click at [941, 359] on span "Select an option" at bounding box center [934, 367] width 17 height 17
click at [941, 359] on input "Select an option" at bounding box center [934, 367] width 17 height 17
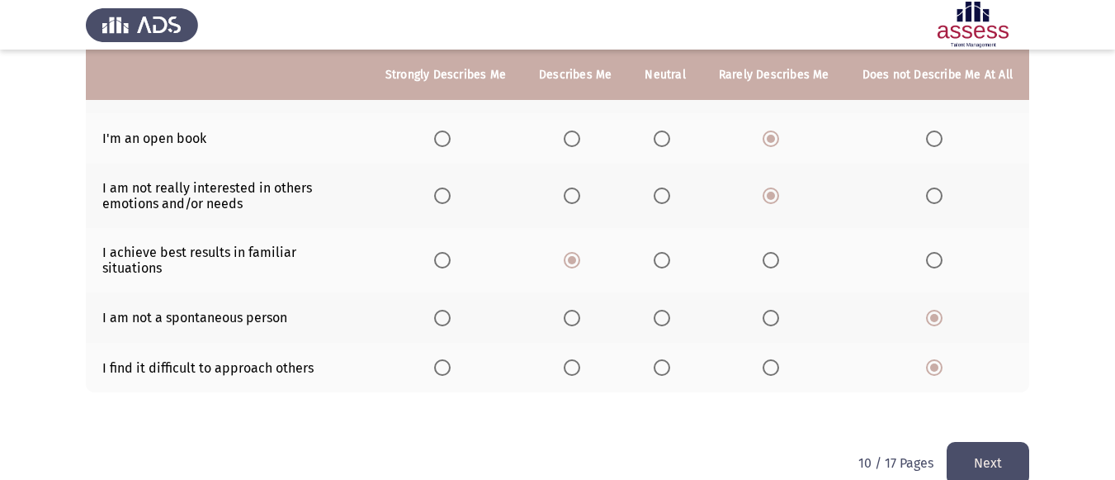
click at [966, 442] on button "Next" at bounding box center [988, 463] width 83 height 42
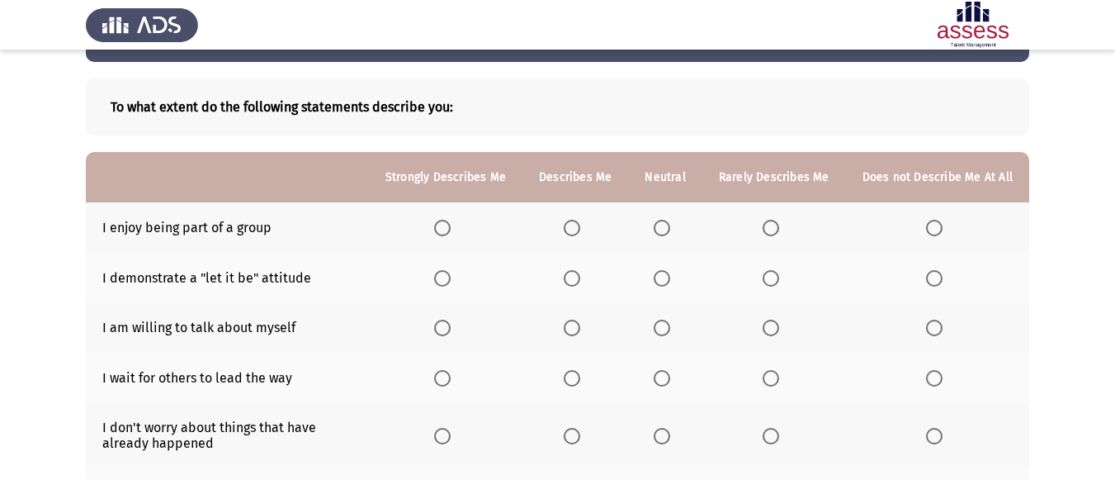
scroll to position [0, 0]
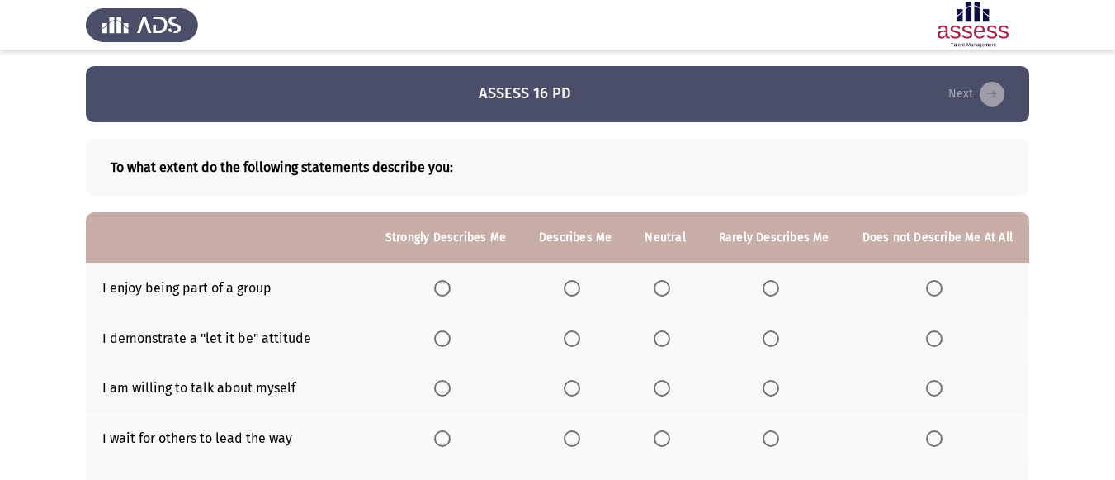
click at [587, 285] on label "Select an option" at bounding box center [575, 288] width 23 height 17
click at [580, 285] on input "Select an option" at bounding box center [572, 288] width 17 height 17
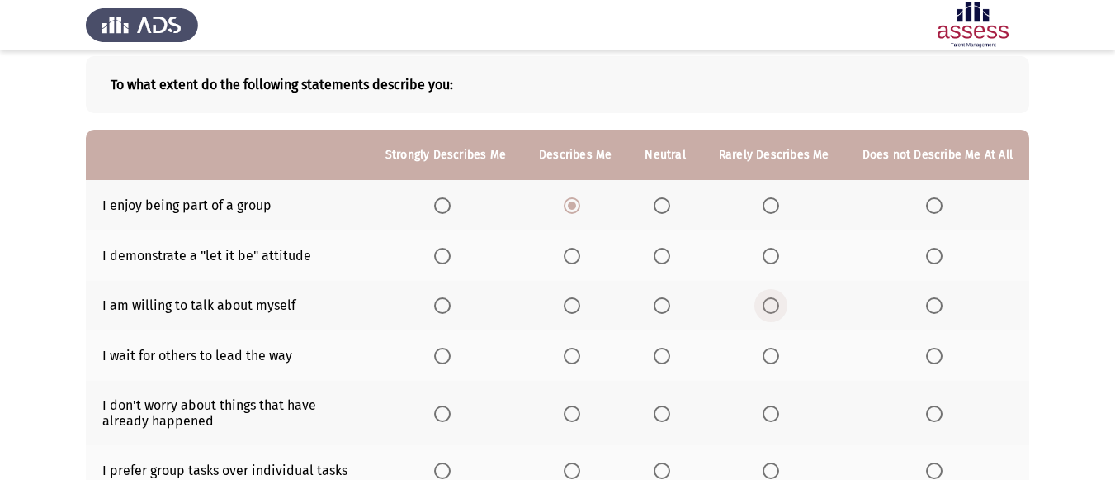
click at [772, 309] on span "Select an option" at bounding box center [771, 305] width 17 height 17
click at [772, 309] on input "Select an option" at bounding box center [771, 305] width 17 height 17
click at [935, 358] on span "Select an option" at bounding box center [934, 356] width 17 height 17
click at [935, 358] on input "Select an option" at bounding box center [934, 356] width 17 height 17
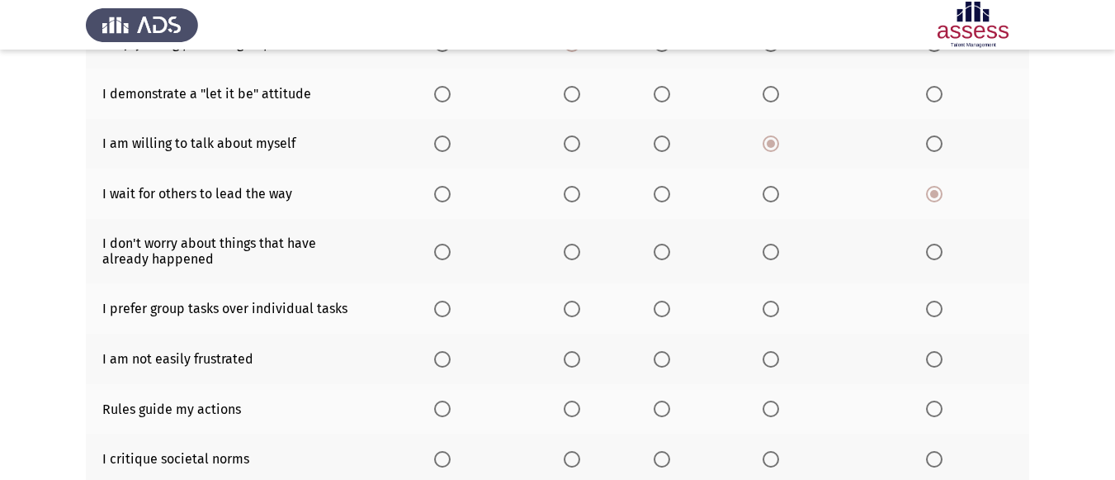
scroll to position [248, 0]
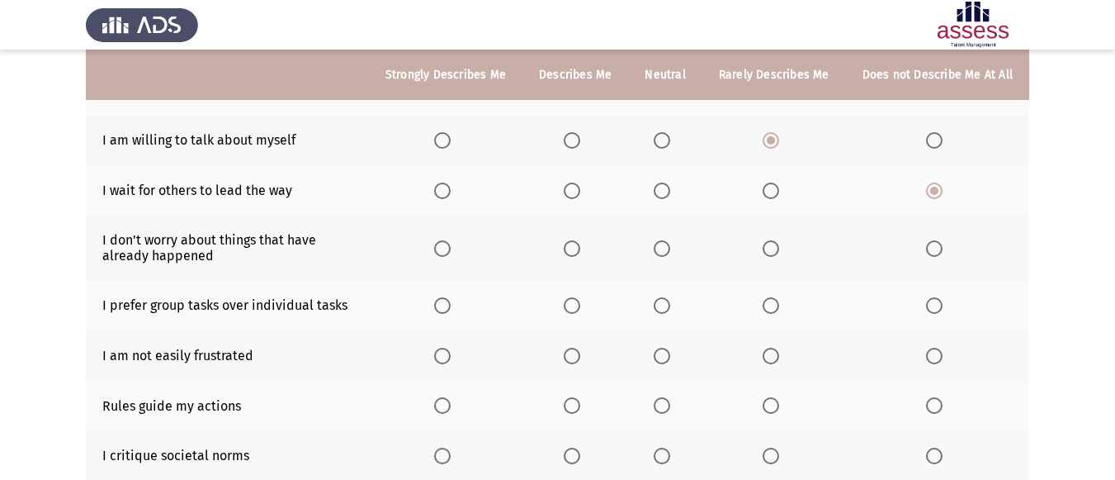
click at [451, 250] on span "Select an option" at bounding box center [442, 248] width 17 height 17
click at [451, 250] on input "Select an option" at bounding box center [442, 248] width 17 height 17
click at [666, 302] on span "Select an option" at bounding box center [662, 305] width 17 height 17
click at [666, 302] on input "Select an option" at bounding box center [662, 305] width 17 height 17
click at [580, 360] on span "Select an option" at bounding box center [572, 356] width 17 height 17
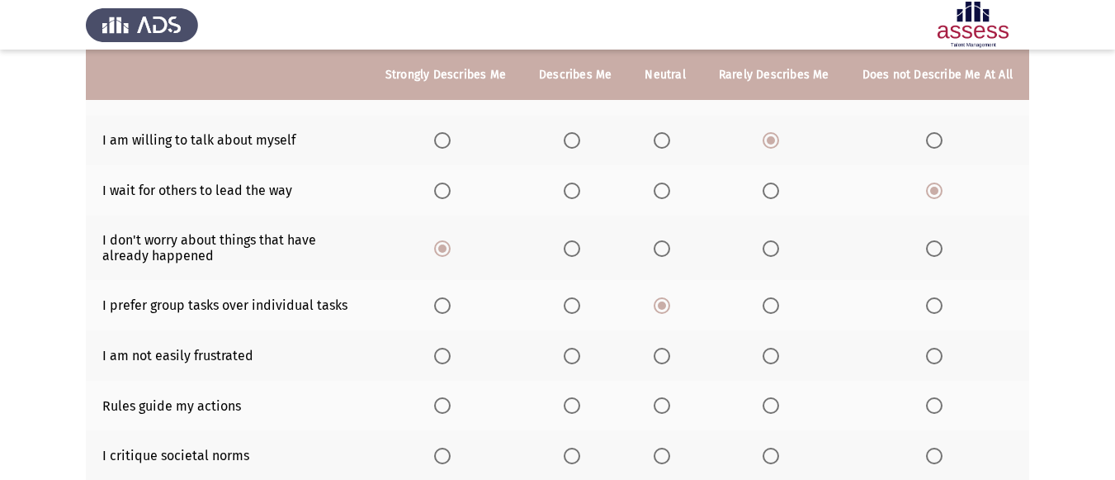
click at [580, 360] on input "Select an option" at bounding box center [572, 356] width 17 height 17
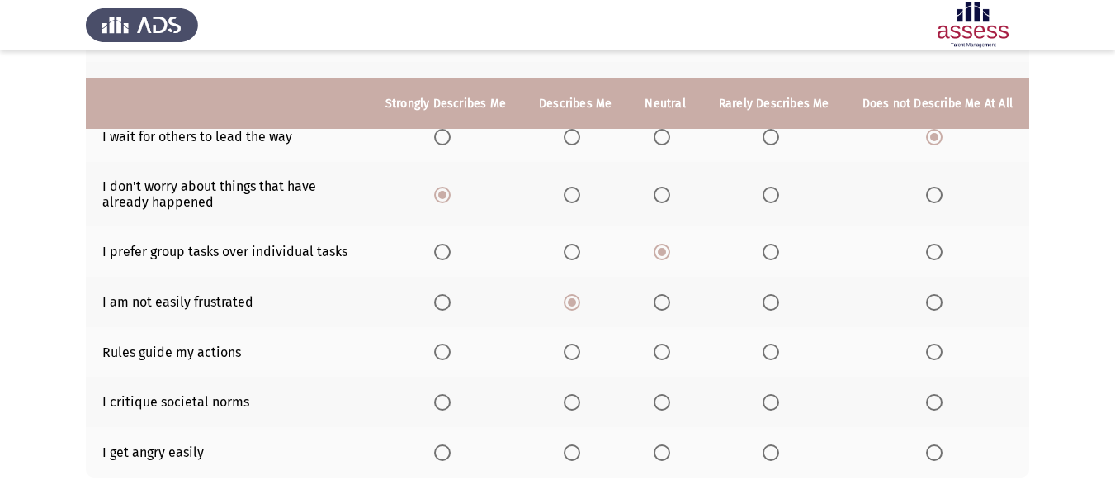
scroll to position [330, 0]
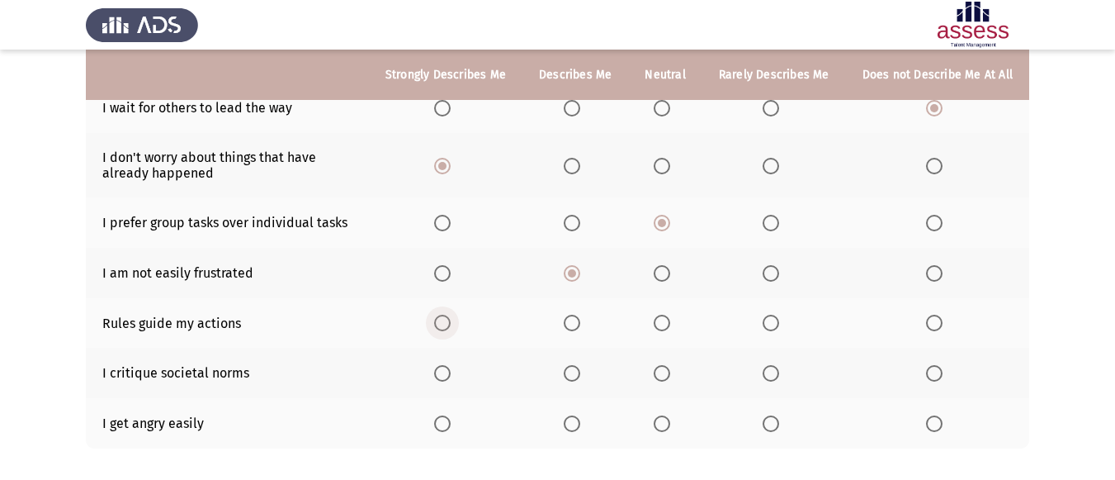
click at [449, 326] on span "Select an option" at bounding box center [442, 323] width 17 height 17
click at [449, 326] on input "Select an option" at bounding box center [442, 323] width 17 height 17
click at [577, 324] on span "Select an option" at bounding box center [572, 323] width 17 height 17
click at [577, 324] on input "Select an option" at bounding box center [572, 323] width 17 height 17
click at [665, 373] on span "Select an option" at bounding box center [662, 373] width 17 height 17
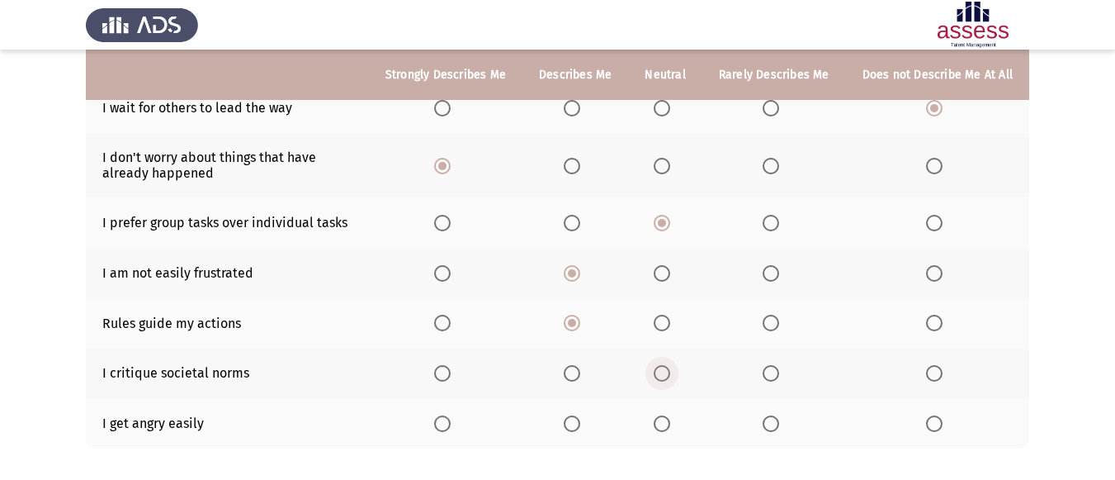
click at [665, 373] on input "Select an option" at bounding box center [662, 373] width 17 height 17
click at [935, 425] on span "Select an option" at bounding box center [934, 423] width 17 height 17
click at [935, 425] on input "Select an option" at bounding box center [934, 423] width 17 height 17
click at [776, 414] on mat-radio-button "Select an option" at bounding box center [774, 422] width 23 height 17
click at [772, 420] on span "Select an option" at bounding box center [771, 423] width 17 height 17
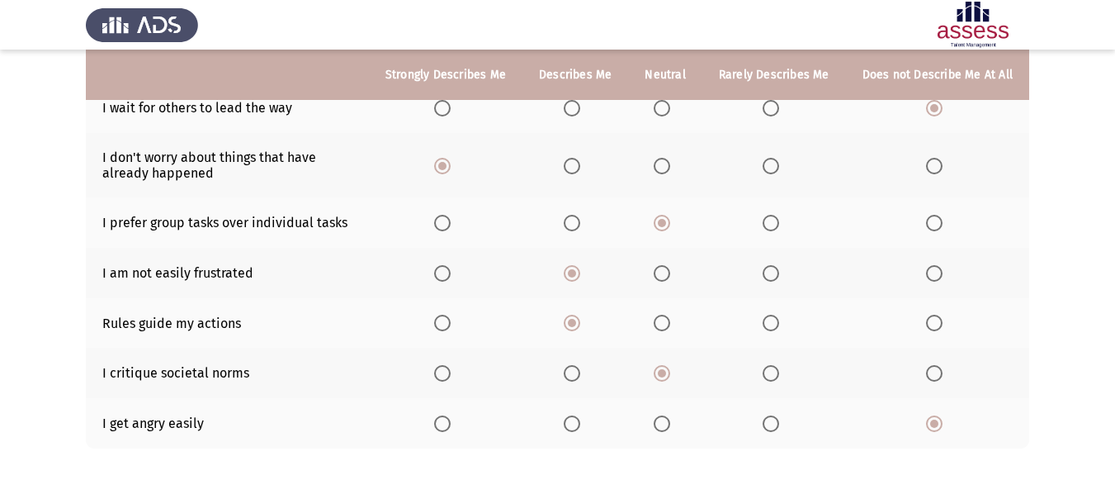
click at [772, 420] on input "Select an option" at bounding box center [771, 423] width 17 height 17
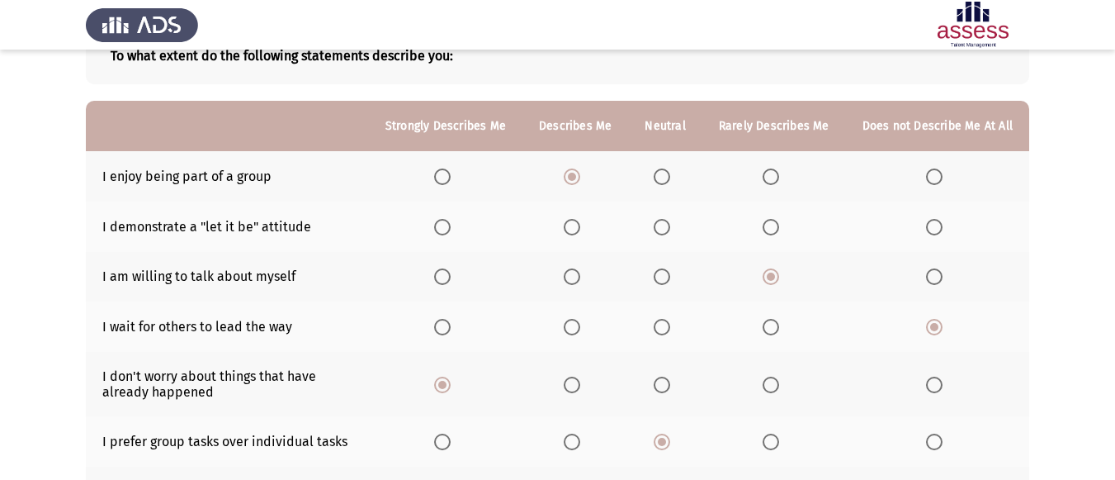
scroll to position [83, 0]
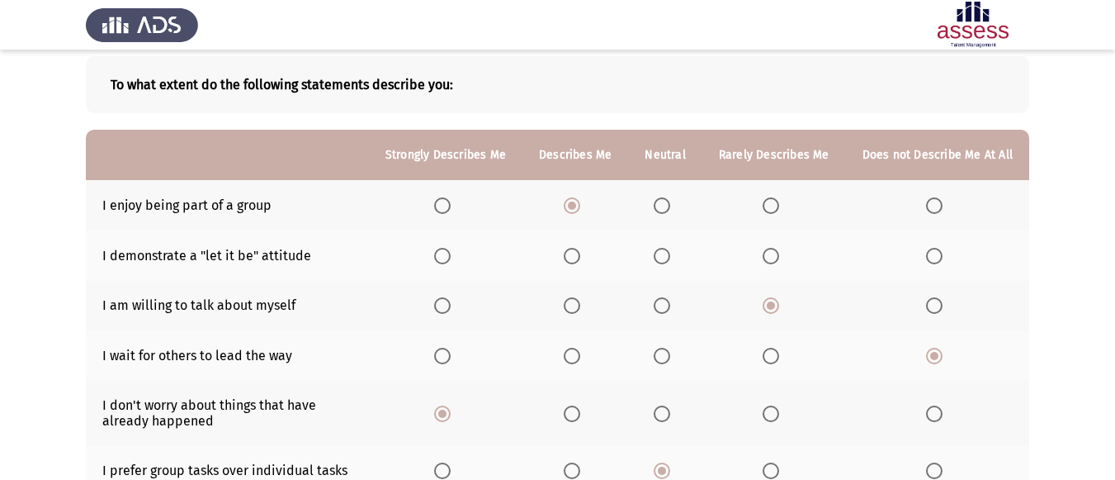
click at [578, 262] on span "Select an option" at bounding box center [572, 256] width 17 height 17
click at [578, 262] on input "Select an option" at bounding box center [572, 256] width 17 height 17
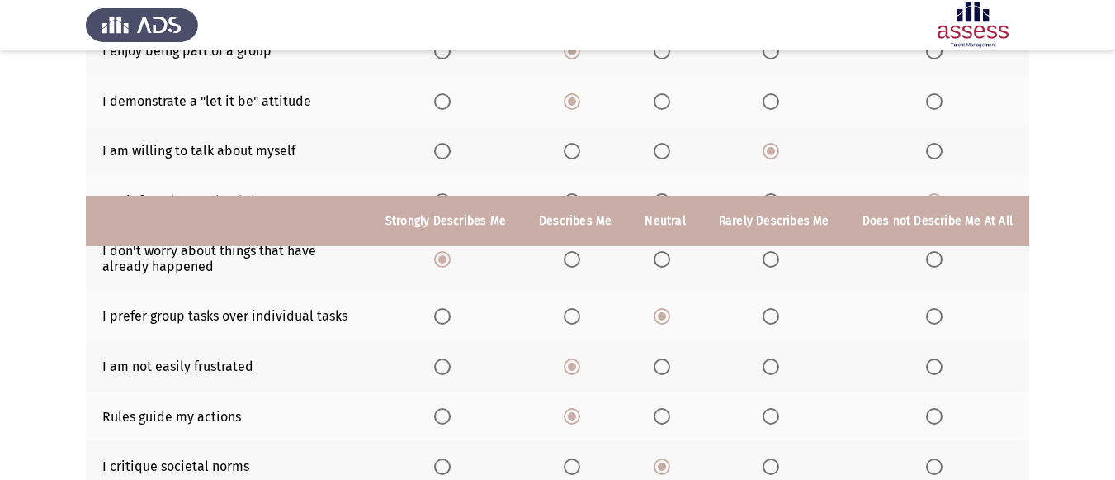
scroll to position [413, 0]
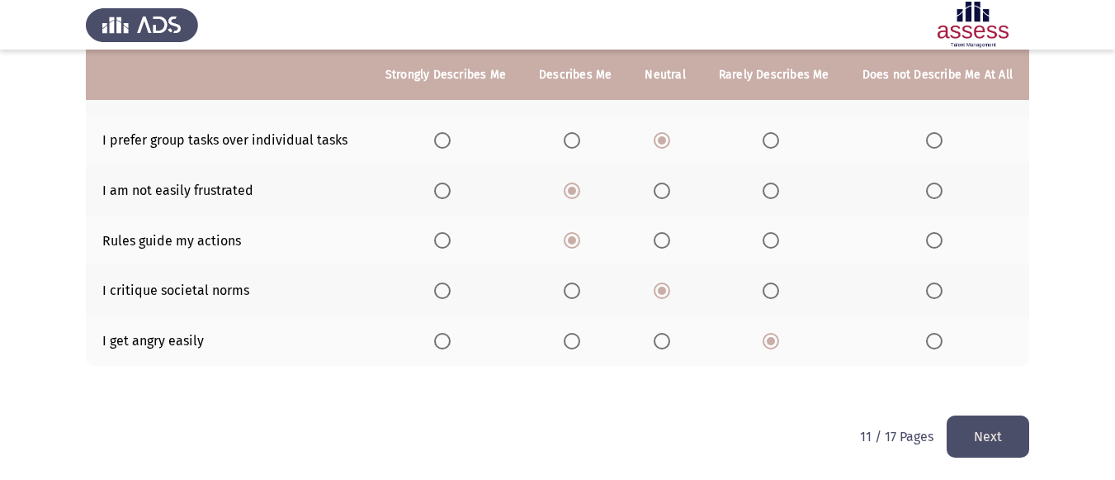
click at [980, 451] on button "Next" at bounding box center [988, 436] width 83 height 42
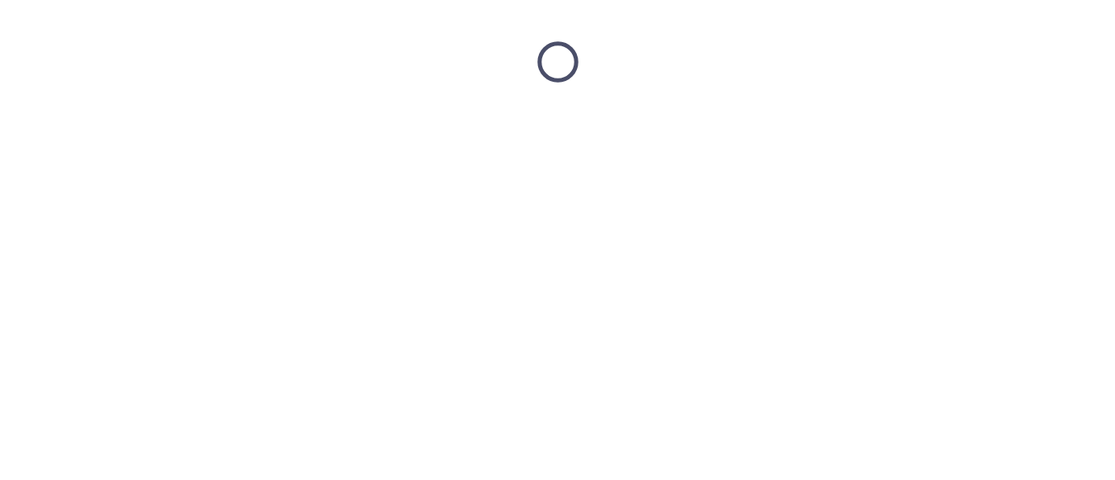
scroll to position [0, 0]
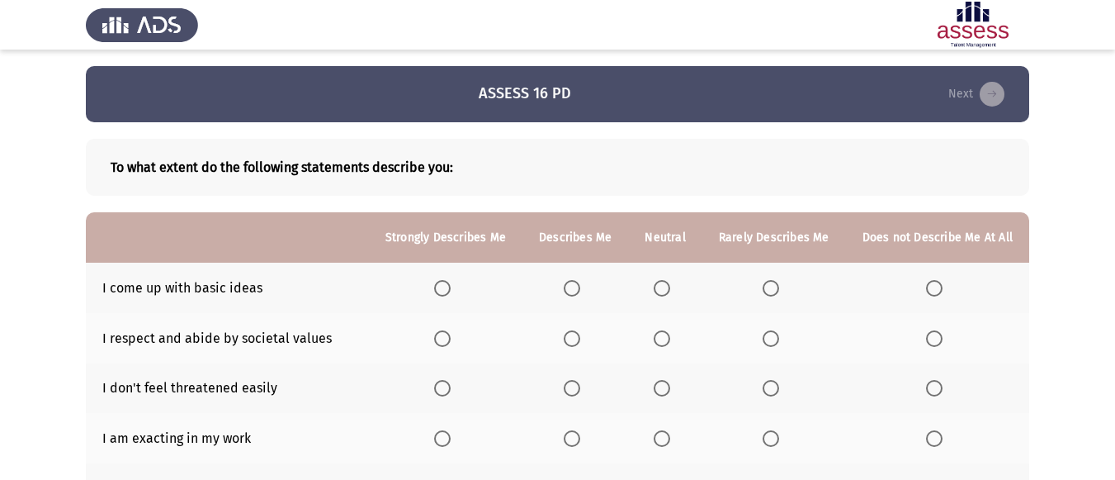
click at [451, 282] on span "Select an option" at bounding box center [442, 288] width 17 height 17
click at [451, 282] on input "Select an option" at bounding box center [442, 288] width 17 height 17
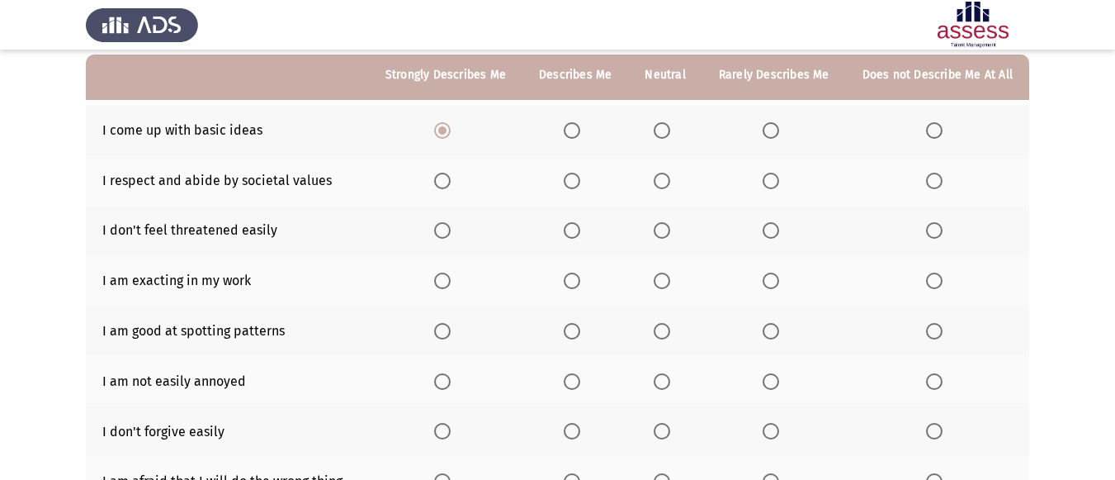
scroll to position [165, 0]
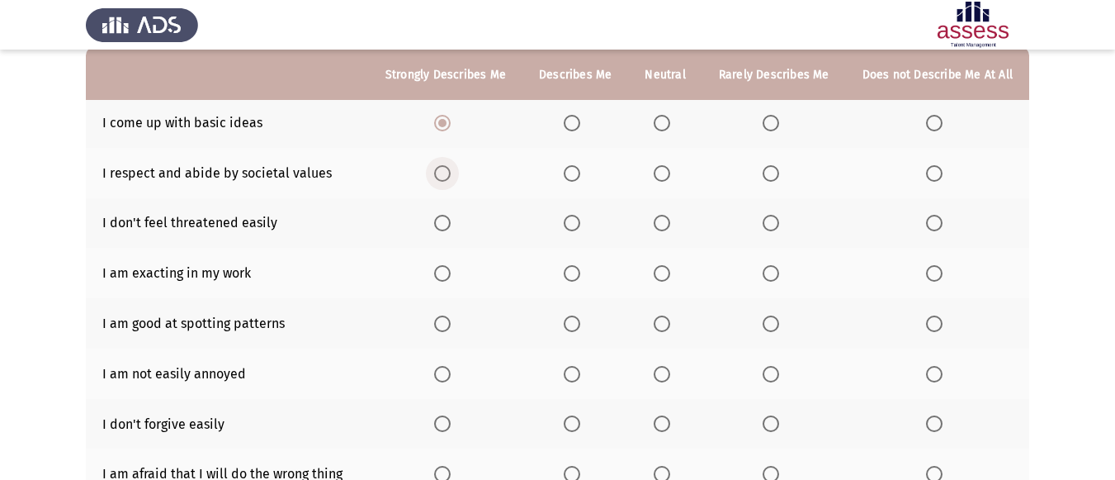
click at [451, 172] on span "Select an option" at bounding box center [442, 173] width 17 height 17
click at [451, 172] on input "Select an option" at bounding box center [442, 173] width 17 height 17
click at [577, 224] on span "Select an option" at bounding box center [572, 223] width 17 height 17
click at [577, 224] on input "Select an option" at bounding box center [572, 223] width 17 height 17
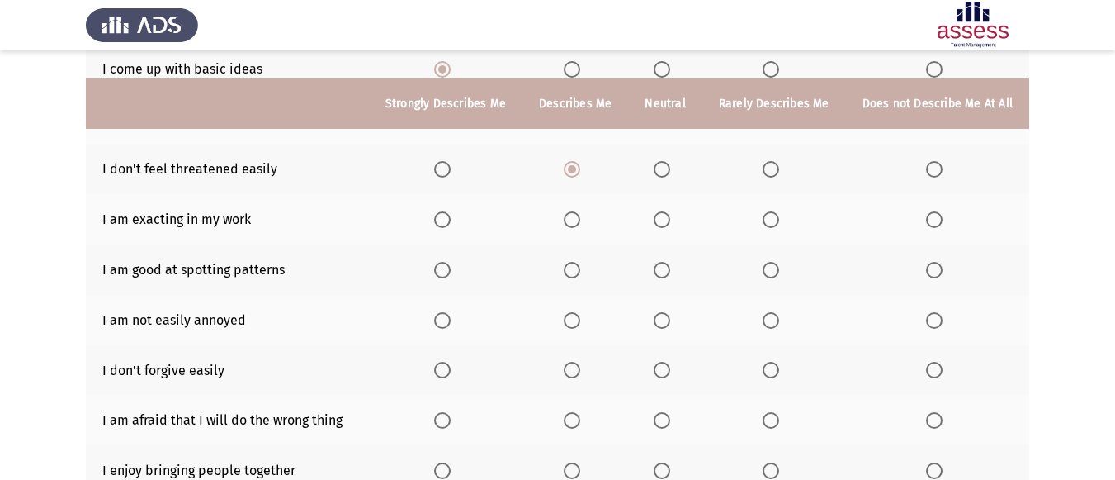
scroll to position [248, 0]
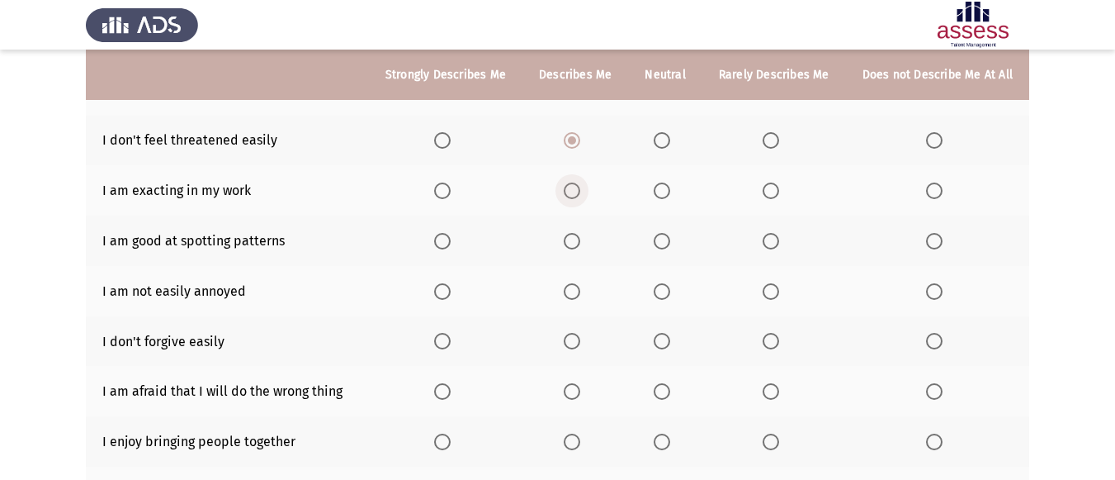
click at [575, 192] on span "Select an option" at bounding box center [572, 190] width 17 height 17
click at [575, 192] on input "Select an option" at bounding box center [572, 190] width 17 height 17
click at [443, 235] on span "Select an option" at bounding box center [442, 241] width 17 height 17
click at [443, 235] on input "Select an option" at bounding box center [442, 241] width 17 height 17
click at [768, 296] on span "Select an option" at bounding box center [771, 291] width 17 height 17
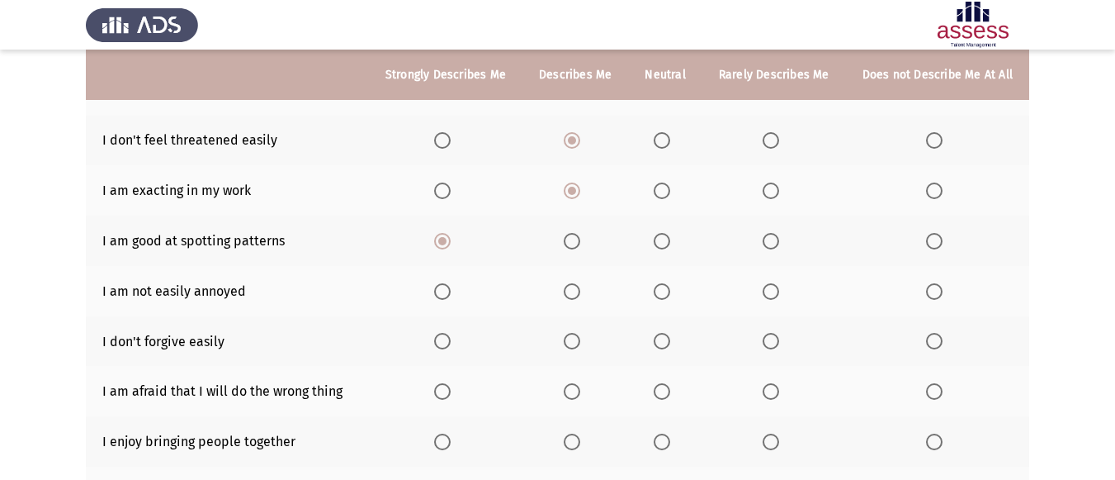
click at [768, 296] on input "Select an option" at bounding box center [771, 291] width 17 height 17
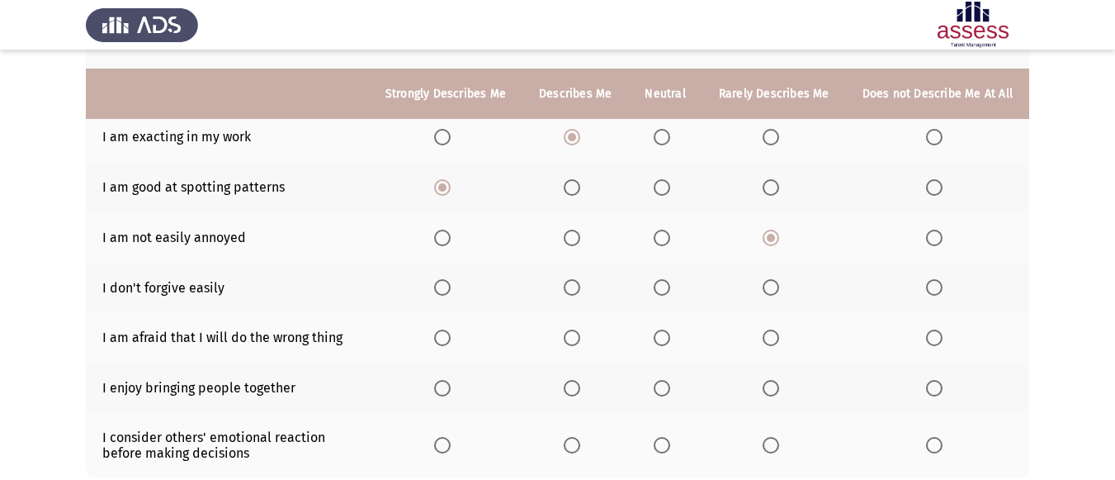
scroll to position [330, 0]
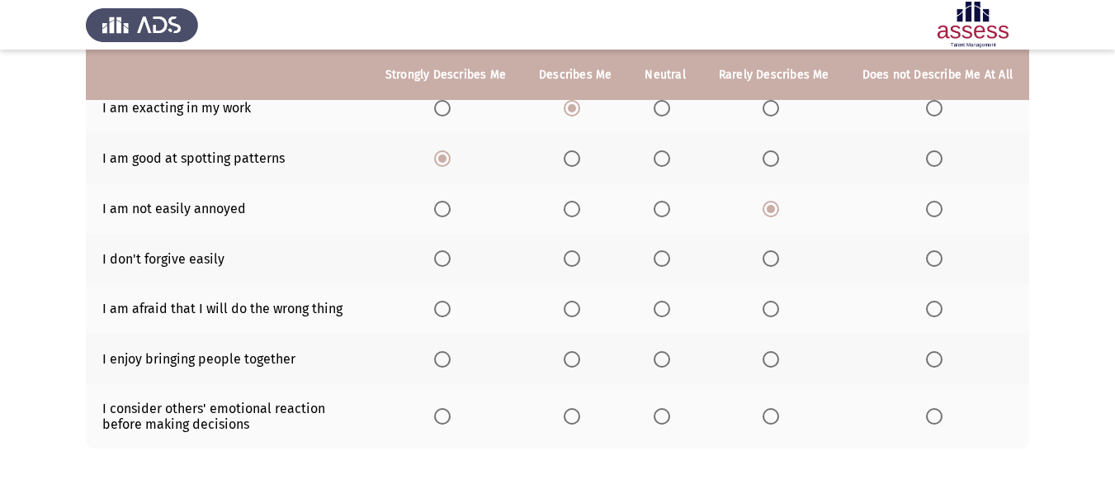
click at [659, 254] on span "Select an option" at bounding box center [662, 258] width 17 height 17
click at [659, 254] on input "Select an option" at bounding box center [662, 258] width 17 height 17
click at [774, 314] on span "Select an option" at bounding box center [771, 309] width 17 height 17
click at [774, 314] on input "Select an option" at bounding box center [771, 309] width 17 height 17
click at [668, 353] on span "Select an option" at bounding box center [662, 359] width 17 height 17
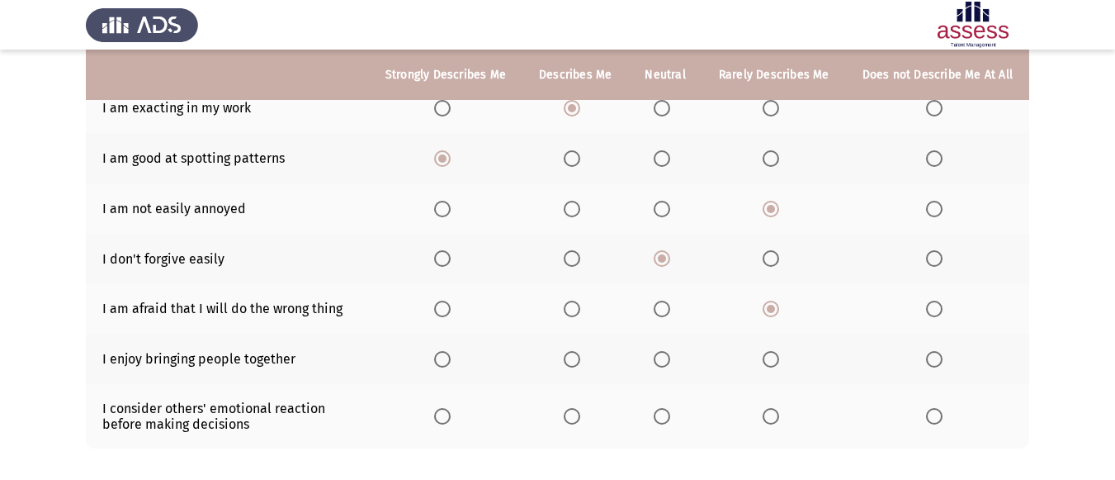
click at [668, 353] on input "Select an option" at bounding box center [662, 359] width 17 height 17
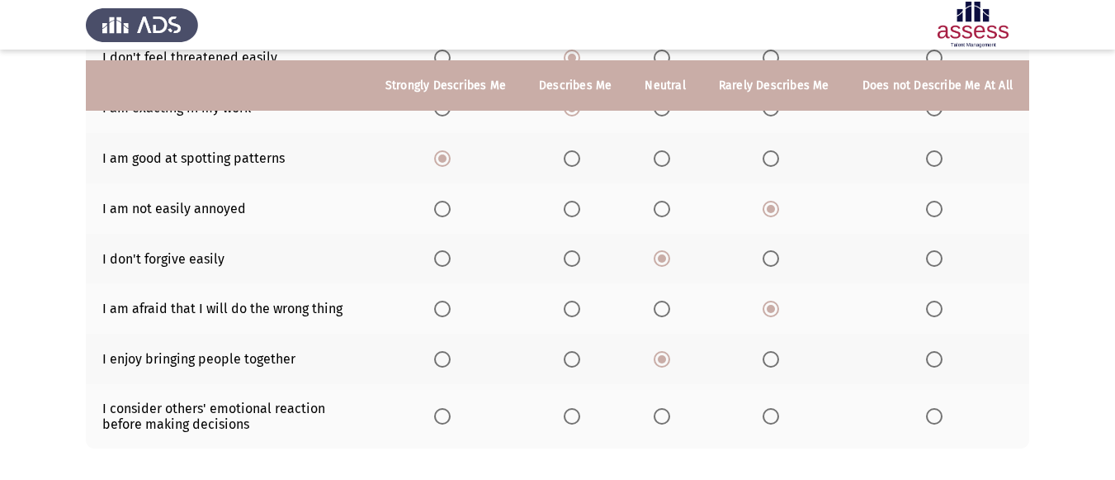
scroll to position [413, 0]
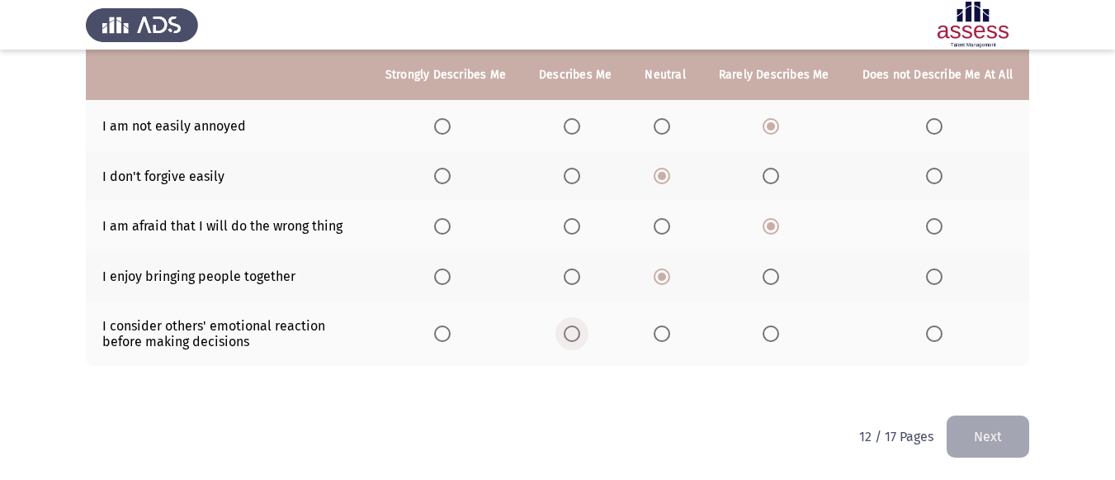
click at [587, 326] on label "Select an option" at bounding box center [575, 333] width 23 height 17
click at [580, 326] on input "Select an option" at bounding box center [572, 333] width 17 height 17
click at [1011, 429] on button "Next" at bounding box center [988, 436] width 83 height 42
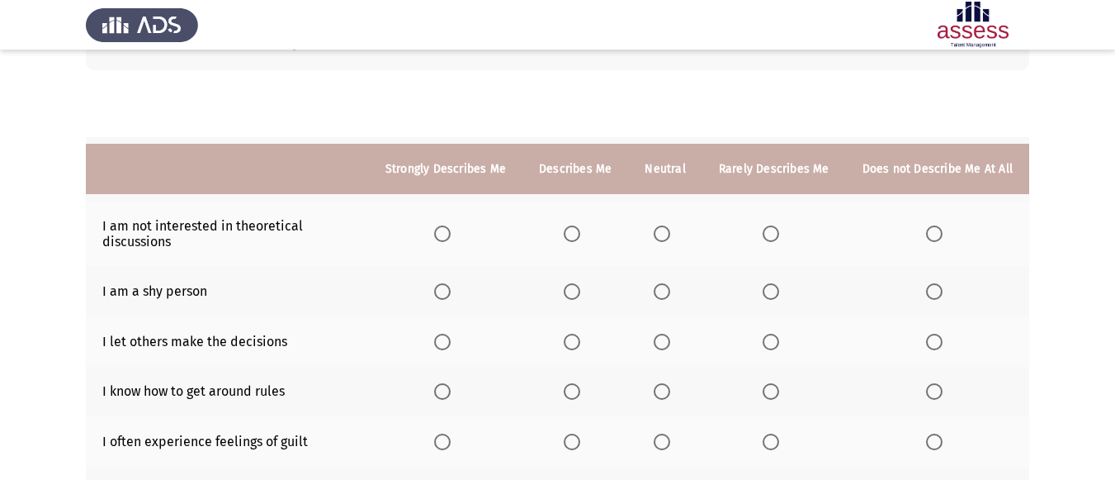
scroll to position [112, 0]
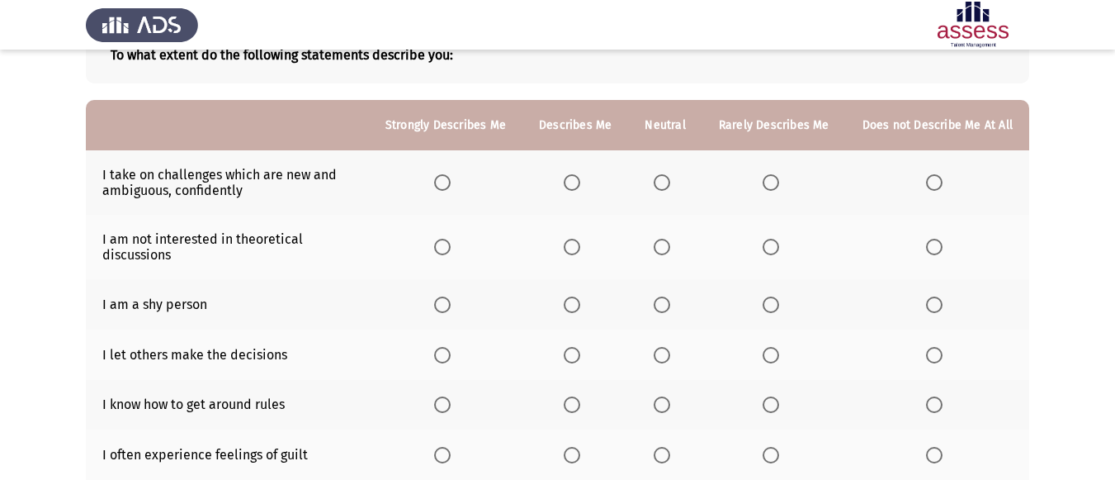
click at [457, 190] on label "Select an option" at bounding box center [445, 182] width 23 height 17
click at [451, 190] on input "Select an option" at bounding box center [442, 182] width 17 height 17
click at [778, 236] on th at bounding box center [775, 247] width 144 height 64
click at [774, 239] on span "Select an option" at bounding box center [771, 247] width 17 height 17
click at [774, 239] on input "Select an option" at bounding box center [771, 247] width 17 height 17
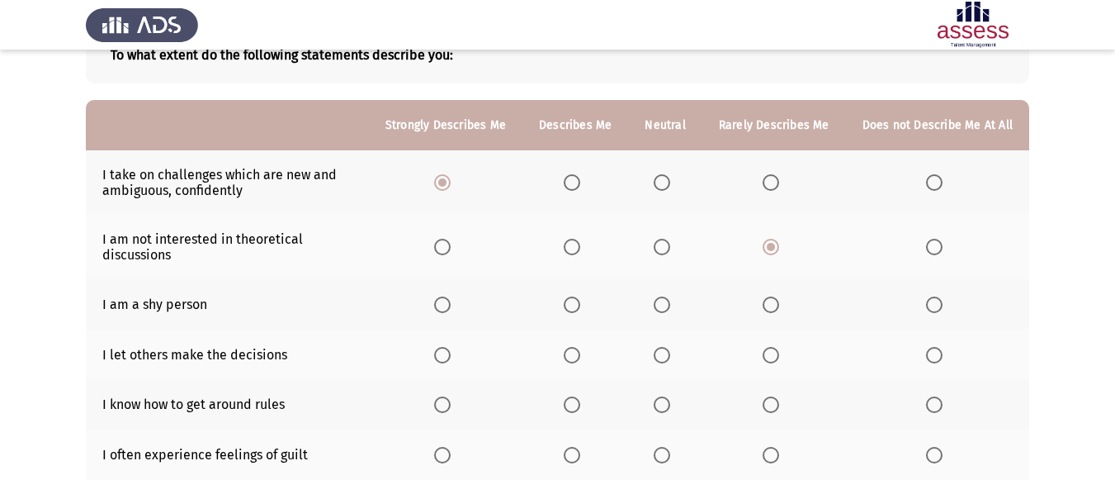
click at [771, 307] on span "Select an option" at bounding box center [771, 304] width 17 height 17
click at [771, 307] on input "Select an option" at bounding box center [771, 304] width 17 height 17
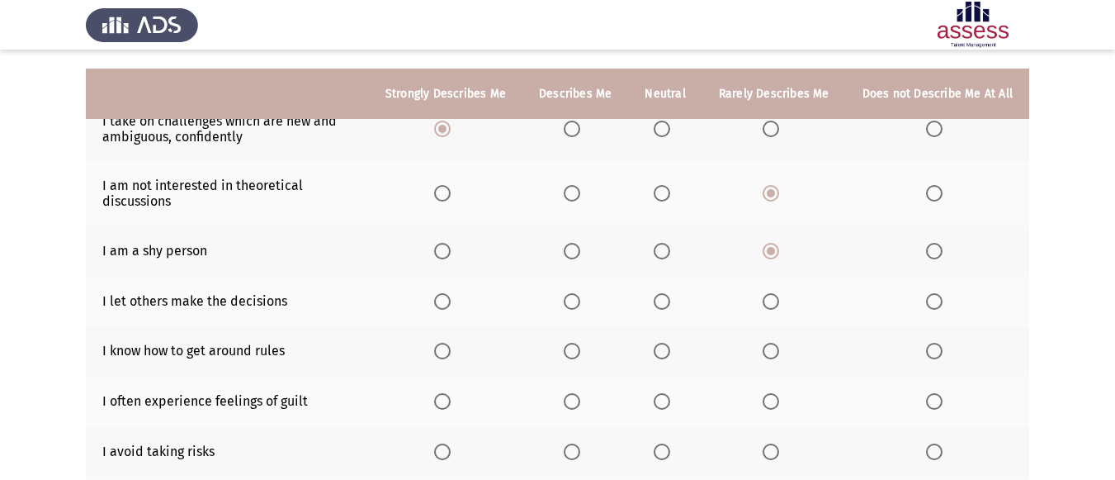
scroll to position [195, 0]
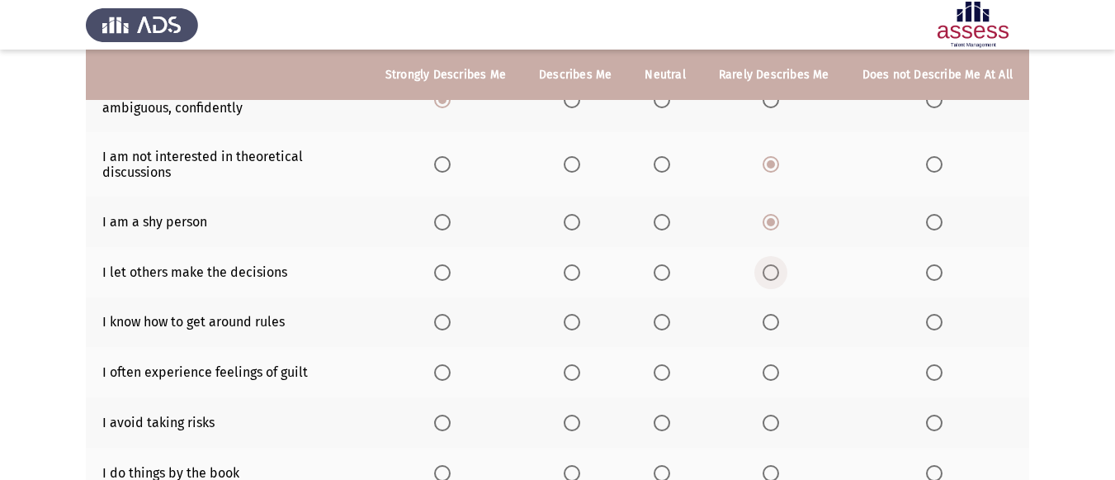
click at [770, 276] on span "Select an option" at bounding box center [771, 272] width 17 height 17
click at [770, 276] on input "Select an option" at bounding box center [771, 272] width 17 height 17
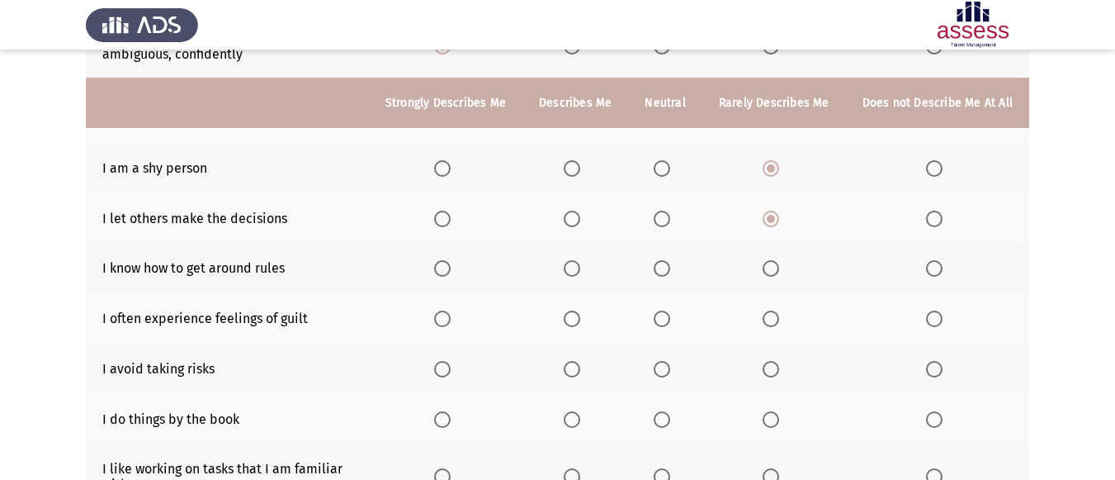
scroll to position [277, 0]
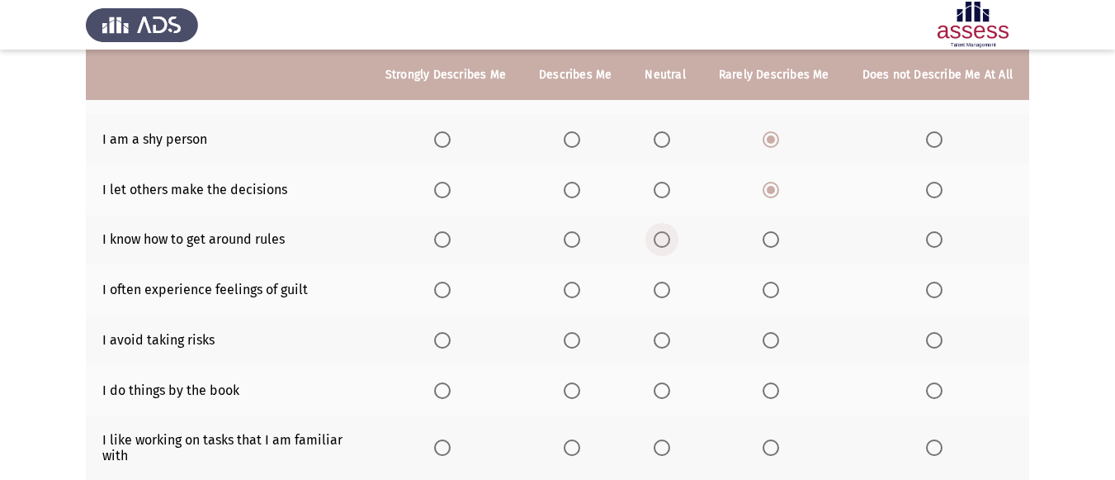
click at [661, 240] on span "Select an option" at bounding box center [662, 239] width 17 height 17
click at [661, 240] on input "Select an option" at bounding box center [662, 239] width 17 height 17
click at [770, 294] on span "Select an option" at bounding box center [771, 290] width 17 height 17
click at [770, 294] on input "Select an option" at bounding box center [771, 290] width 17 height 17
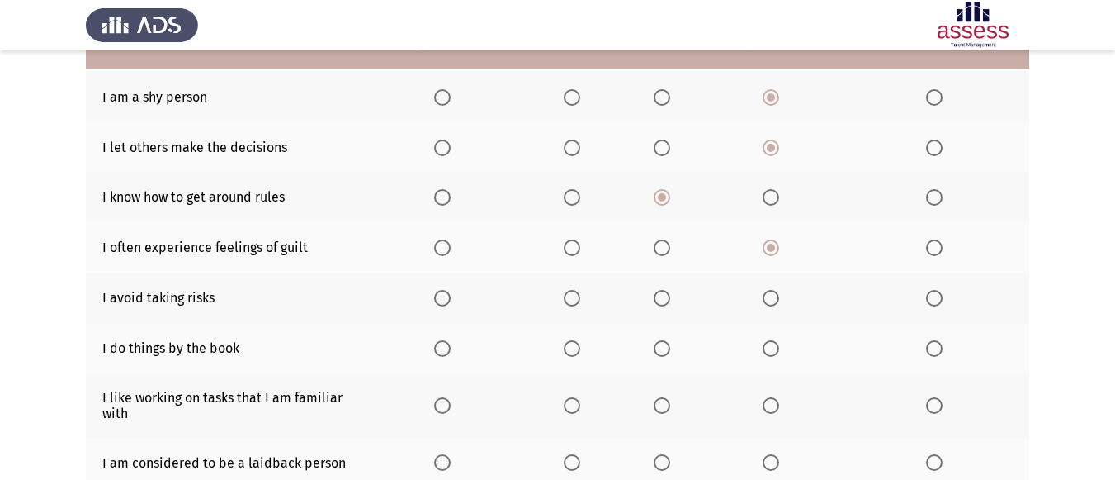
scroll to position [360, 0]
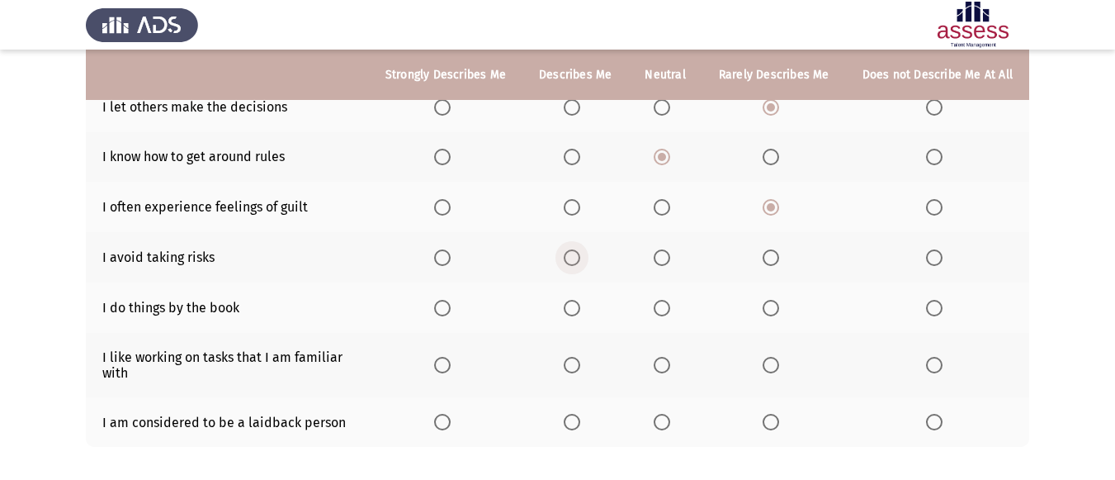
click at [580, 263] on span "Select an option" at bounding box center [572, 257] width 17 height 17
click at [580, 263] on input "Select an option" at bounding box center [572, 257] width 17 height 17
click at [570, 310] on span "Select an option" at bounding box center [572, 308] width 17 height 17
click at [570, 310] on input "Select an option" at bounding box center [572, 308] width 17 height 17
click at [451, 364] on span "Select an option" at bounding box center [442, 365] width 17 height 17
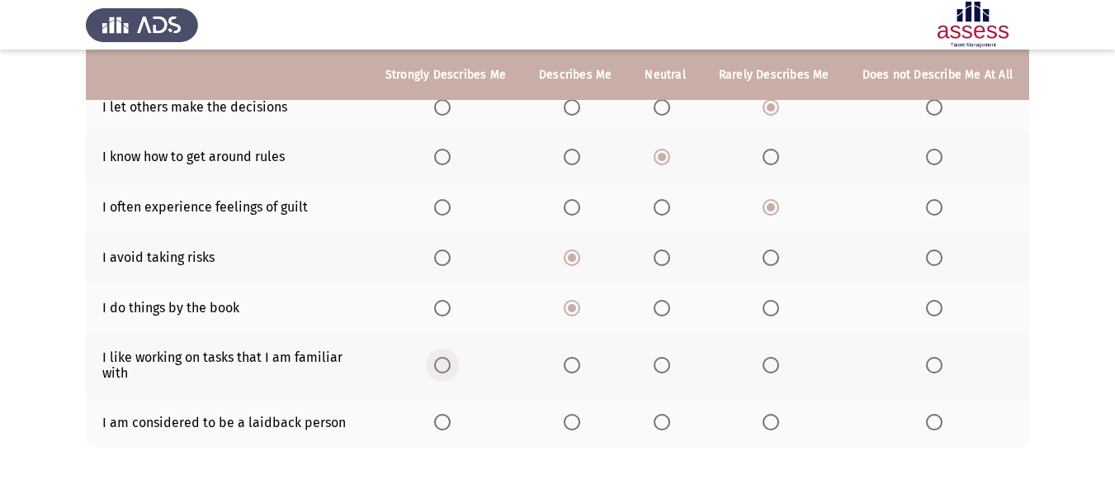
click at [451, 364] on input "Select an option" at bounding box center [442, 365] width 17 height 17
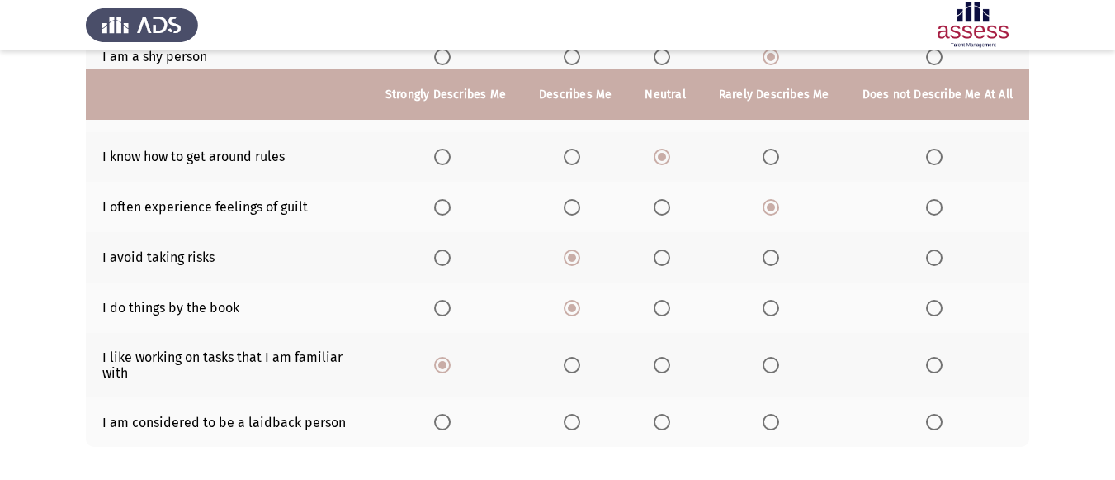
scroll to position [443, 0]
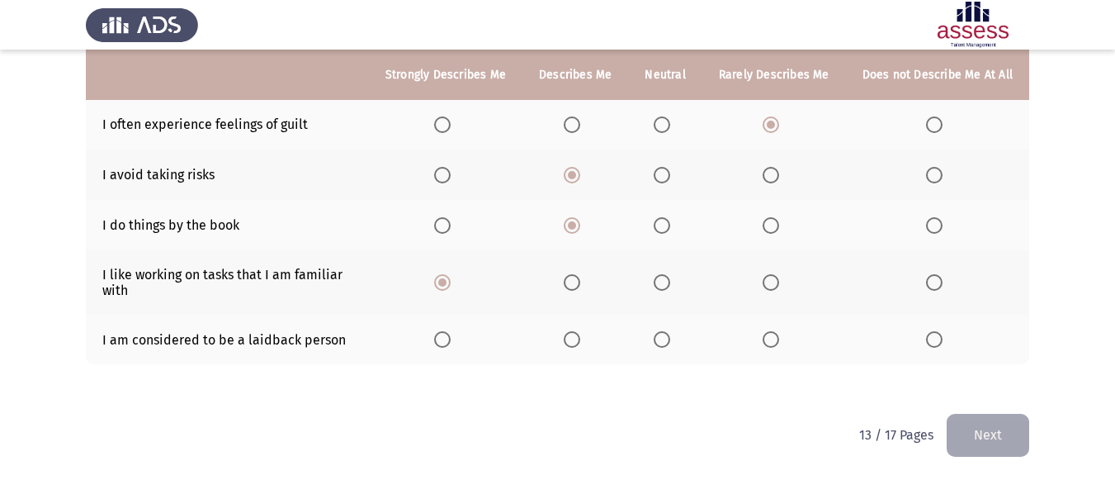
click at [569, 343] on th at bounding box center [576, 340] width 106 height 50
click at [580, 343] on span "Select an option" at bounding box center [572, 339] width 17 height 17
click at [580, 343] on input "Select an option" at bounding box center [572, 339] width 17 height 17
click at [950, 428] on button "Next" at bounding box center [988, 435] width 83 height 42
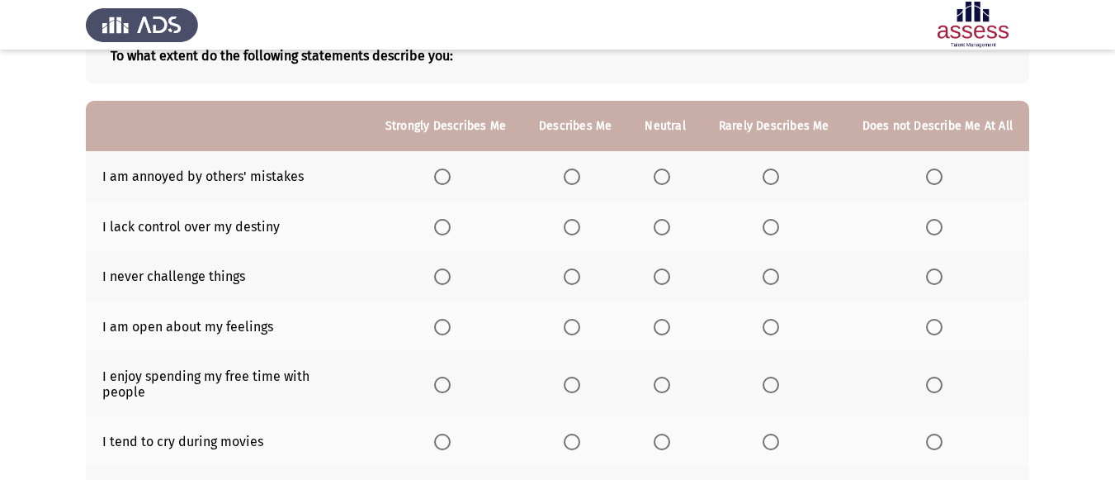
scroll to position [83, 0]
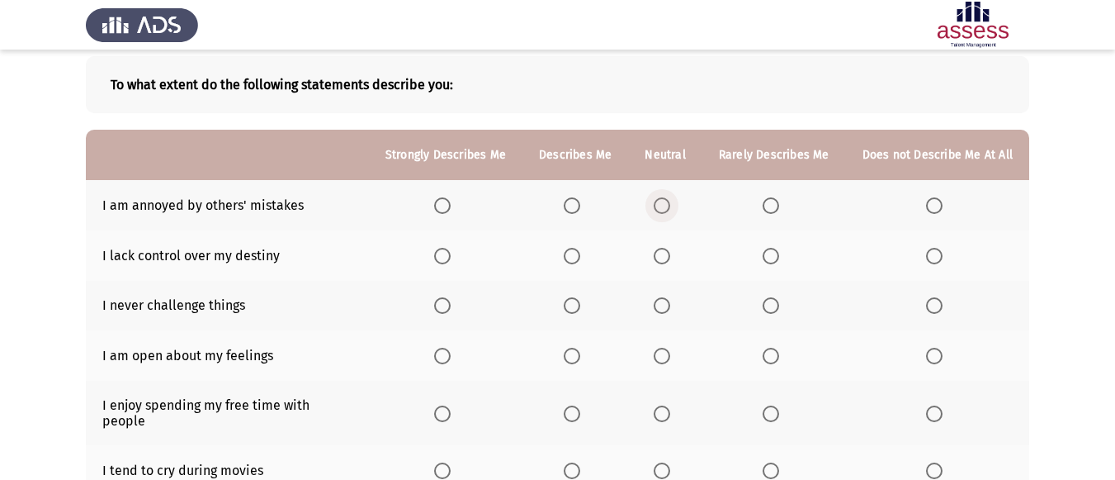
click at [670, 205] on span "Select an option" at bounding box center [662, 205] width 17 height 17
click at [670, 205] on input "Select an option" at bounding box center [662, 205] width 17 height 17
click at [784, 257] on label "Select an option" at bounding box center [774, 256] width 23 height 17
click at [779, 257] on input "Select an option" at bounding box center [771, 256] width 17 height 17
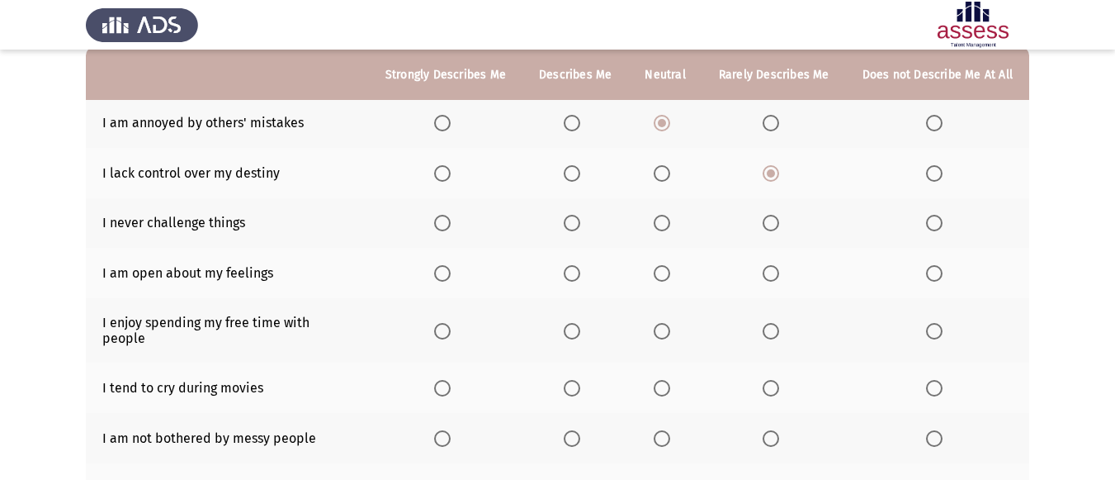
click at [779, 224] on span "Select an option" at bounding box center [771, 223] width 17 height 17
click at [779, 224] on input "Select an option" at bounding box center [771, 223] width 17 height 17
click at [770, 272] on span "Select an option" at bounding box center [771, 273] width 17 height 17
click at [770, 272] on input "Select an option" at bounding box center [771, 273] width 17 height 17
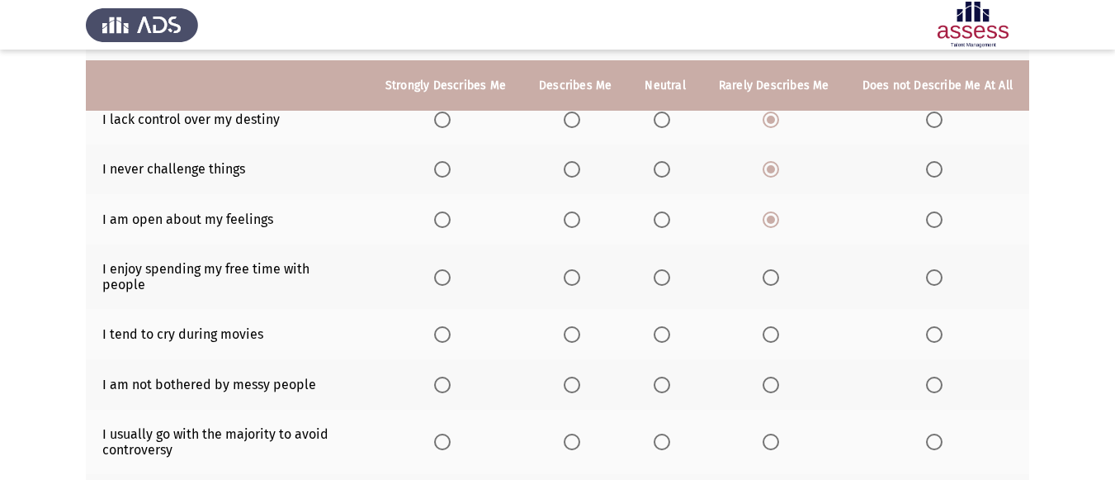
scroll to position [248, 0]
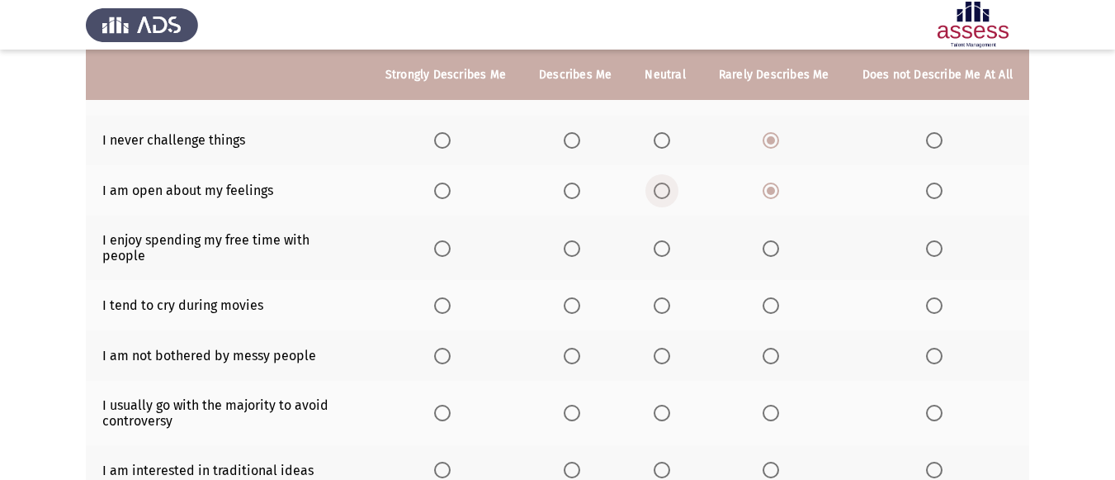
click at [670, 197] on span "Select an option" at bounding box center [662, 190] width 17 height 17
click at [670, 197] on input "Select an option" at bounding box center [662, 190] width 17 height 17
click at [771, 240] on span "Select an option" at bounding box center [771, 248] width 17 height 17
click at [771, 240] on input "Select an option" at bounding box center [771, 248] width 17 height 17
click at [768, 297] on span "Select an option" at bounding box center [771, 305] width 17 height 17
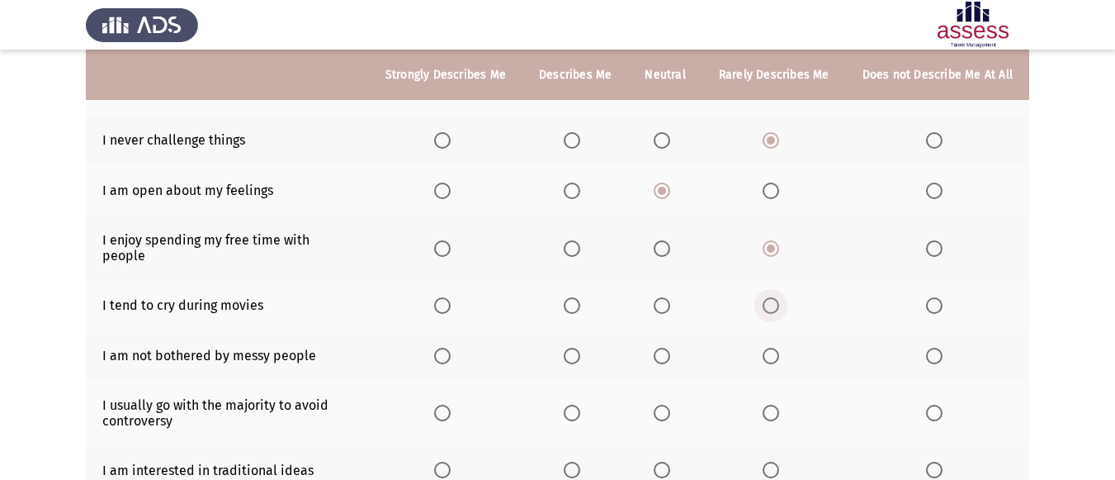
click at [768, 297] on input "Select an option" at bounding box center [771, 305] width 17 height 17
click at [451, 297] on span "Select an option" at bounding box center [442, 305] width 17 height 17
click at [451, 297] on input "Select an option" at bounding box center [442, 305] width 17 height 17
click at [779, 297] on span "Select an option" at bounding box center [771, 305] width 17 height 17
click at [779, 297] on input "Select an option" at bounding box center [771, 305] width 17 height 17
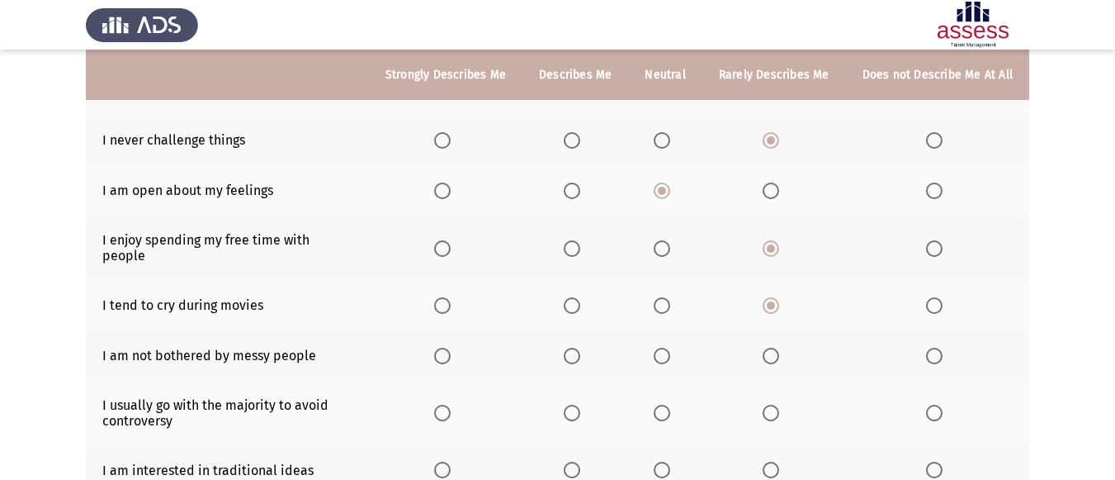
click at [580, 348] on span "Select an option" at bounding box center [572, 356] width 17 height 17
click at [580, 348] on input "Select an option" at bounding box center [572, 356] width 17 height 17
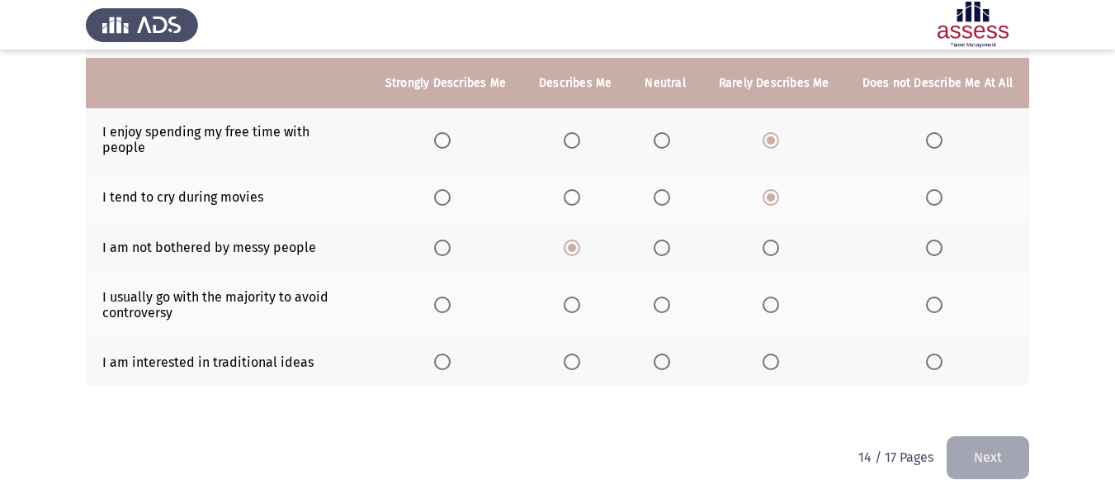
scroll to position [364, 0]
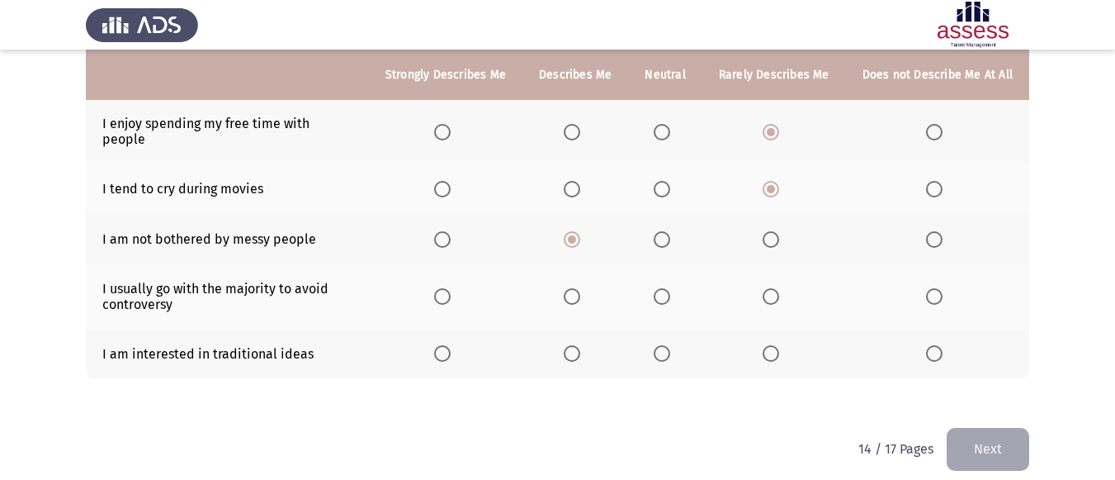
click at [461, 236] on th at bounding box center [446, 239] width 154 height 50
click at [438, 221] on th at bounding box center [446, 239] width 154 height 50
click at [446, 231] on span "Select an option" at bounding box center [442, 239] width 17 height 17
click at [446, 231] on input "Select an option" at bounding box center [442, 239] width 17 height 17
click at [776, 288] on span "Select an option" at bounding box center [771, 296] width 17 height 17
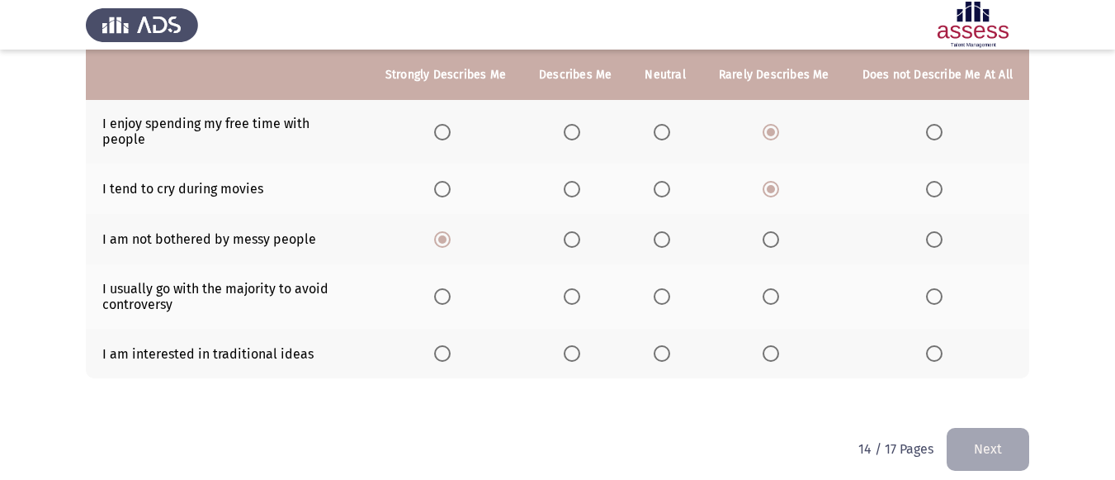
click at [776, 288] on input "Select an option" at bounding box center [771, 296] width 17 height 17
click at [668, 345] on span "Select an option" at bounding box center [662, 353] width 17 height 17
click at [668, 345] on input "Select an option" at bounding box center [662, 353] width 17 height 17
click at [1013, 428] on button "Next" at bounding box center [988, 449] width 83 height 42
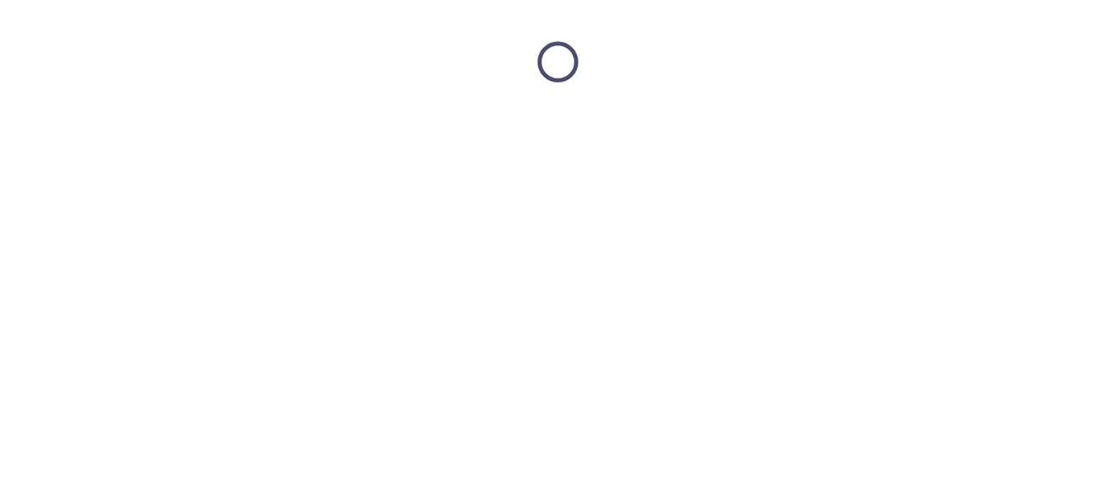
scroll to position [0, 0]
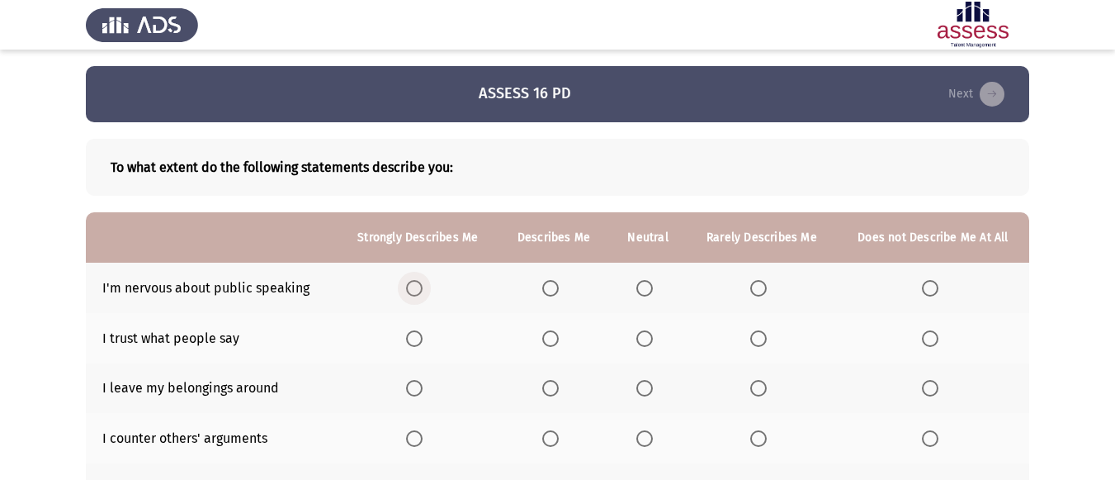
click at [422, 288] on span "Select an option" at bounding box center [414, 288] width 17 height 17
click at [422, 288] on input "Select an option" at bounding box center [414, 288] width 17 height 17
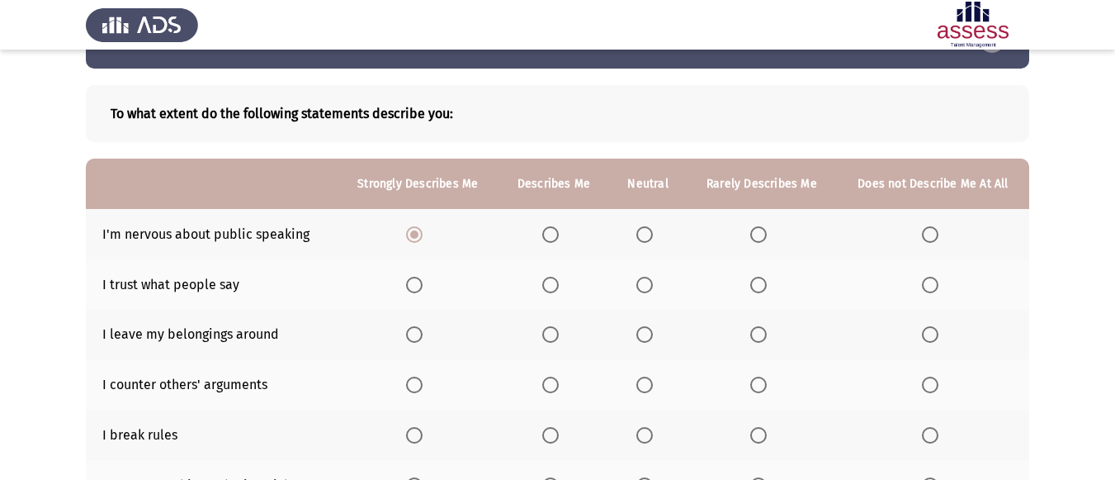
scroll to position [83, 0]
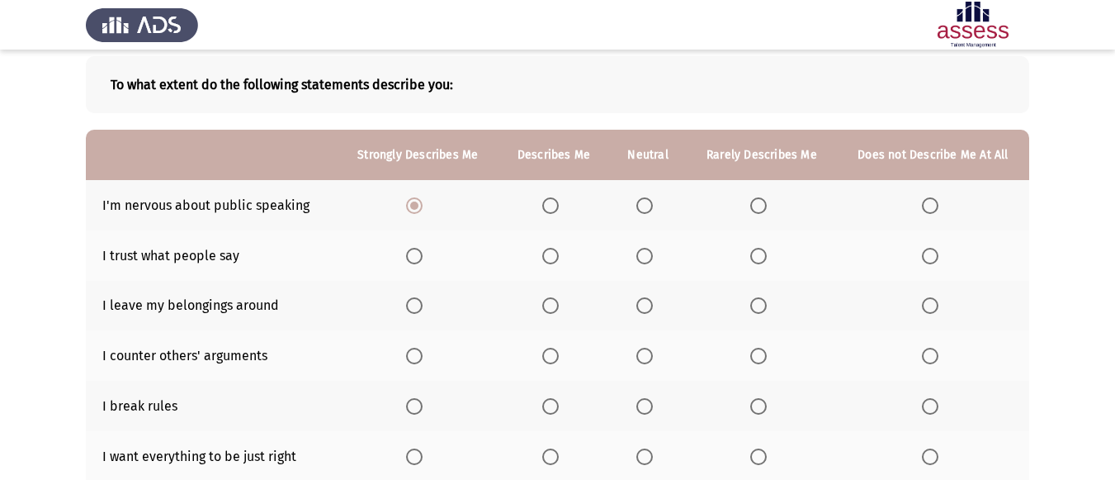
click at [759, 253] on span "Select an option" at bounding box center [759, 256] width 17 height 17
click at [759, 253] on input "Select an option" at bounding box center [759, 256] width 17 height 17
click at [927, 305] on span "Select an option" at bounding box center [930, 305] width 17 height 17
click at [927, 305] on input "Select an option" at bounding box center [930, 305] width 17 height 17
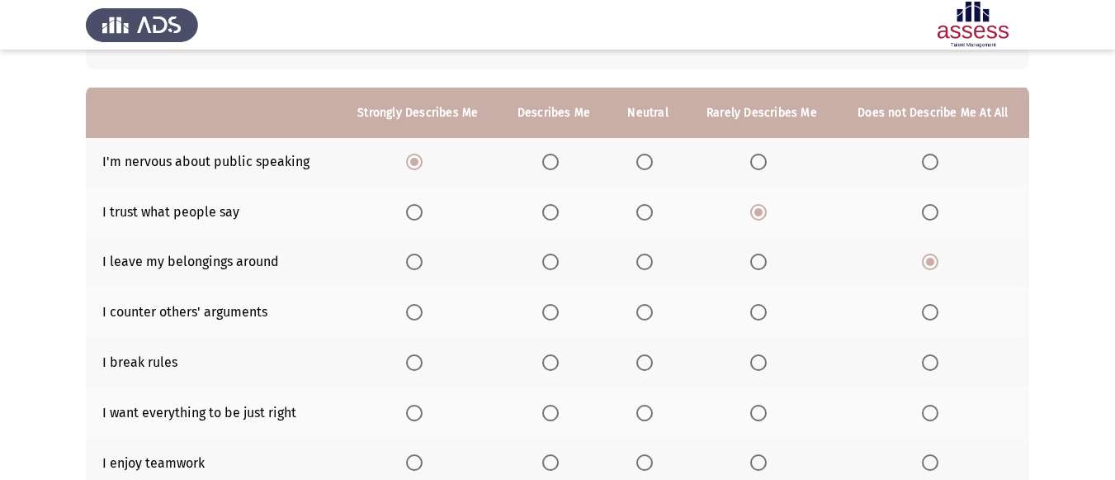
scroll to position [165, 0]
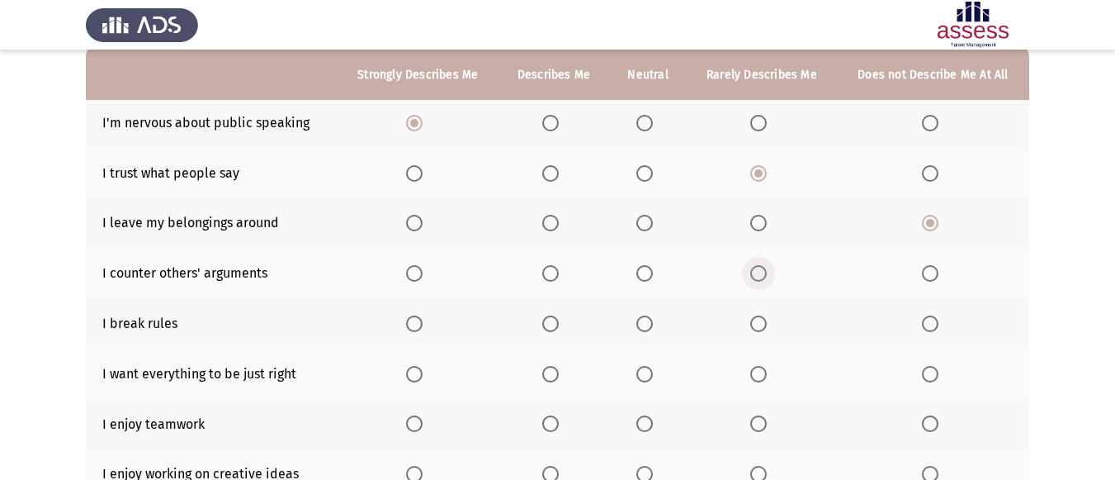
click at [763, 272] on span "Select an option" at bounding box center [759, 273] width 17 height 17
click at [763, 272] on input "Select an option" at bounding box center [759, 273] width 17 height 17
click at [933, 322] on span "Select an option" at bounding box center [930, 323] width 17 height 17
click at [933, 322] on input "Select an option" at bounding box center [930, 323] width 17 height 17
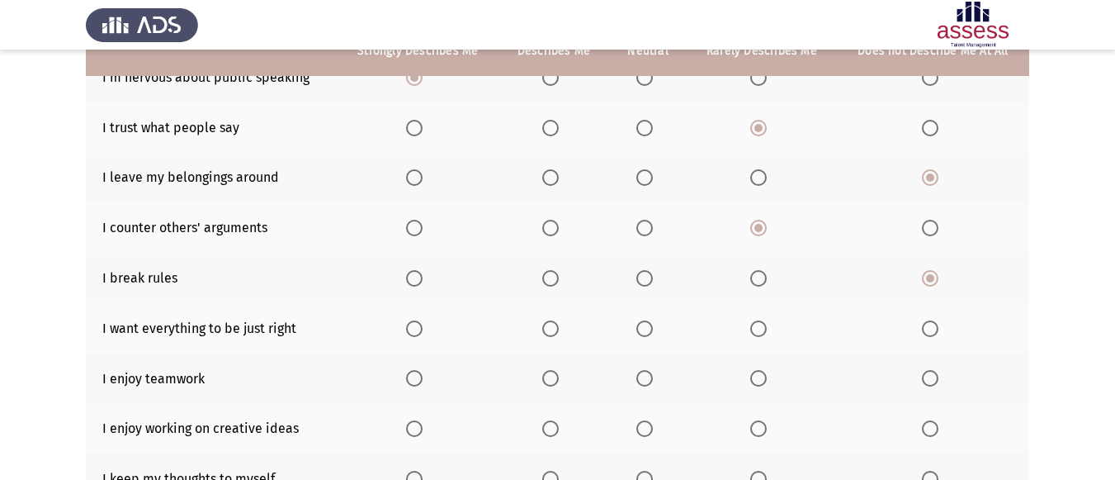
scroll to position [248, 0]
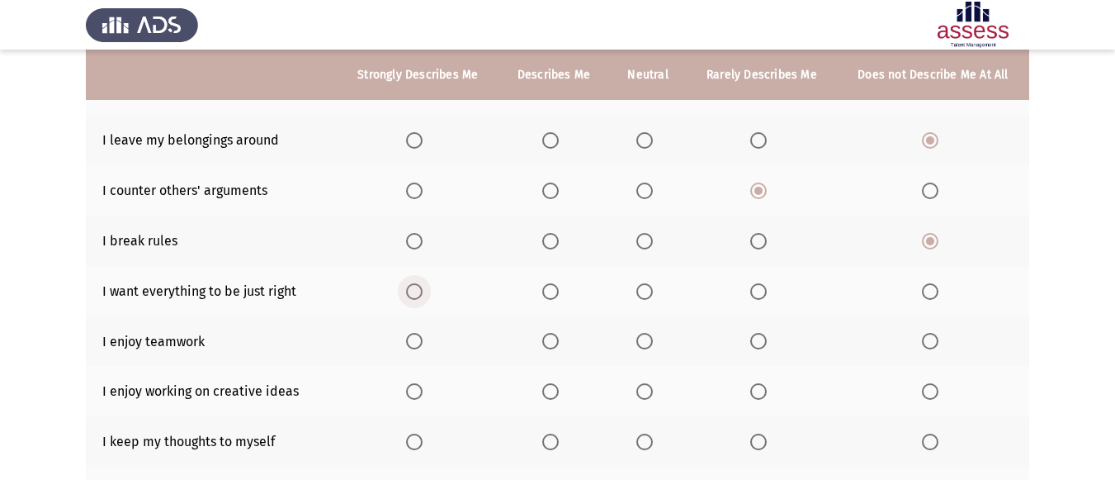
click at [417, 292] on span "Select an option" at bounding box center [414, 291] width 17 height 17
click at [417, 292] on input "Select an option" at bounding box center [414, 291] width 17 height 17
click at [559, 341] on span "Select an option" at bounding box center [550, 341] width 17 height 17
click at [559, 341] on input "Select an option" at bounding box center [550, 341] width 17 height 17
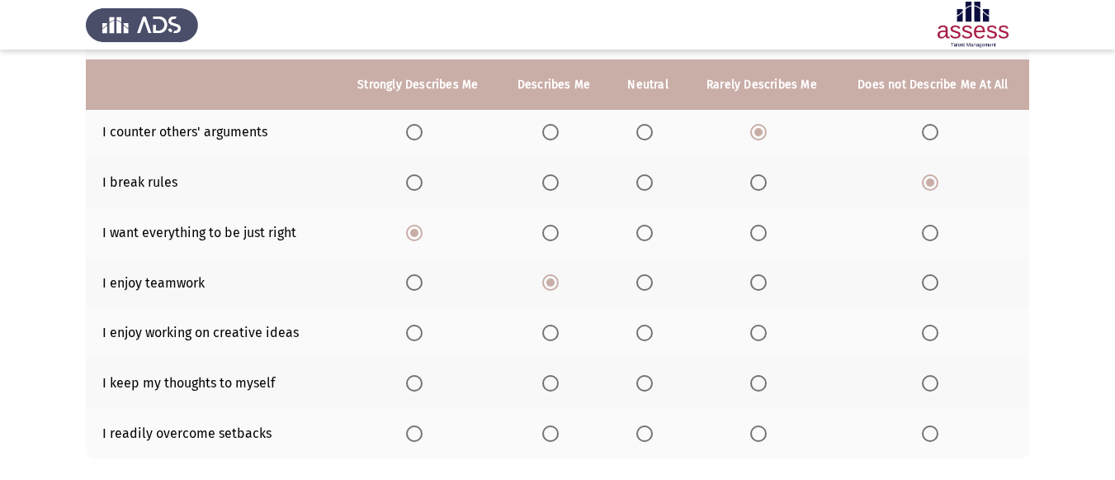
scroll to position [318, 0]
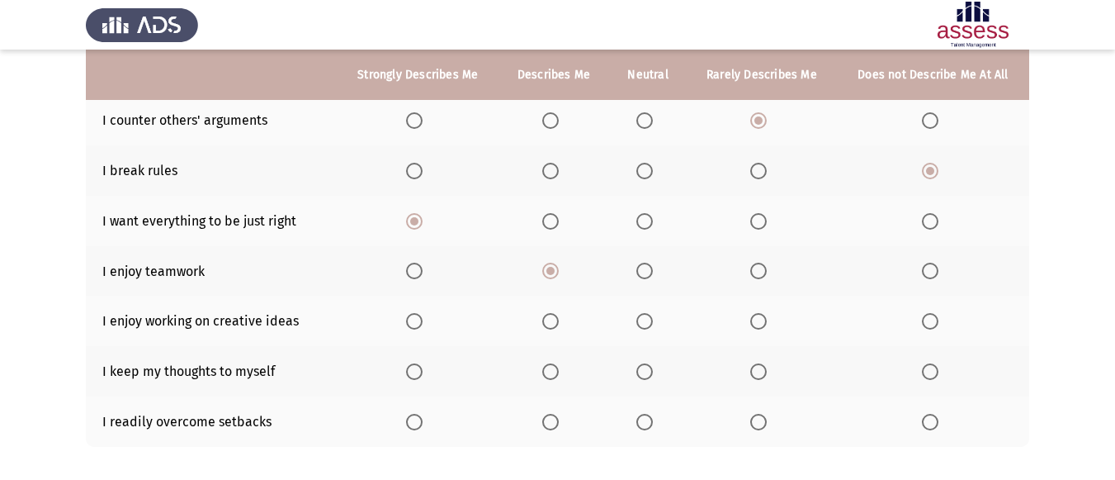
click at [415, 318] on span "Select an option" at bounding box center [414, 321] width 17 height 17
click at [415, 318] on input "Select an option" at bounding box center [414, 321] width 17 height 17
click at [550, 372] on span "Select an option" at bounding box center [550, 371] width 17 height 17
click at [550, 372] on input "Select an option" at bounding box center [550, 371] width 17 height 17
click at [764, 374] on span "Select an option" at bounding box center [759, 371] width 17 height 17
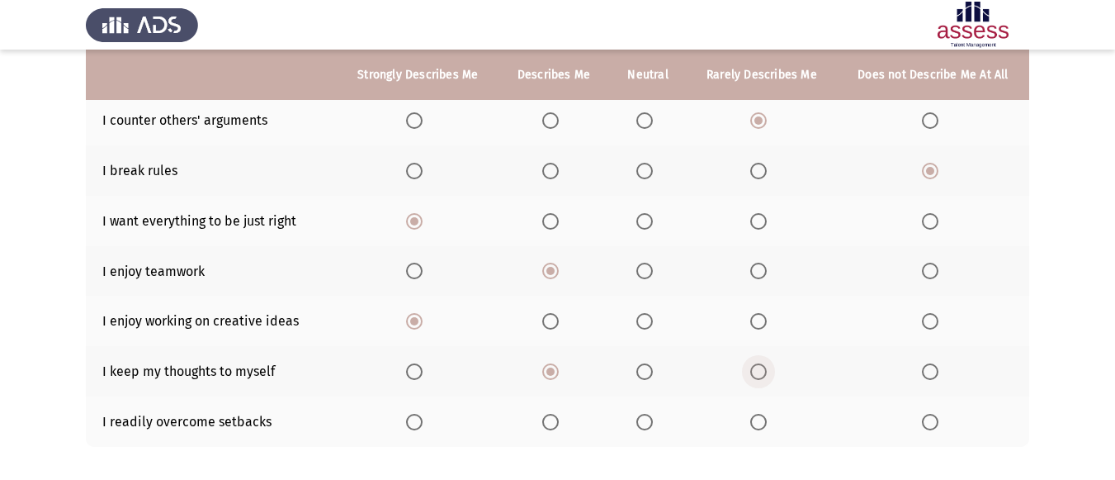
click at [764, 374] on input "Select an option" at bounding box center [759, 371] width 17 height 17
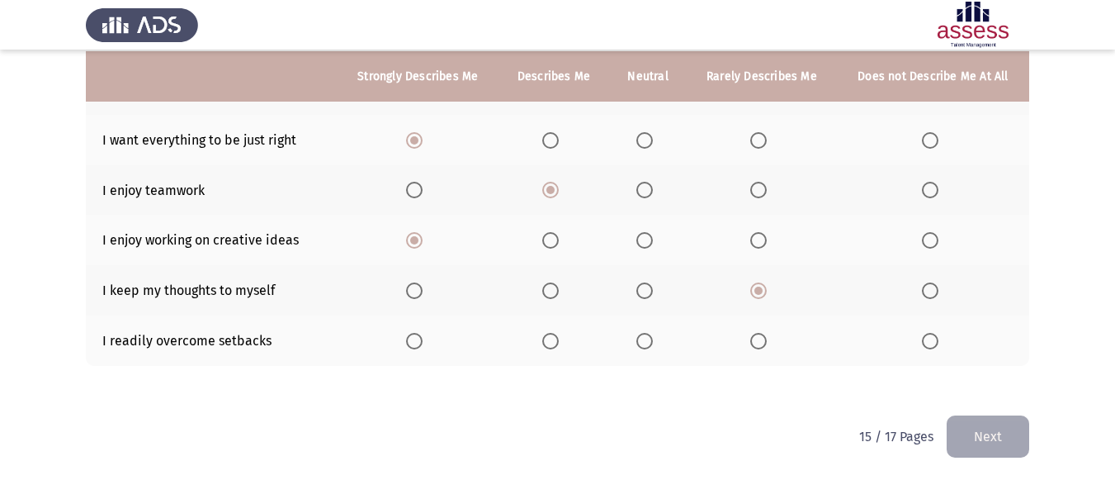
scroll to position [400, 0]
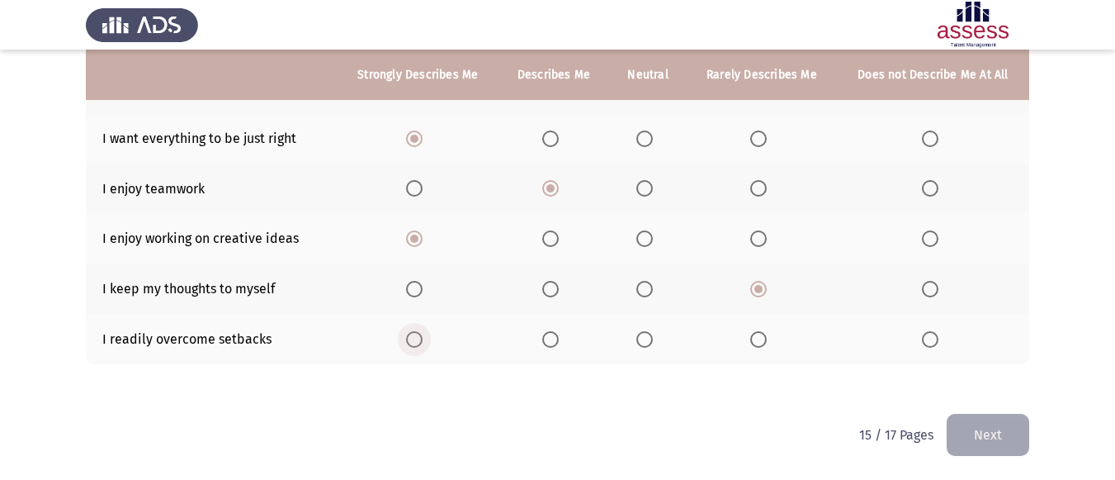
click at [419, 343] on span "Select an option" at bounding box center [414, 339] width 17 height 17
click at [419, 343] on input "Select an option" at bounding box center [414, 339] width 17 height 17
click at [986, 429] on button "Next" at bounding box center [988, 435] width 83 height 42
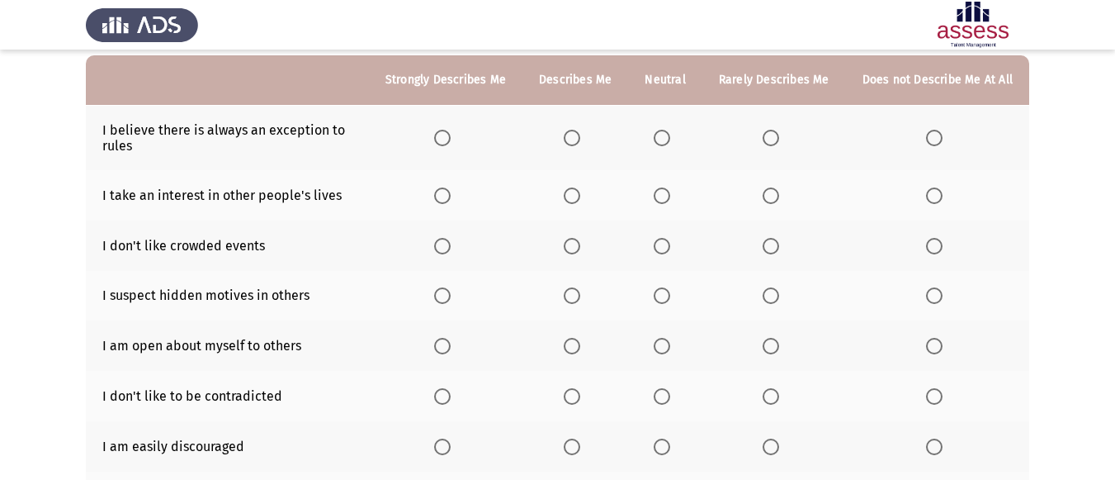
scroll to position [165, 0]
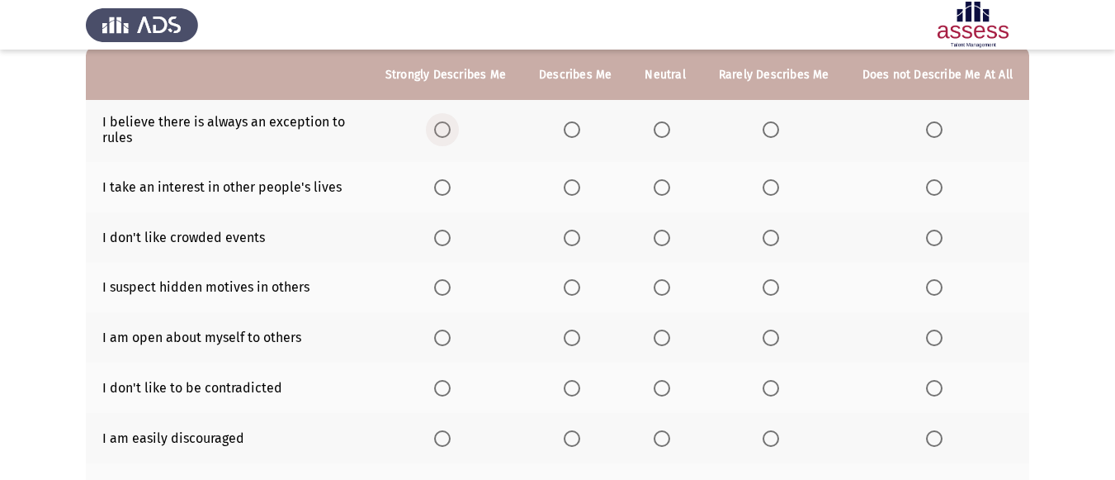
click at [451, 134] on span "Select an option" at bounding box center [442, 129] width 17 height 17
click at [451, 134] on input "Select an option" at bounding box center [442, 129] width 17 height 17
click at [774, 123] on span "Select an option" at bounding box center [771, 129] width 17 height 17
click at [774, 123] on input "Select an option" at bounding box center [771, 129] width 17 height 17
click at [766, 183] on span "Select an option" at bounding box center [771, 187] width 17 height 17
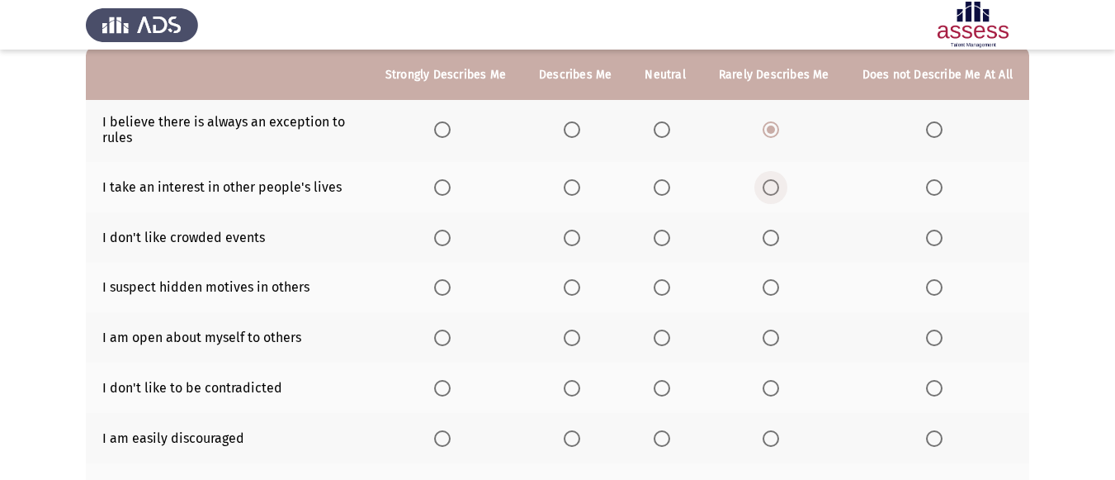
click at [766, 183] on input "Select an option" at bounding box center [771, 187] width 17 height 17
click at [945, 185] on label "Select an option" at bounding box center [937, 187] width 23 height 17
click at [943, 185] on input "Select an option" at bounding box center [934, 187] width 17 height 17
click at [449, 226] on th at bounding box center [446, 237] width 154 height 50
click at [450, 240] on span "Select an option" at bounding box center [442, 238] width 17 height 17
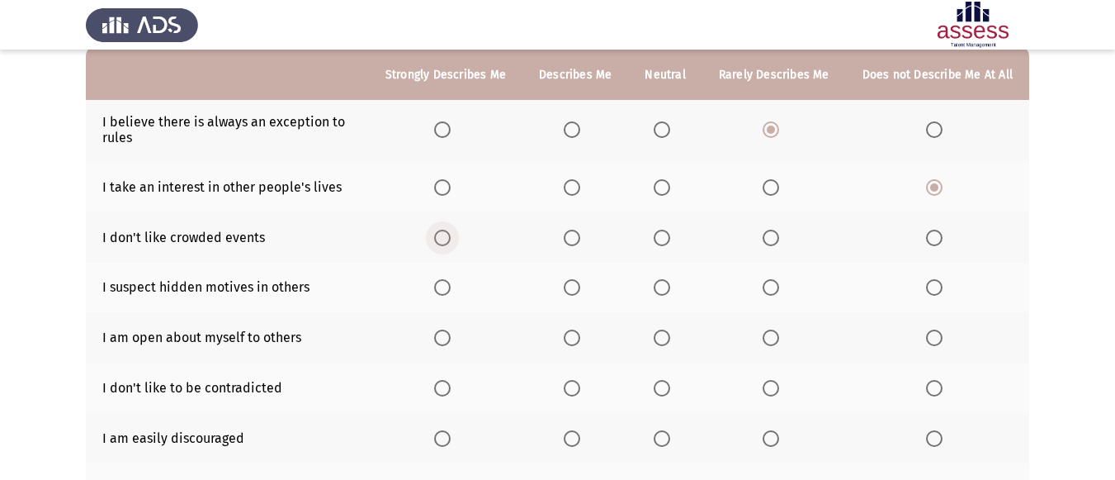
click at [450, 240] on input "Select an option" at bounding box center [442, 238] width 17 height 17
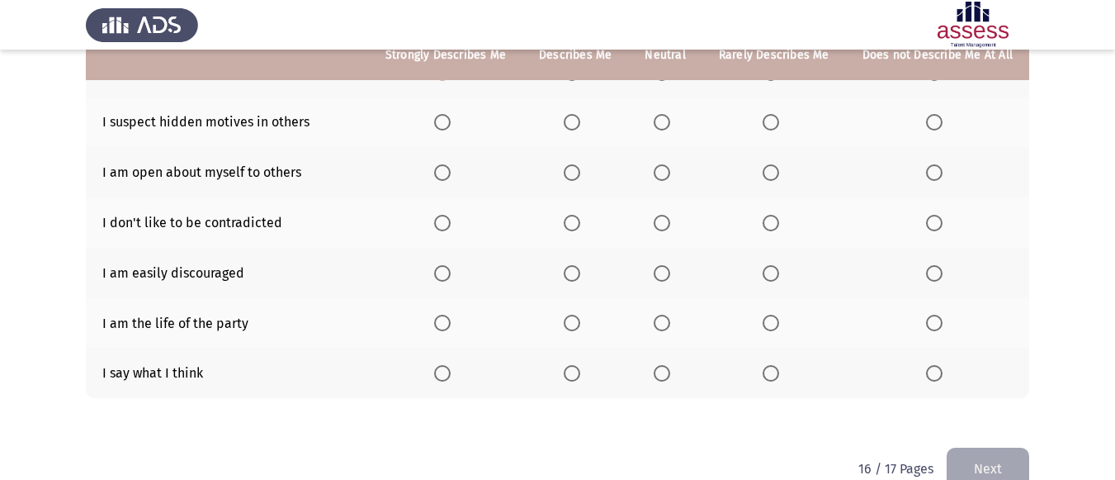
scroll to position [248, 0]
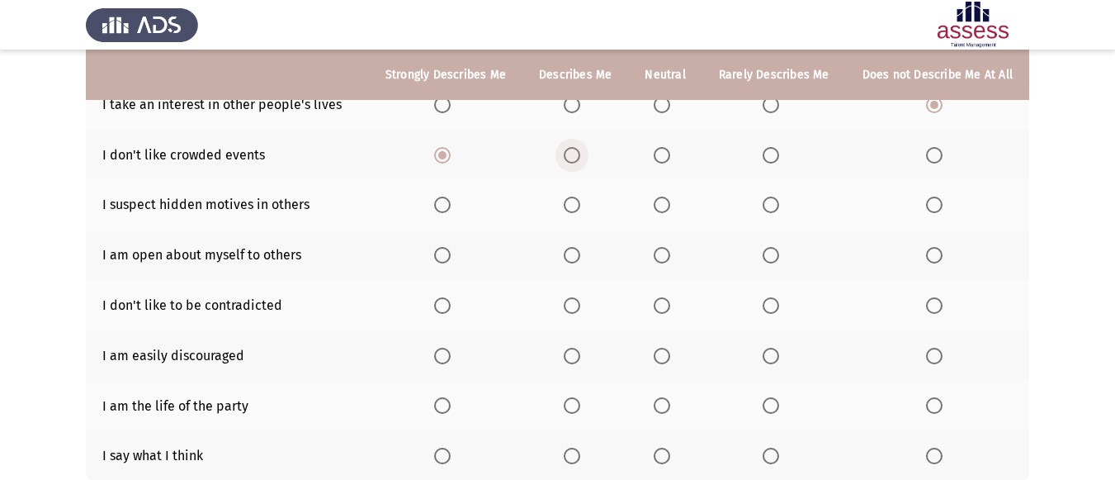
click at [574, 157] on span "Select an option" at bounding box center [572, 155] width 17 height 17
click at [574, 157] on input "Select an option" at bounding box center [572, 155] width 17 height 17
click at [665, 204] on span "Select an option" at bounding box center [662, 205] width 17 height 17
click at [665, 204] on input "Select an option" at bounding box center [662, 205] width 17 height 17
click at [786, 251] on label "Select an option" at bounding box center [774, 255] width 23 height 17
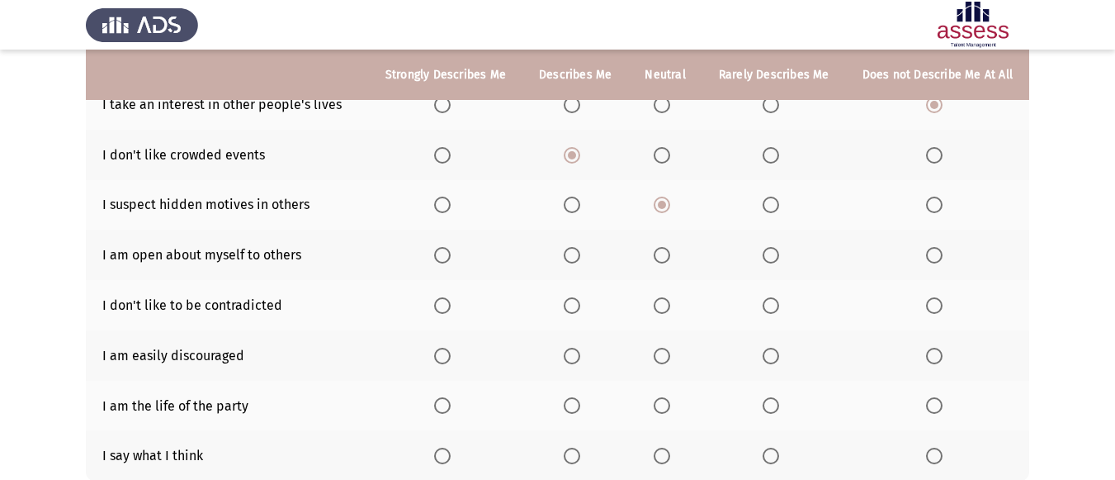
click at [779, 251] on input "Select an option" at bounding box center [771, 255] width 17 height 17
click at [770, 297] on span "Select an option" at bounding box center [771, 305] width 17 height 17
click at [770, 297] on input "Select an option" at bounding box center [771, 305] width 17 height 17
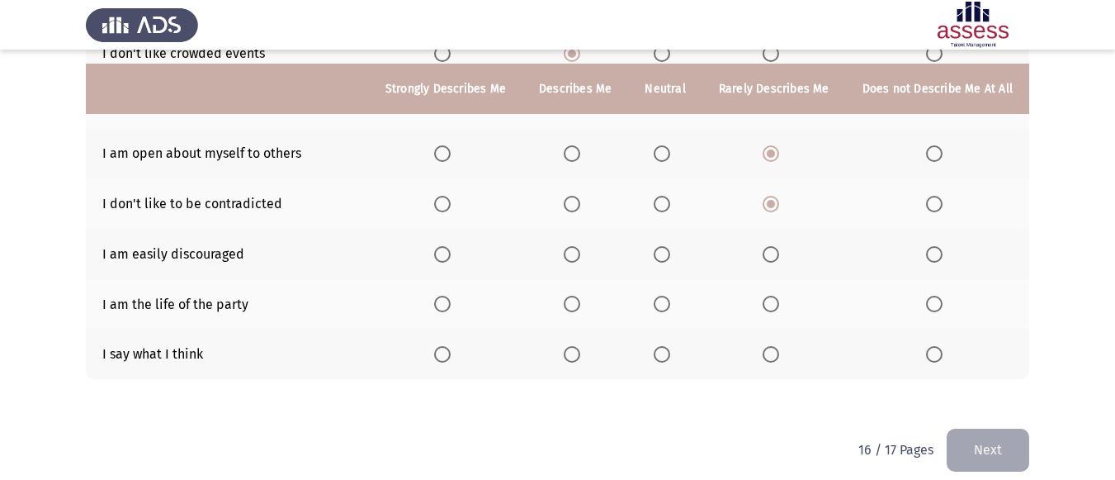
scroll to position [364, 0]
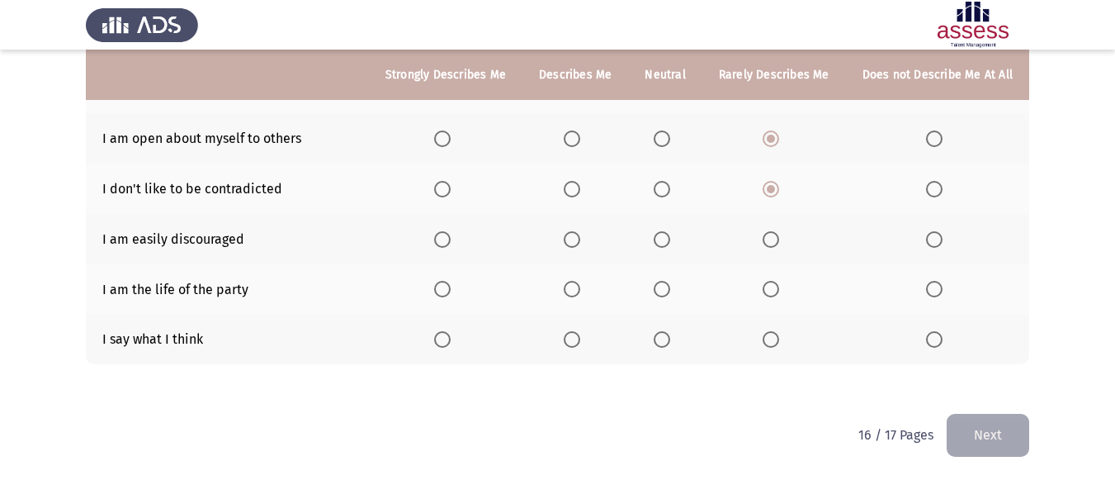
click at [923, 286] on th at bounding box center [937, 289] width 183 height 50
click at [935, 278] on th at bounding box center [937, 289] width 183 height 50
click at [940, 284] on span "Select an option" at bounding box center [934, 289] width 17 height 17
click at [940, 284] on input "Select an option" at bounding box center [934, 289] width 17 height 17
click at [786, 339] on label "Select an option" at bounding box center [774, 339] width 23 height 17
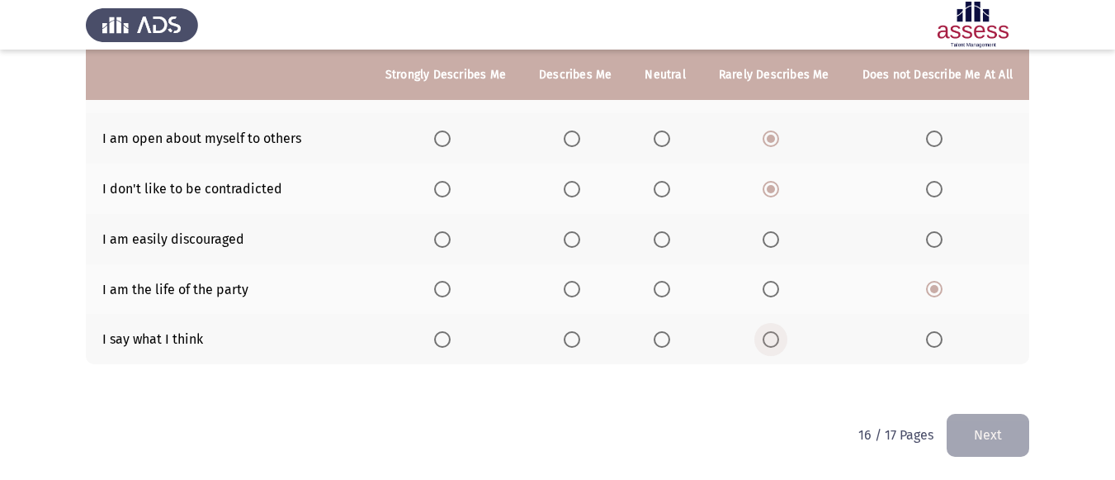
click at [779, 339] on input "Select an option" at bounding box center [771, 339] width 17 height 17
click at [769, 236] on span "Select an option" at bounding box center [771, 239] width 17 height 17
click at [769, 236] on input "Select an option" at bounding box center [771, 239] width 17 height 17
click at [968, 414] on button "Next" at bounding box center [988, 435] width 83 height 42
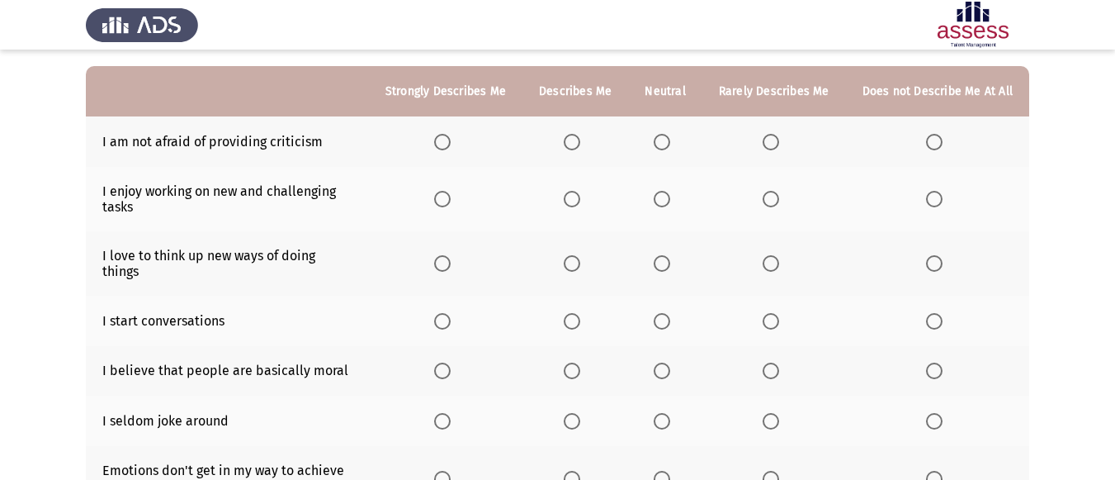
scroll to position [165, 0]
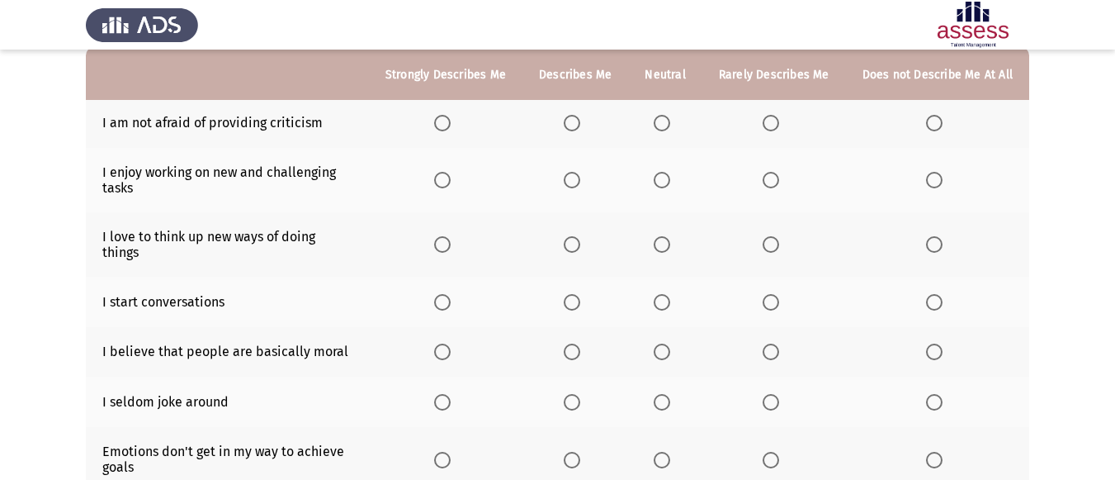
click at [451, 121] on span "Select an option" at bounding box center [442, 123] width 17 height 17
click at [451, 121] on input "Select an option" at bounding box center [442, 123] width 17 height 17
click at [448, 173] on span "Select an option" at bounding box center [442, 180] width 17 height 17
click at [448, 173] on input "Select an option" at bounding box center [442, 180] width 17 height 17
click at [451, 236] on span "Select an option" at bounding box center [442, 244] width 17 height 17
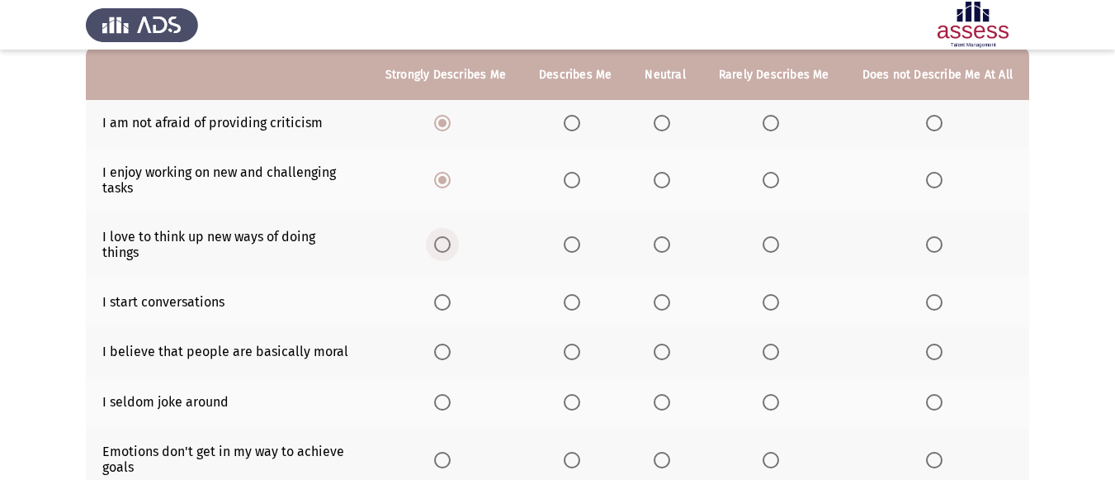
click at [451, 236] on input "Select an option" at bounding box center [442, 244] width 17 height 17
click at [580, 294] on span "Select an option" at bounding box center [572, 302] width 17 height 17
click at [580, 294] on input "Select an option" at bounding box center [572, 302] width 17 height 17
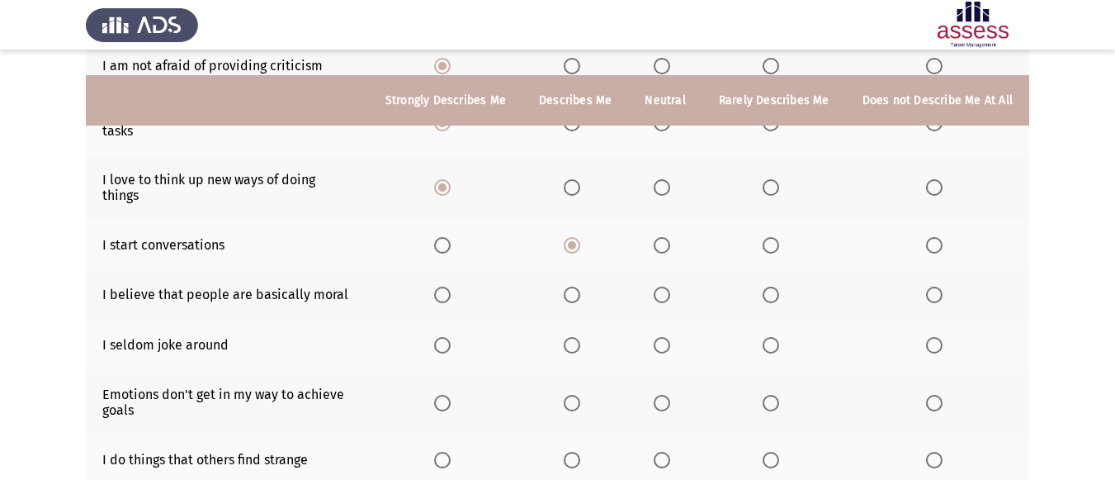
scroll to position [248, 0]
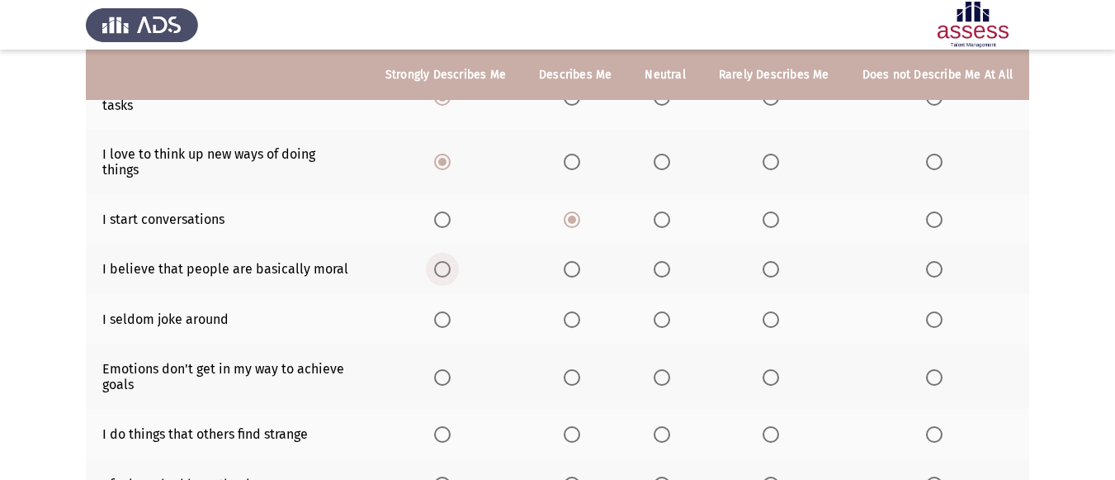
click at [451, 261] on span "Select an option" at bounding box center [442, 269] width 17 height 17
click at [451, 261] on input "Select an option" at bounding box center [442, 269] width 17 height 17
click at [659, 261] on span "Select an option" at bounding box center [662, 269] width 17 height 17
click at [659, 261] on input "Select an option" at bounding box center [662, 269] width 17 height 17
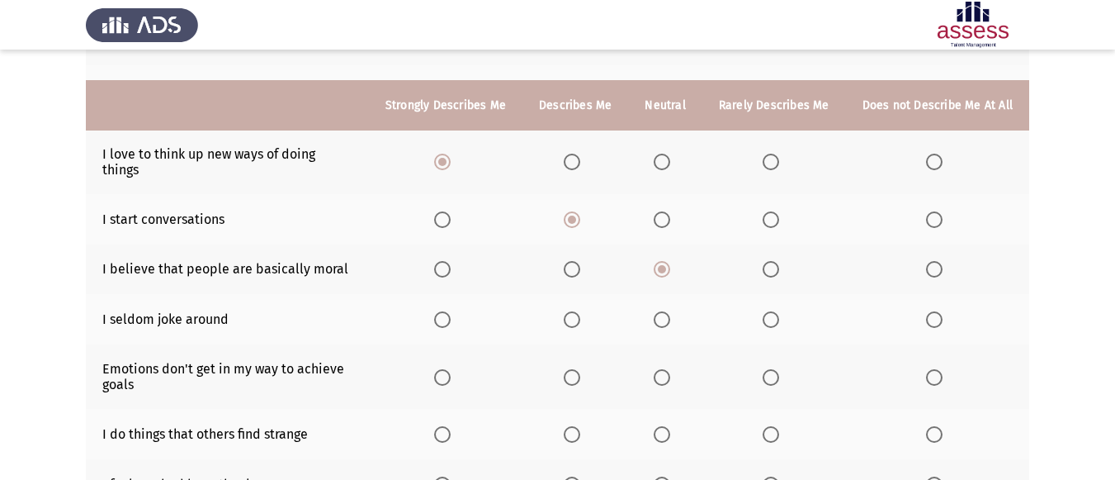
scroll to position [330, 0]
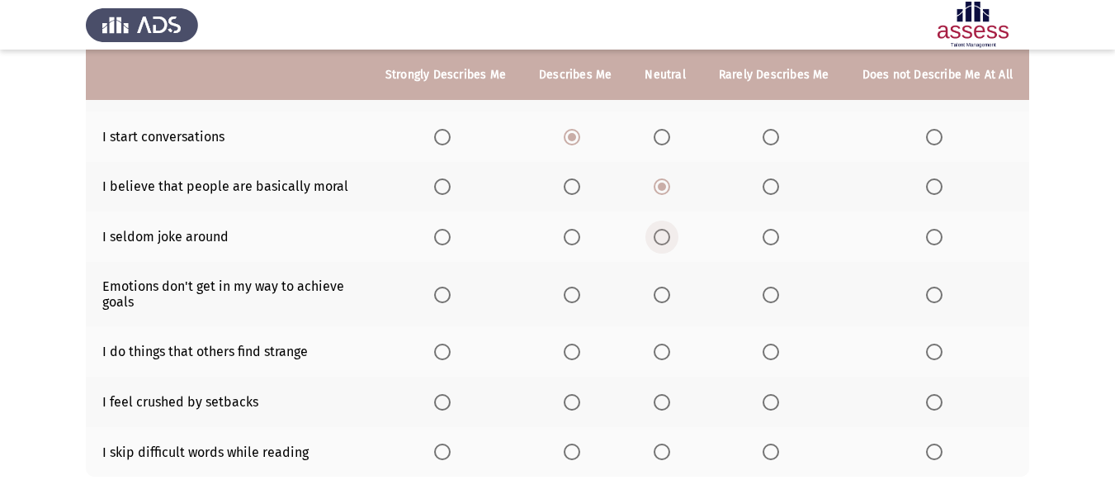
click at [664, 229] on span "Select an option" at bounding box center [662, 237] width 17 height 17
click at [664, 229] on input "Select an option" at bounding box center [662, 237] width 17 height 17
